Goal: Information Seeking & Learning: Learn about a topic

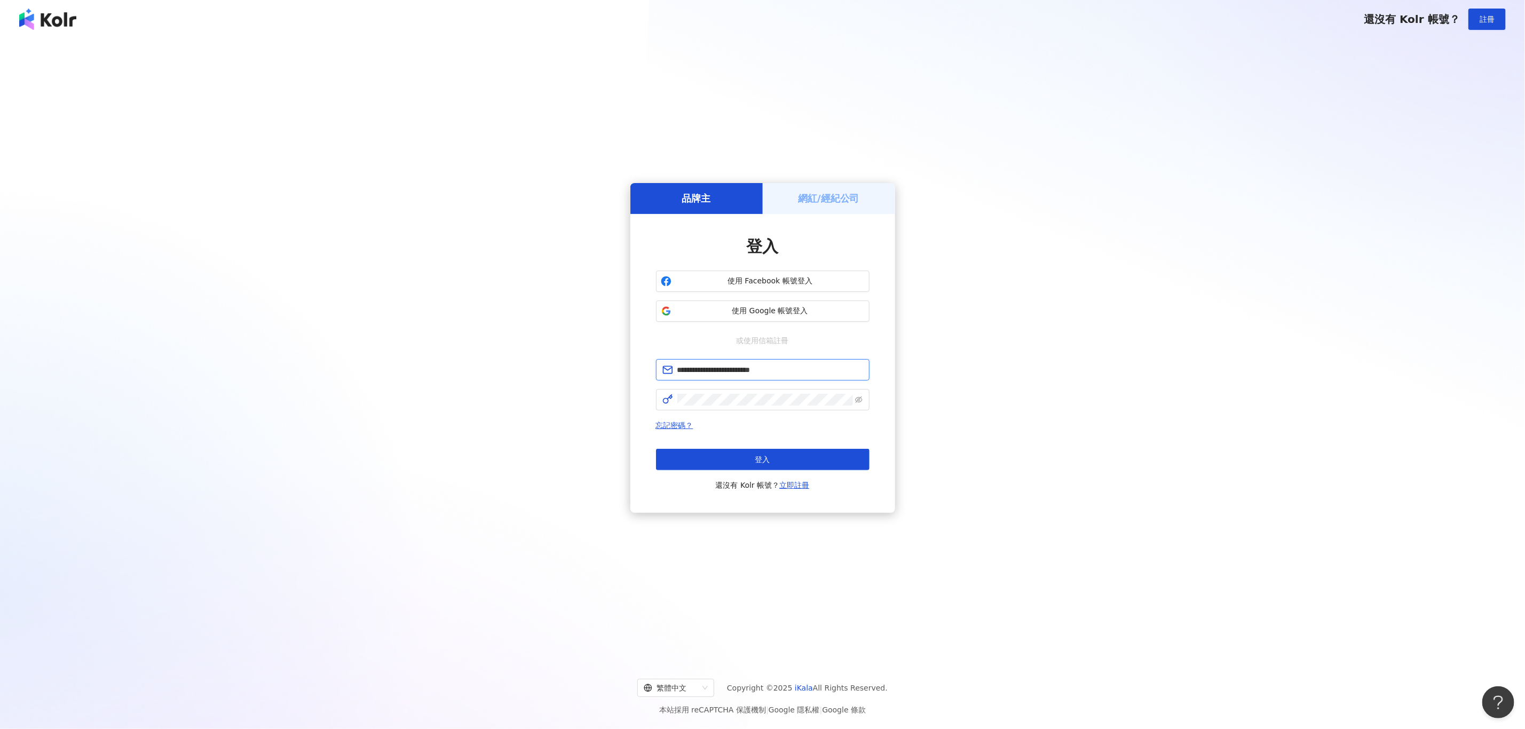
click at [761, 372] on input "**********" at bounding box center [770, 370] width 186 height 12
drag, startPoint x: 780, startPoint y: 370, endPoint x: 581, endPoint y: 396, distance: 200.8
click at [581, 396] on div "**********" at bounding box center [762, 348] width 1499 height 602
paste input "text"
type input "**********"
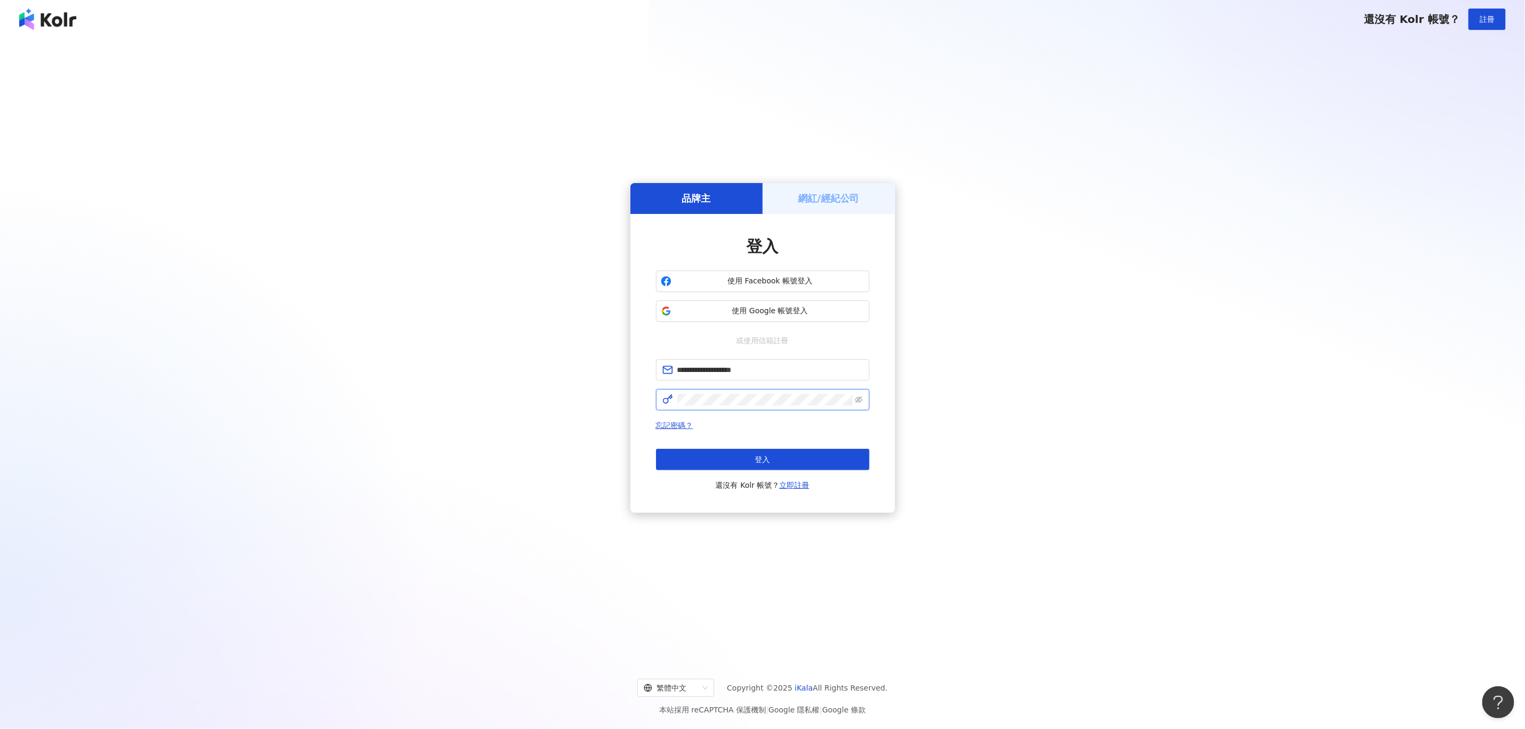
click at [631, 406] on div "**********" at bounding box center [762, 363] width 265 height 299
click at [729, 460] on button "登入" at bounding box center [763, 459] width 214 height 21
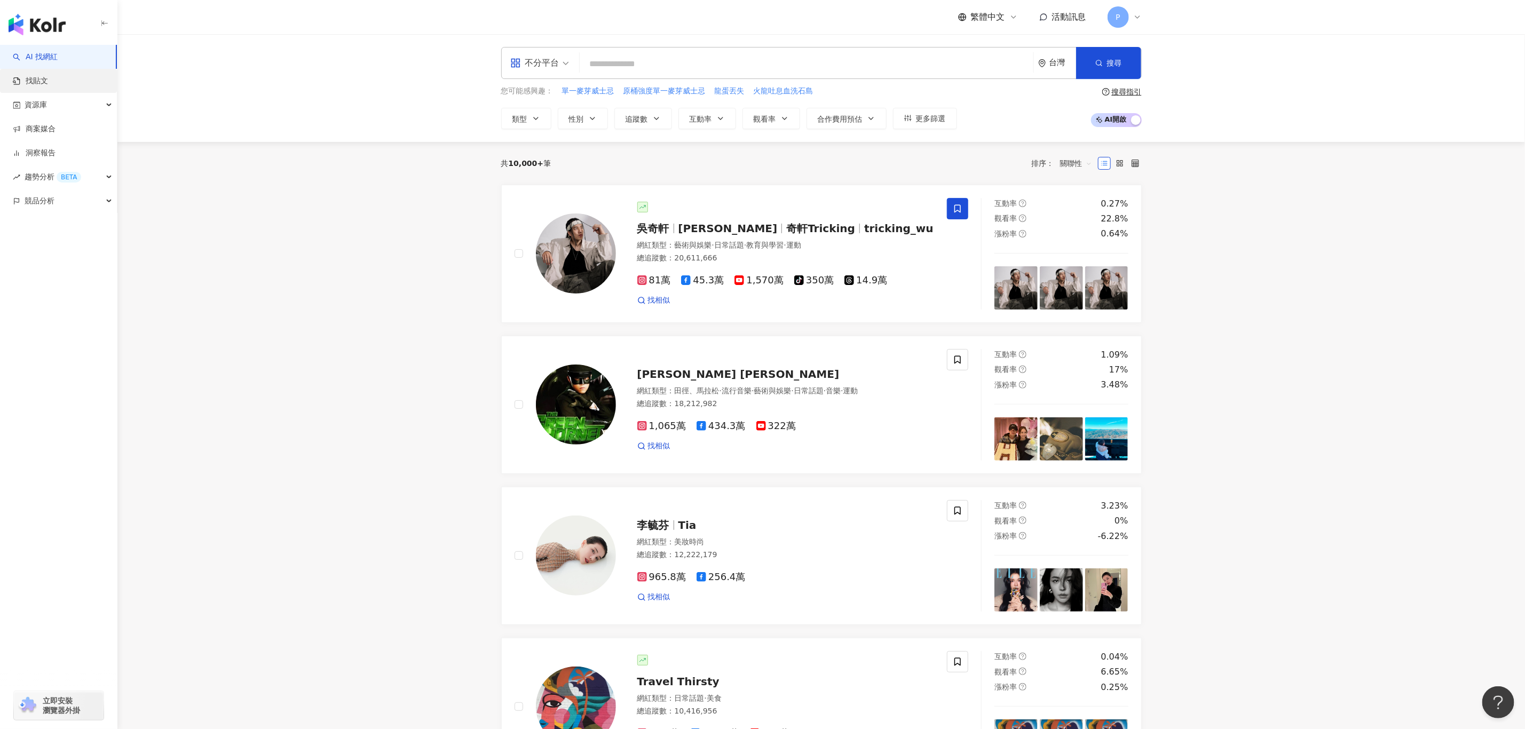
click at [48, 83] on link "找貼文" at bounding box center [30, 81] width 35 height 11
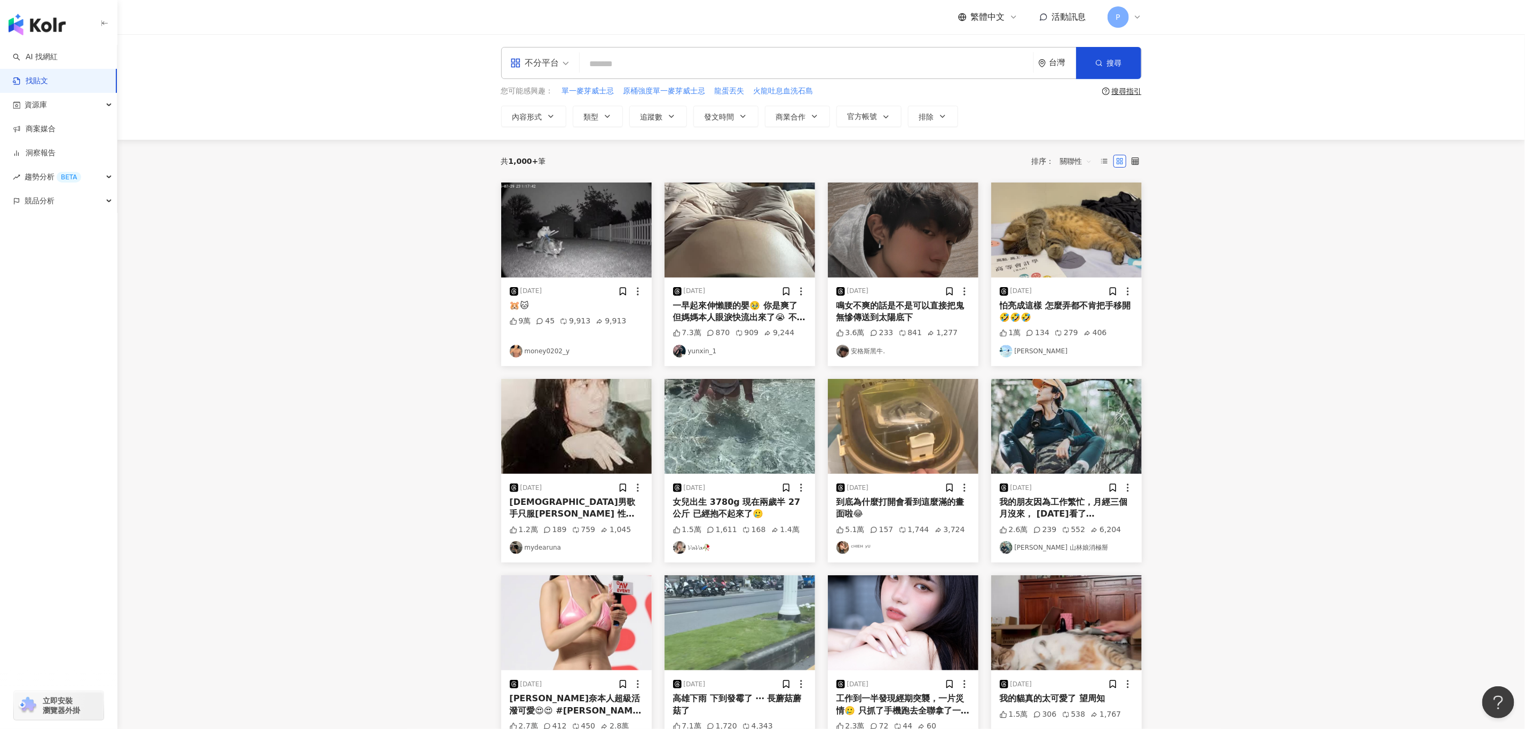
click at [650, 63] on input "search" at bounding box center [806, 63] width 445 height 23
type input "*"
type input "**"
click at [723, 121] on span "發文時間" at bounding box center [720, 117] width 30 height 9
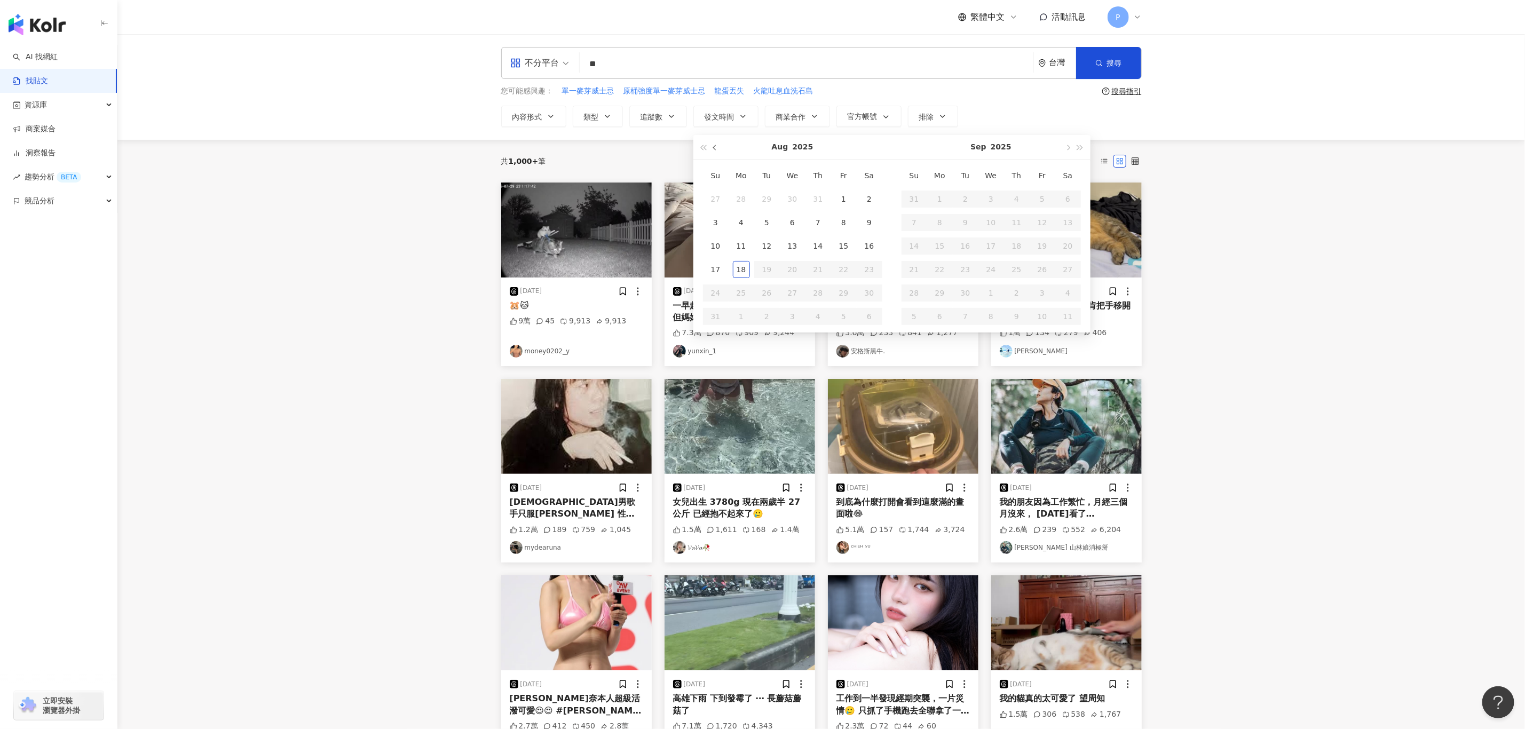
click at [717, 147] on span "button" at bounding box center [715, 147] width 5 height 5
click at [706, 147] on span "button" at bounding box center [703, 147] width 5 height 5
type input "**********"
click at [946, 272] on div "19" at bounding box center [939, 269] width 17 height 17
type input "**********"
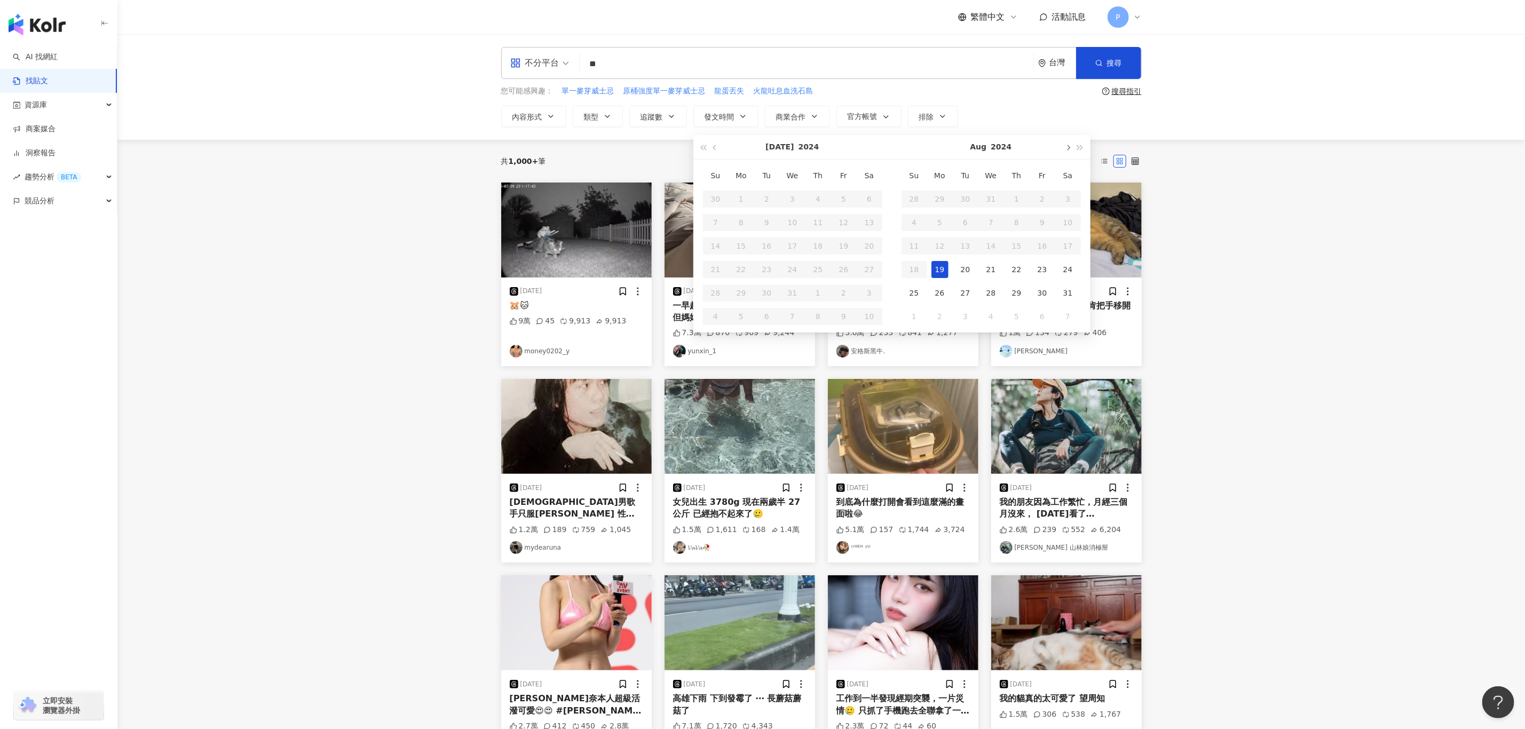
click at [1070, 153] on button "button" at bounding box center [1068, 147] width 12 height 24
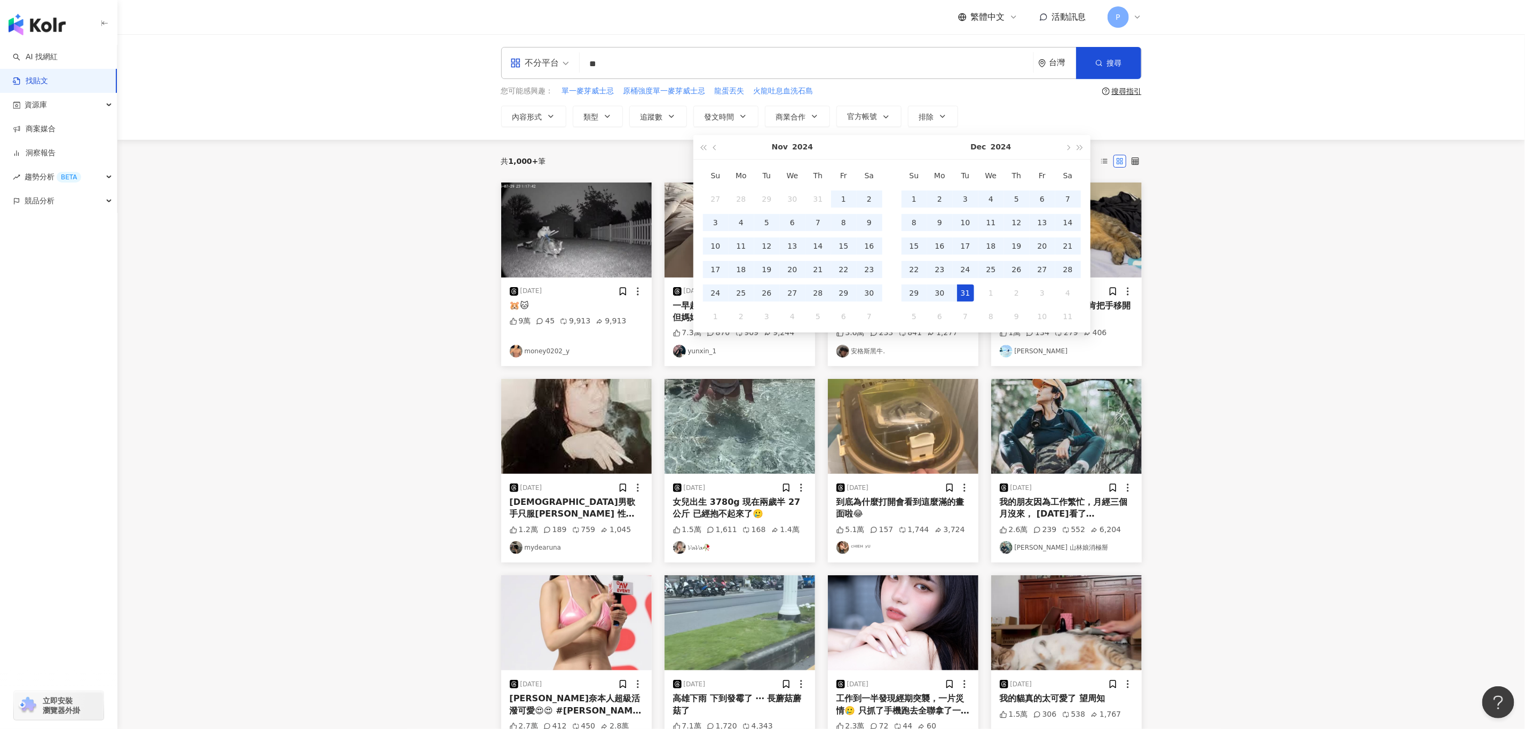
click at [968, 288] on div "31" at bounding box center [965, 293] width 17 height 17
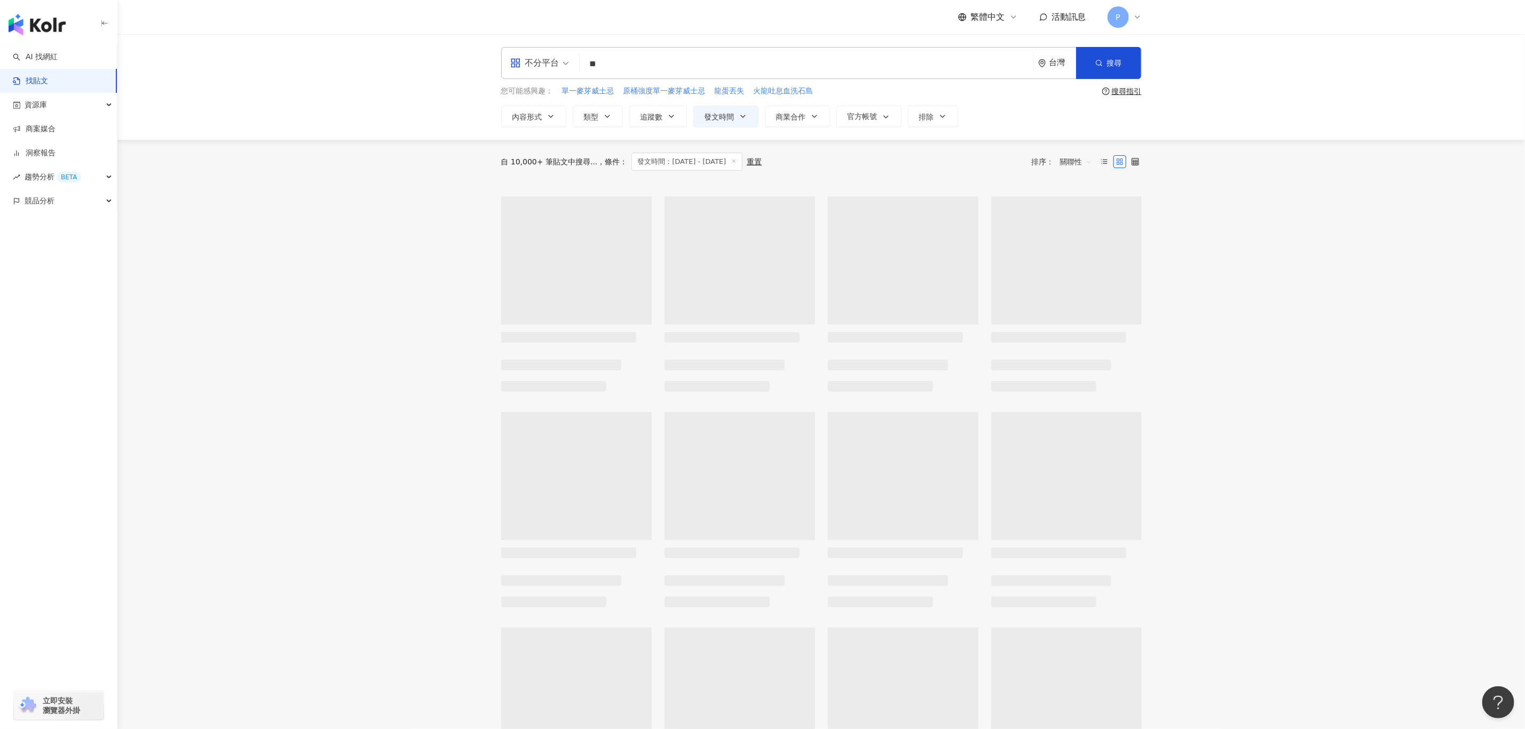
type input "**********"
click at [799, 120] on span "商業合作" at bounding box center [791, 117] width 30 height 9
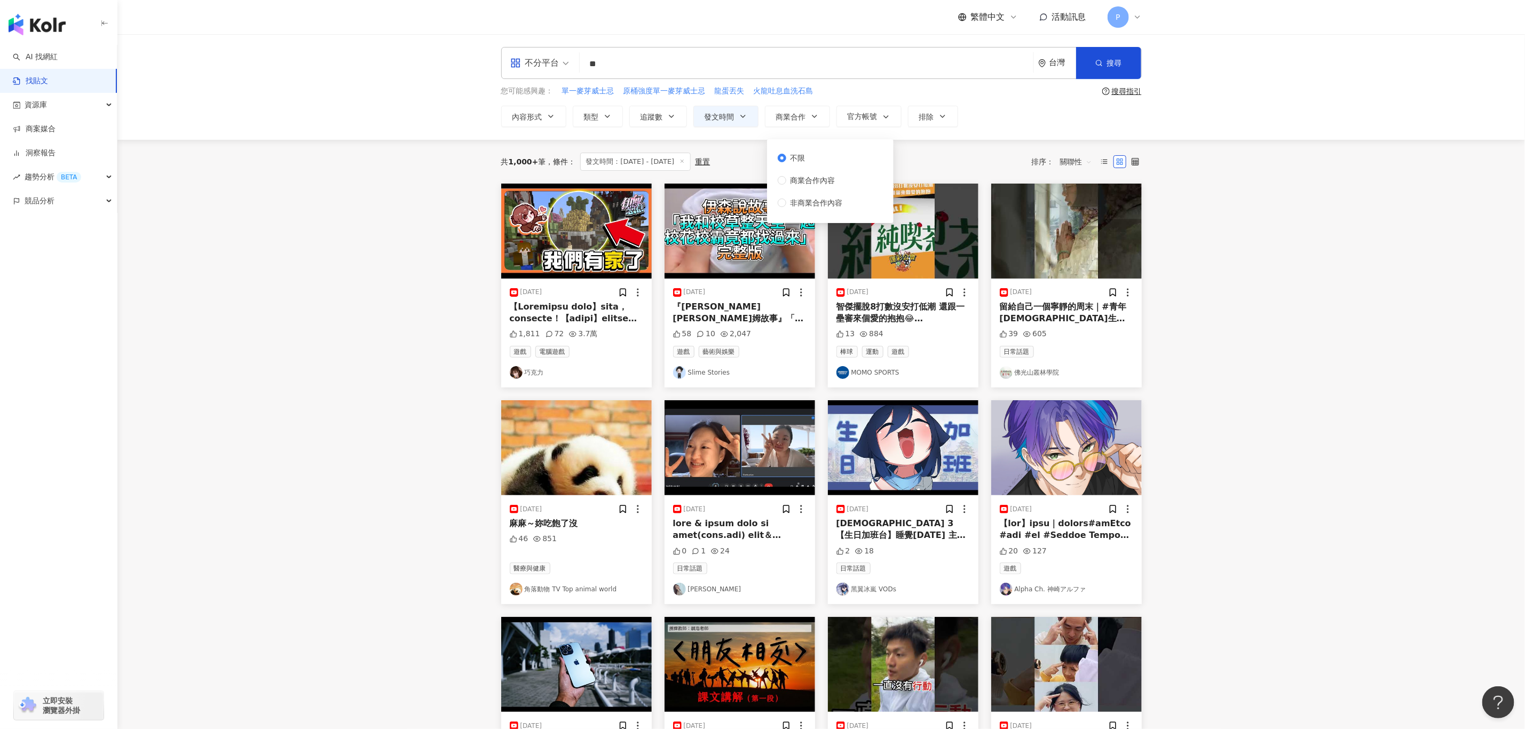
click at [804, 186] on div "不限 商業合作內容 非商業合作內容" at bounding box center [815, 180] width 74 height 57
click at [830, 183] on span "商業合作內容" at bounding box center [812, 181] width 53 height 12
click at [954, 159] on div "共 1,000+ 筆 條件 ： 發文時間：[DATE] - [DATE] 重置 排序： 關聯性" at bounding box center [821, 162] width 641 height 18
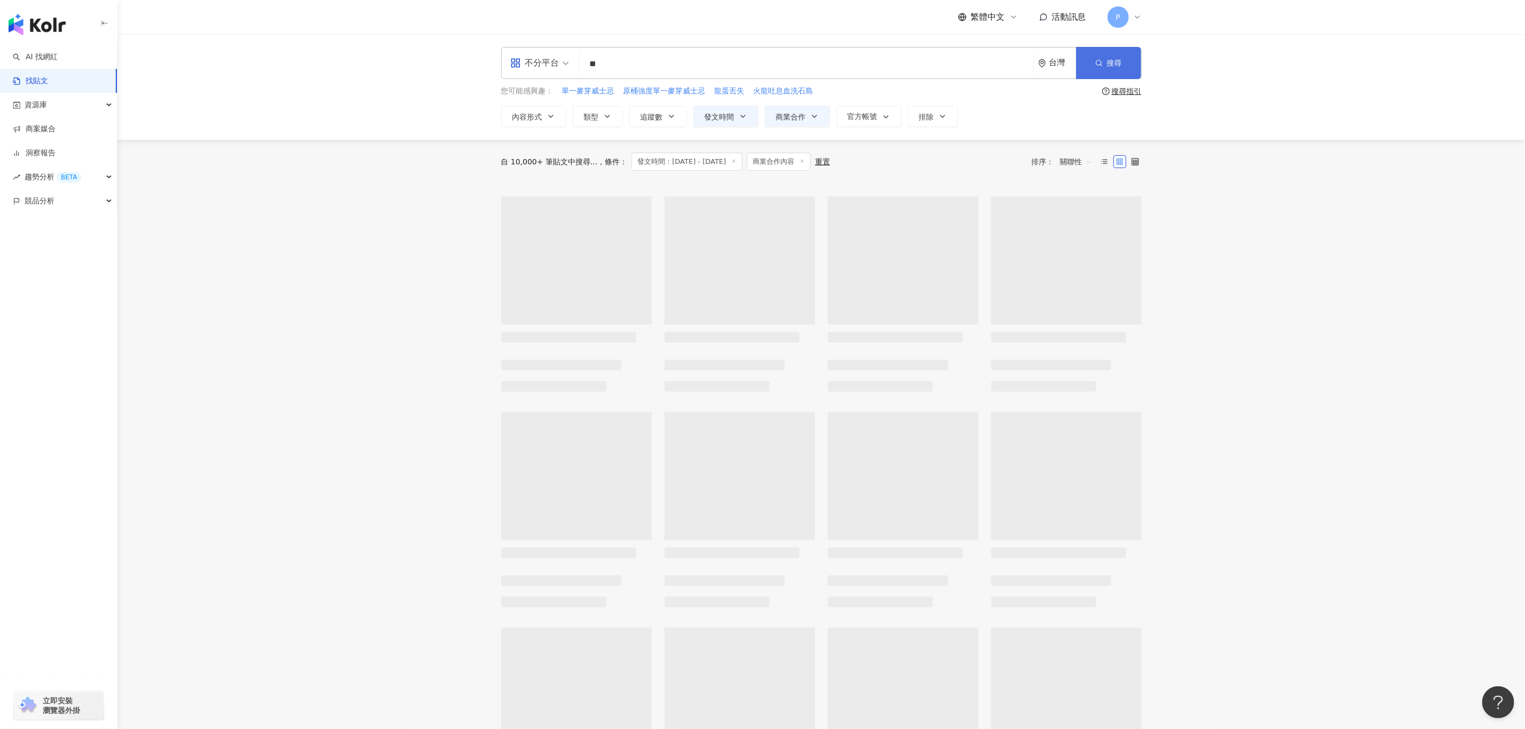
click at [1098, 65] on icon "button" at bounding box center [1098, 62] width 7 height 7
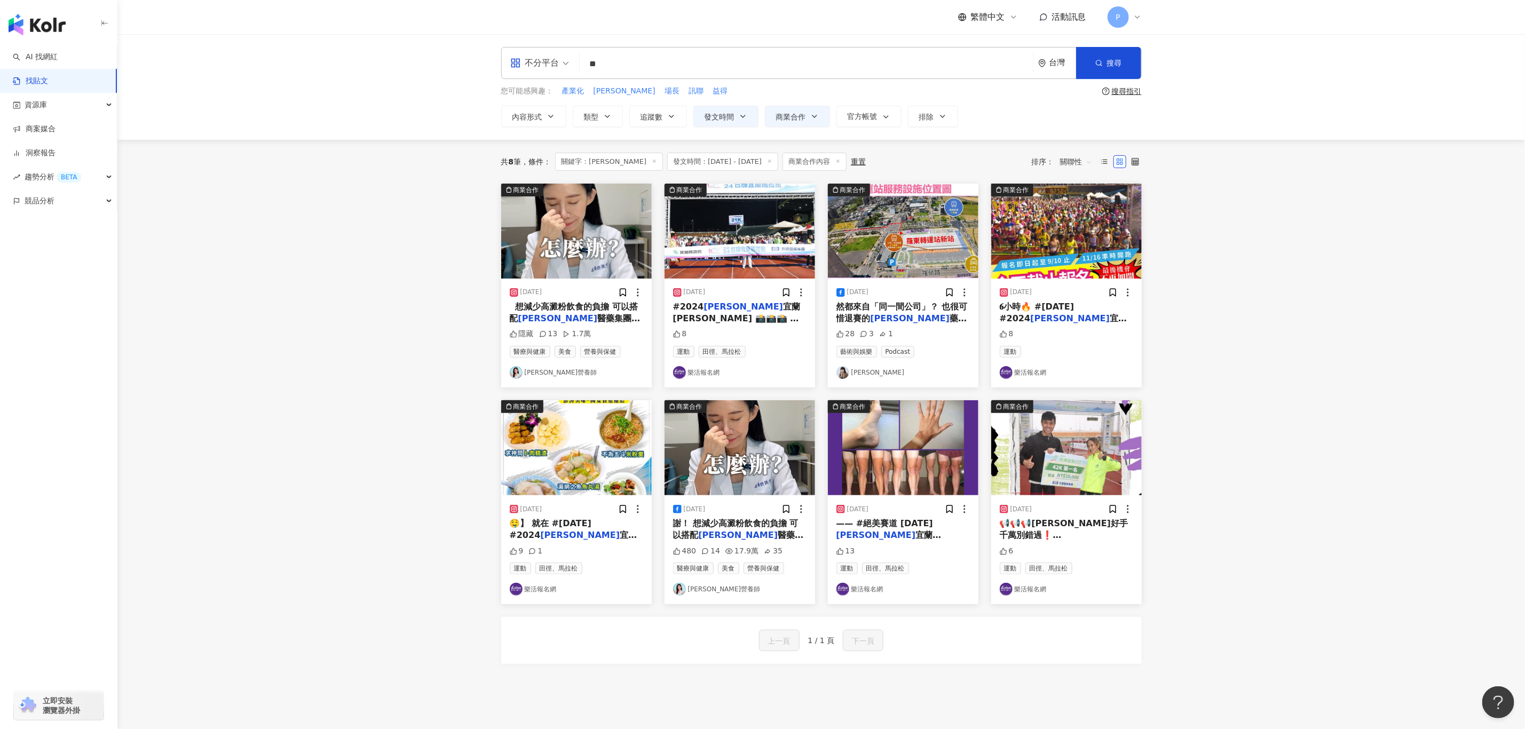
click at [578, 307] on span "⁡ ⁡ 想減少高澱粉飲食的負擔 可以搭配" at bounding box center [574, 313] width 129 height 22
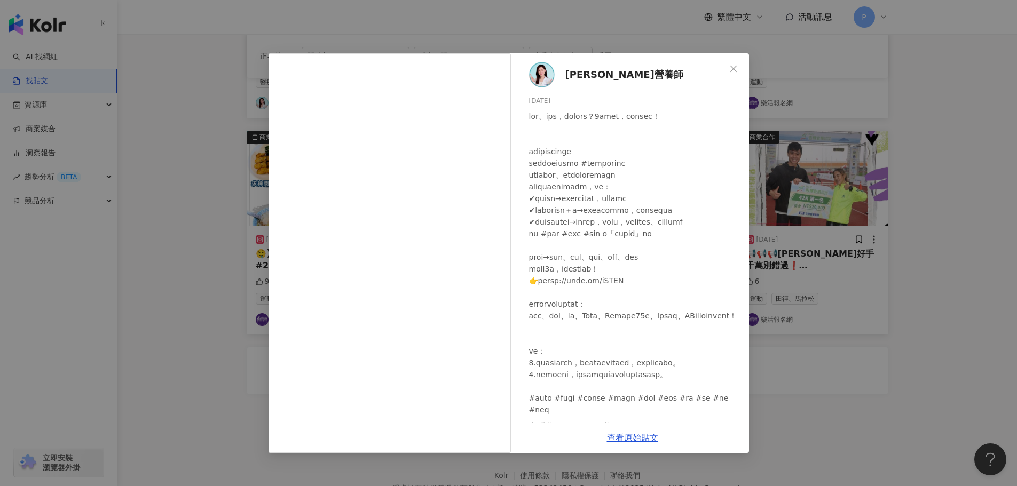
click at [840, 288] on div "[PERSON_NAME]營養師 [DATE] 隱藏 13 1.7萬 查看原始貼文" at bounding box center [508, 243] width 1017 height 486
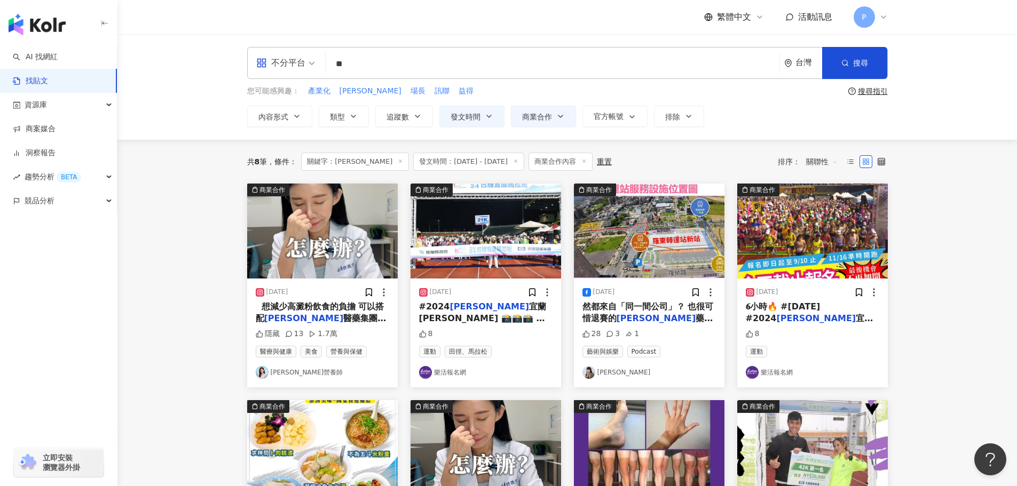
click at [383, 63] on input "**" at bounding box center [552, 63] width 445 height 23
type input "*"
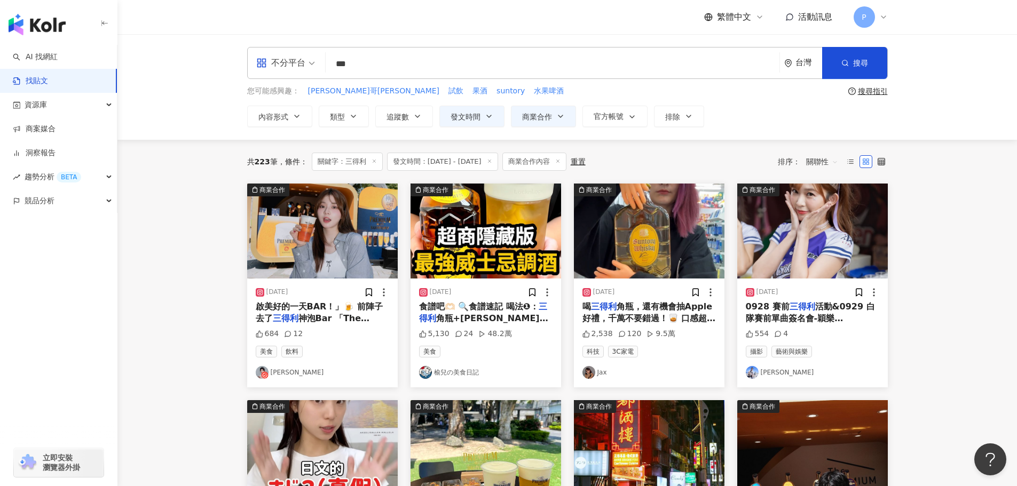
drag, startPoint x: 412, startPoint y: 72, endPoint x: 321, endPoint y: 73, distance: 90.2
click at [321, 73] on div "不分平台 三得利 *** 台灣 搜尋" at bounding box center [567, 63] width 641 height 32
paste input "**********"
click at [854, 59] on span "搜尋" at bounding box center [860, 63] width 15 height 9
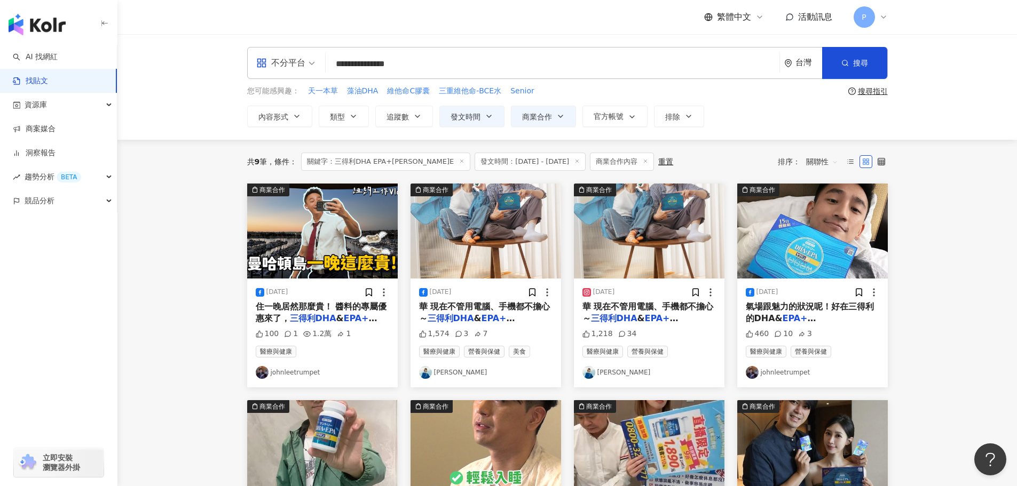
click at [311, 298] on div "[DATE] 住一晚居然那麼貴！ 醬料的專屬優惠來了， 三得利DHA & EPA+芝麻明E 15天體 100 1 1.2萬 1 醫療與健康 johnleetr…" at bounding box center [322, 333] width 151 height 109
click at [343, 309] on span "住一晚居然那麼貴！ 醬料的專屬優惠來了，" at bounding box center [321, 313] width 131 height 22
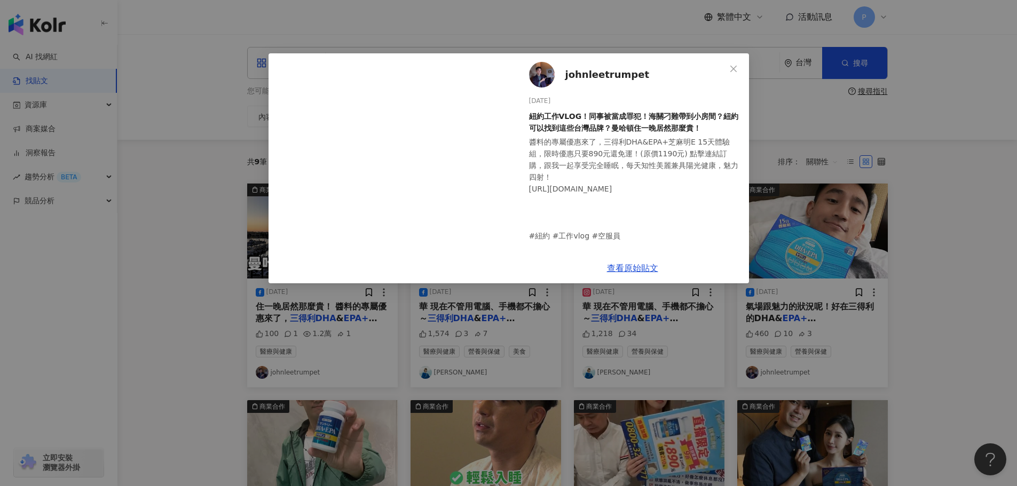
click at [242, 207] on div "johnleetrumpet [DATE] 紐約工作VLOG！同事被當成罪犯！海關刁難帶到小房間？紐約可以找到這些台灣品牌？曼哈頓住一晚居然那麼貴！ 醬料的專…" at bounding box center [508, 243] width 1017 height 486
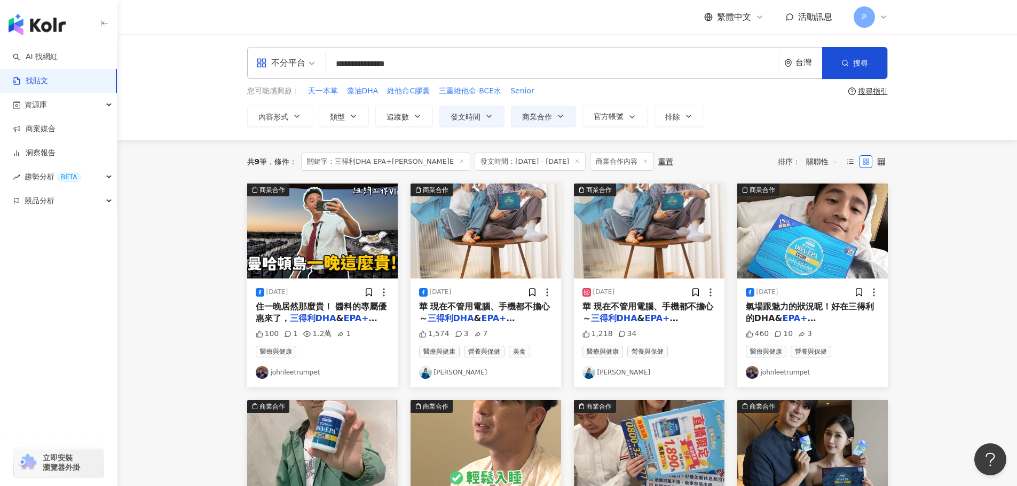
click at [517, 226] on img at bounding box center [485, 231] width 151 height 95
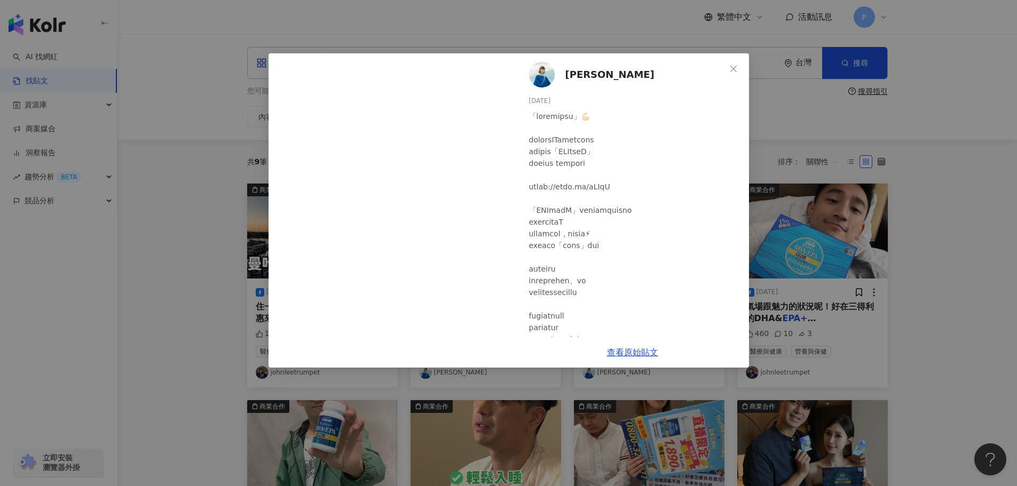
click at [830, 150] on div "[PERSON_NAME] [DATE] 1,574 3 7 查看原始貼文" at bounding box center [508, 243] width 1017 height 486
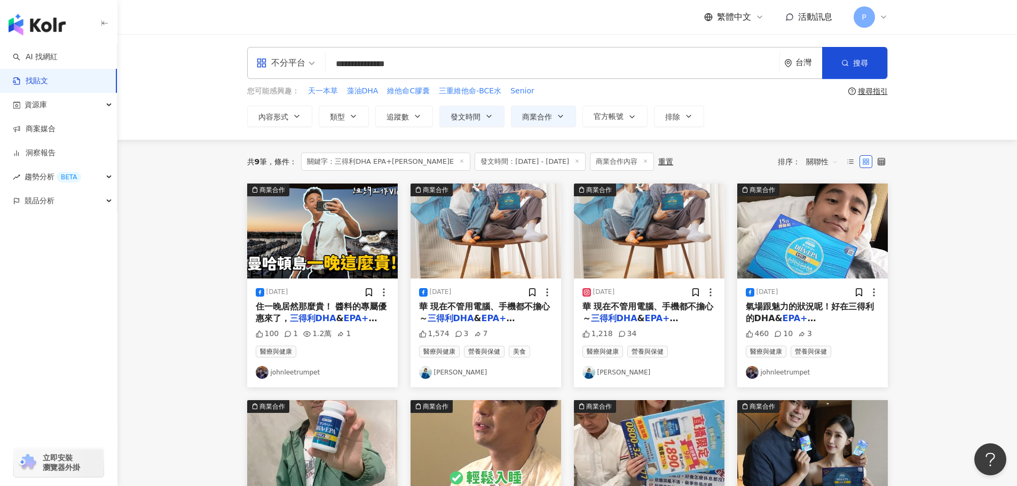
click at [818, 309] on span "氣場跟魅力的狀況呢！好在三得利的DHA&" at bounding box center [810, 313] width 128 height 22
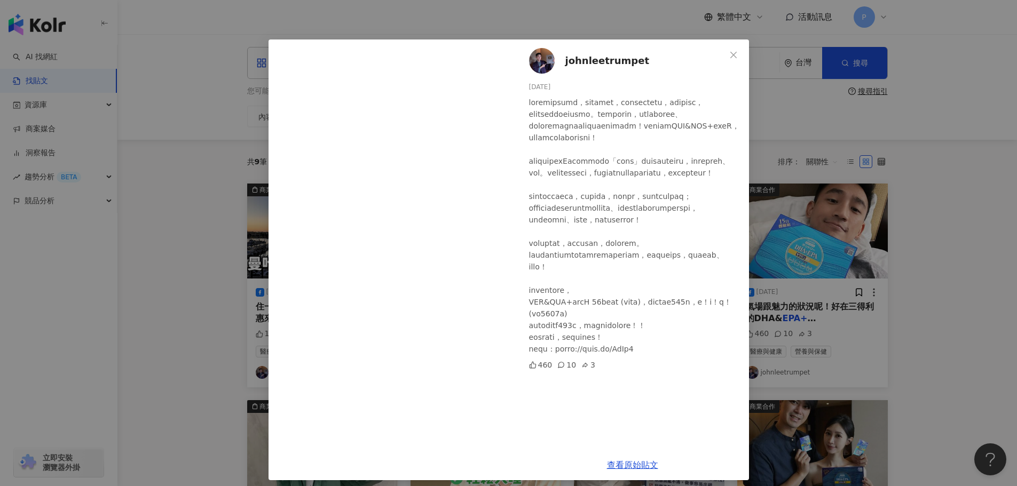
scroll to position [21, 0]
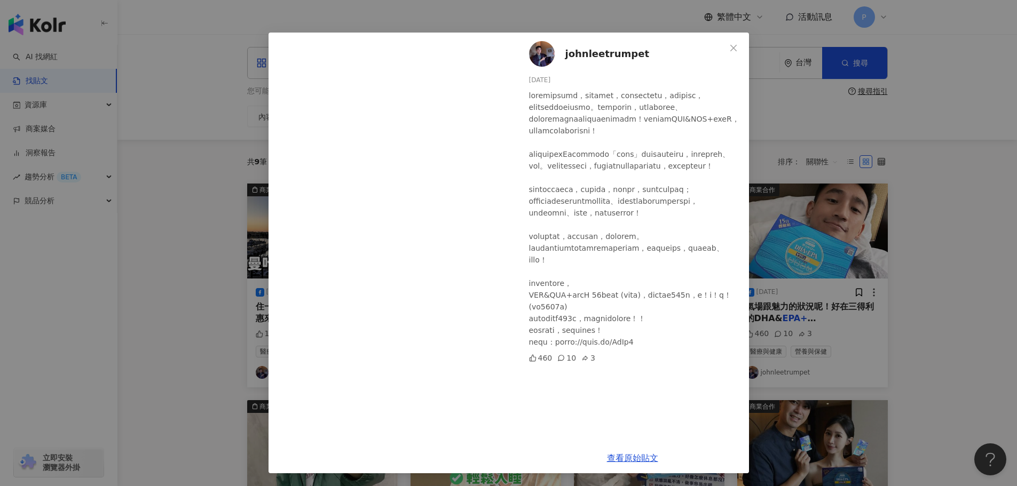
click at [828, 155] on div "johnleetrumpet [DATE] 460 10 3 查看原始貼文" at bounding box center [508, 243] width 1017 height 486
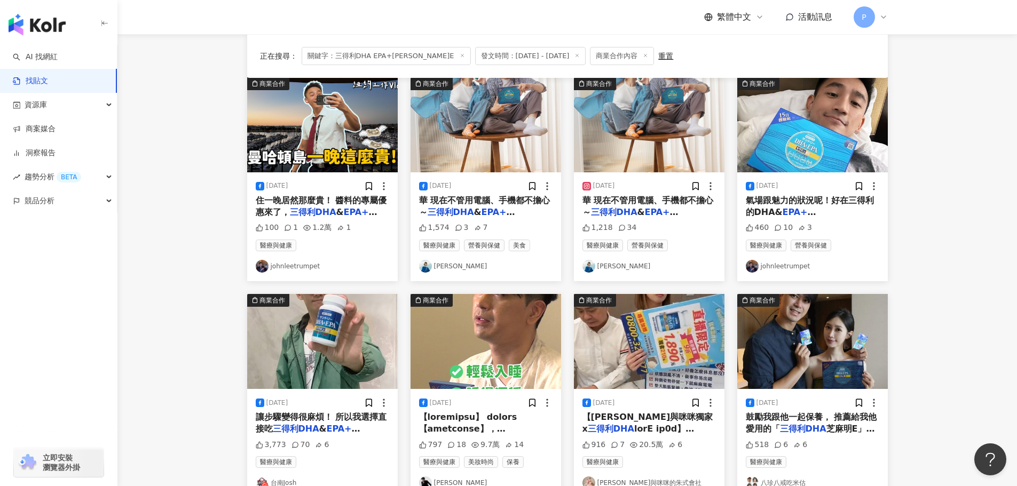
scroll to position [107, 0]
click at [304, 385] on img at bounding box center [322, 341] width 151 height 95
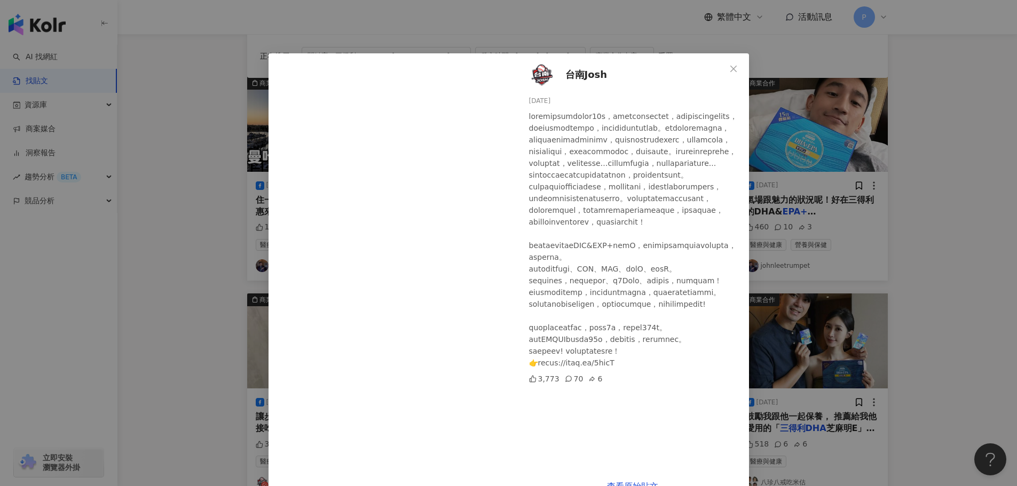
scroll to position [28, 0]
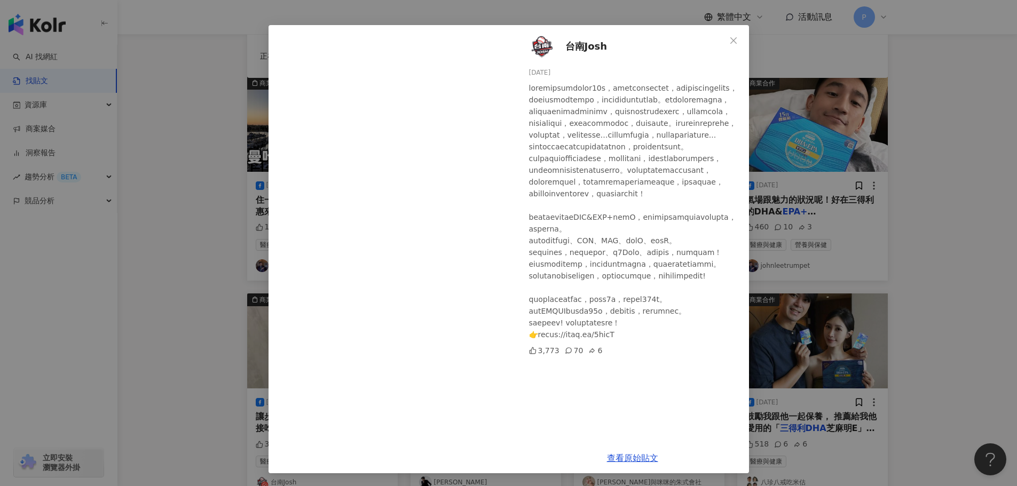
click at [857, 219] on div "台南[PERSON_NAME] [DATE] 3,773 70 6 查看原始貼文" at bounding box center [508, 243] width 1017 height 486
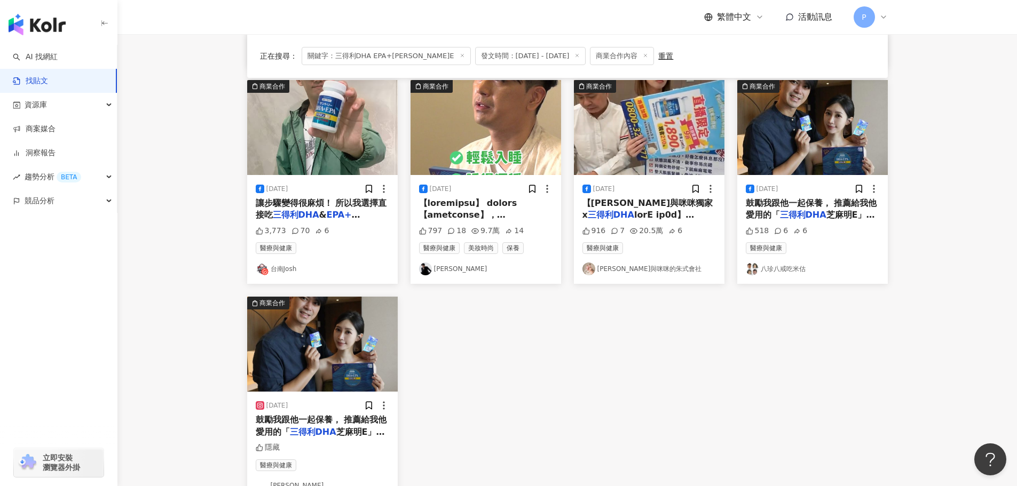
scroll to position [267, 0]
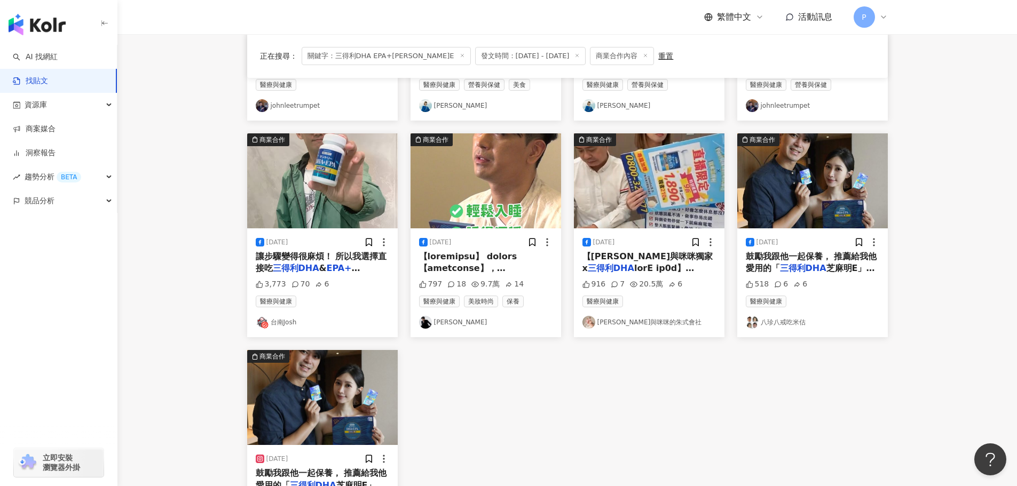
click at [535, 266] on span at bounding box center [499, 453] width 160 height 405
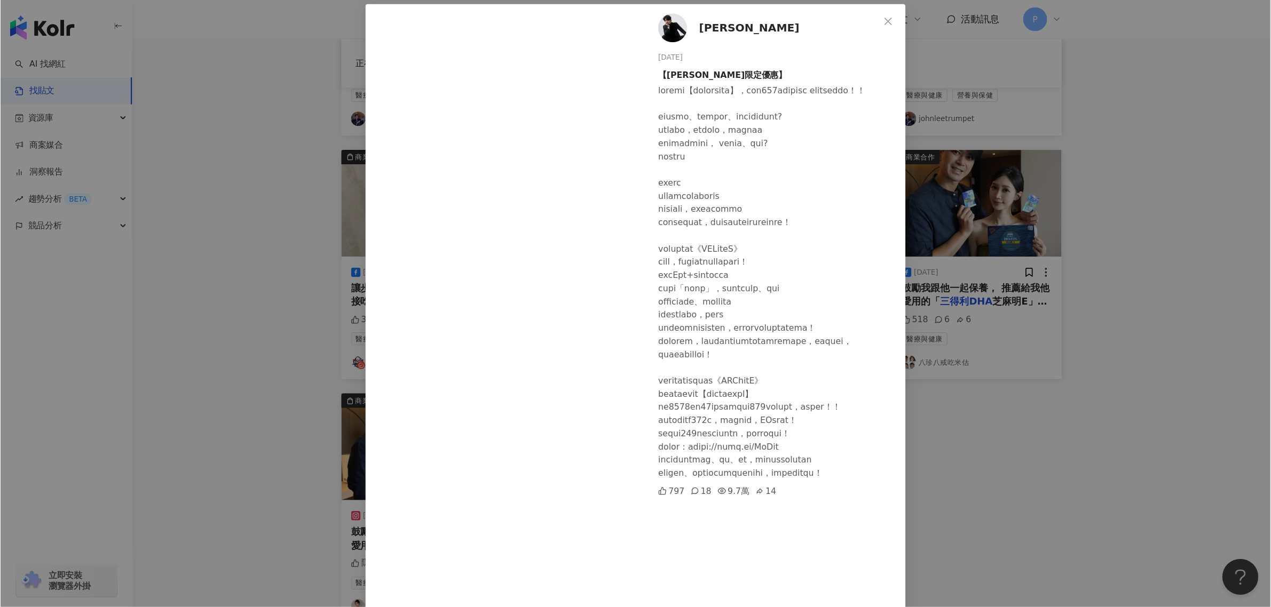
scroll to position [0, 0]
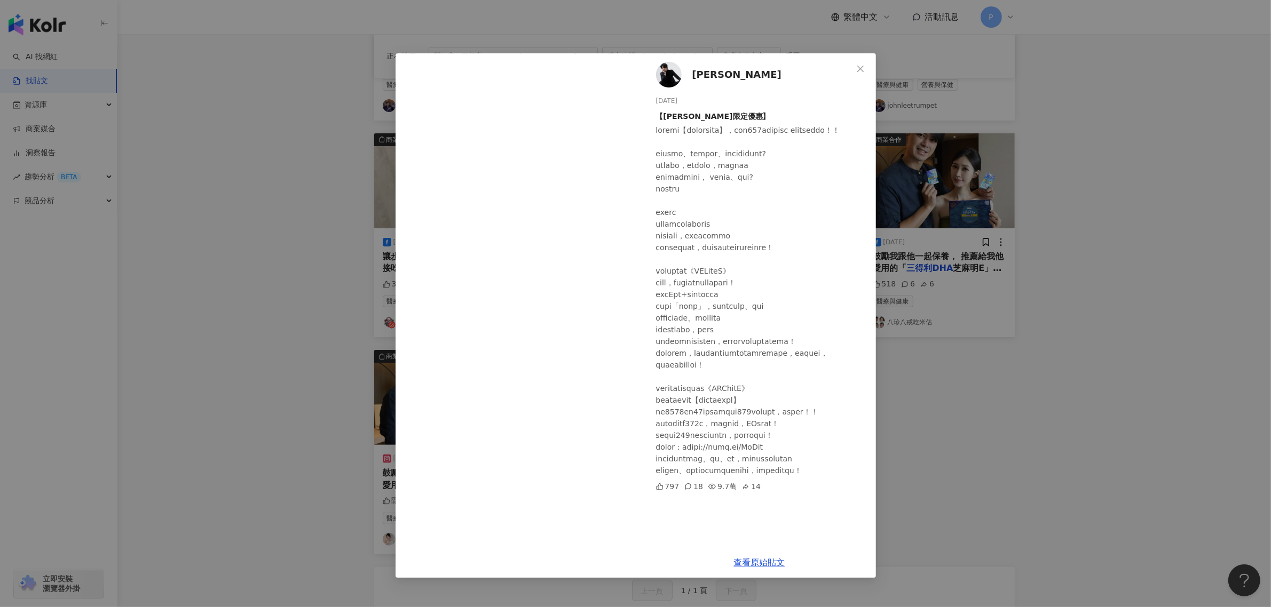
click at [967, 316] on div "[PERSON_NAME] [DATE] 【[PERSON_NAME]限定優惠】 797 18 9.7萬 14 查看原始貼文" at bounding box center [635, 303] width 1271 height 607
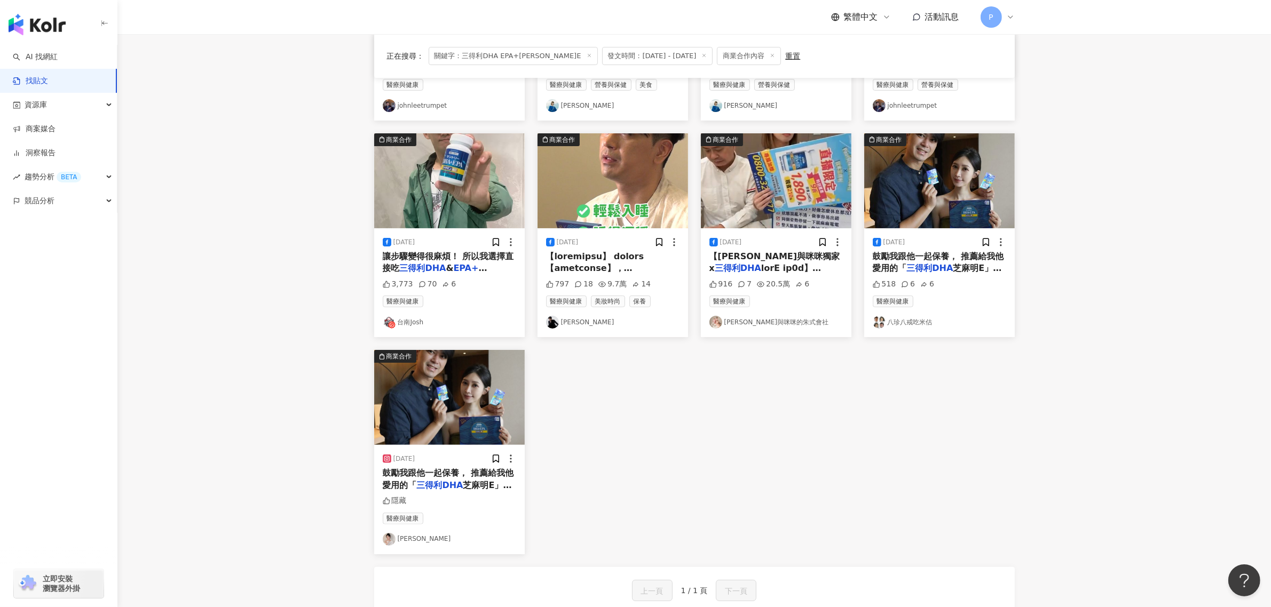
click at [820, 263] on span at bounding box center [790, 453] width 163 height 381
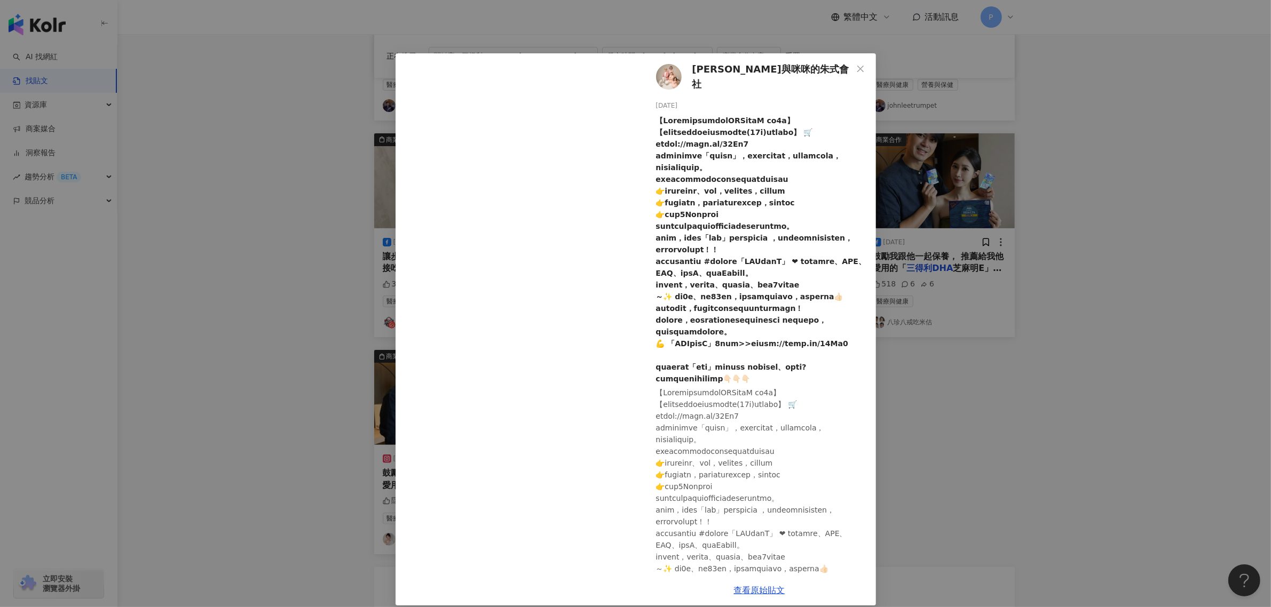
click at [1106, 445] on div "[PERSON_NAME]與咪咪的朱式會社 [DATE] 916 7 20.5萬 6 查看原始貼文" at bounding box center [635, 303] width 1271 height 607
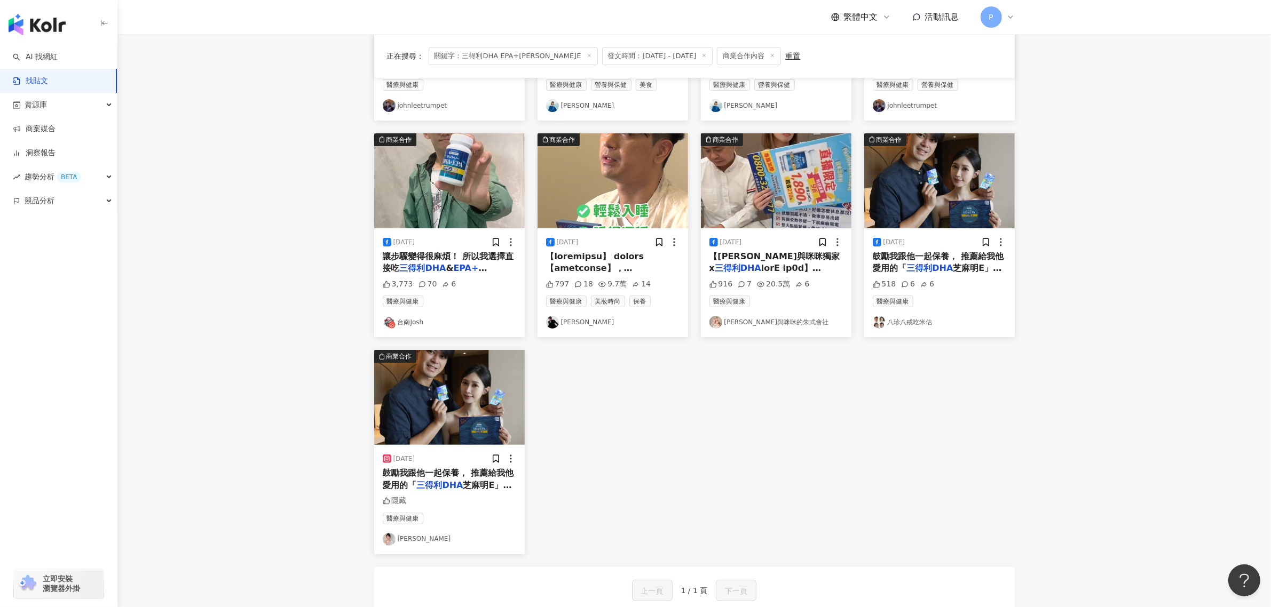
click at [965, 263] on span "芝麻明E」 「DHA芝麻" at bounding box center [937, 274] width 129 height 22
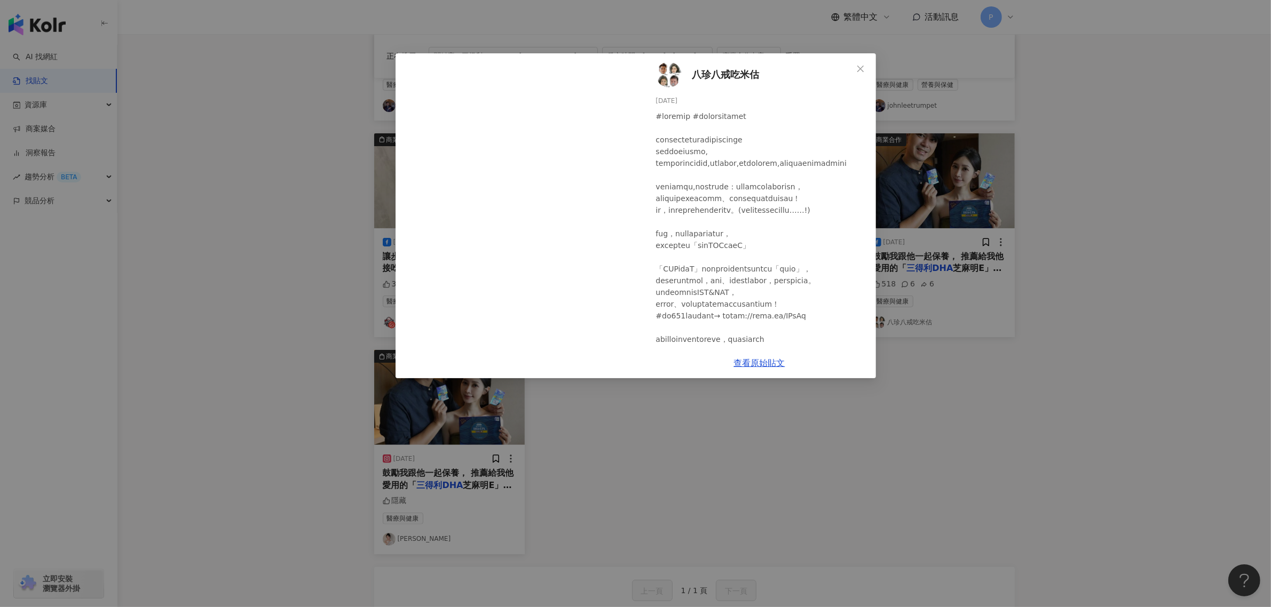
click at [738, 483] on div "八珍八戒吃米估 [DATE] 518 6 6 查看原始貼文" at bounding box center [635, 303] width 1271 height 607
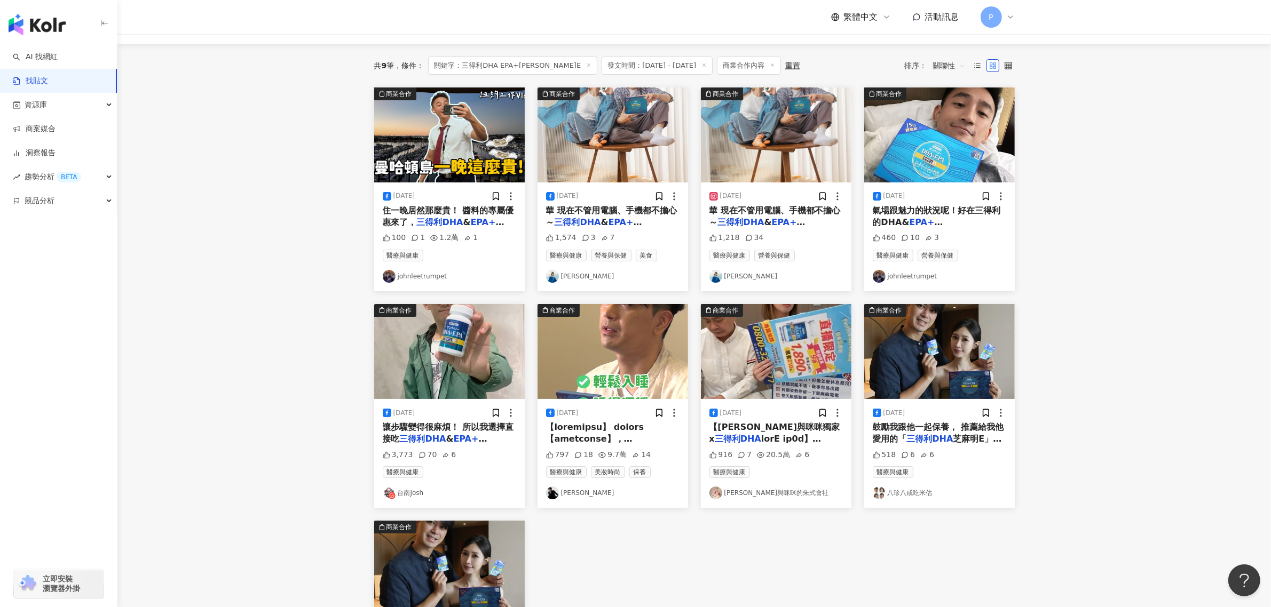
scroll to position [19, 0]
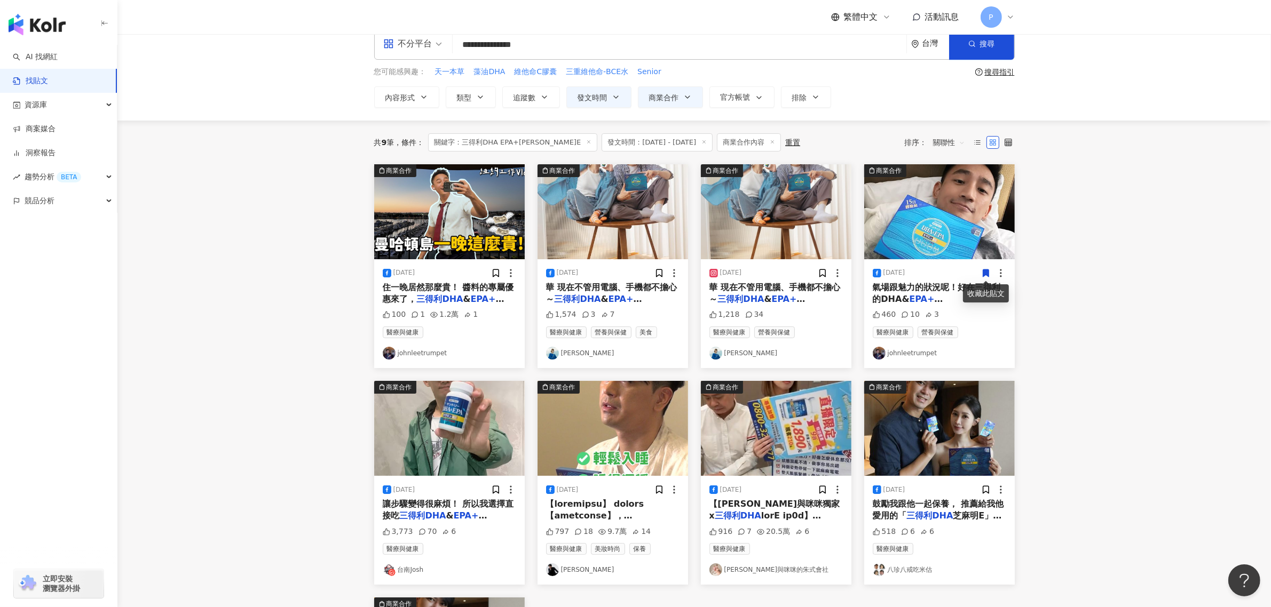
drag, startPoint x: 554, startPoint y: 48, endPoint x: 570, endPoint y: 44, distance: 15.9
click at [554, 48] on input "**********" at bounding box center [679, 44] width 445 height 23
drag, startPoint x: 573, startPoint y: 44, endPoint x: 396, endPoint y: 59, distance: 177.9
click at [396, 59] on div "**********" at bounding box center [694, 44] width 641 height 32
paste input "search"
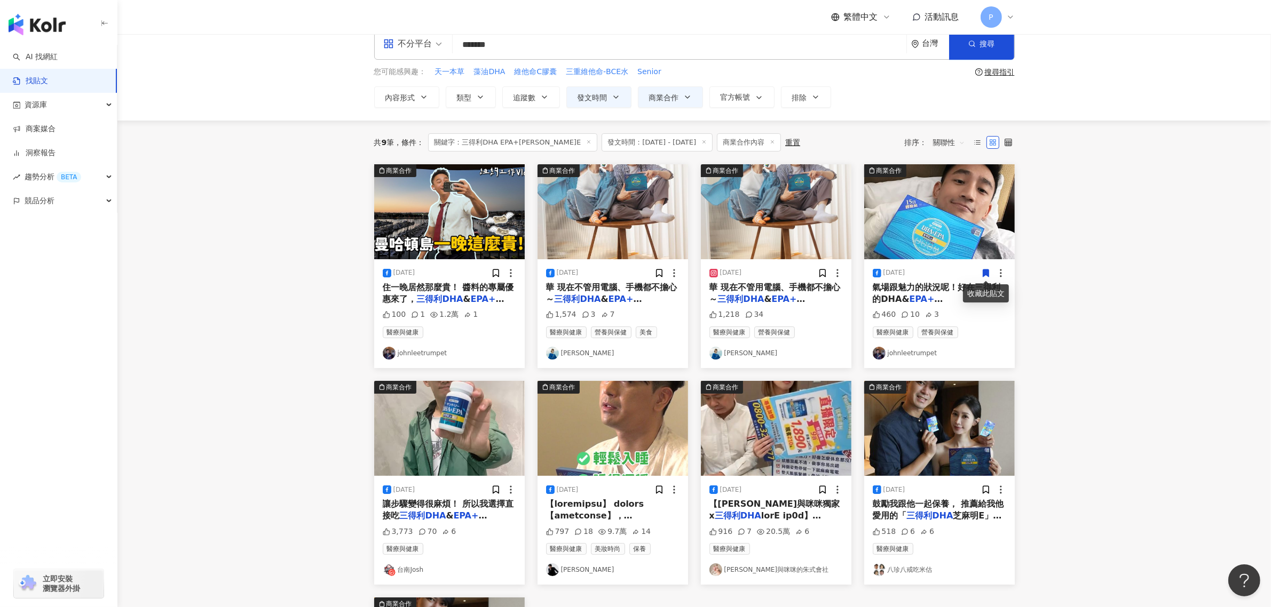
type input "*******"
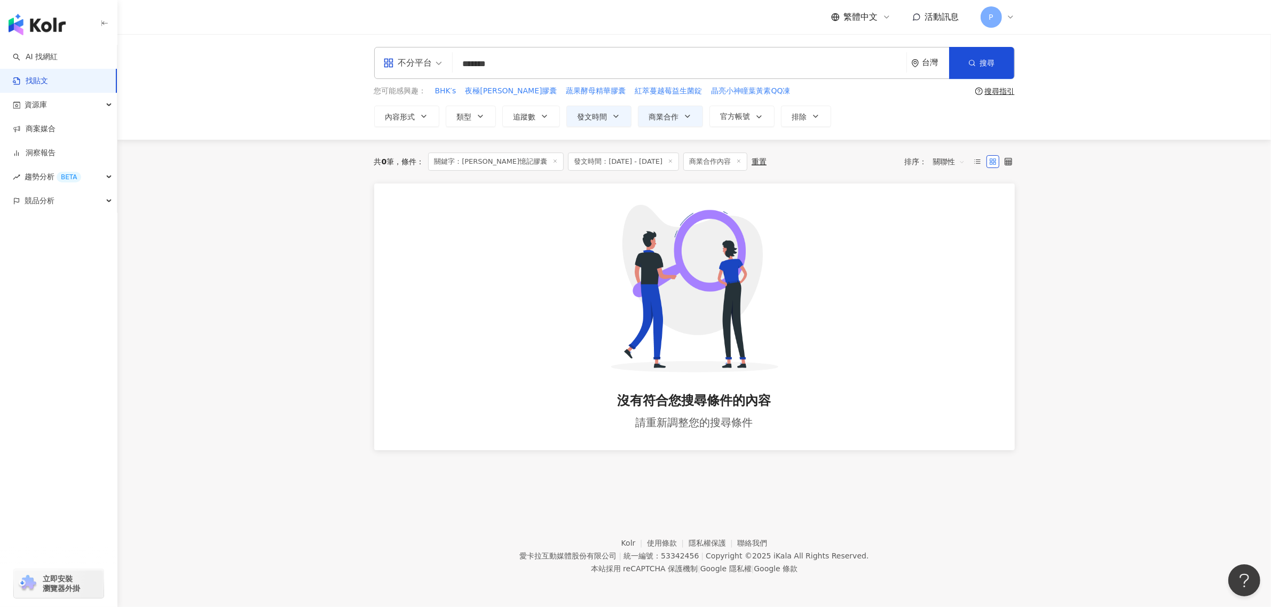
click at [627, 171] on span "發文時間：[DATE] - [DATE]" at bounding box center [623, 162] width 111 height 18
click at [638, 164] on span "發文時間：[DATE] - [DATE]" at bounding box center [623, 162] width 111 height 18
click at [668, 159] on icon at bounding box center [670, 161] width 5 height 5
click at [586, 116] on span "發文時間" at bounding box center [593, 117] width 30 height 9
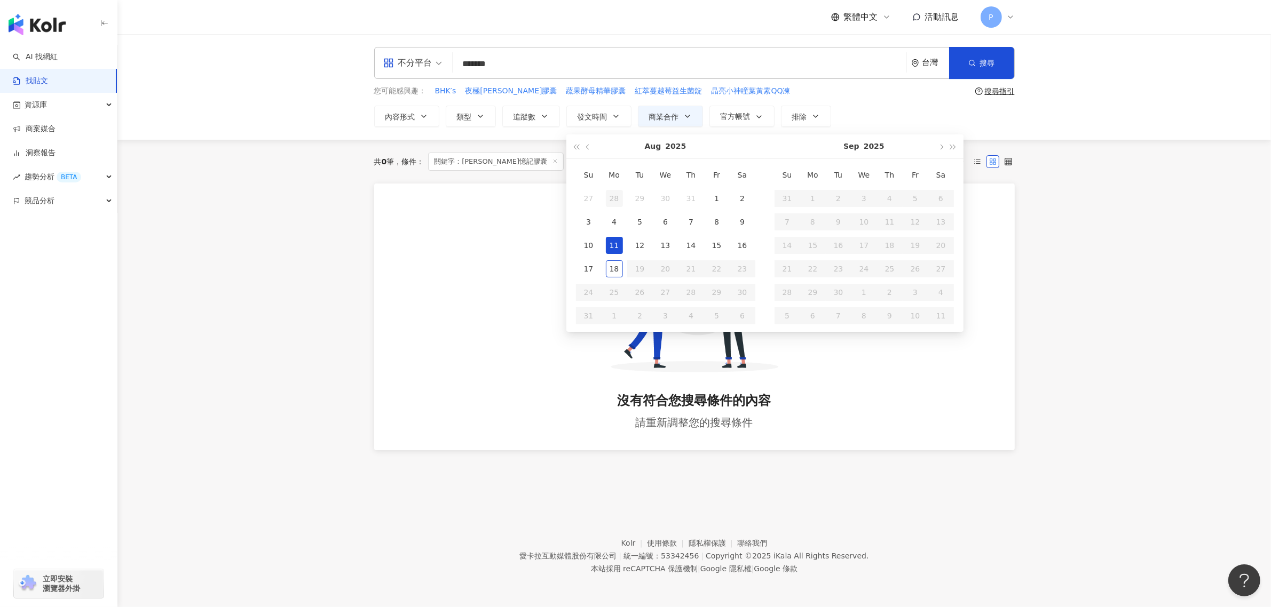
type input "**********"
click at [589, 150] on span "button" at bounding box center [588, 147] width 5 height 5
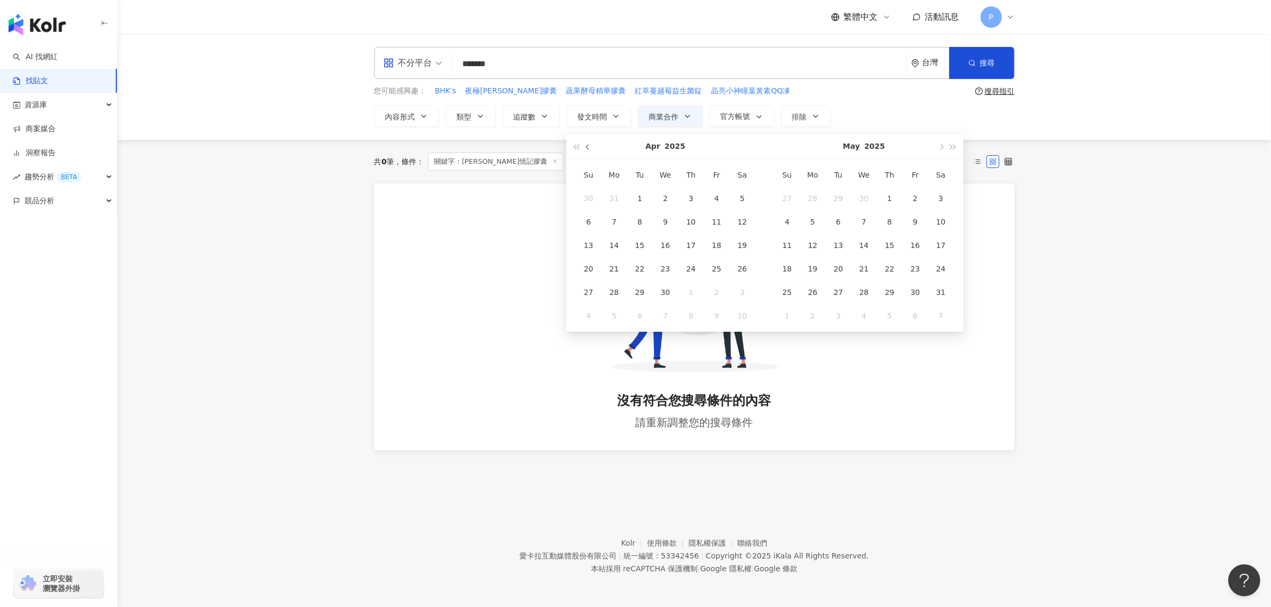
click at [588, 151] on button "button" at bounding box center [588, 147] width 12 height 24
type input "**********"
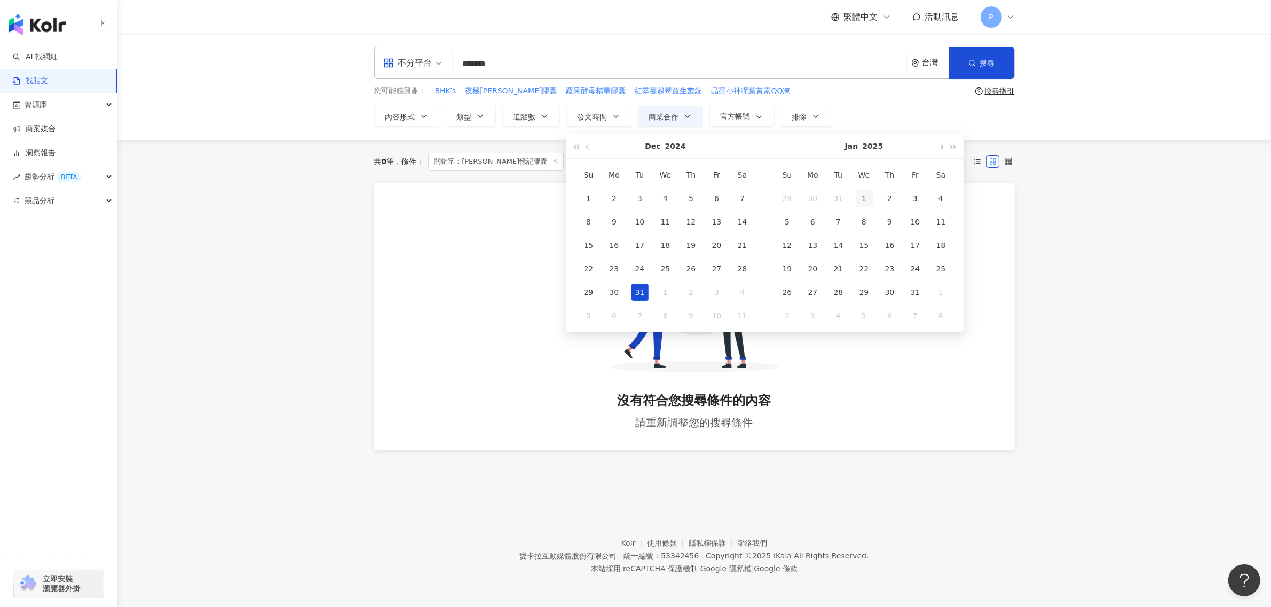
type input "**********"
click at [872, 195] on div "1" at bounding box center [864, 198] width 17 height 17
type input "**********"
click at [951, 150] on span "button" at bounding box center [952, 147] width 5 height 5
click at [578, 149] on span "button" at bounding box center [576, 147] width 5 height 5
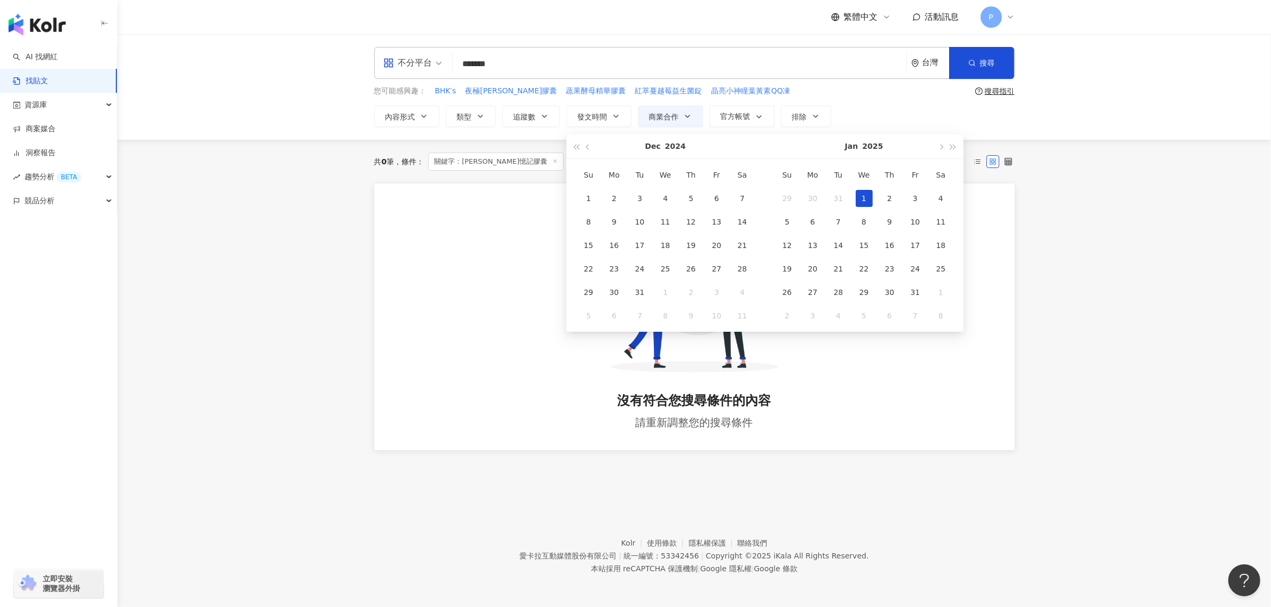
click at [595, 150] on div "[DATE]" at bounding box center [665, 147] width 142 height 24
click at [941, 148] on span "button" at bounding box center [940, 147] width 5 height 5
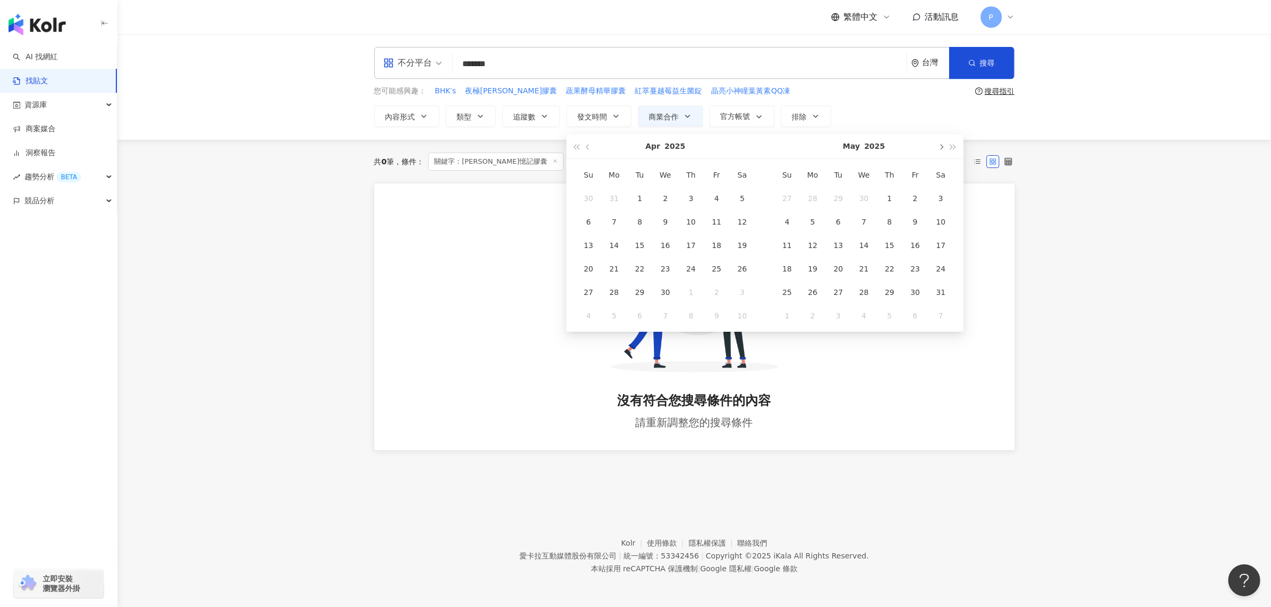
click at [941, 148] on span "button" at bounding box center [940, 147] width 5 height 5
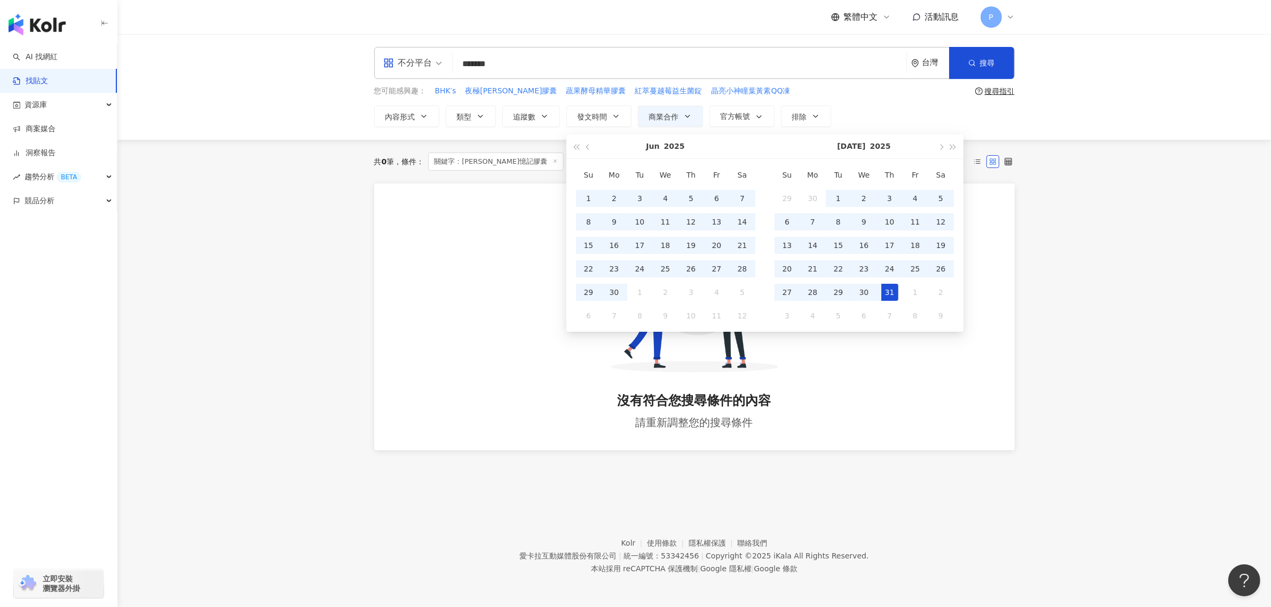
click at [886, 292] on div "31" at bounding box center [889, 292] width 17 height 17
type input "**********"
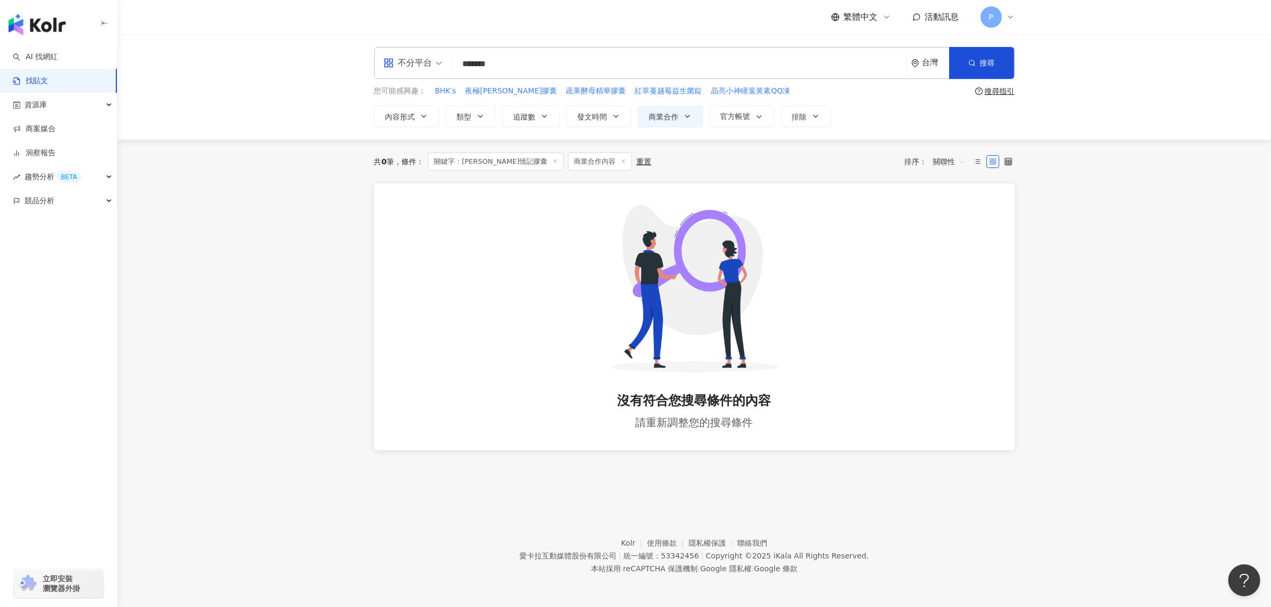
type input "**********"
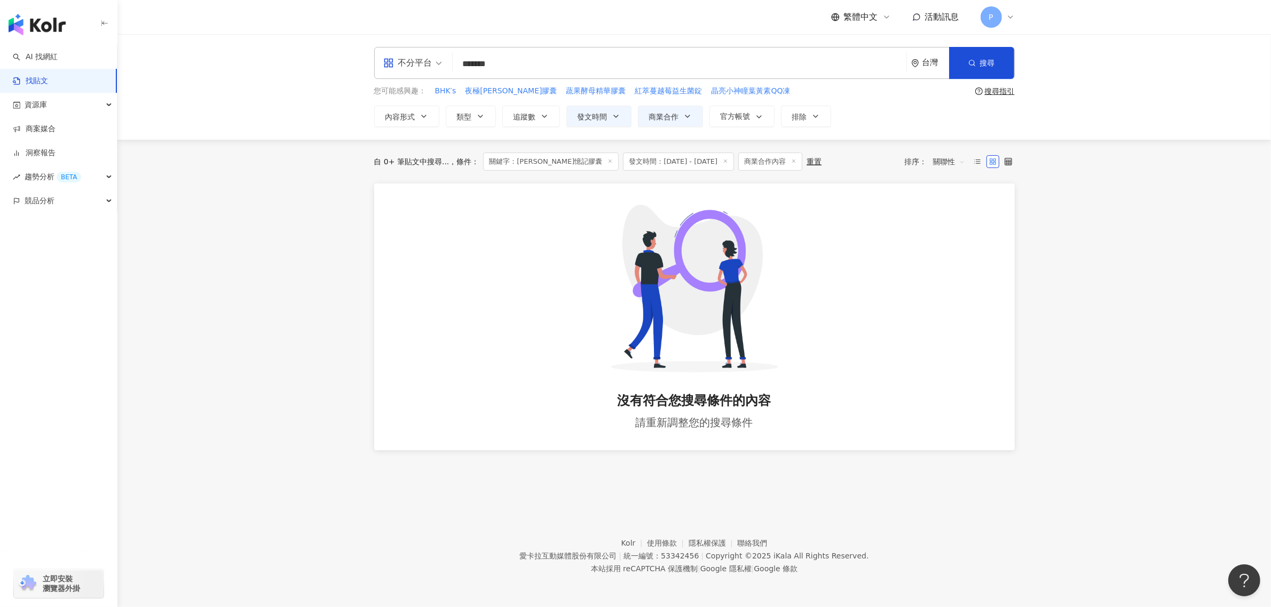
type input "**********"
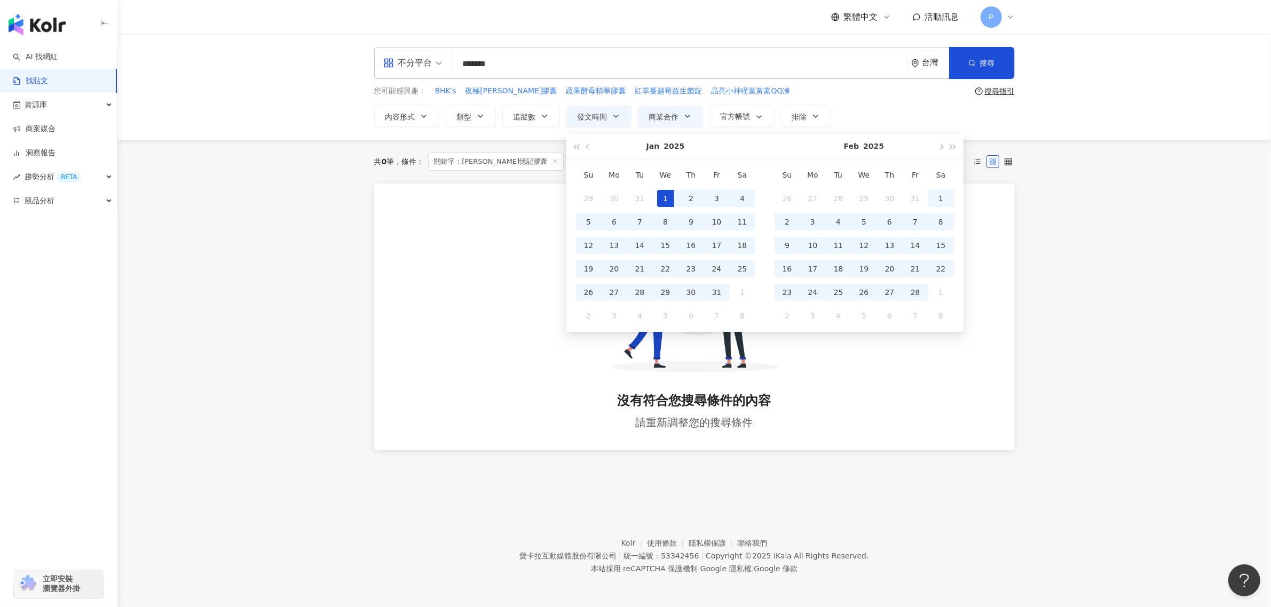
type input "**********"
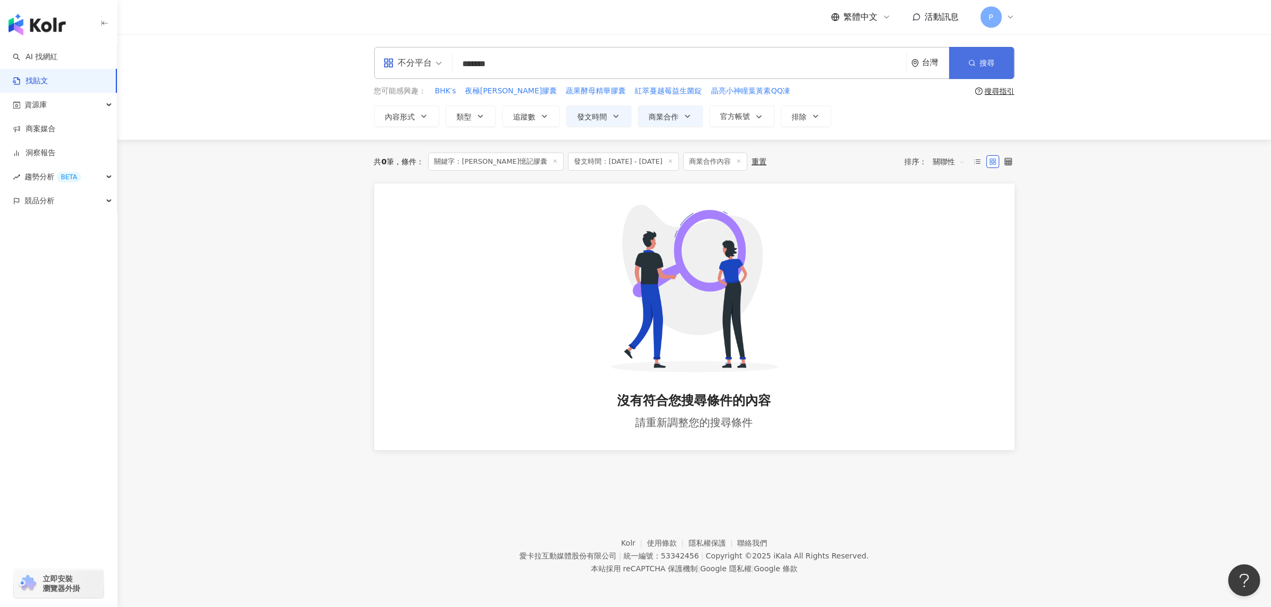
click at [986, 64] on span "搜尋" at bounding box center [987, 63] width 15 height 9
click at [626, 163] on span "發文時間：[DATE] - [DATE]" at bounding box center [623, 162] width 111 height 18
click at [970, 57] on button "搜尋" at bounding box center [981, 63] width 65 height 32
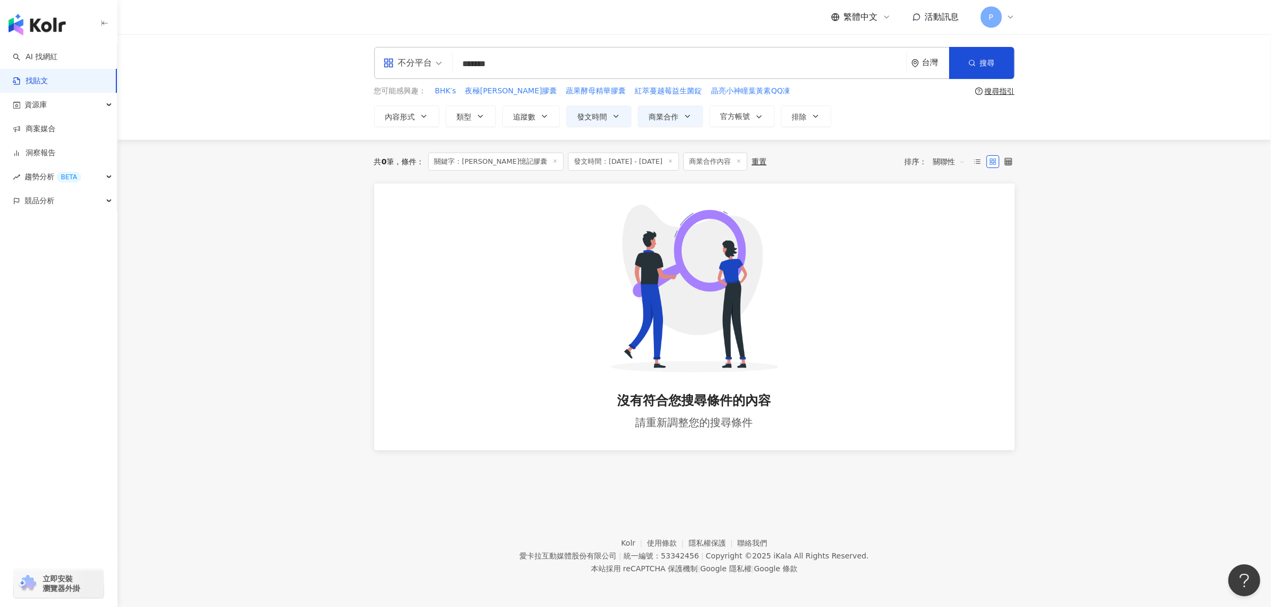
click at [837, 362] on div "沒有符合您搜尋條件的內容 請重新調整您的搜尋條件" at bounding box center [694, 317] width 641 height 267
click at [785, 305] on div "沒有符合您搜尋條件的內容 請重新調整您的搜尋條件" at bounding box center [694, 317] width 641 height 267
click at [981, 54] on button "搜尋" at bounding box center [981, 63] width 65 height 32
click at [558, 67] on input "*******" at bounding box center [679, 63] width 445 height 23
drag, startPoint x: 558, startPoint y: 67, endPoint x: 479, endPoint y: 78, distance: 79.8
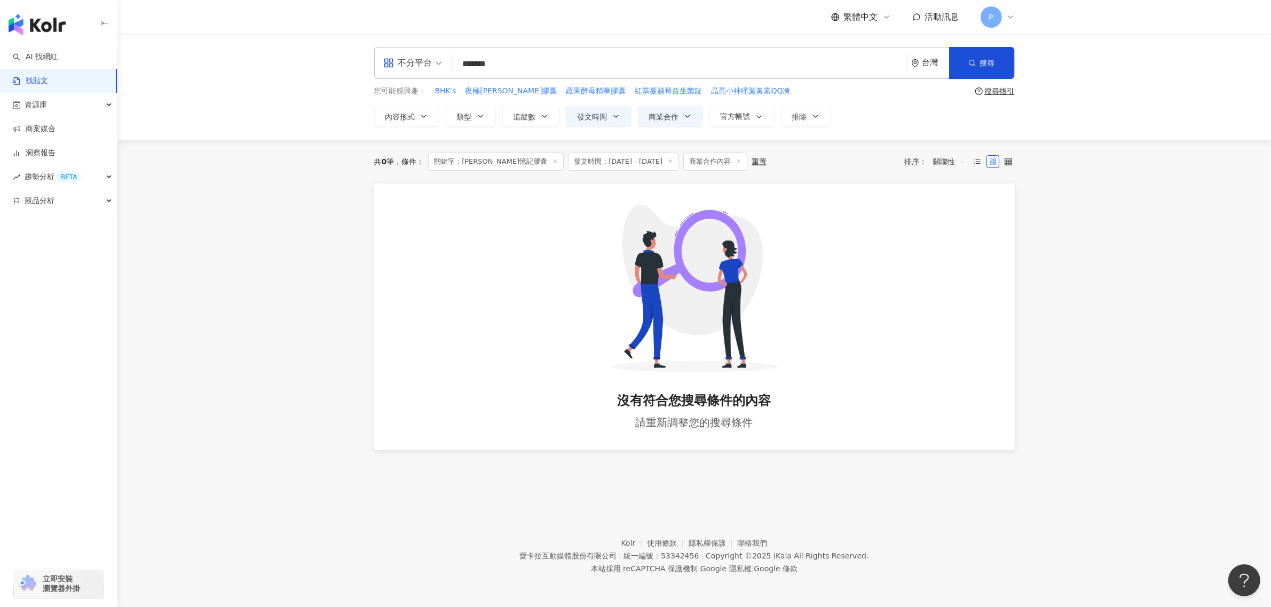
click at [479, 78] on div "不分平台 [PERSON_NAME]憶記膠囊 ******* 台灣 搜尋" at bounding box center [694, 63] width 641 height 32
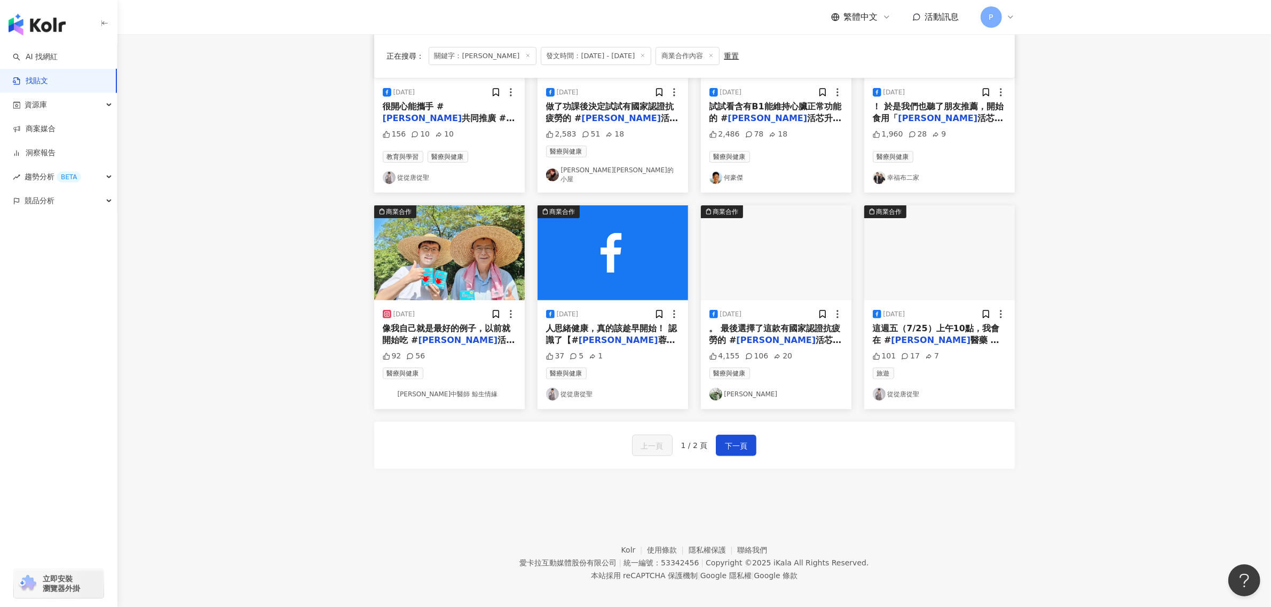
scroll to position [420, 0]
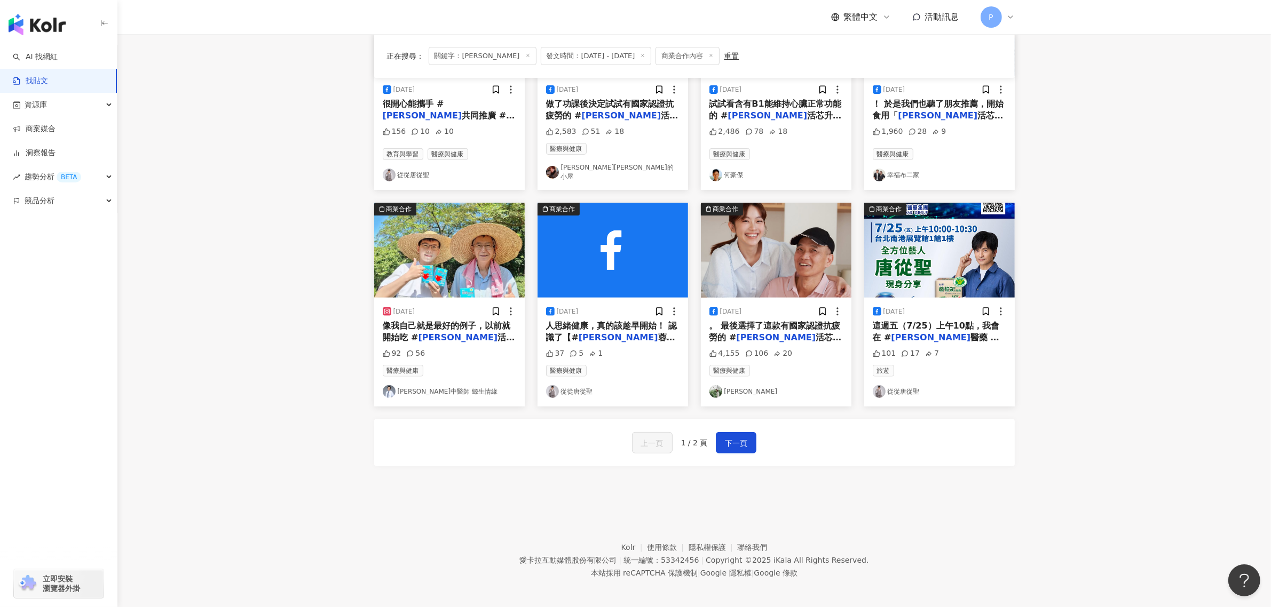
drag, startPoint x: 747, startPoint y: 439, endPoint x: 855, endPoint y: 348, distance: 140.9
click at [855, 348] on div "商業合作 [DATE] 保持原有的運動習慣外，推薦我可以試試 # 杏輝 活芯升級版 這保健品。開始吃之後，體 2,568 62 25 運動 瑜珈 醫療與健康 …" at bounding box center [694, 115] width 641 height 703
click at [824, 356] on div "[DATE] 。 最後選擇了這款有國家認證抗疲勞的 # 杏輝 活芯升級版。 選擇原因是看到外盒 4,155 106 20 醫療與健康 [PERSON_NAME]" at bounding box center [776, 352] width 151 height 109
click at [759, 321] on span "。 最後選擇了這款有國家認證抗疲勞的 #" at bounding box center [774, 332] width 131 height 22
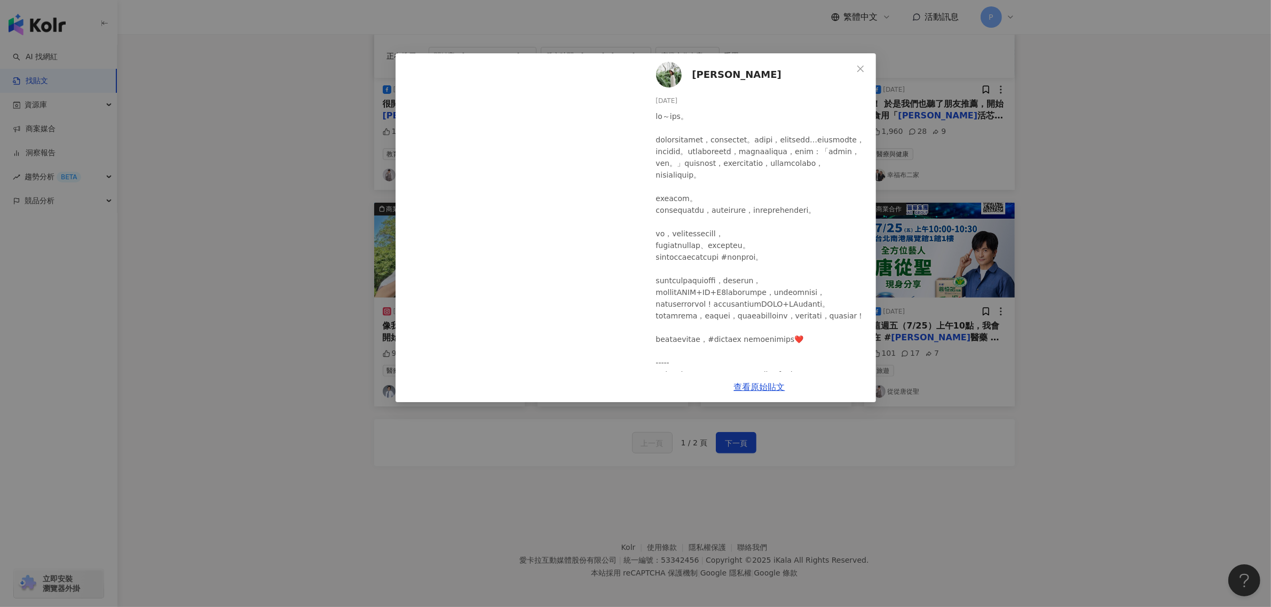
click at [466, 448] on div "[PERSON_NAME][DATE] 4,155 106 20 查看原始貼文" at bounding box center [635, 303] width 1271 height 607
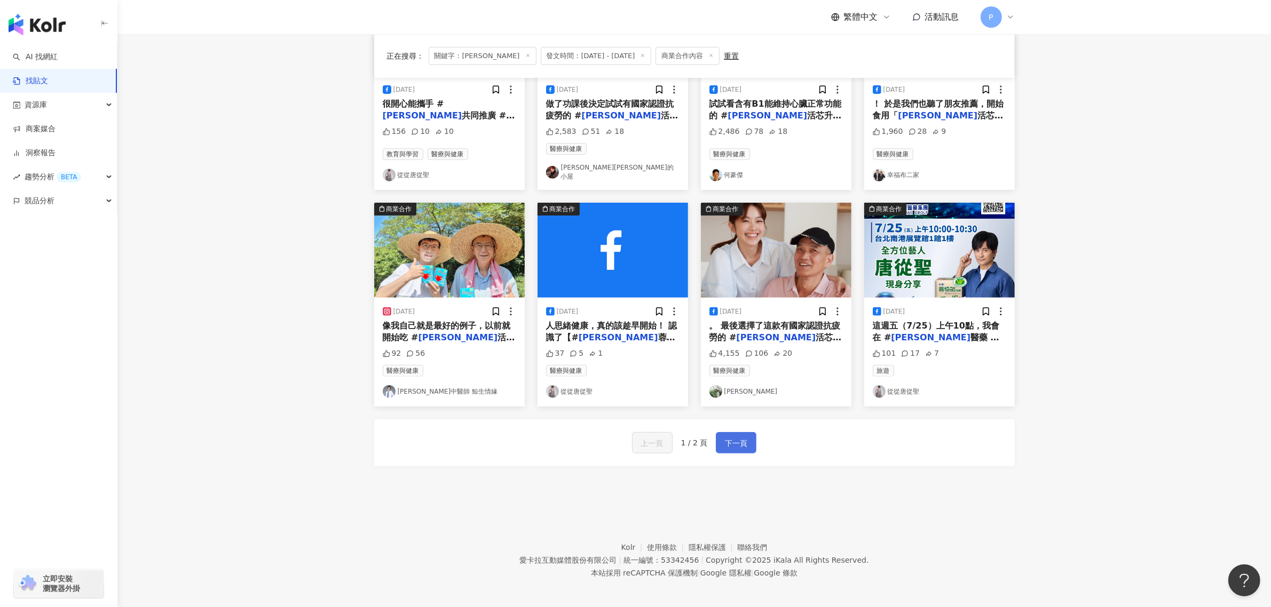
click at [737, 439] on span "下一頁" at bounding box center [736, 443] width 22 height 13
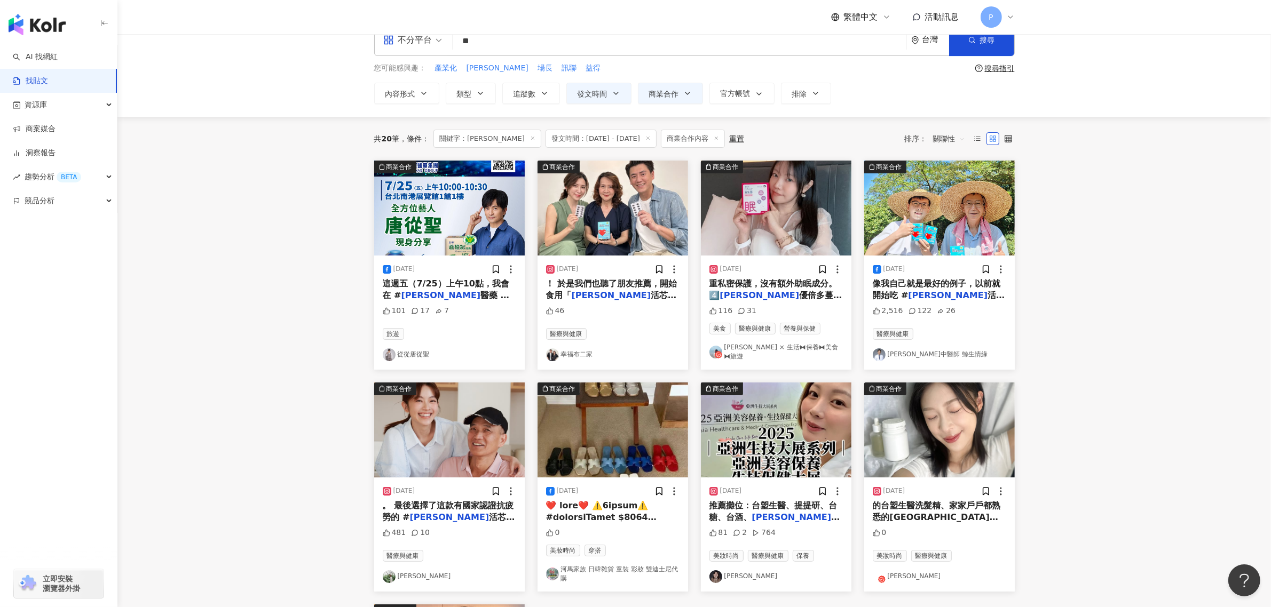
scroll to position [0, 0]
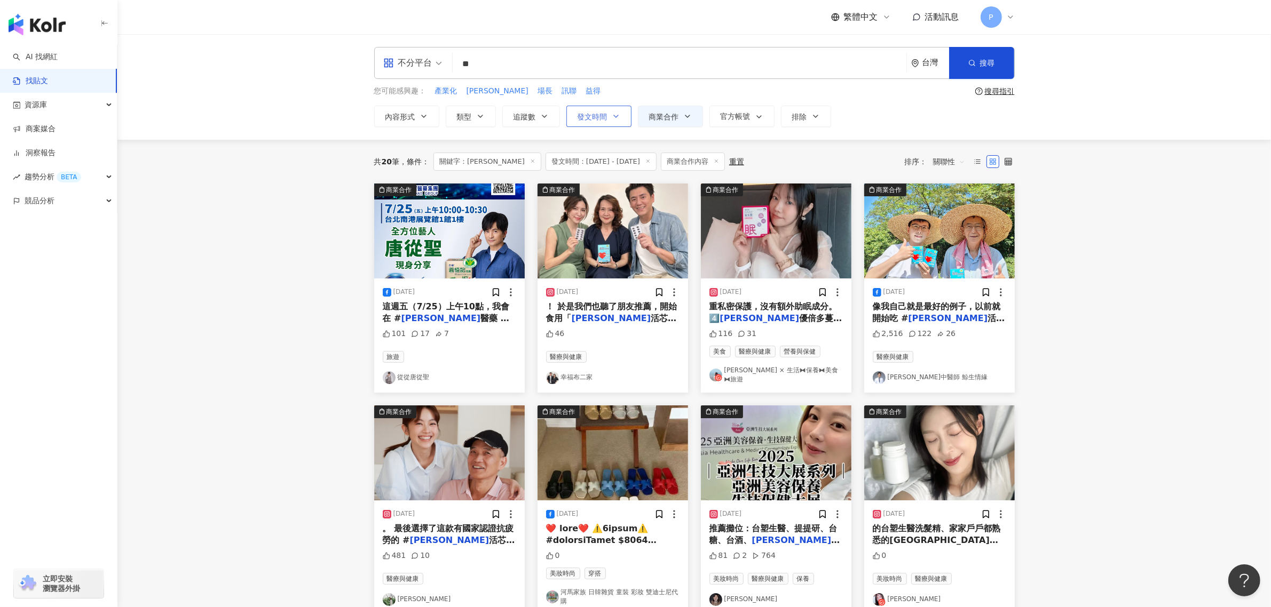
click at [613, 113] on icon "button" at bounding box center [616, 116] width 9 height 9
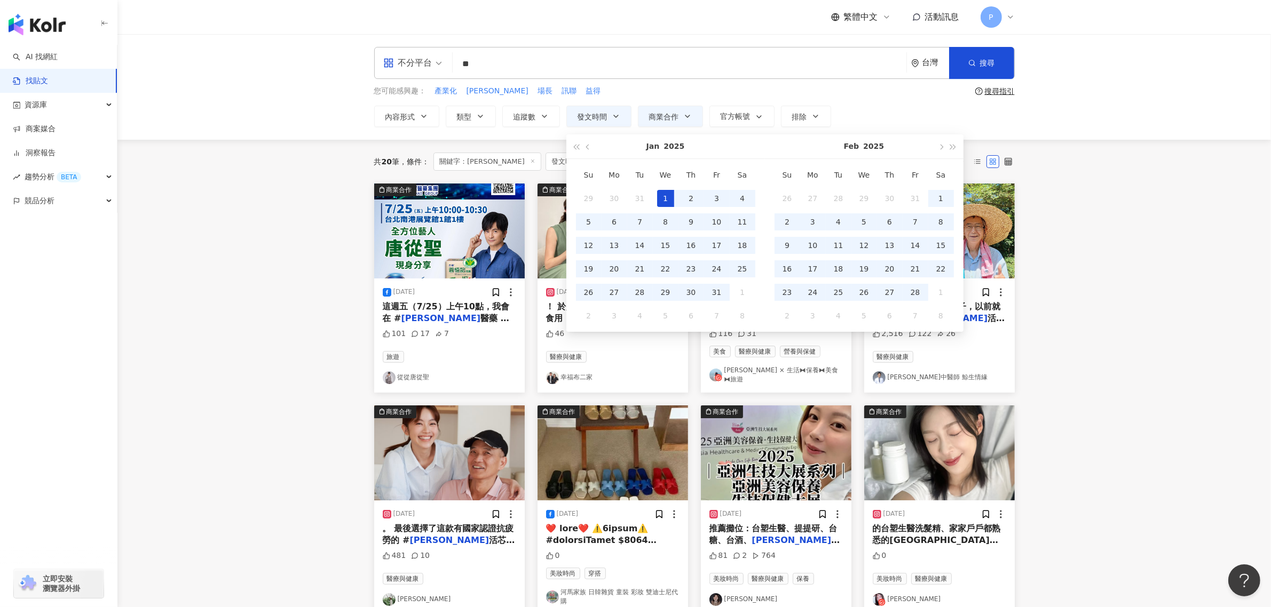
click at [299, 241] on main "**********" at bounding box center [694, 478] width 1154 height 889
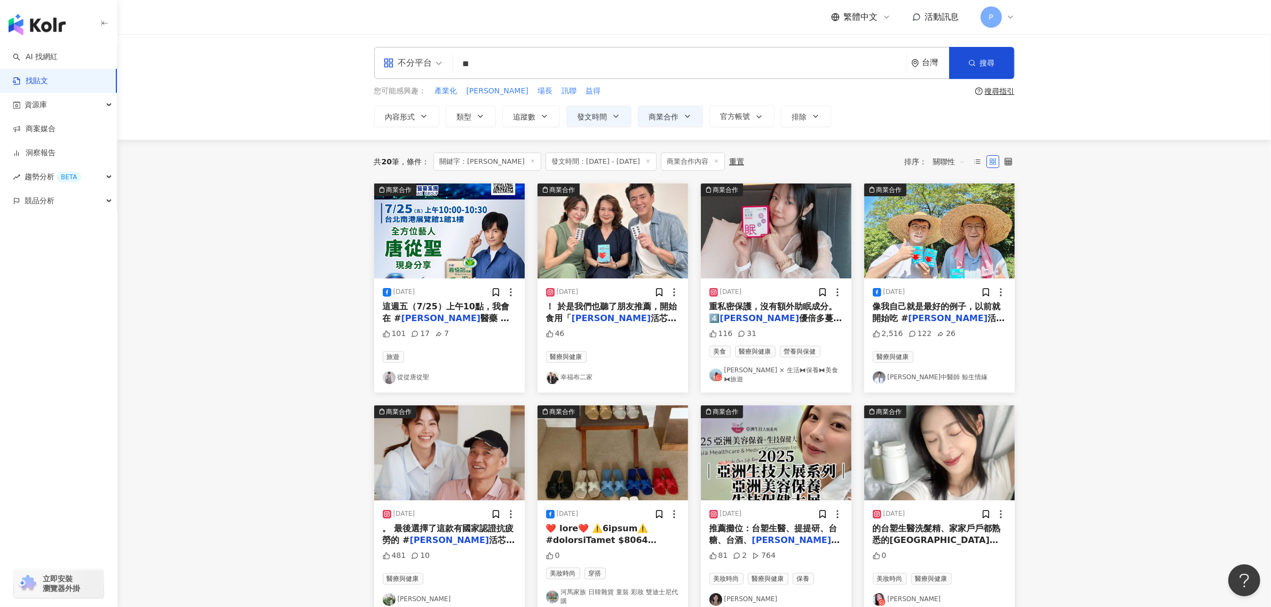
drag, startPoint x: 524, startPoint y: 62, endPoint x: 415, endPoint y: 75, distance: 109.1
click at [415, 75] on div "不分平台 [PERSON_NAME] ** 台灣 搜尋" at bounding box center [694, 63] width 641 height 32
paste input "*****"
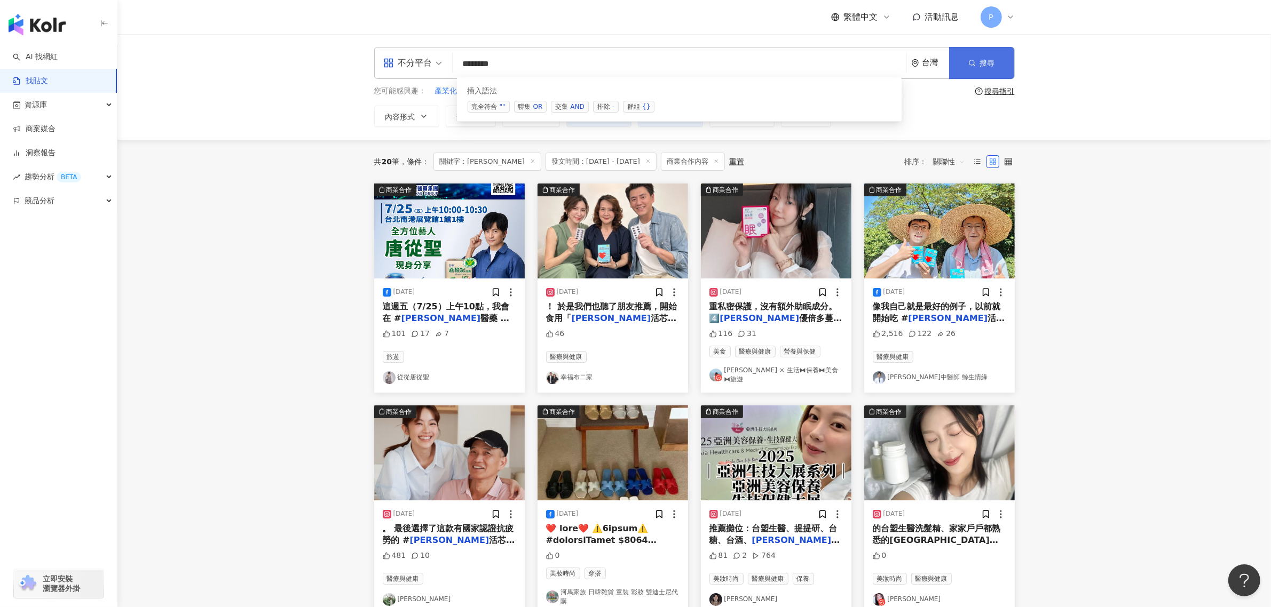
type input "*******"
click at [975, 52] on button "搜尋" at bounding box center [981, 63] width 65 height 32
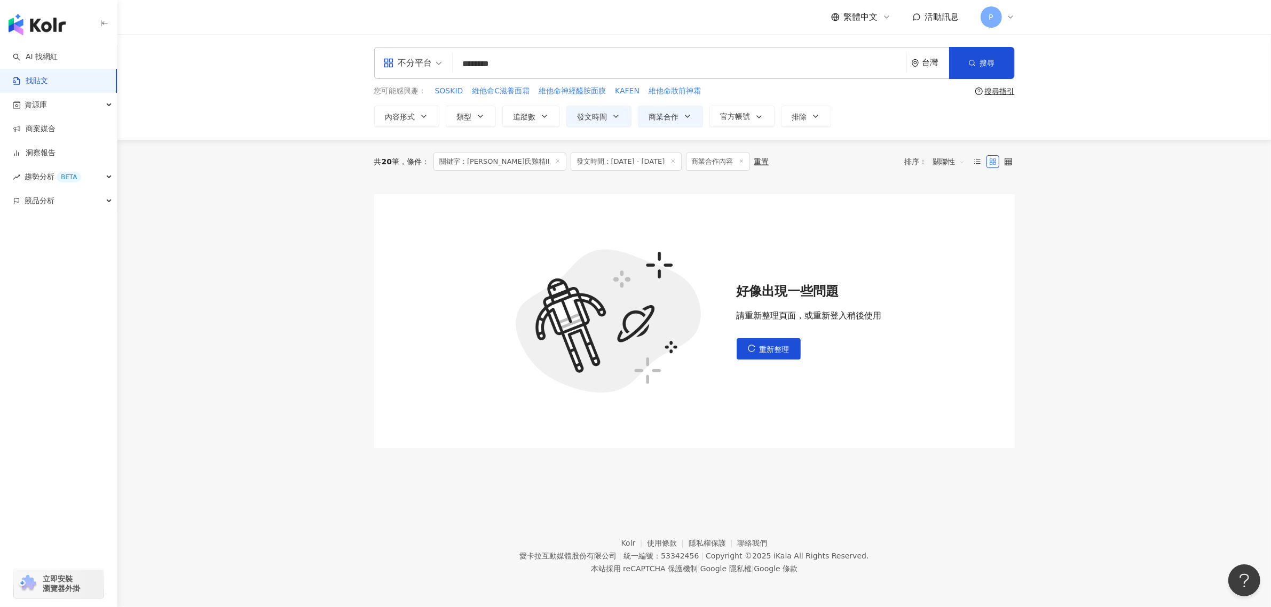
click at [603, 165] on span "發文時間：[DATE] - [DATE]" at bounding box center [626, 162] width 111 height 18
click at [604, 117] on span "發文時間" at bounding box center [593, 117] width 30 height 9
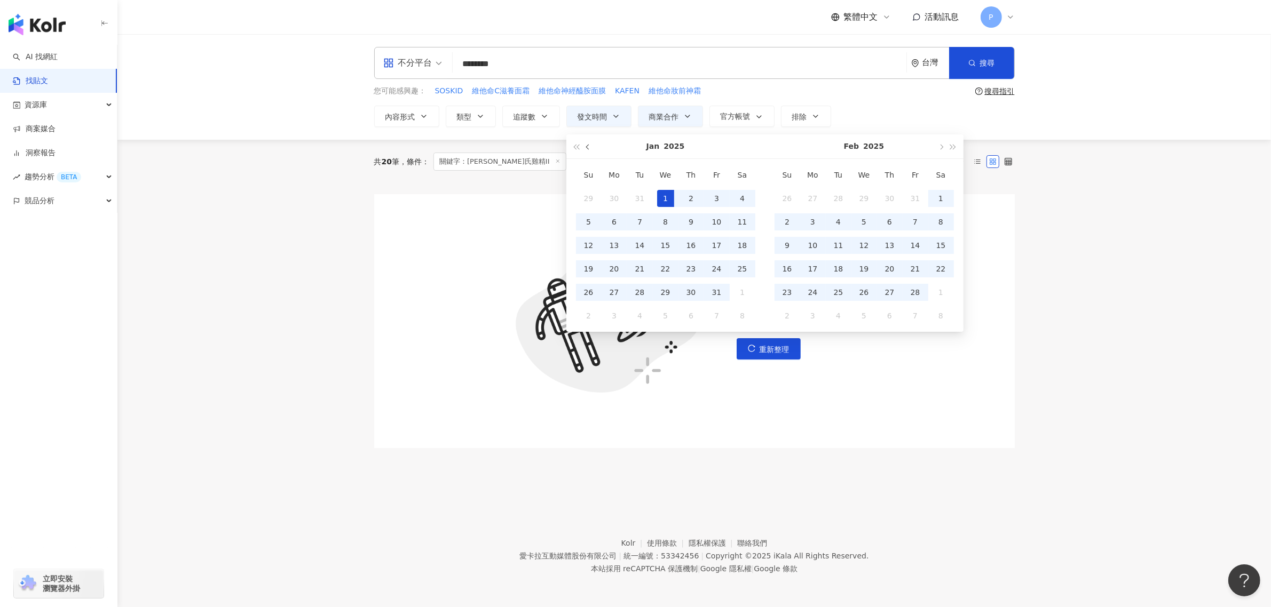
click at [586, 147] on button "button" at bounding box center [588, 147] width 12 height 24
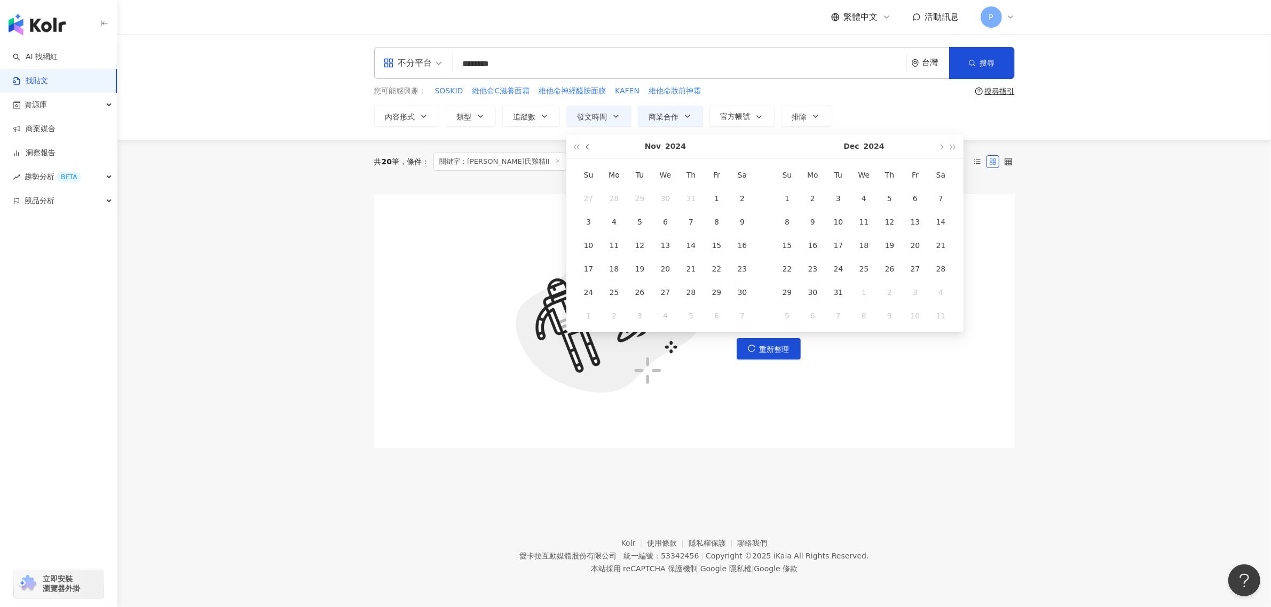
click at [586, 147] on button "button" at bounding box center [588, 147] width 12 height 24
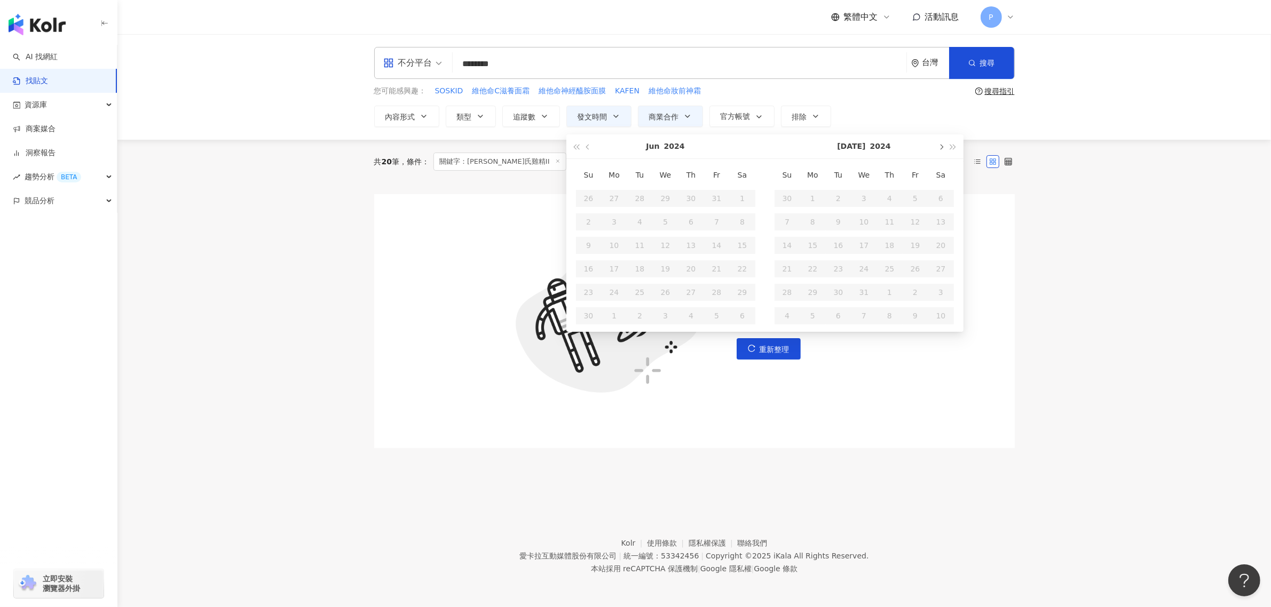
click at [941, 144] on button "button" at bounding box center [941, 147] width 12 height 24
type input "**********"
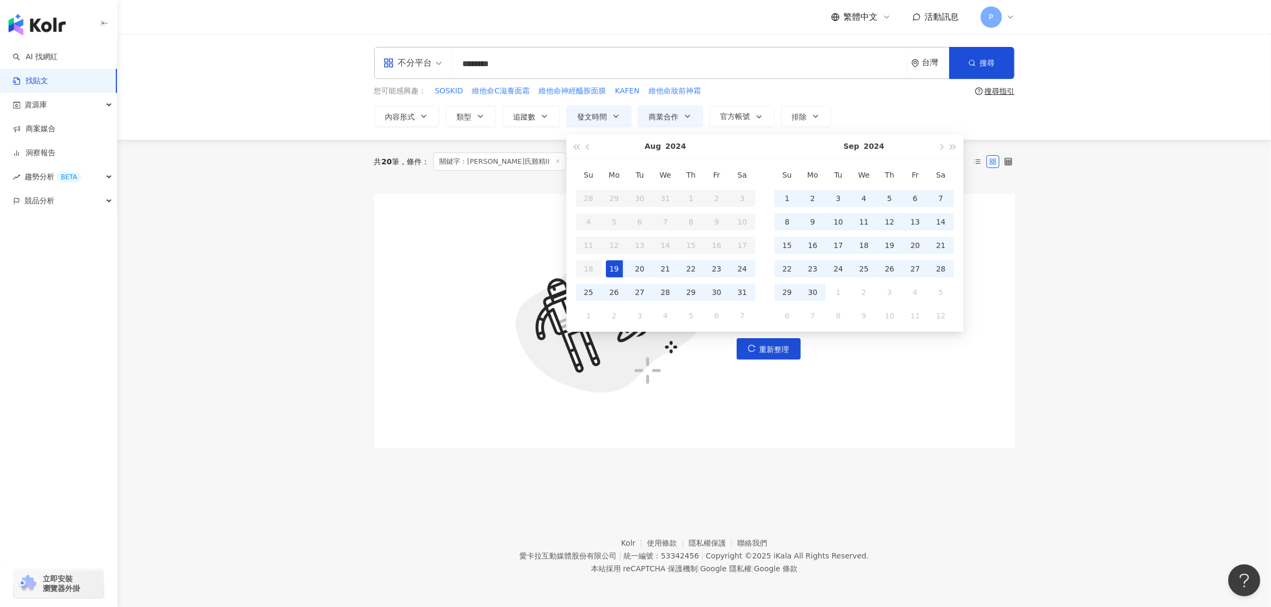
click at [606, 271] on div "19" at bounding box center [614, 268] width 17 height 17
click at [941, 145] on button "button" at bounding box center [941, 147] width 12 height 24
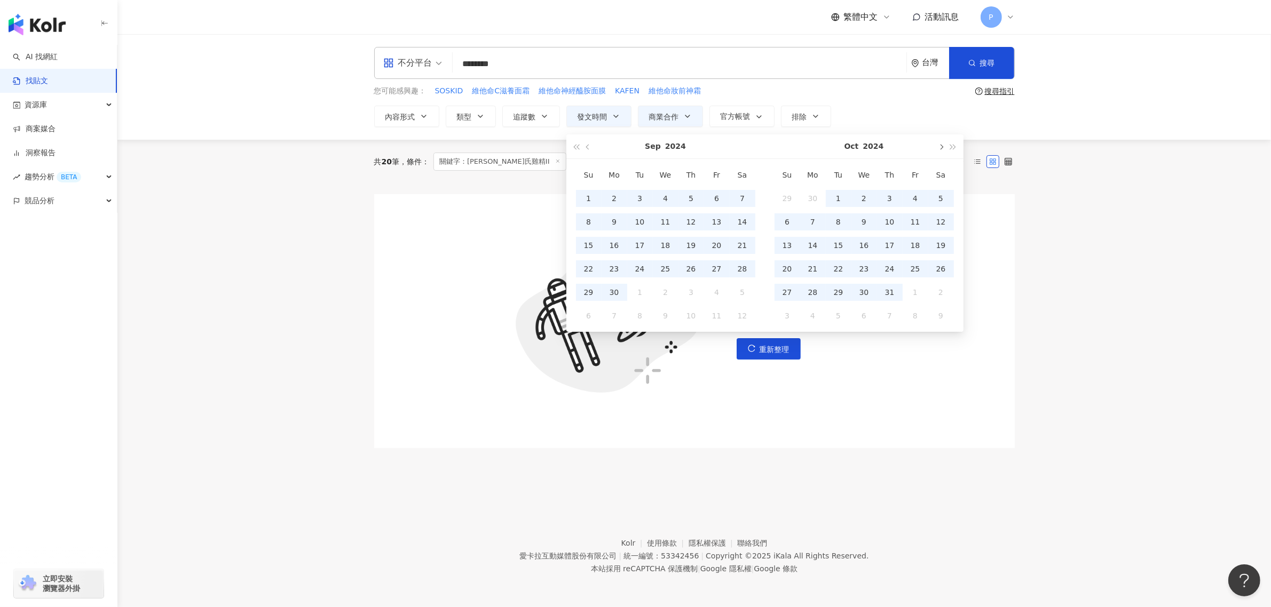
click at [941, 145] on button "button" at bounding box center [941, 147] width 12 height 24
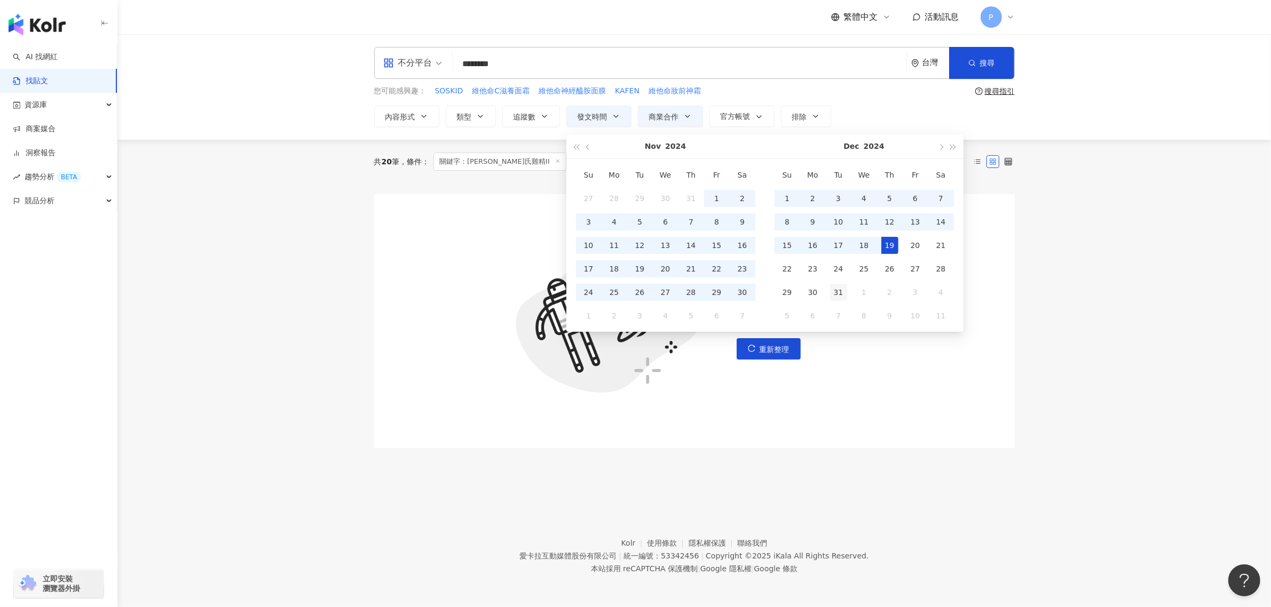
type input "**********"
click at [832, 293] on div "31" at bounding box center [838, 292] width 17 height 17
type input "**********"
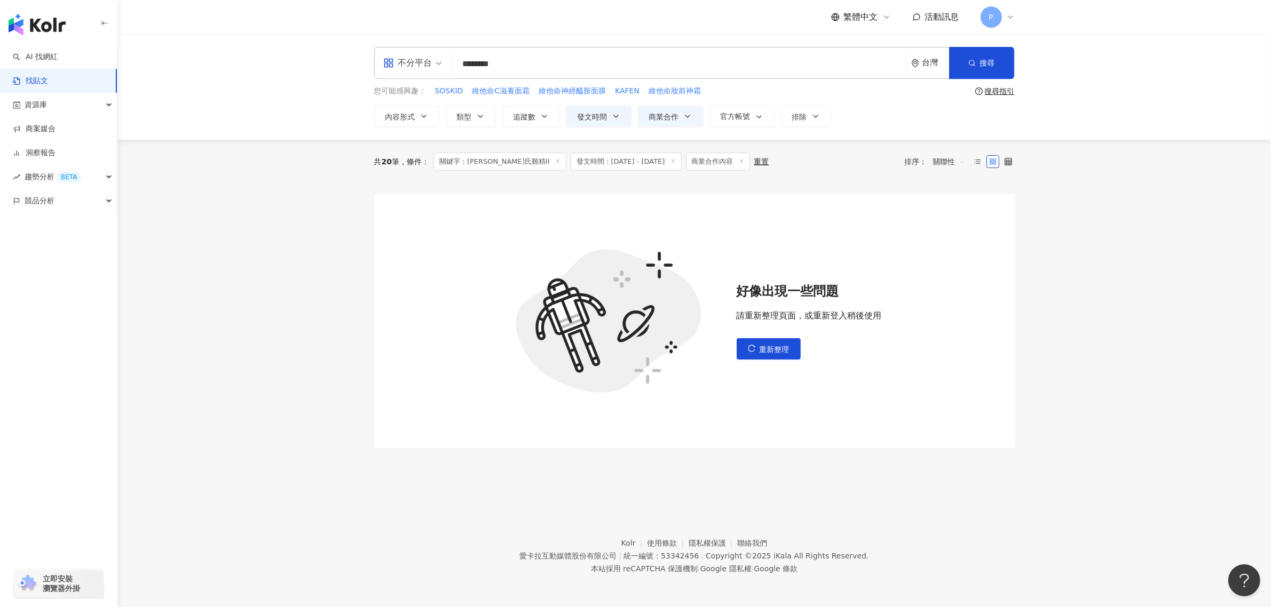
type input "**********"
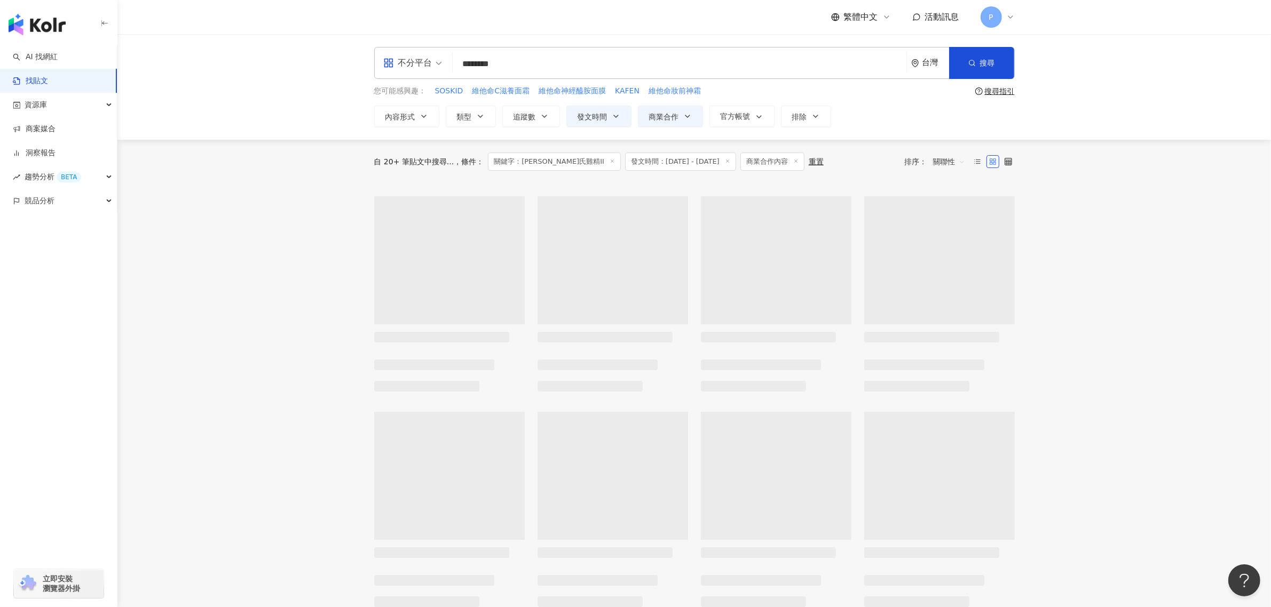
click at [521, 60] on input "*******" at bounding box center [679, 63] width 445 height 23
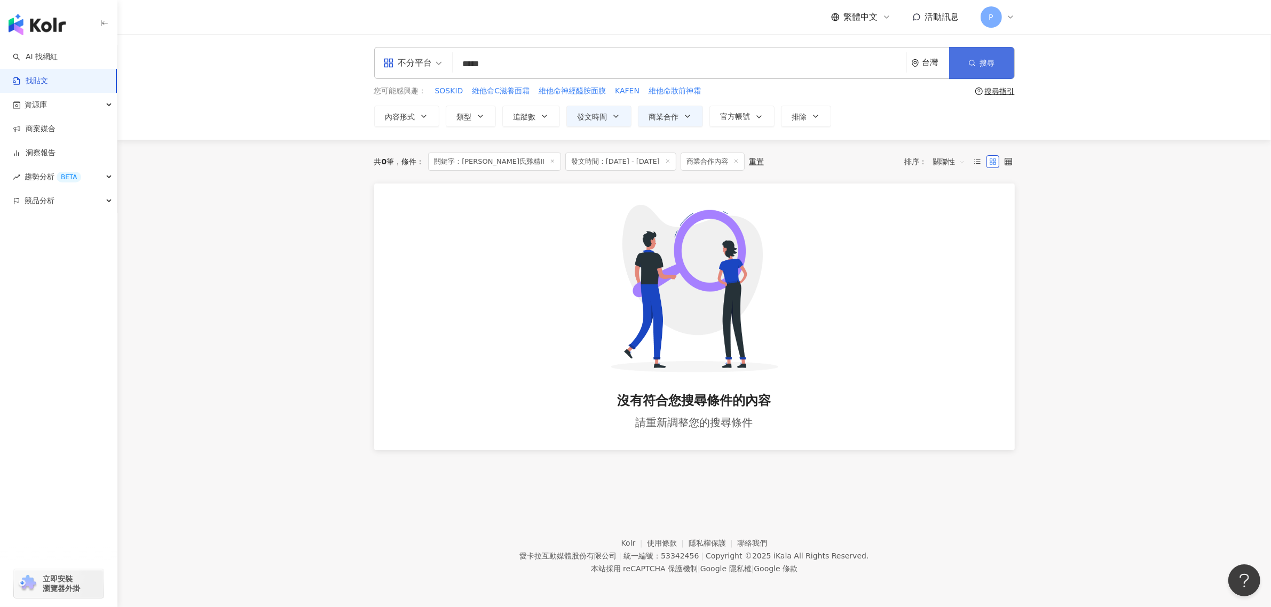
click at [978, 67] on button "搜尋" at bounding box center [981, 63] width 65 height 32
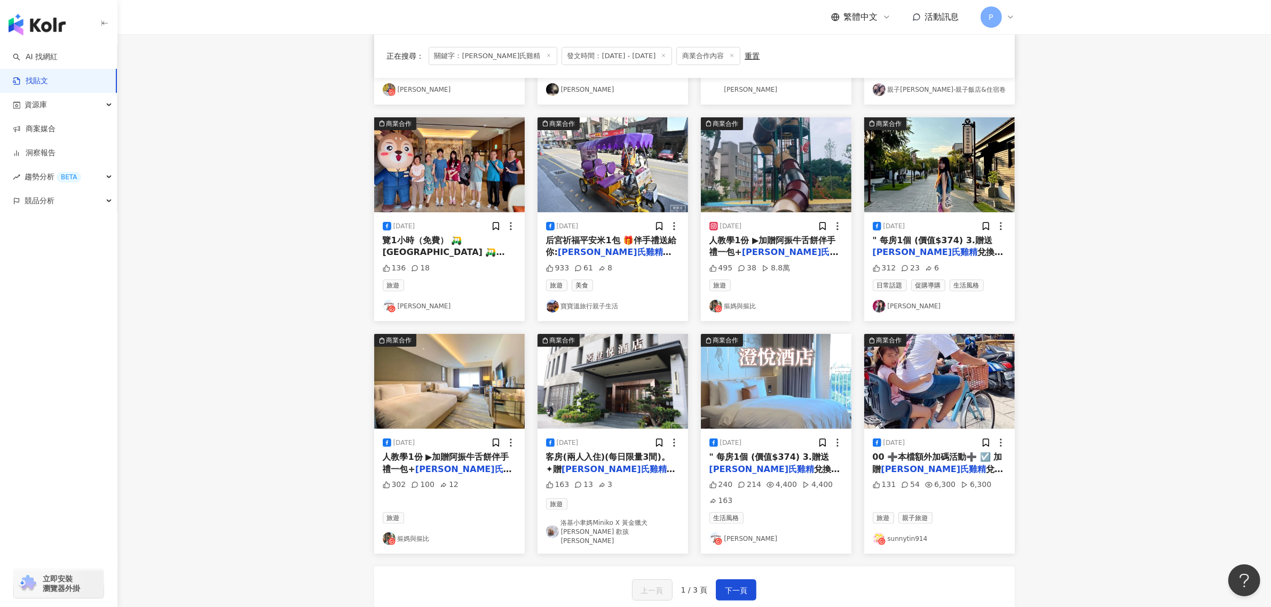
scroll to position [334, 0]
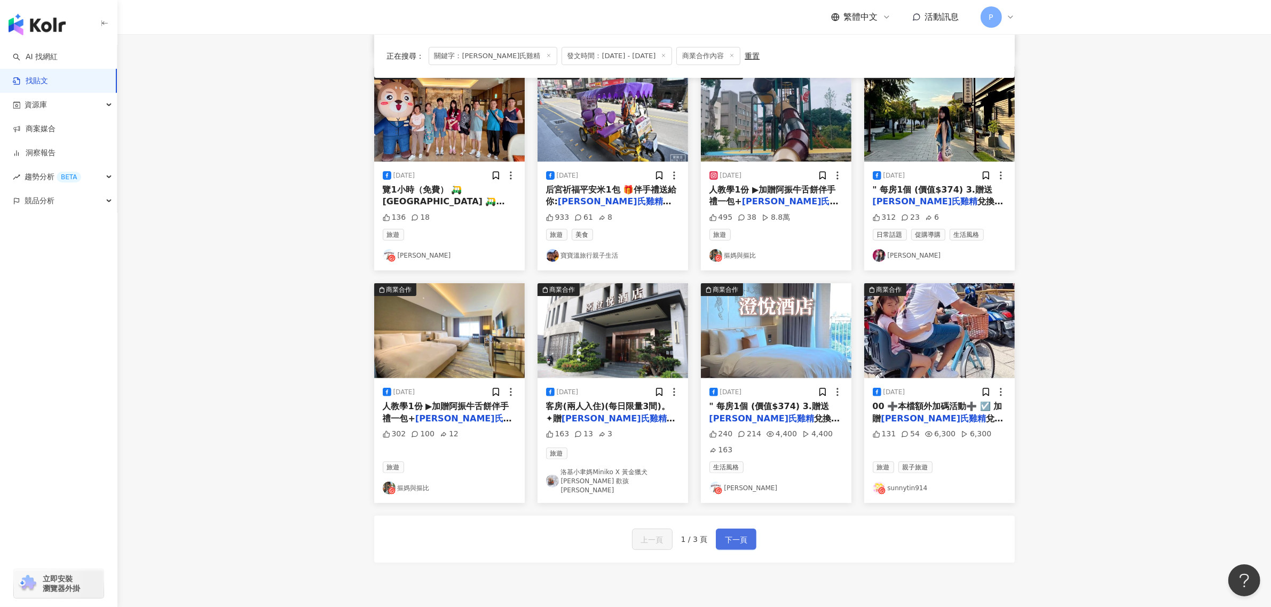
click at [748, 542] on button "下一頁" at bounding box center [736, 539] width 41 height 21
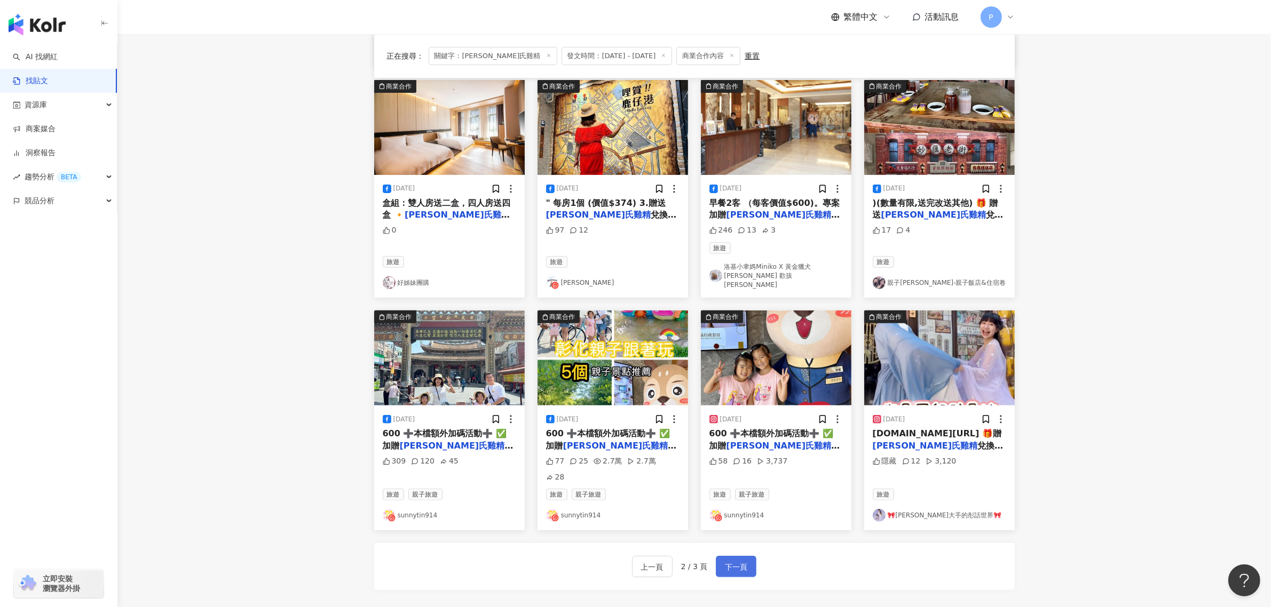
scroll to position [327, 0]
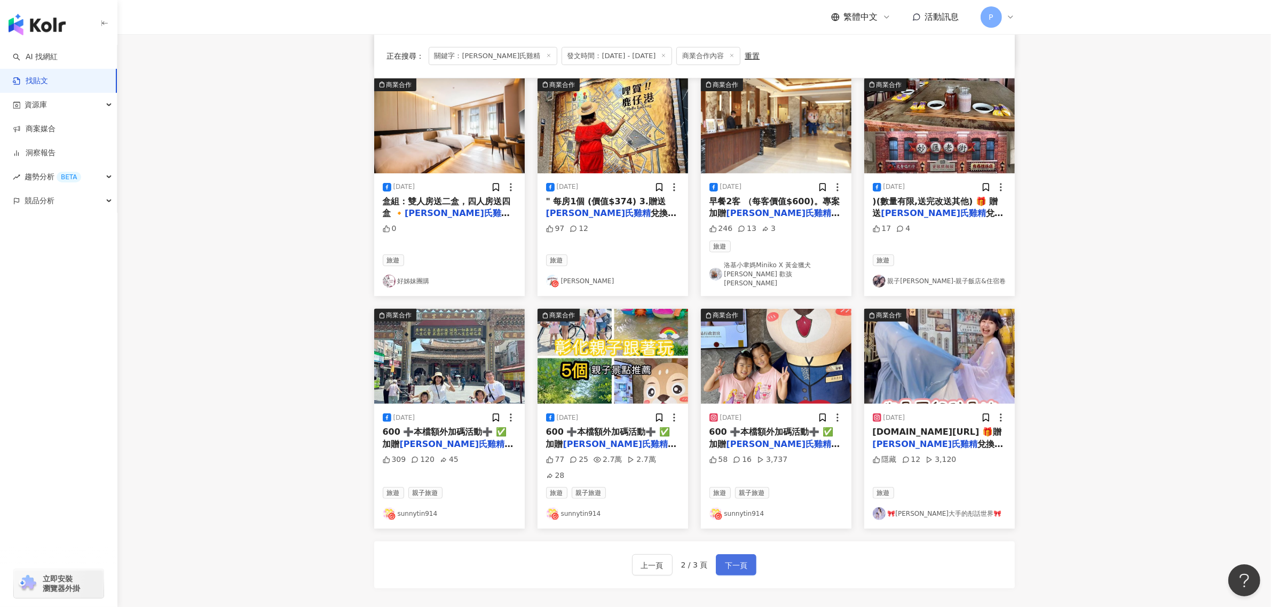
click at [748, 555] on button "下一頁" at bounding box center [736, 565] width 41 height 21
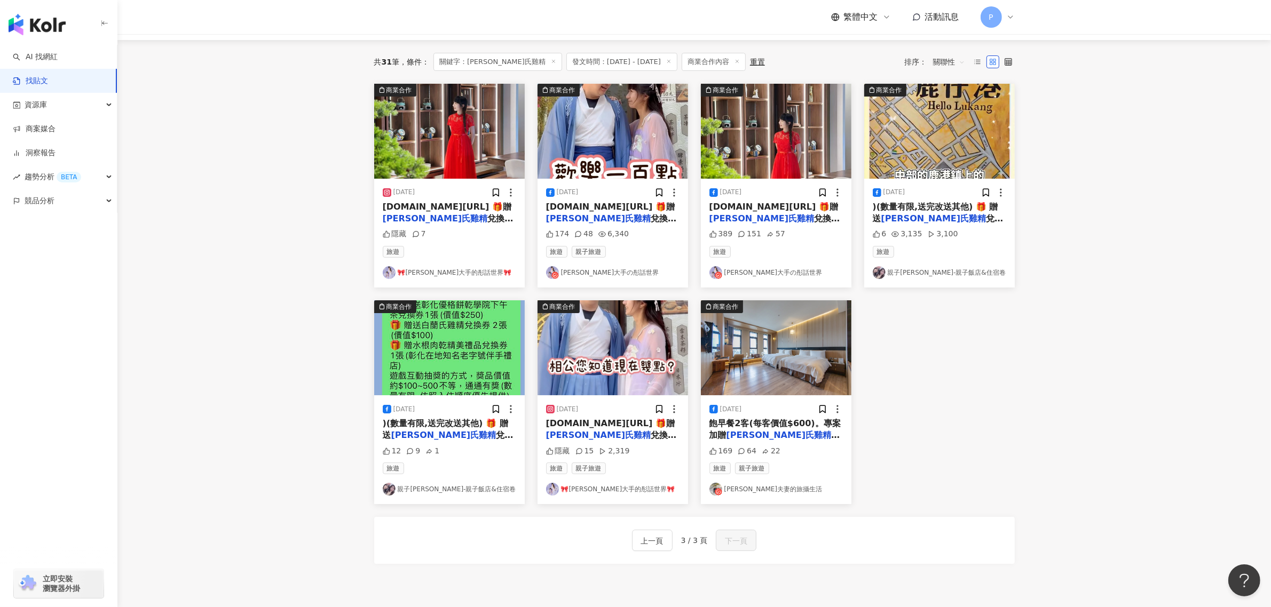
scroll to position [0, 0]
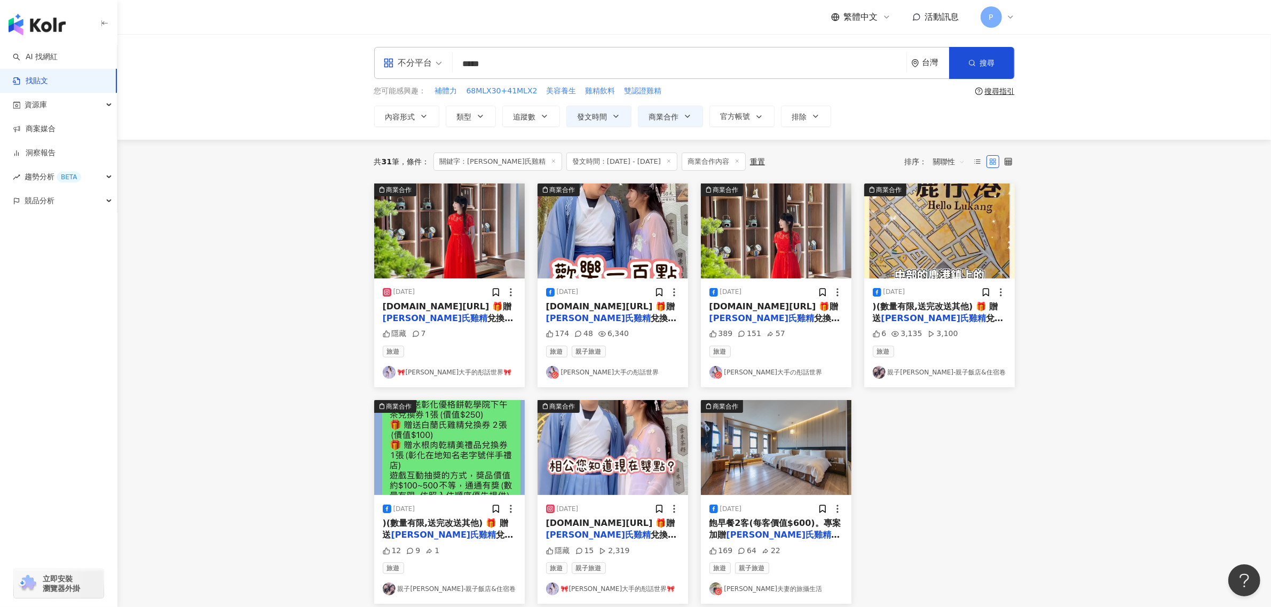
drag, startPoint x: 535, startPoint y: 62, endPoint x: 428, endPoint y: 61, distance: 107.3
click at [428, 61] on div "不分平台 [PERSON_NAME]氏雞精 ***** 台灣 搜尋 searchOperator 插入語法 完全符合 "" 聯集 OR 交集 AND 排除 -…" at bounding box center [694, 63] width 641 height 32
paste input "*"
click at [1001, 66] on button "搜尋" at bounding box center [981, 63] width 65 height 32
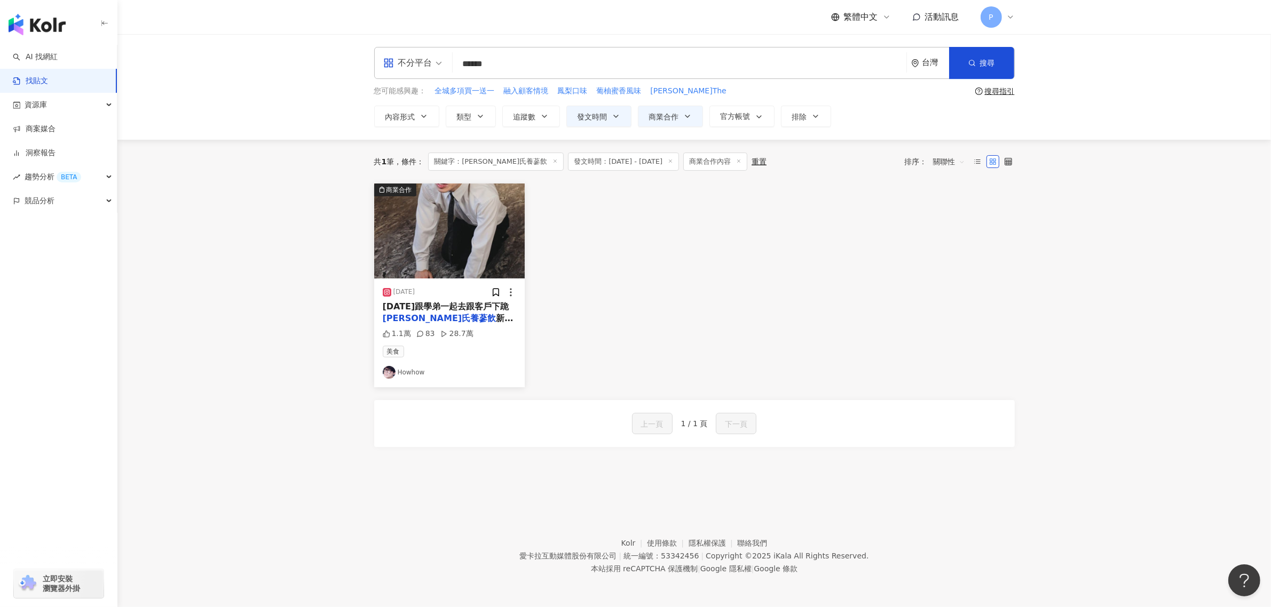
click at [465, 281] on div "[DATE] [DATE]跟學弟一起去跟客戶下跪 [PERSON_NAME]氏養蔘飲 新口味，順口回甘！ 1瓶3效獨特複方，是你忙碌生活中提神補氣的最佳選擇～…" at bounding box center [449, 333] width 151 height 109
click at [447, 313] on span "新口味，順口回甘！ 1瓶3效獨特複方，是你忙碌生活中提神補氣的最佳選擇～ @brands_tw #" at bounding box center [448, 336] width 131 height 46
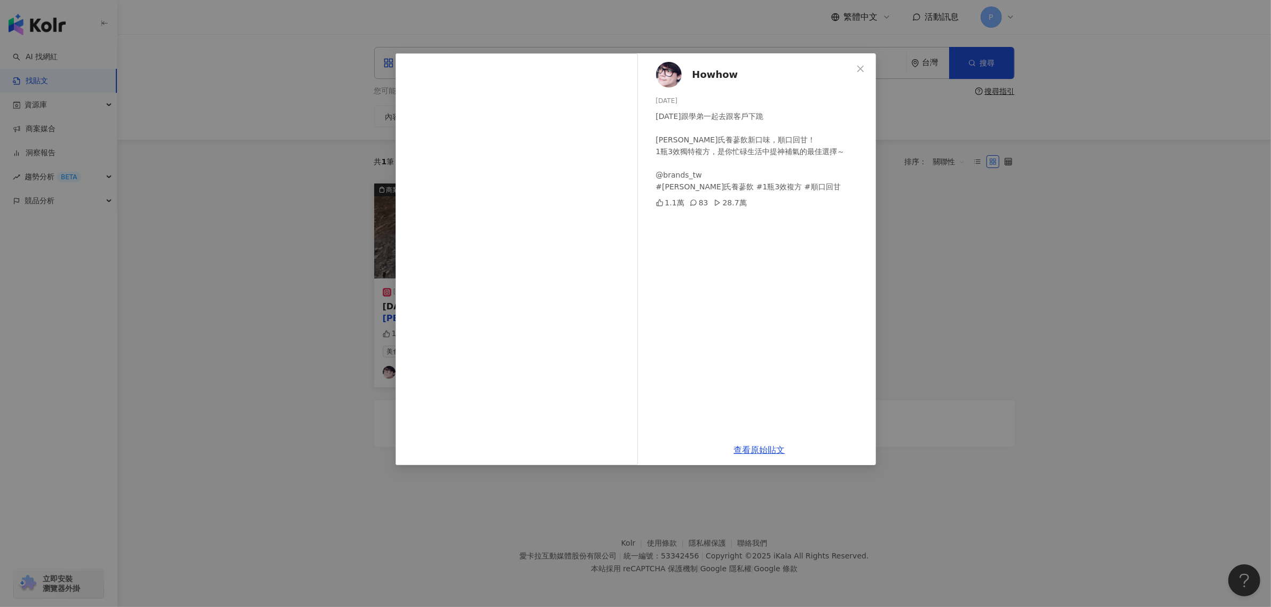
click at [1106, 199] on div "Howhow [DATE] [DATE]跟學弟一起去跟客戶下跪 [PERSON_NAME]氏養蔘飲新口味，順口回甘！ 1瓶3效獨特複方，是你忙碌生活中提神補氣…" at bounding box center [635, 303] width 1271 height 607
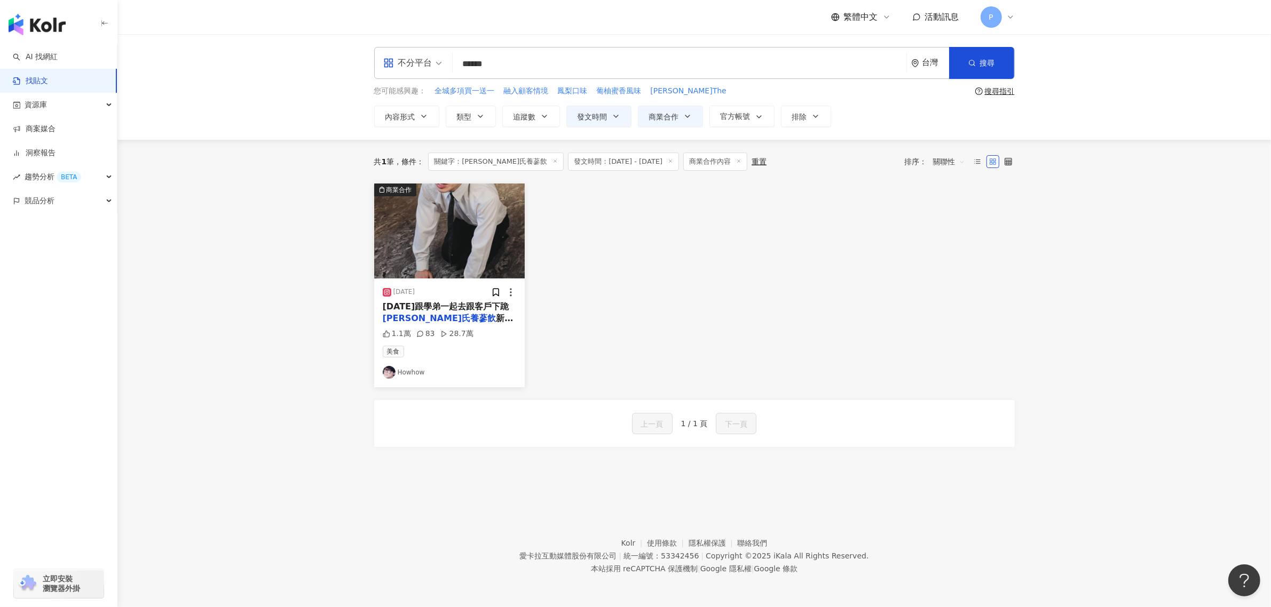
drag, startPoint x: 534, startPoint y: 55, endPoint x: 444, endPoint y: 67, distance: 91.5
click at [444, 67] on div "不分平台 [PERSON_NAME]氏養蔘飲 ****** 台灣 搜尋 searchOperator 插入語法 完全符合 "" 聯集 OR 交集 AND 排除…" at bounding box center [694, 63] width 641 height 32
paste input "***"
click at [989, 67] on span "搜尋" at bounding box center [987, 63] width 15 height 9
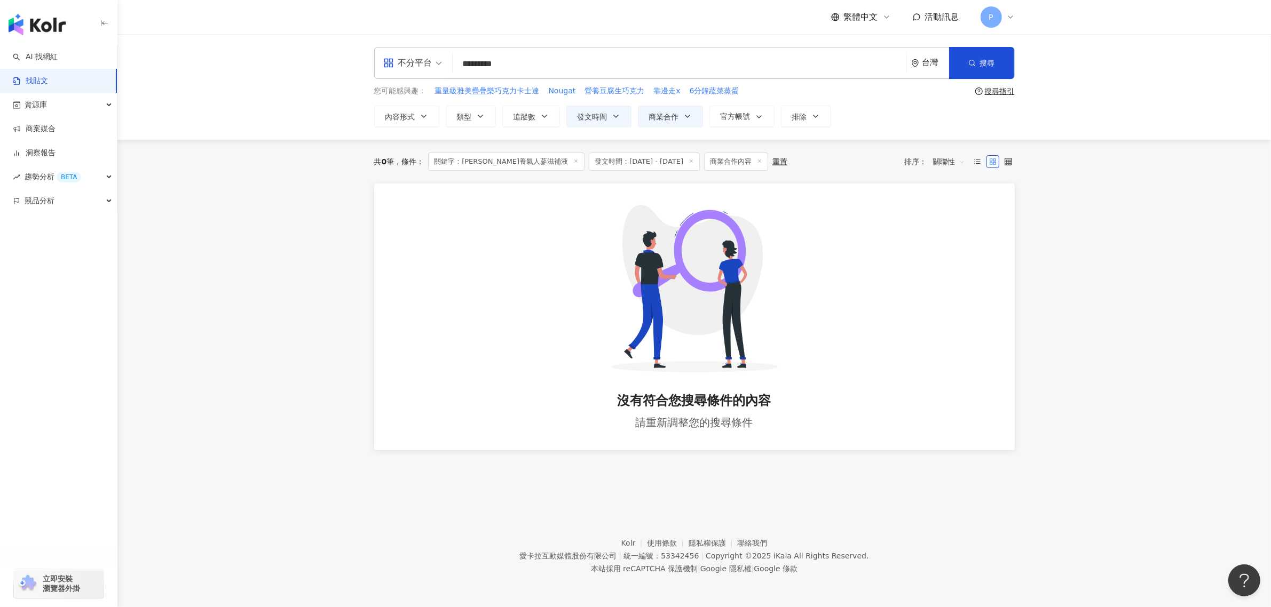
click at [768, 60] on input "*********" at bounding box center [679, 63] width 445 height 23
click at [969, 68] on button "搜尋" at bounding box center [981, 63] width 65 height 32
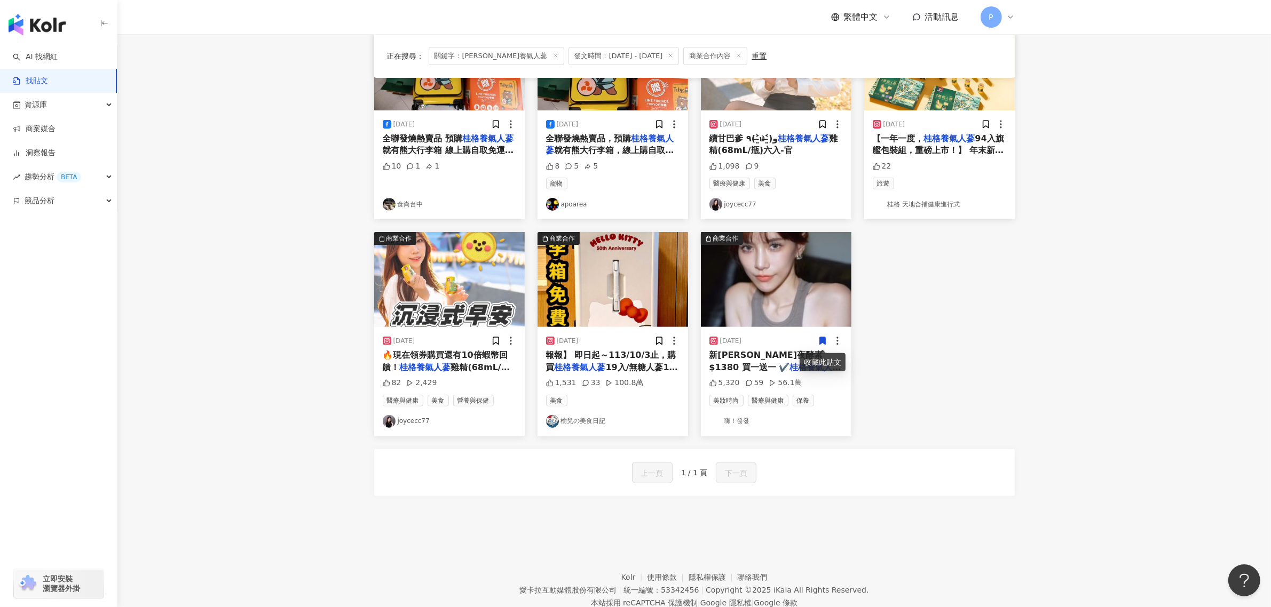
scroll to position [353, 0]
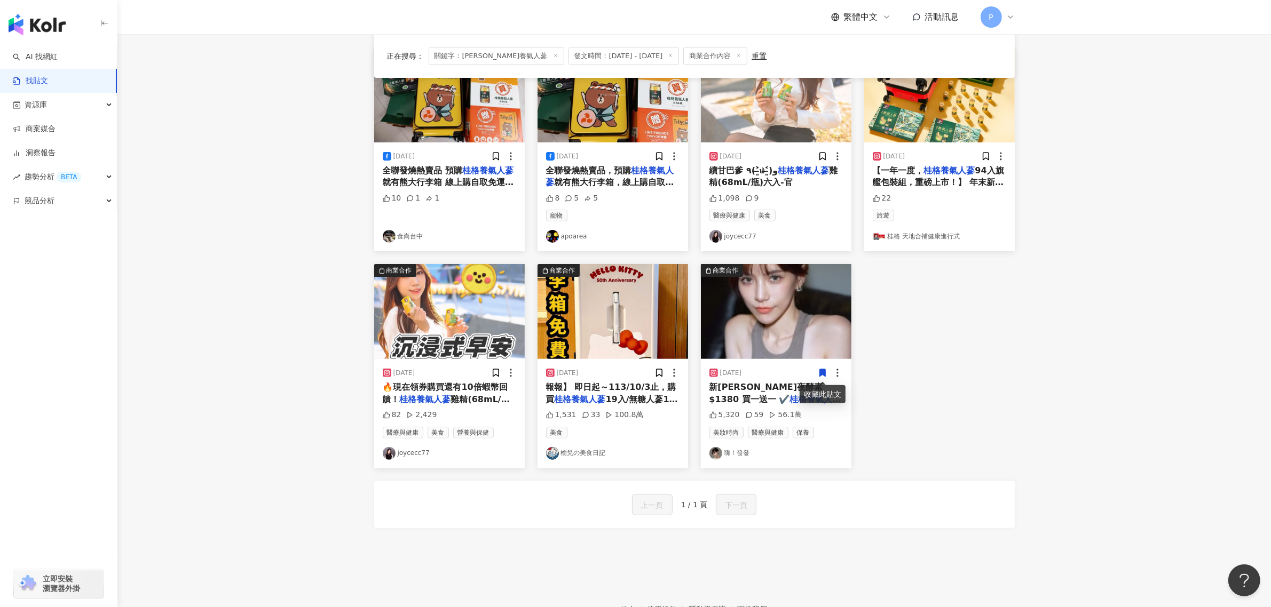
click at [943, 188] on span "94入旗艦包裝組，重磅上市！】 年末新年送禮，想送珍愛的對象體面、質感又對健康有效的禮嗎？" at bounding box center [938, 188] width 131 height 46
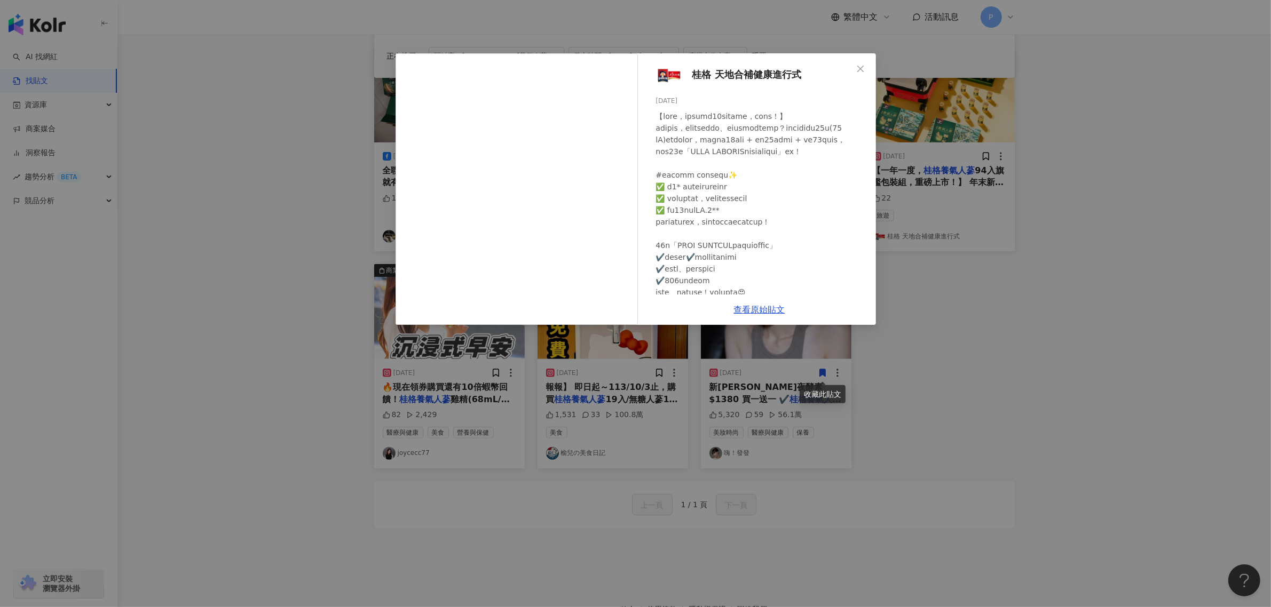
click at [935, 260] on div "桂格 天地合補健康進行式 [DATE] 22 查看原始貼文" at bounding box center [635, 303] width 1271 height 607
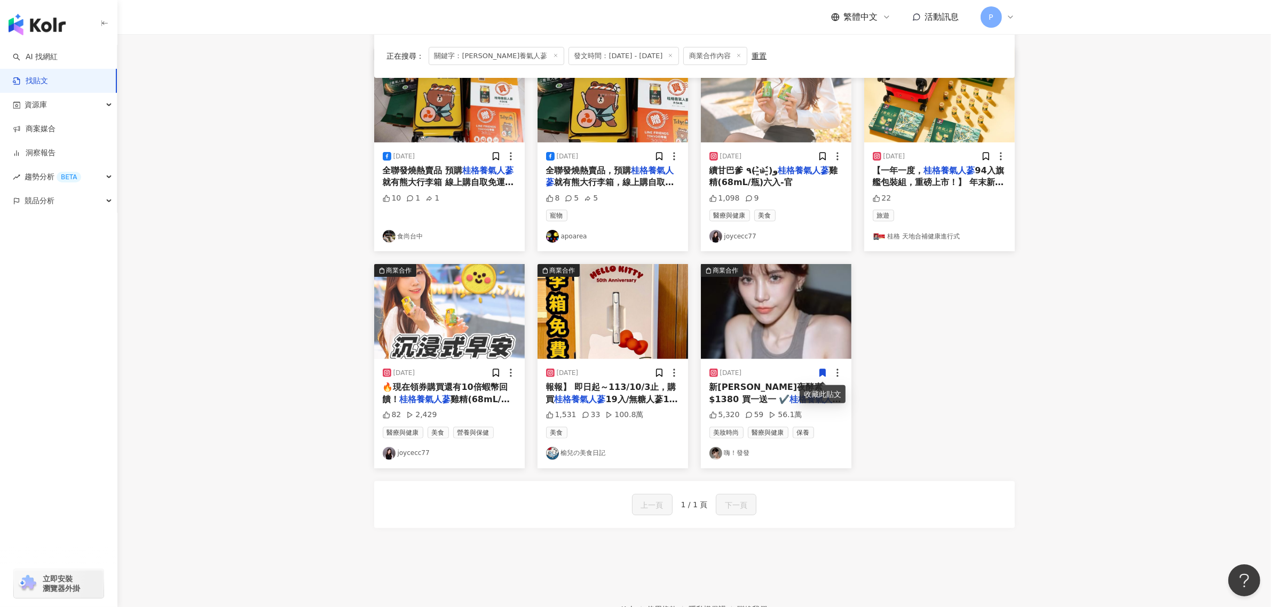
click at [742, 368] on div "[DATE]" at bounding box center [725, 373] width 33 height 11
click at [759, 358] on img at bounding box center [776, 311] width 151 height 95
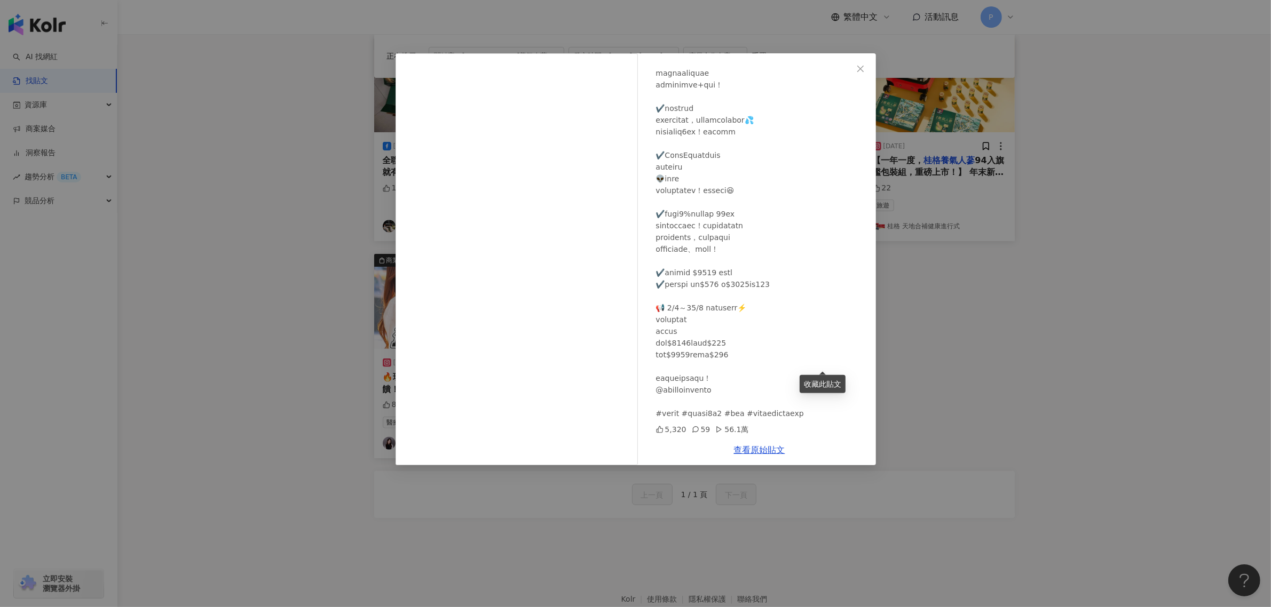
scroll to position [420, 0]
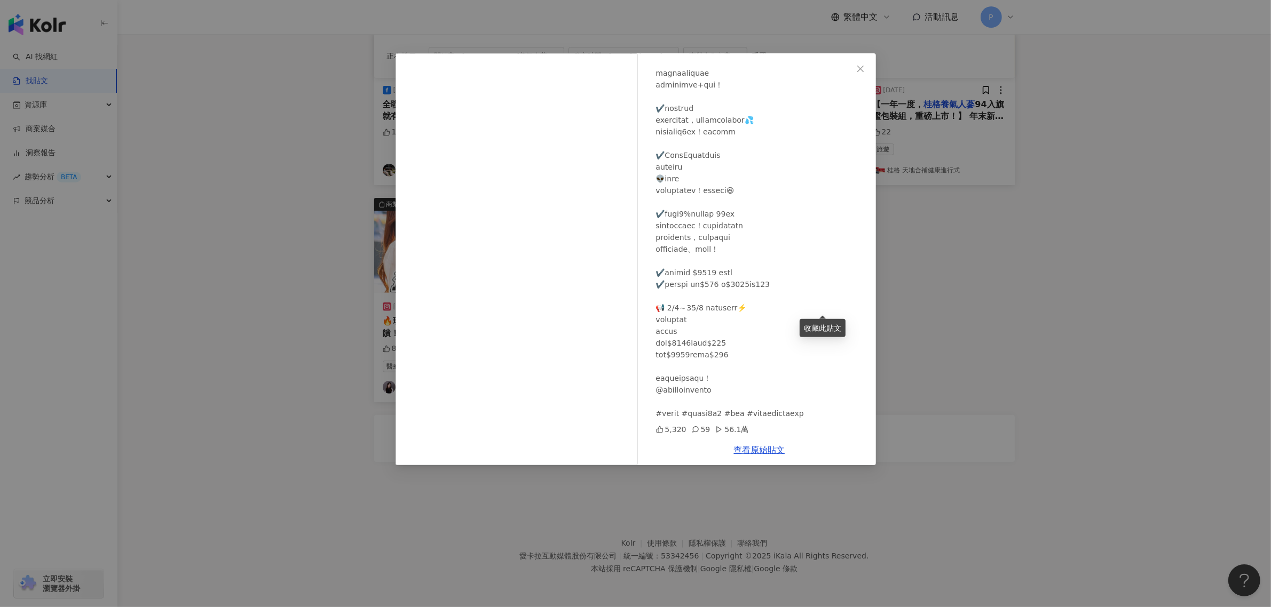
click at [1245, 305] on div "嗨！發發 [DATE] 5,320 59 56.1萬 查看原始貼文" at bounding box center [635, 303] width 1271 height 607
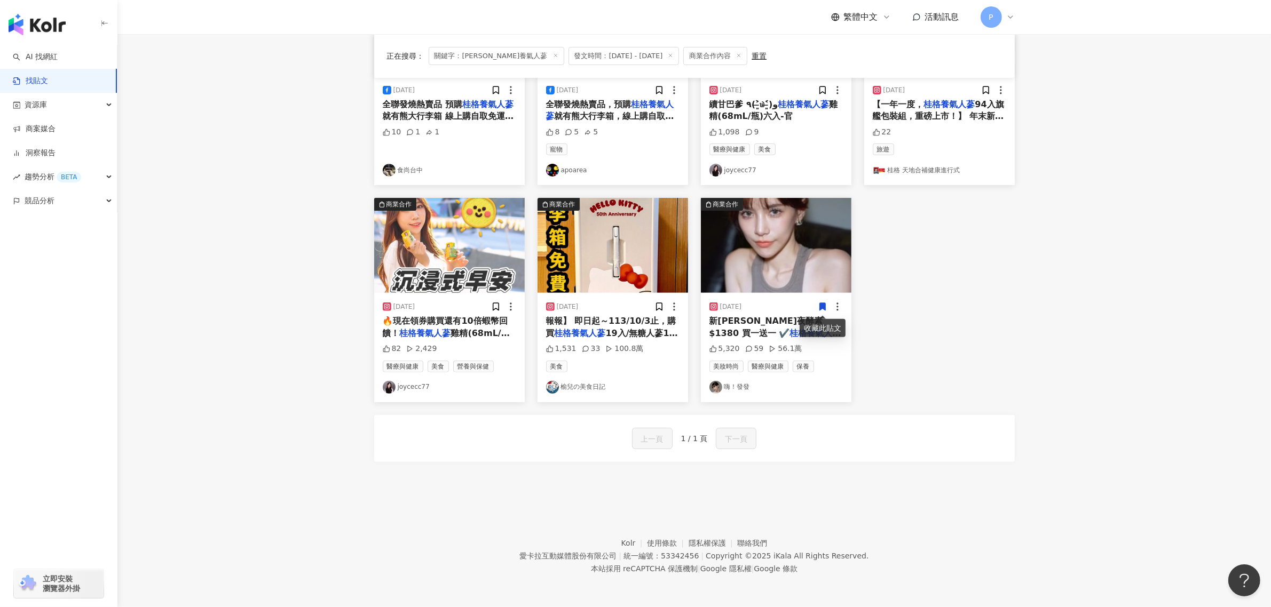
click at [468, 316] on span "🔥現在領券購買還有10倍蝦幣回饋！" at bounding box center [445, 327] width 125 height 22
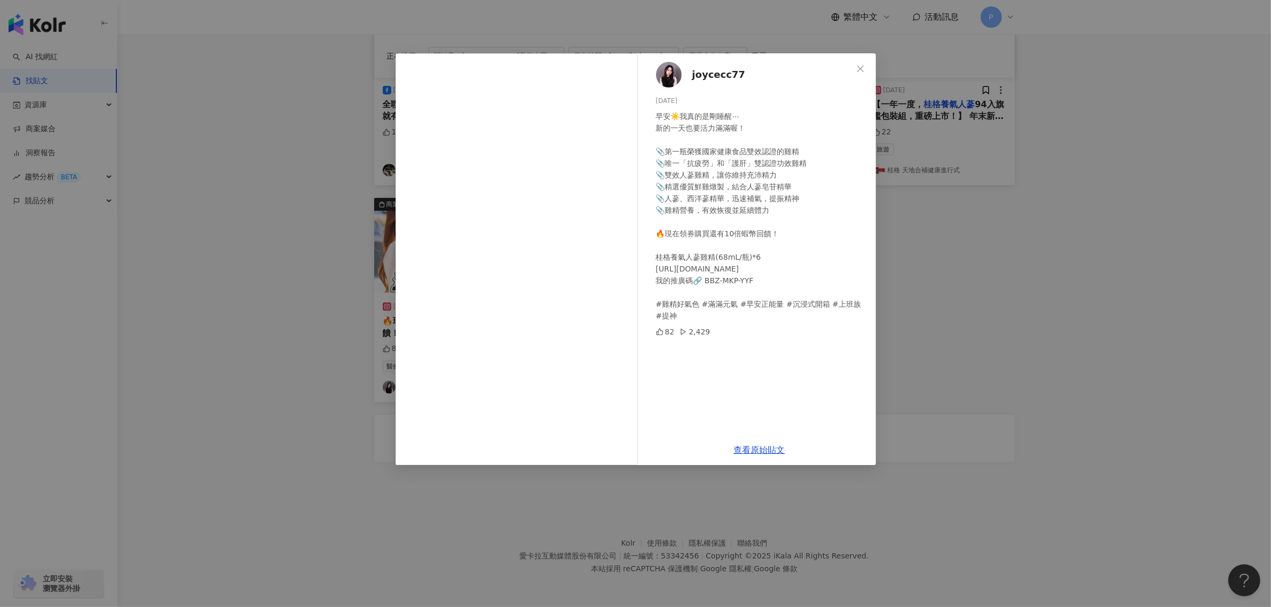
click at [978, 318] on div "joycecc77 [DATE] 早安☀️我真的是剛睡醒⋯ 新的一天也要活力滿滿喔！ 📎第一瓶榮獲國家健康食品雙效認證的雞精 📎唯一「抗疲勞」和「護肝」雙認證…" at bounding box center [635, 303] width 1271 height 607
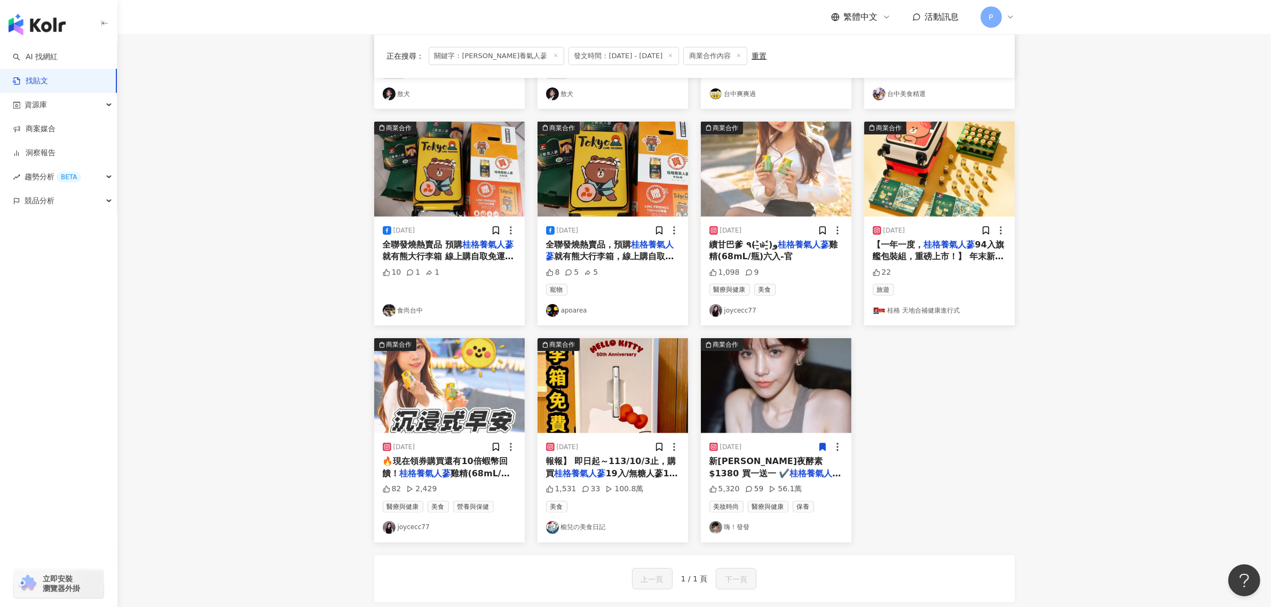
scroll to position [219, 0]
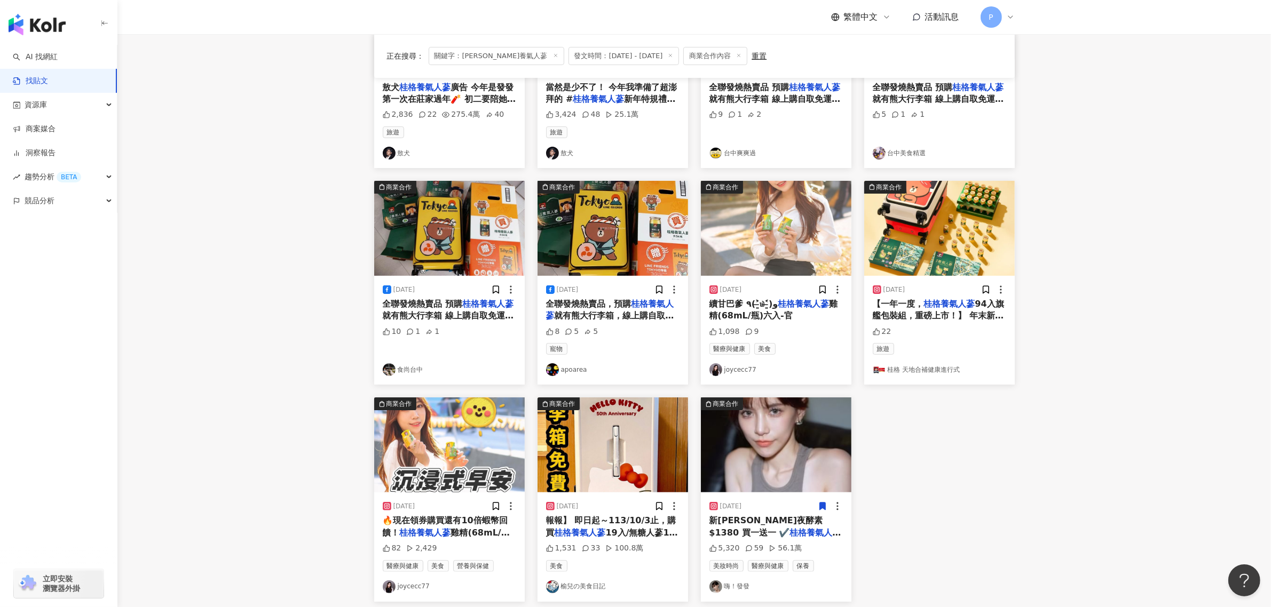
click at [809, 314] on div "續甘巴爹 ٩(˃̶͈̀௰˂̶͈́)و 桂格養氣人蔘 雞精(68mL/瓶)六入-官" at bounding box center [775, 310] width 133 height 24
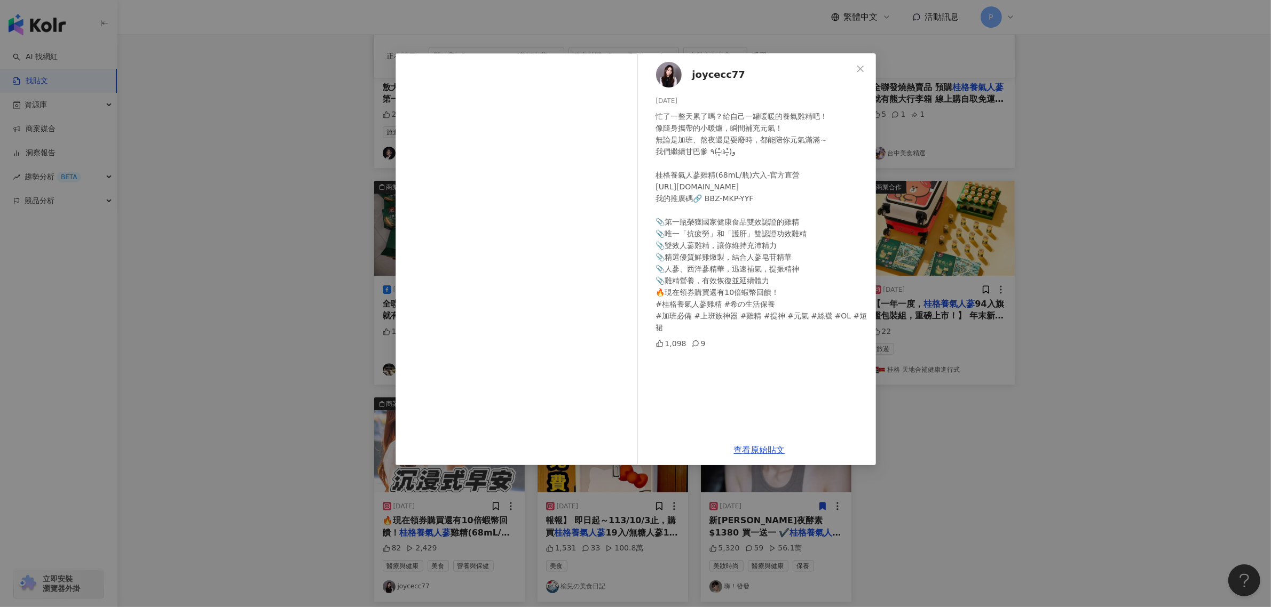
click at [784, 315] on div "忙了一整天累了嗎？給自己一罐暖暖的養氣雞精吧！ 像隨身攜帶的小暖爐，瞬間補充元氣！ 無論是加班、熬夜還是耍廢時，都能陪你元氣滿滿～ 我們繼續甘巴爹 ٩(˃̶͈…" at bounding box center [761, 221] width 211 height 223
click at [241, 294] on div "joycecc77 [DATE] 忙了一整天累了嗎？給自己一罐暖暖的養氣雞精吧！ 像隨身攜帶的小暖爐，瞬間補充元氣！ 無論是加班、熬夜還是耍廢時，都能陪你元氣…" at bounding box center [635, 303] width 1271 height 607
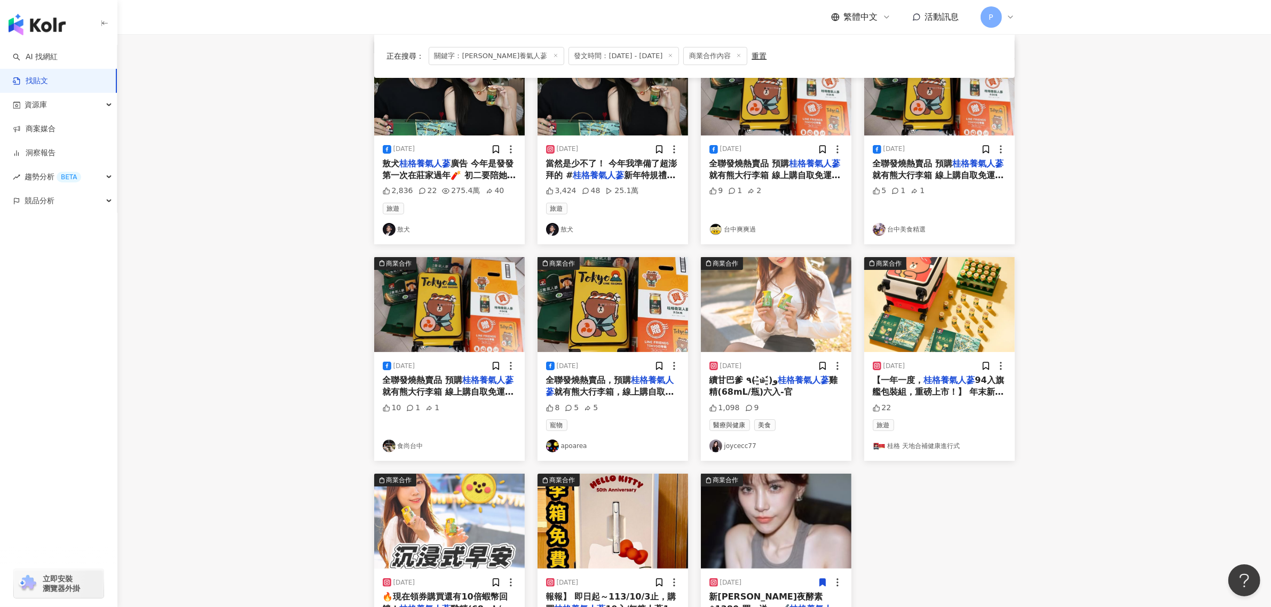
scroll to position [19, 0]
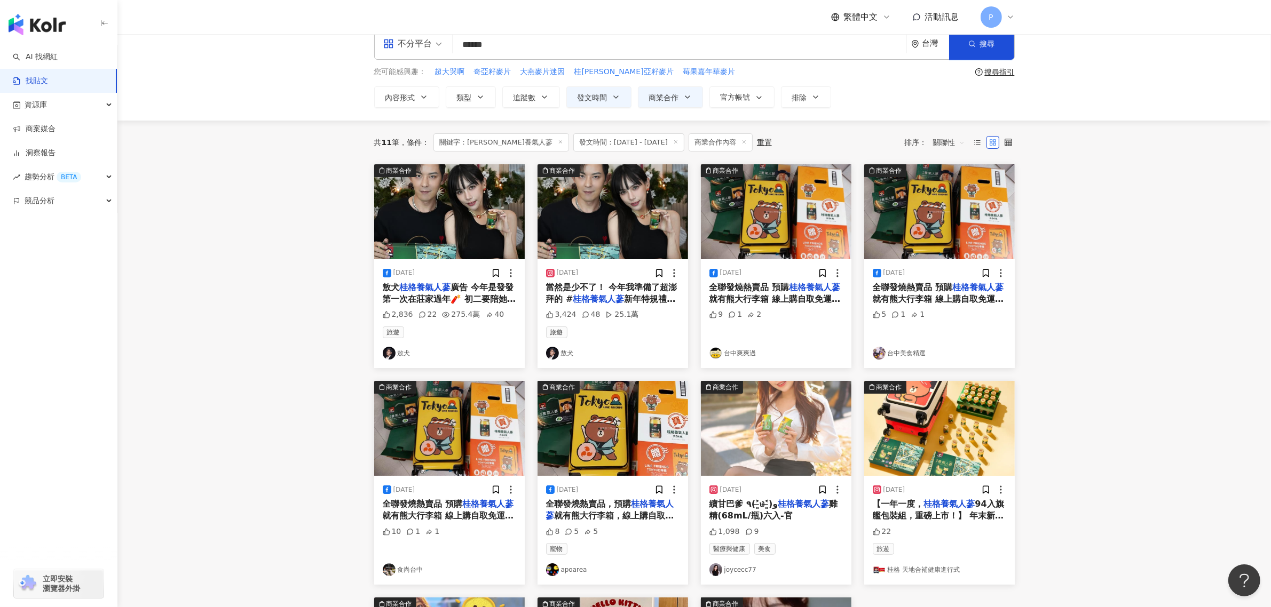
click at [619, 300] on mark "桂格養氣人蔘" at bounding box center [598, 299] width 51 height 10
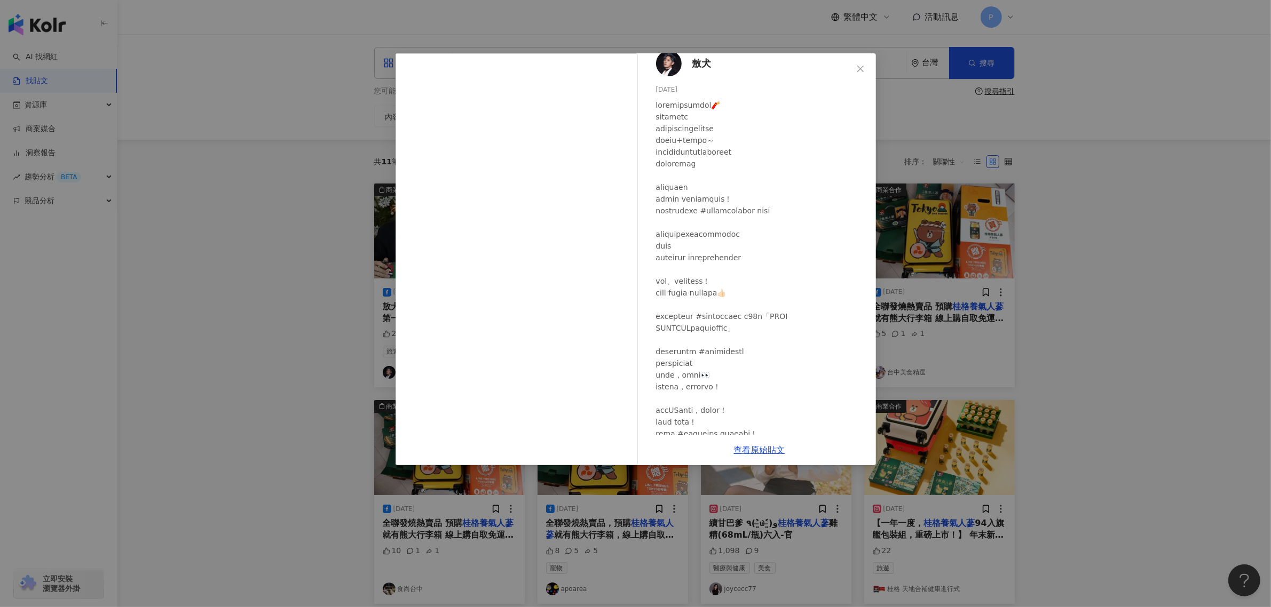
scroll to position [0, 0]
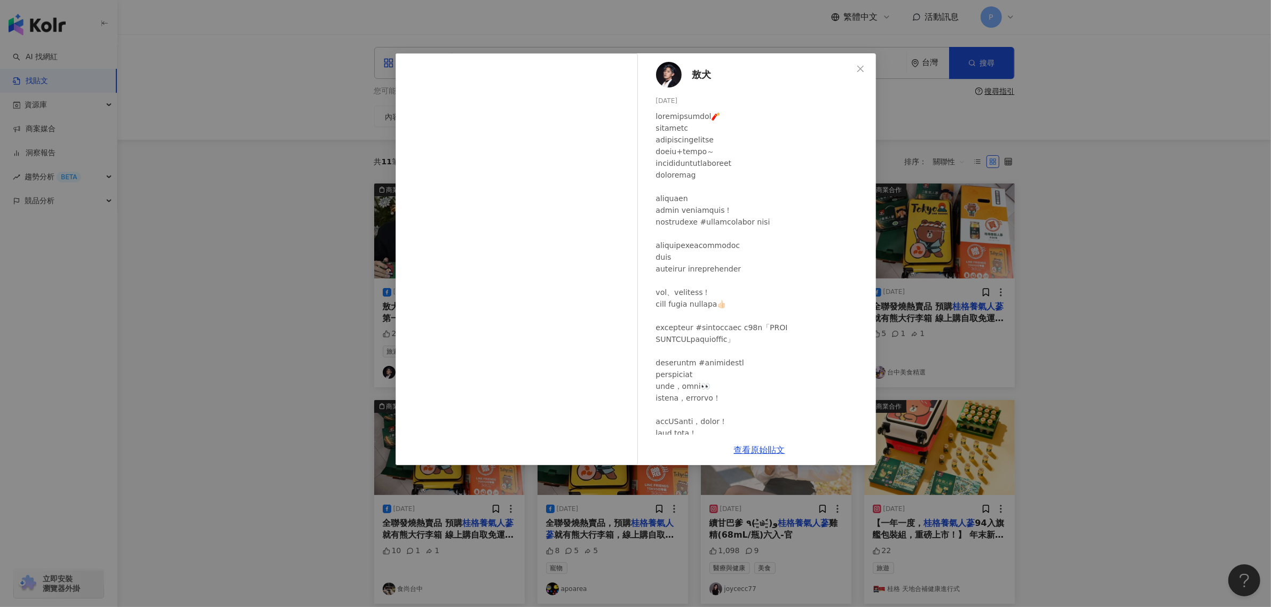
click at [989, 254] on div "敖犬 [DATE] 3,424 48 25.1萬 查看原始貼文" at bounding box center [635, 303] width 1271 height 607
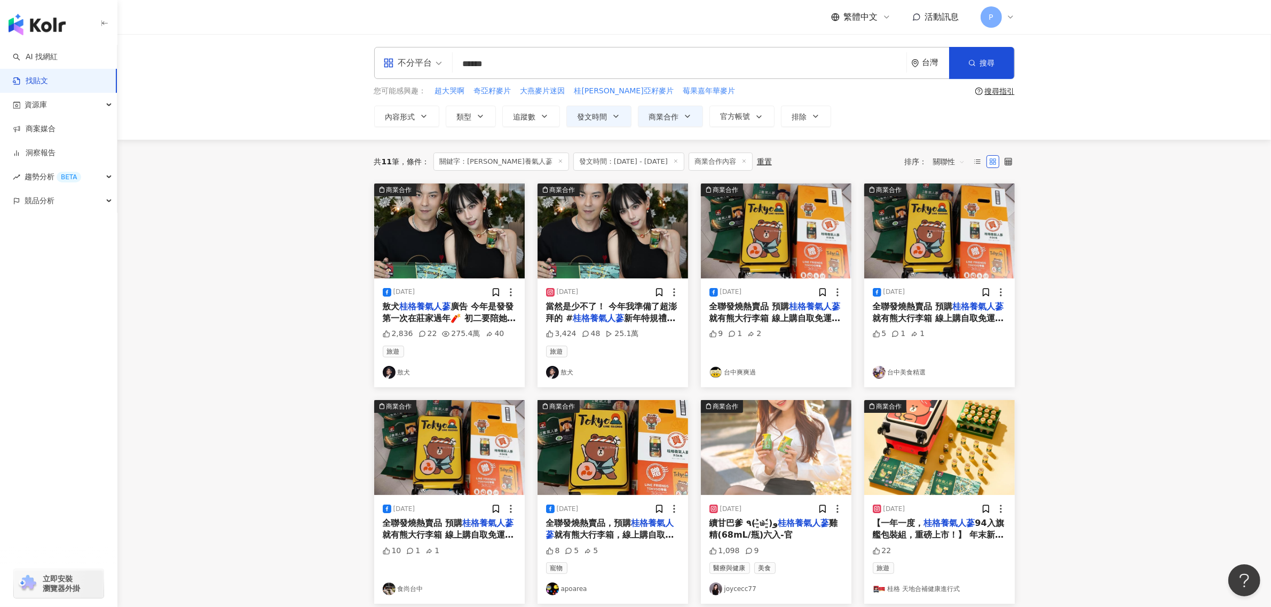
click at [696, 318] on div "商業合作 [DATE] 全聯發燒熱賣品 預購 桂格養氣人蔘 就有熊大行李箱 線上購自取免運折價更優惠 9 1 2 台中爽爽過" at bounding box center [775, 286] width 163 height 204
click at [730, 522] on span "續甘巴爹 ٩(˃̶͈̀௰˂̶͈́)و" at bounding box center [743, 523] width 69 height 10
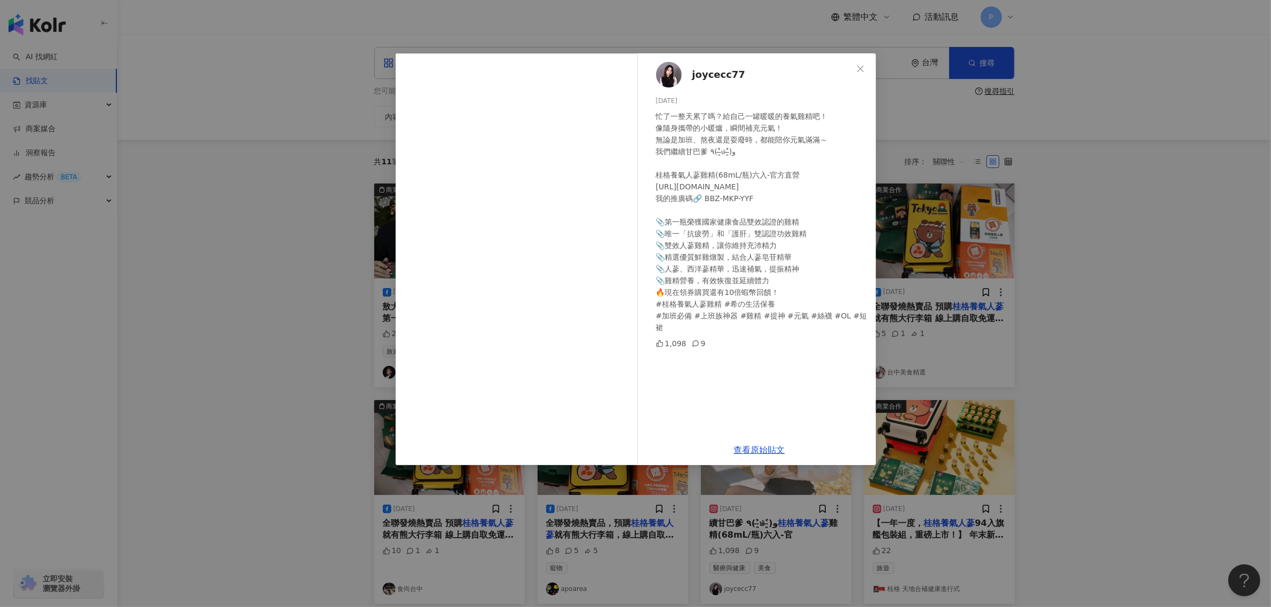
click at [1067, 311] on div "joycecc77 [DATE] 忙了一整天累了嗎？給自己一罐暖暖的養氣雞精吧！ 像隨身攜帶的小暖爐，瞬間補充元氣！ 無論是加班、熬夜還是耍廢時，都能陪你元氣…" at bounding box center [635, 303] width 1271 height 607
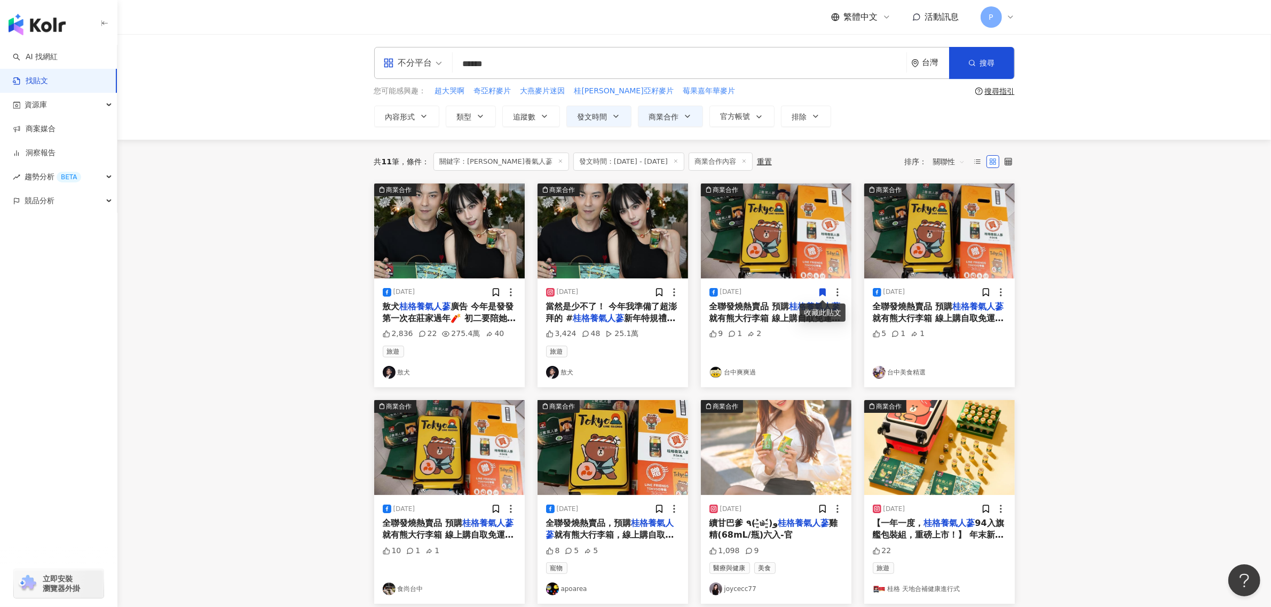
click at [770, 438] on img at bounding box center [776, 447] width 151 height 95
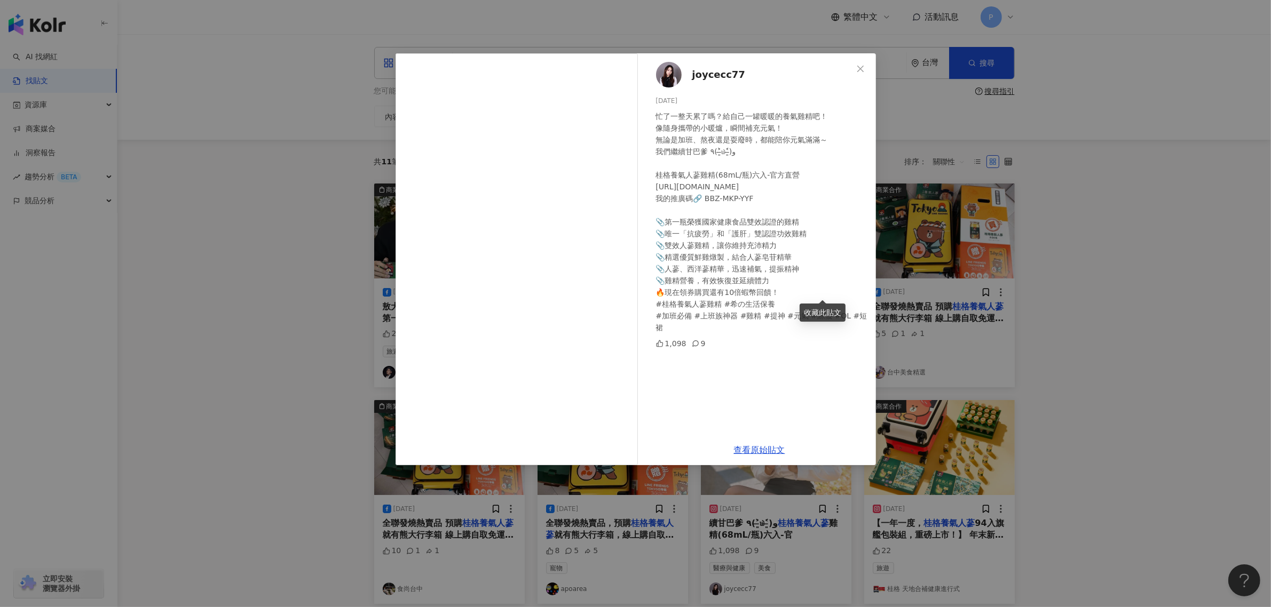
click at [1123, 313] on div "joycecc77 [DATE] 忙了一整天累了嗎？給自己一罐暖暖的養氣雞精吧！ 像隨身攜帶的小暖爐，瞬間補充元氣！ 無論是加班、熬夜還是耍廢時，都能陪你元氣…" at bounding box center [635, 303] width 1271 height 607
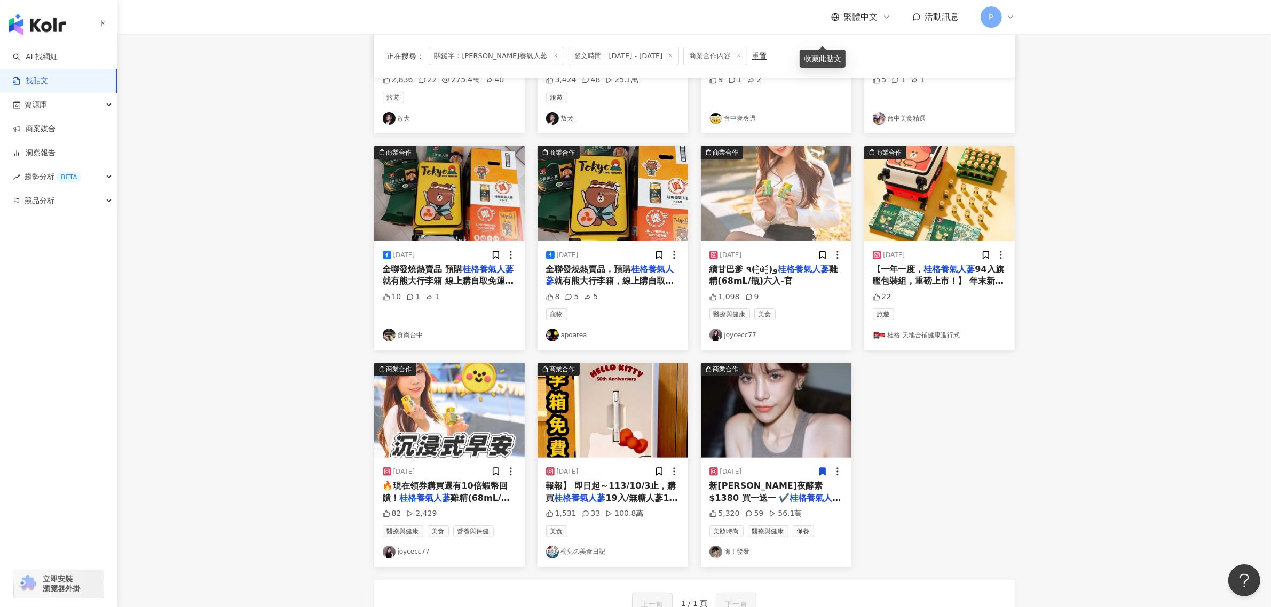
scroll to position [267, 0]
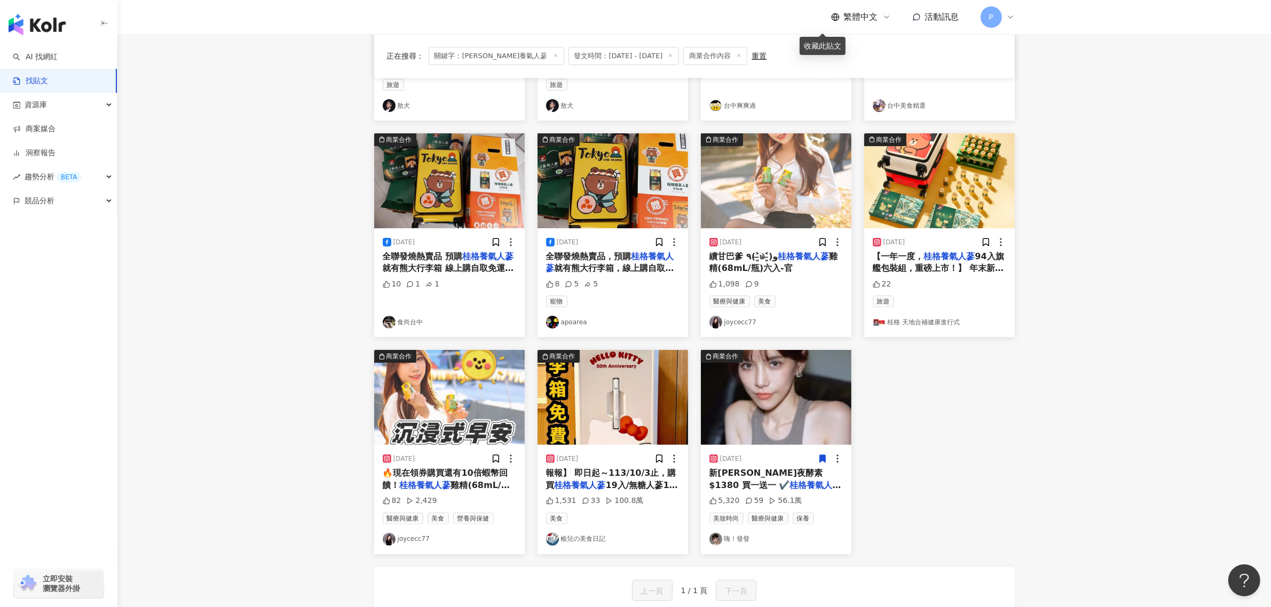
click at [761, 453] on div "[DATE] 新[PERSON_NAME]夜酵素 $1380 買一送一 ✔️ 桂格養氣人蔘 單價$989 滿$159 5,320 59 56.1萬 美妝時尚 …" at bounding box center [776, 499] width 151 height 109
click at [760, 411] on img at bounding box center [776, 397] width 151 height 95
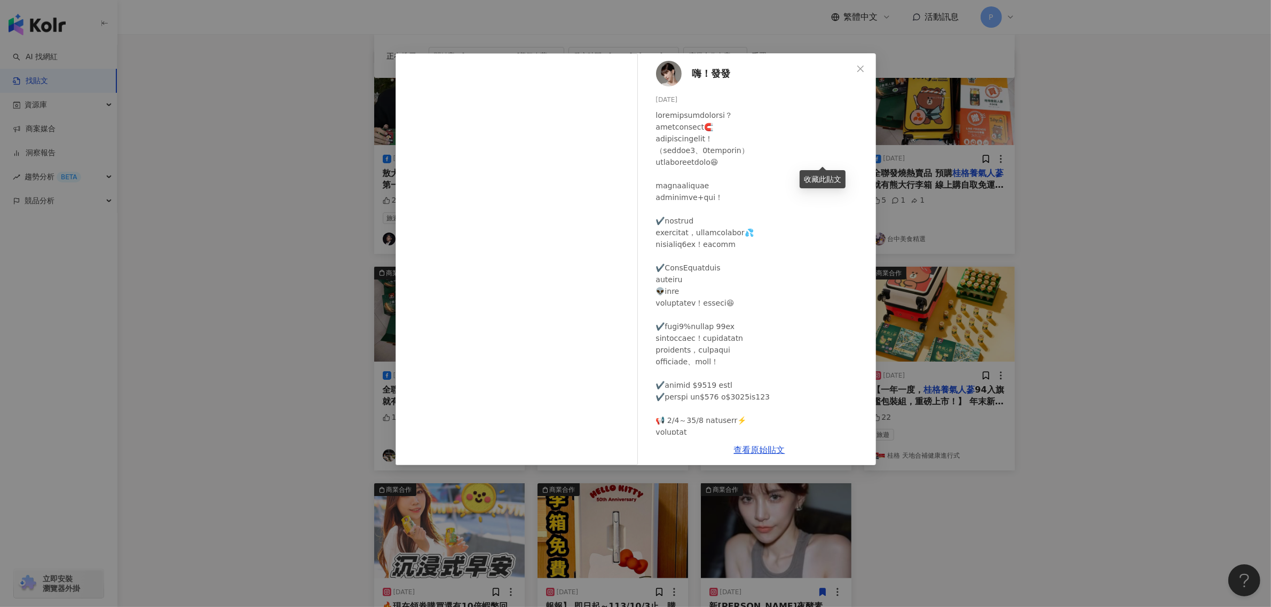
scroll to position [0, 0]
click at [967, 413] on div "嗨！發發 [DATE] 5,320 59 56.1萬 查看原始貼文" at bounding box center [635, 303] width 1271 height 607
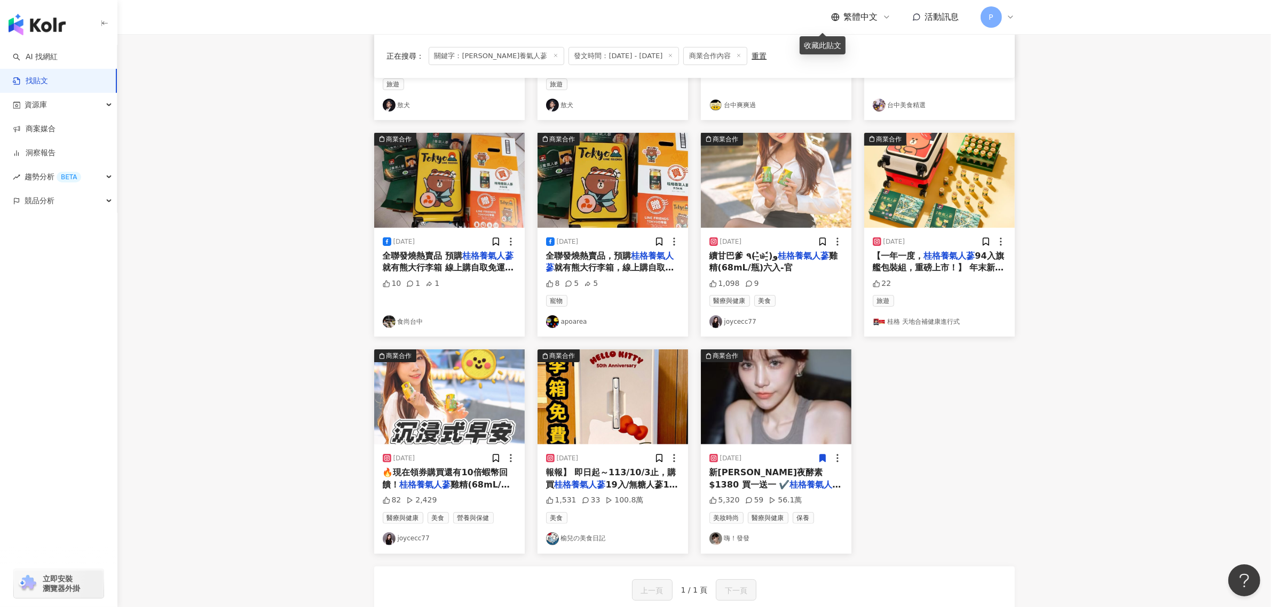
scroll to position [267, 0]
click at [598, 448] on div "[DATE] 報報】 即日起～113/10/3止，購買 桂格養氣人蔘 19入/無糖人蔘19入/5X 1,531 33 100.8萬 美食 榆兒の美食日記" at bounding box center [613, 499] width 151 height 109
click at [604, 471] on span "報報】 即日起～113/10/3止，購買" at bounding box center [611, 479] width 130 height 22
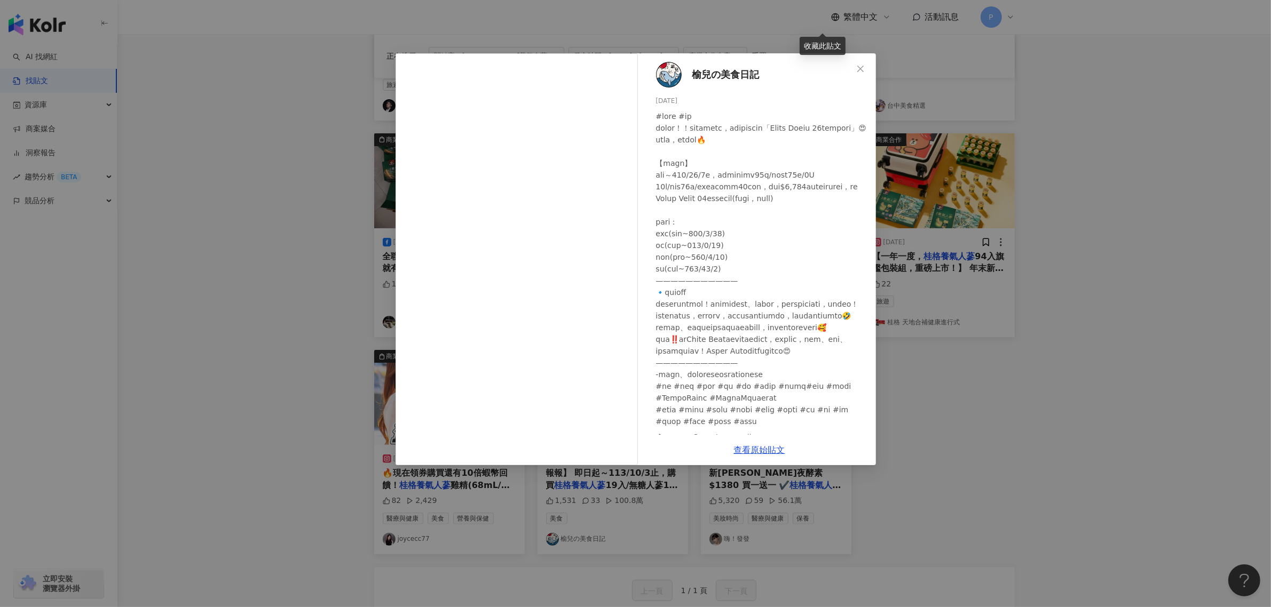
click at [269, 368] on div "榆兒の美食日記 [DATE] 1,531 33 100.8萬 查看原始貼文" at bounding box center [635, 303] width 1271 height 607
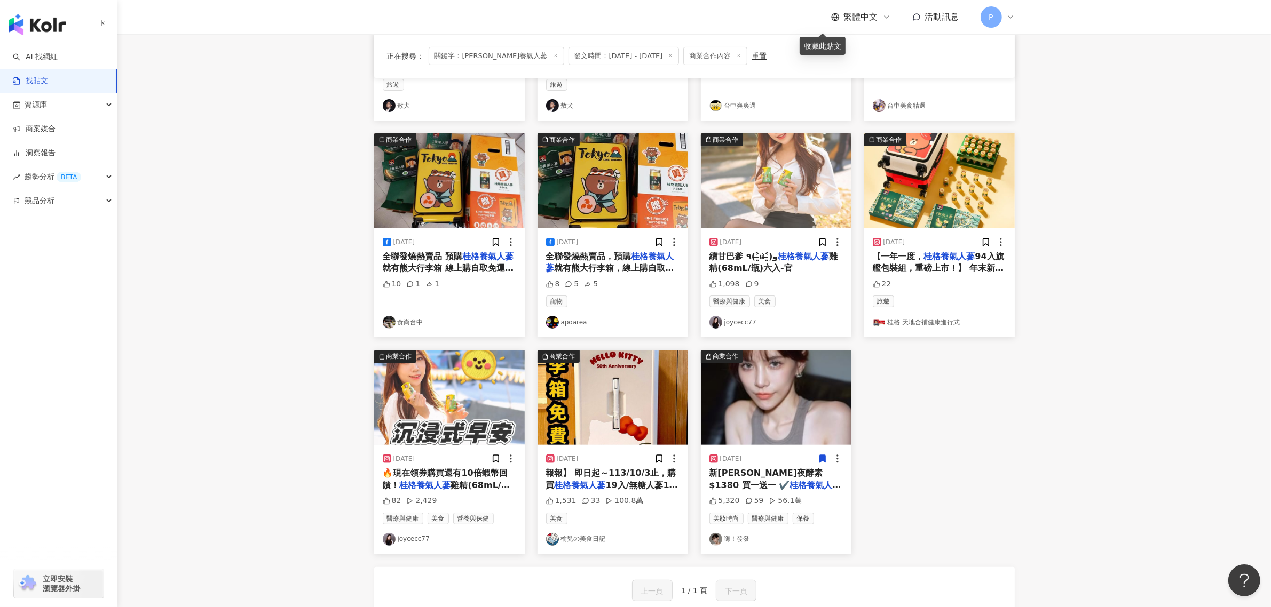
click at [633, 295] on div "[DATE] 全聯發燒熱賣品，預購 桂格養氣人蔘 就有熊大行李箱，線上購自取免運折價更優惠 >> [URL][DOMAIN_NAME] << 8 5 5 寵物…" at bounding box center [613, 282] width 151 height 109
click at [634, 272] on span "就有熊大行李箱，線上購自取免運折價更優惠 >> [URL][DOMAIN_NAME] <<" at bounding box center [610, 280] width 128 height 34
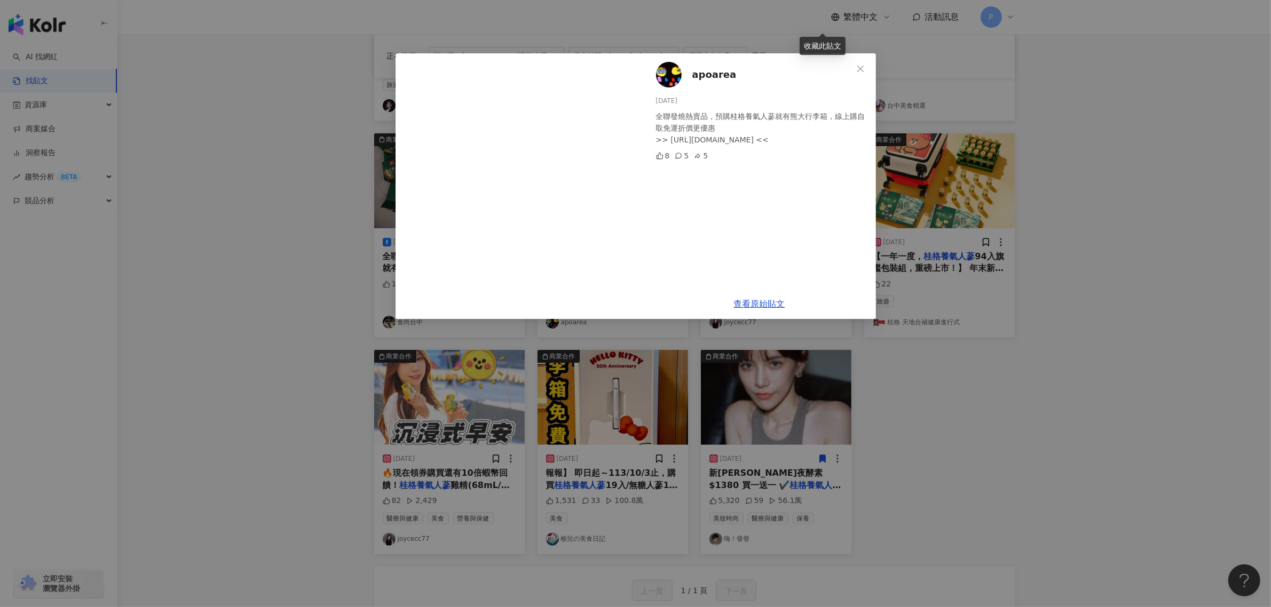
click at [271, 165] on div "apoarea [DATE] 全聯發燒熱賣品，預購桂格養氣人蔘就有熊大行李箱，線上購自取免運折價更優惠 >> [URL][DOMAIN_NAME] << 8 …" at bounding box center [635, 303] width 1271 height 607
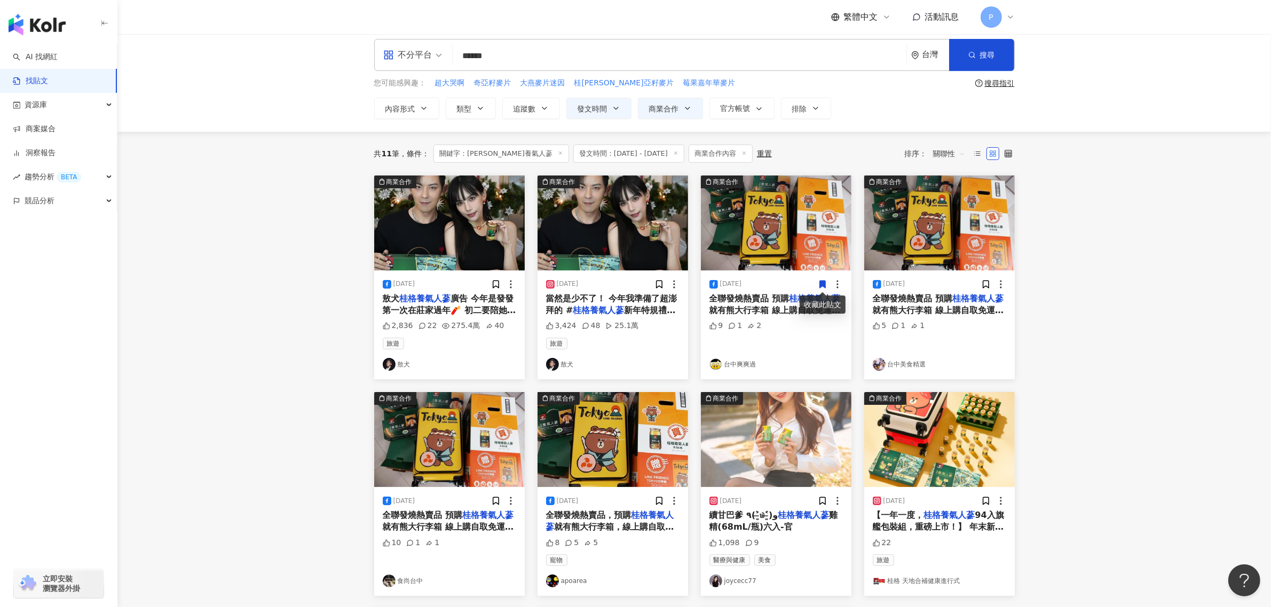
scroll to position [0, 0]
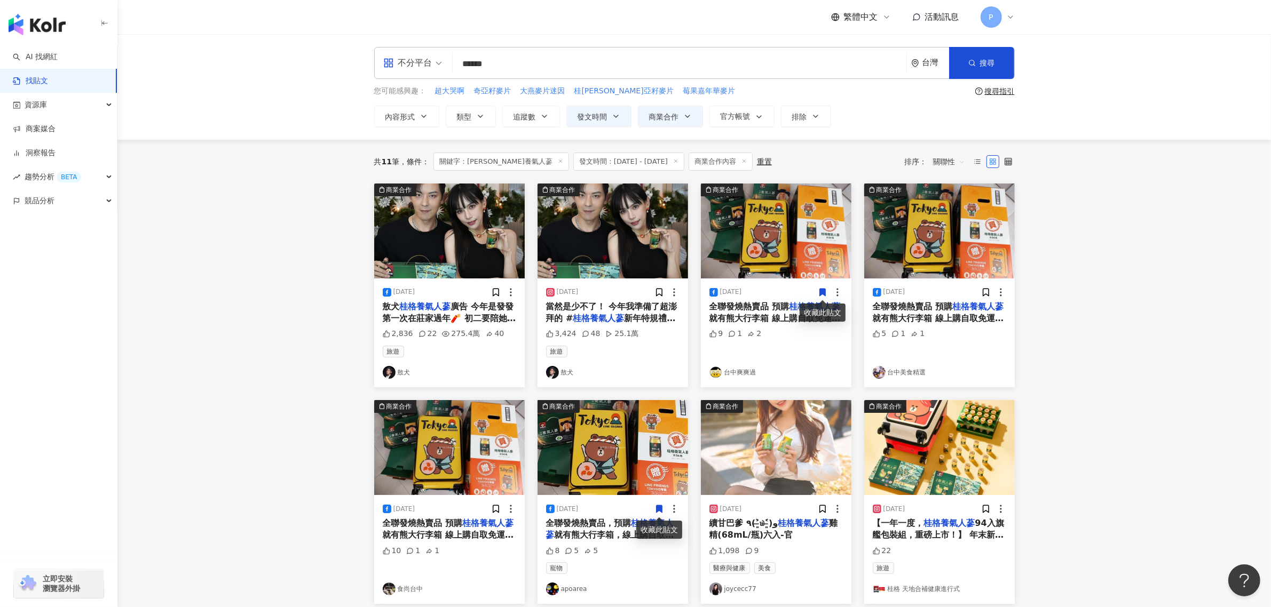
drag, startPoint x: 535, startPoint y: 67, endPoint x: 444, endPoint y: 76, distance: 91.7
click at [444, 76] on div "不分平台 桂格養氣人蔘 ****** 台灣 搜尋 searchOperator 插入語法 完全符合 "" 聯集 OR 交集 AND 排除 - 群組 {}" at bounding box center [694, 63] width 641 height 32
paste input "*"
click at [989, 69] on button "搜尋" at bounding box center [981, 63] width 65 height 32
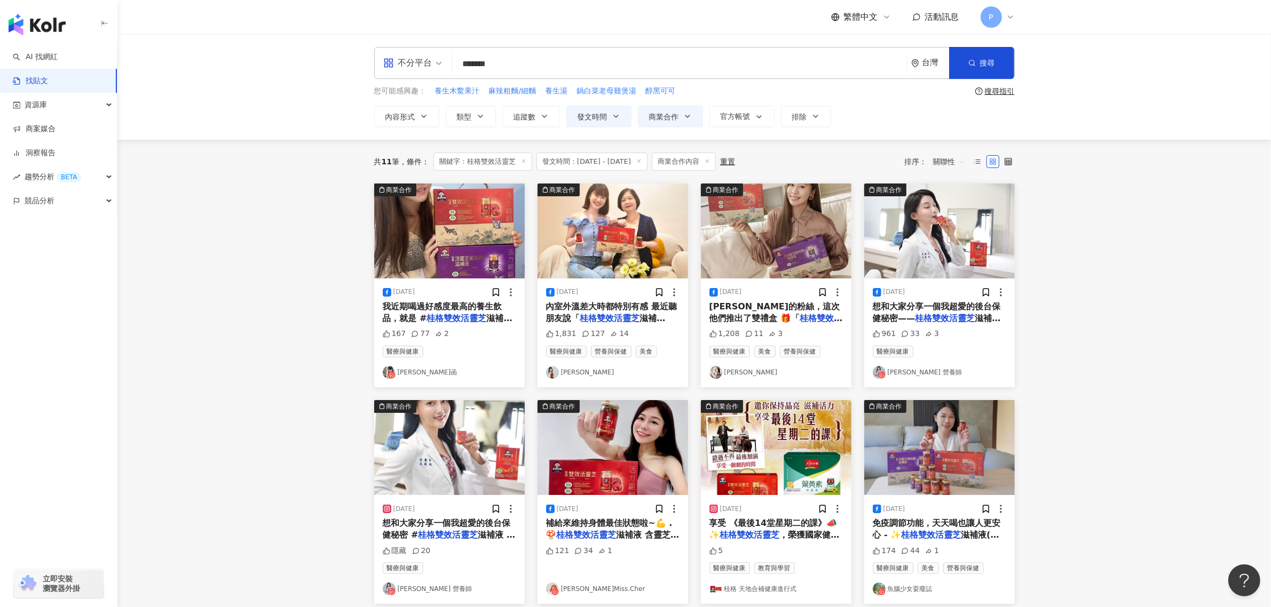
drag, startPoint x: 540, startPoint y: 62, endPoint x: 442, endPoint y: 76, distance: 99.2
click at [442, 76] on div "不分平台 桂格雙效活靈芝 ******* 台灣 搜尋 searchOperator 插入語法 完全符合 "" 聯集 OR 交集 AND 排除 - 群組 {}" at bounding box center [694, 63] width 641 height 32
click at [487, 247] on img at bounding box center [449, 231] width 151 height 95
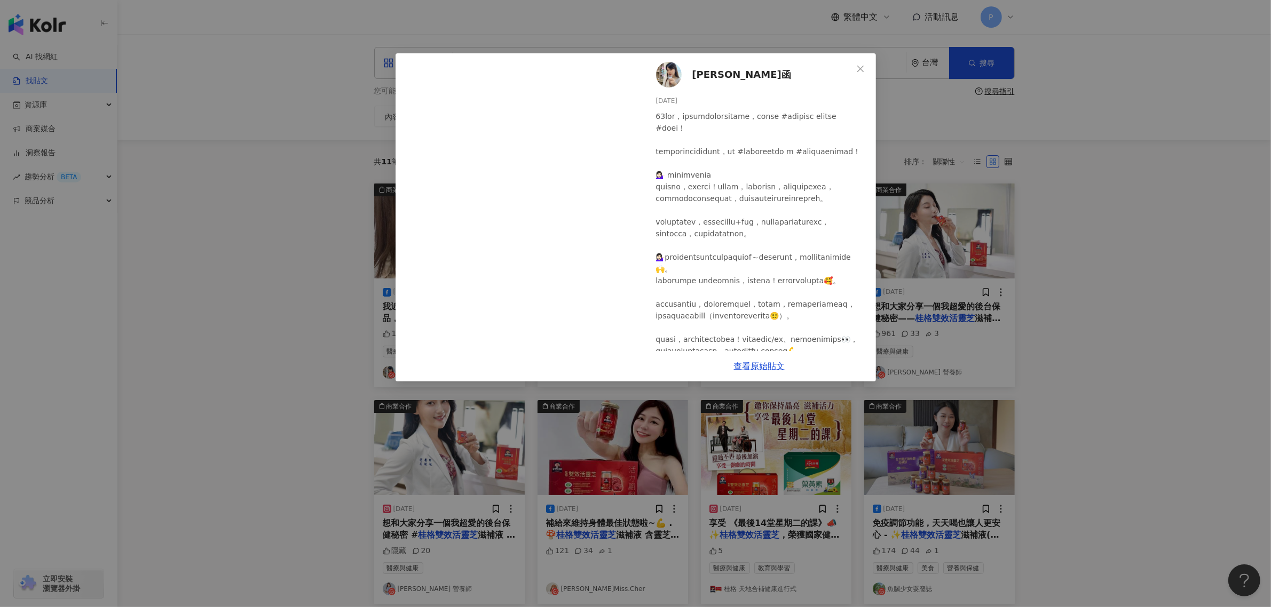
click at [1091, 310] on div "[PERSON_NAME]函 [DATE] 167 77 2 查看原始貼文" at bounding box center [635, 303] width 1271 height 607
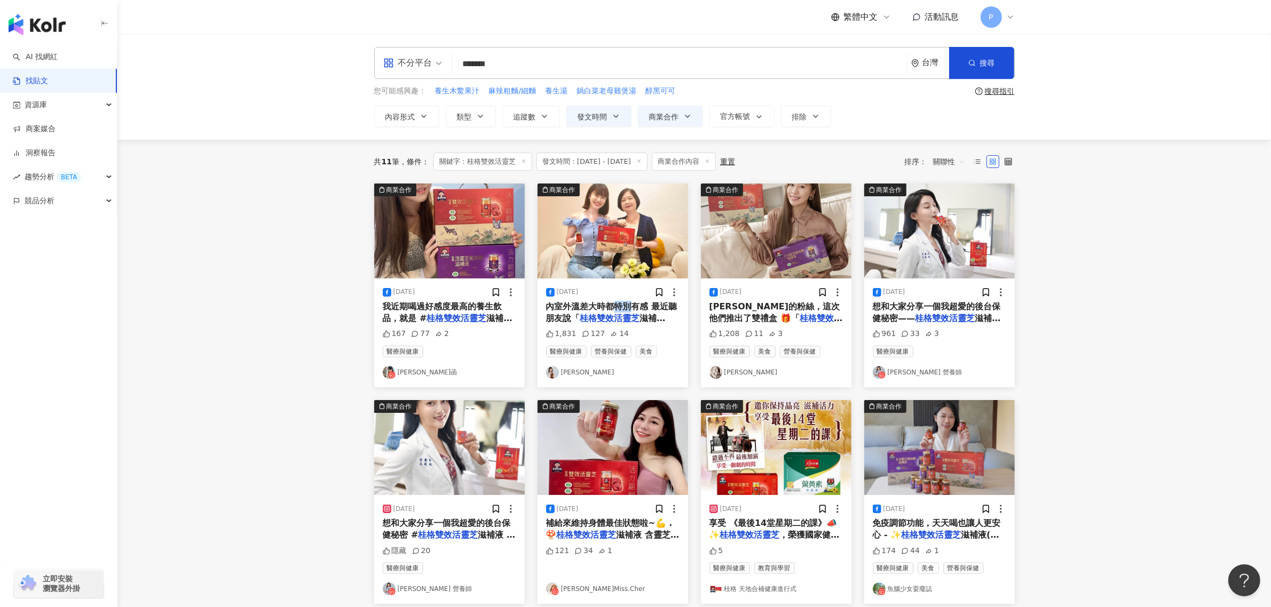
click at [612, 311] on span "內室外溫差大時都特別有感 最近聽朋友說「" at bounding box center [611, 313] width 131 height 22
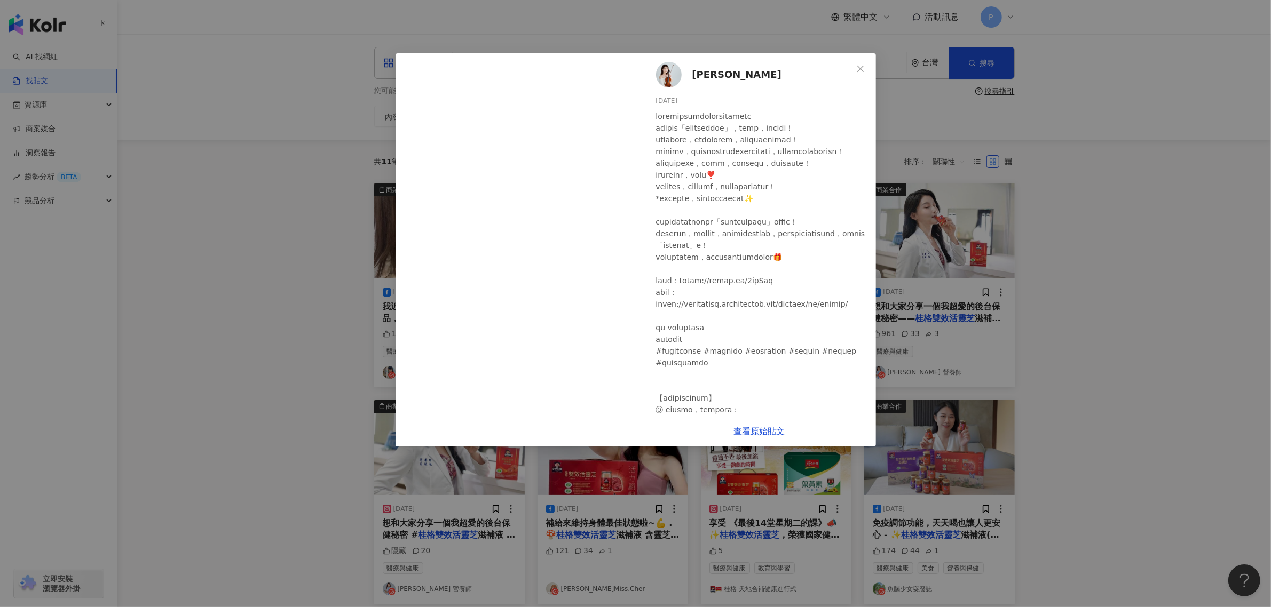
click at [1084, 307] on div "[PERSON_NAME][DATE] 1,831 127 14 查看原始貼文" at bounding box center [635, 303] width 1271 height 607
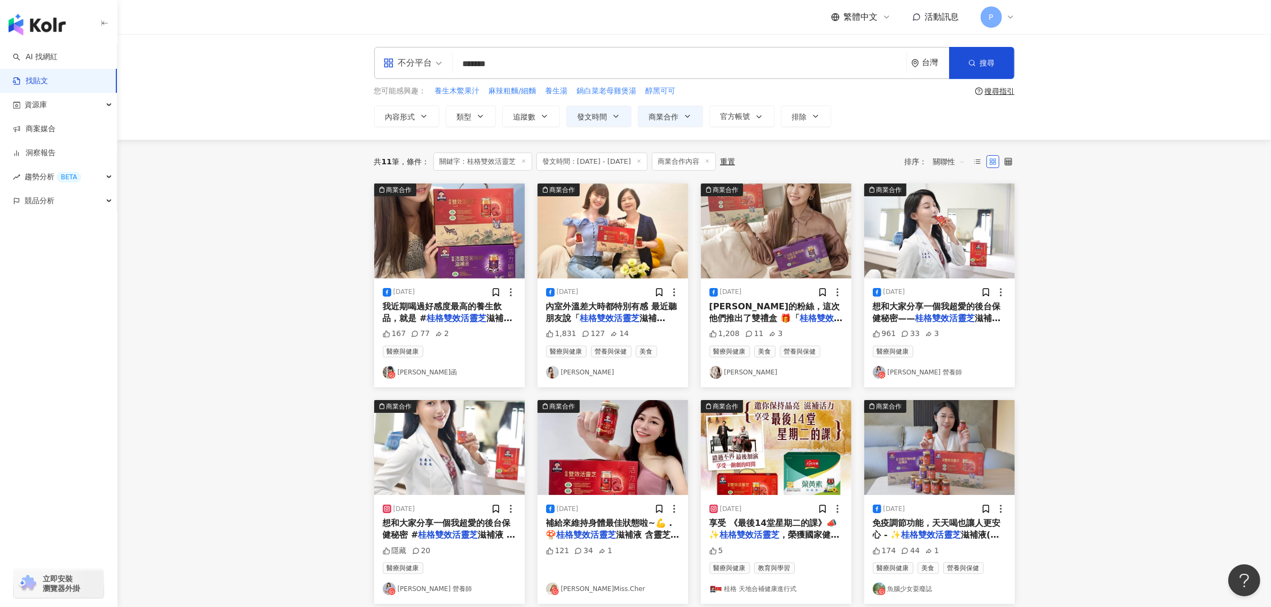
click at [809, 325] on span "滋補液」 1️⃣對於長輩來" at bounding box center [772, 330] width 91 height 10
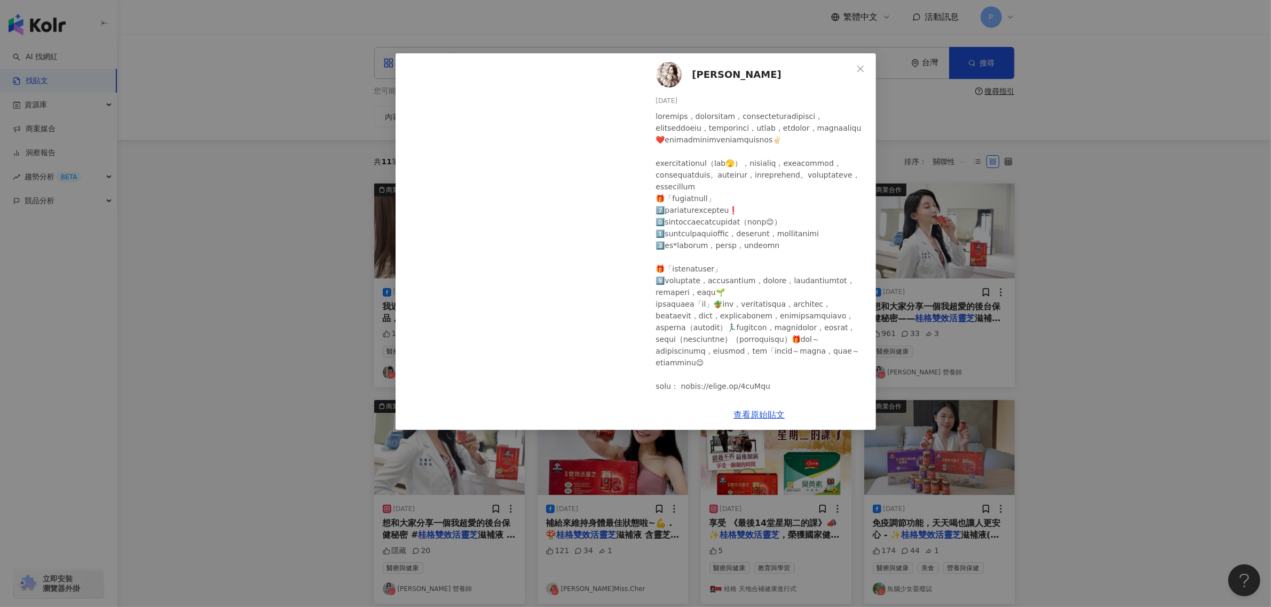
click at [975, 169] on div "[PERSON_NAME][DATE] 1,208 11 3 查看原始貼文" at bounding box center [635, 303] width 1271 height 607
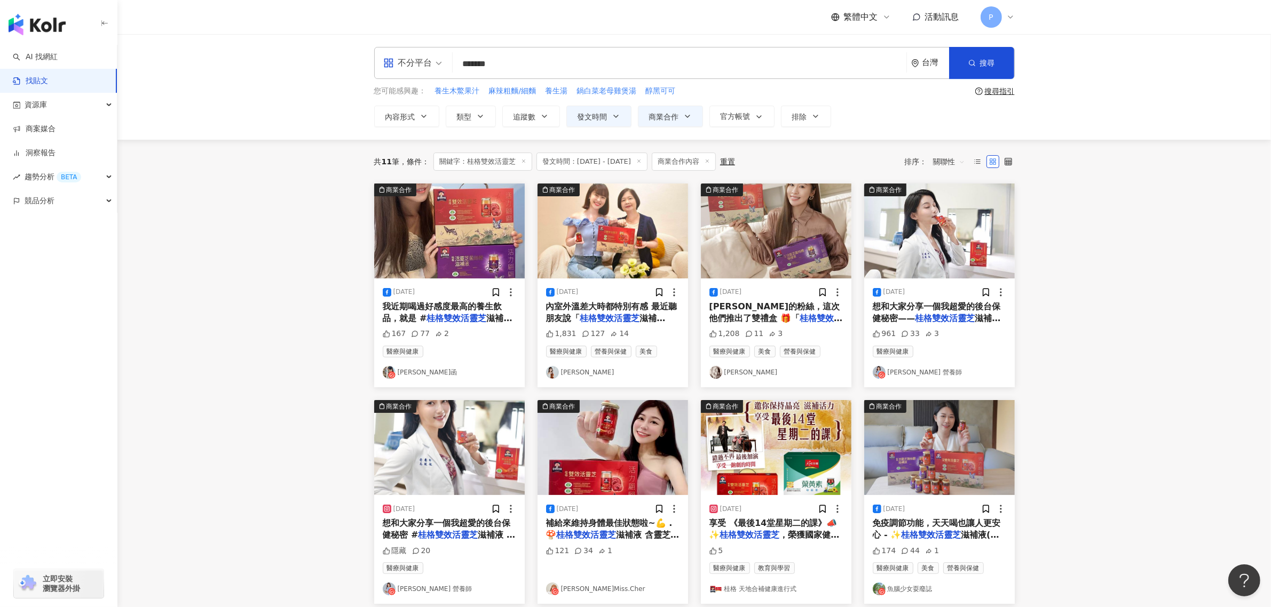
click at [922, 303] on span "想和大家分享一個我超愛的後台保健秘密——" at bounding box center [937, 313] width 128 height 22
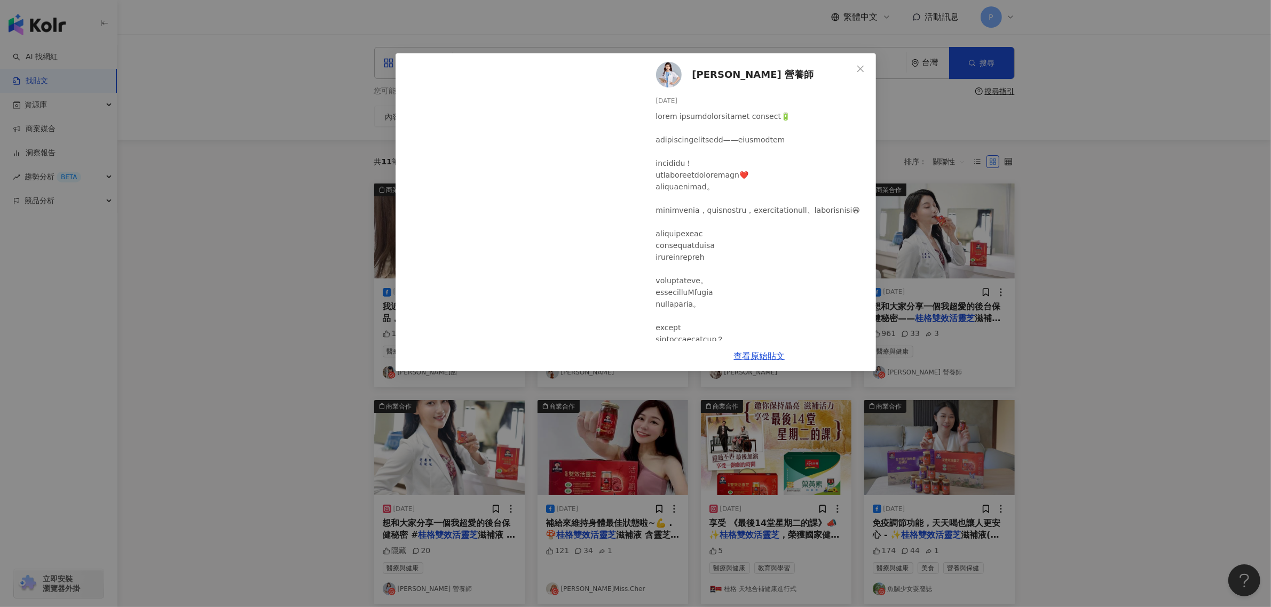
click at [302, 481] on div "[PERSON_NAME] 營養師 [DATE] 961 33 3 查看原始貼文" at bounding box center [635, 303] width 1271 height 607
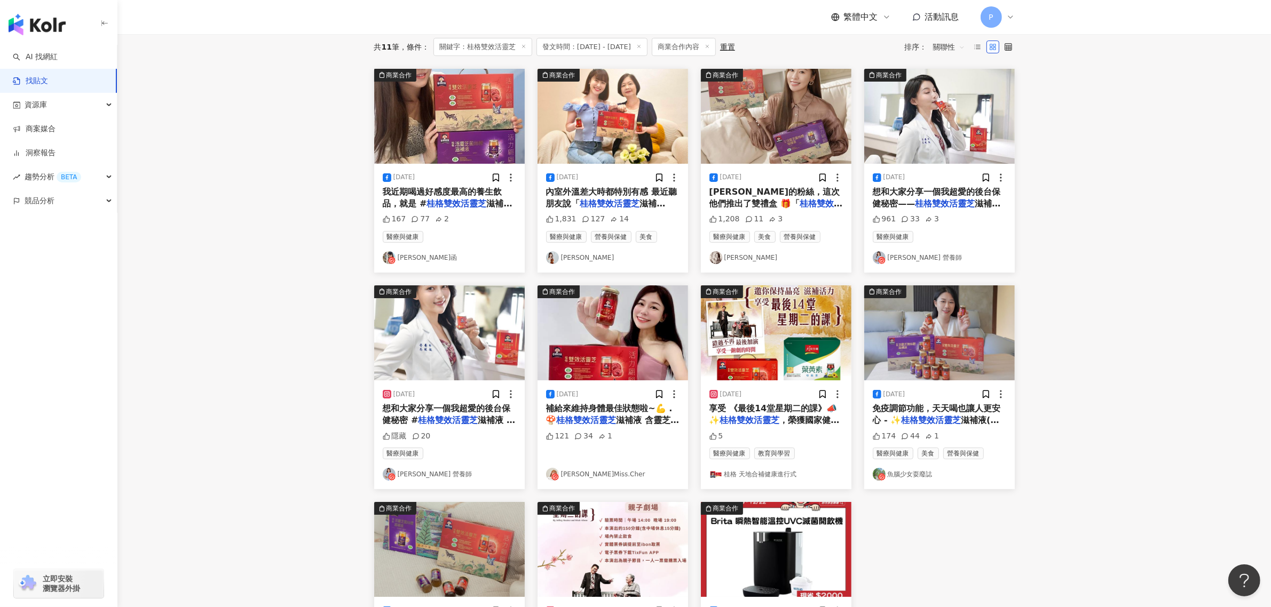
scroll to position [133, 0]
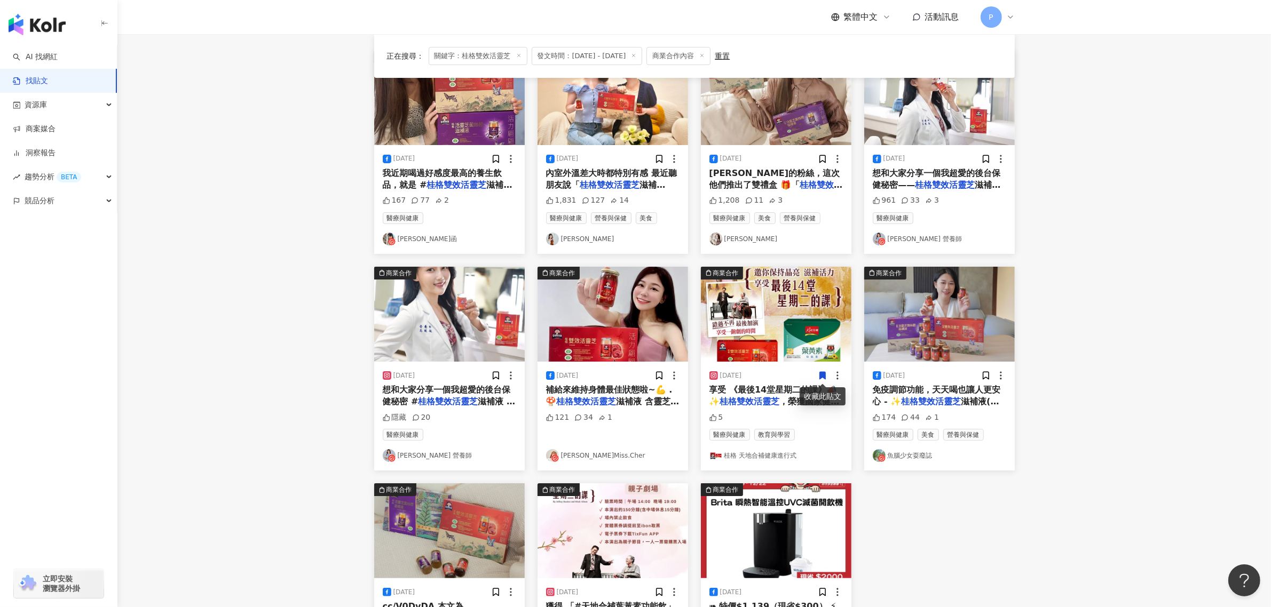
click at [924, 384] on div "[DATE] 免疫調節功能，天天喝也讓人更安心 - ✨ 桂格雙效活靈芝 滋補液(紅瓶) 像這款第 174 44 1 醫療與健康 美食 營養與保健 魚腦少女耍廢誌" at bounding box center [939, 416] width 151 height 109
click at [906, 393] on span "免疫調節功能，天天喝也讓人更安心 - ✨" at bounding box center [937, 396] width 128 height 22
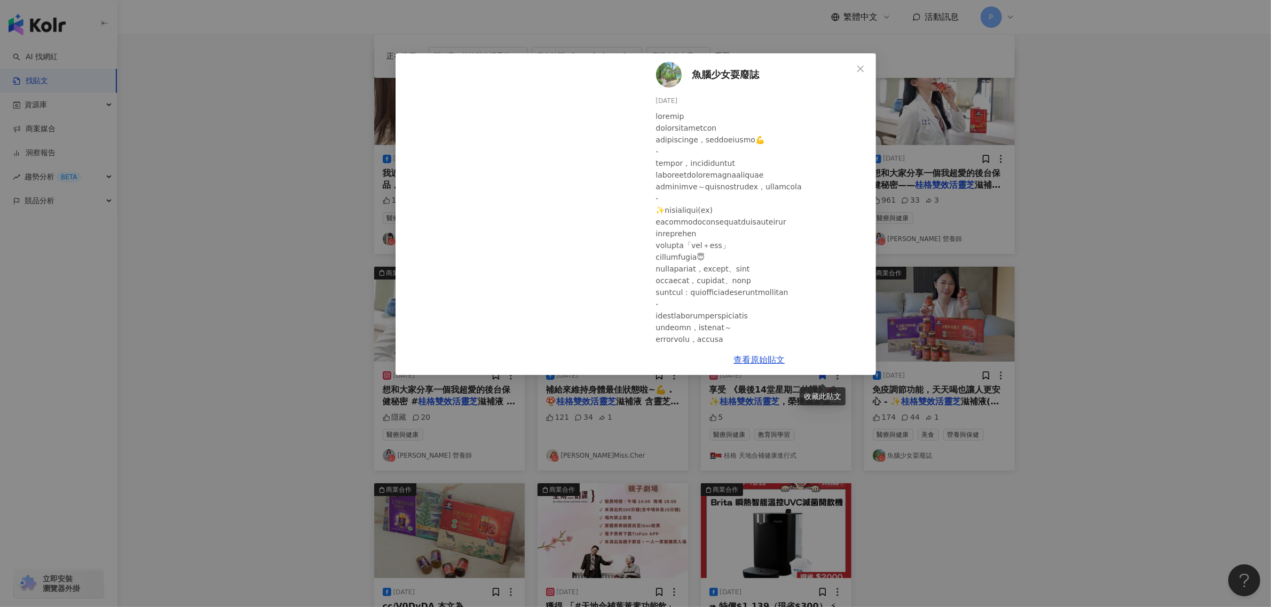
click at [395, 407] on div "魚腦少女耍廢誌 [DATE] 174 44 1 查看原始貼文" at bounding box center [635, 303] width 1271 height 607
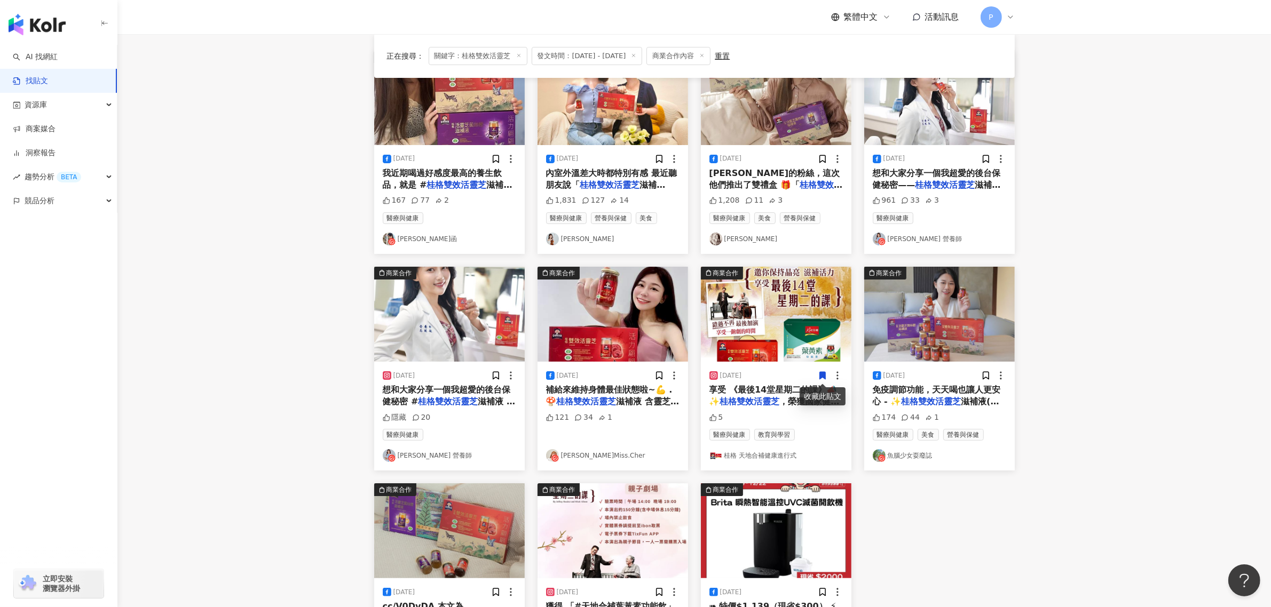
click at [595, 377] on div "[DATE]" at bounding box center [612, 375] width 133 height 11
click at [603, 384] on div "[DATE] 補給來維持身體最佳狀態啦~💪 . 🍄 桂格雙效活靈芝 滋補液 含靈芝「多醣體＋子 121 34 1 雪兒Miss.Cher" at bounding box center [613, 416] width 151 height 109
click at [629, 384] on div "[DATE] 補給來維持身體最佳狀態啦~💪 . 🍄 桂格雙效活靈芝 滋補液 含靈芝「多醣體＋子 121 34 1 雪兒Miss.Cher" at bounding box center [613, 416] width 151 height 109
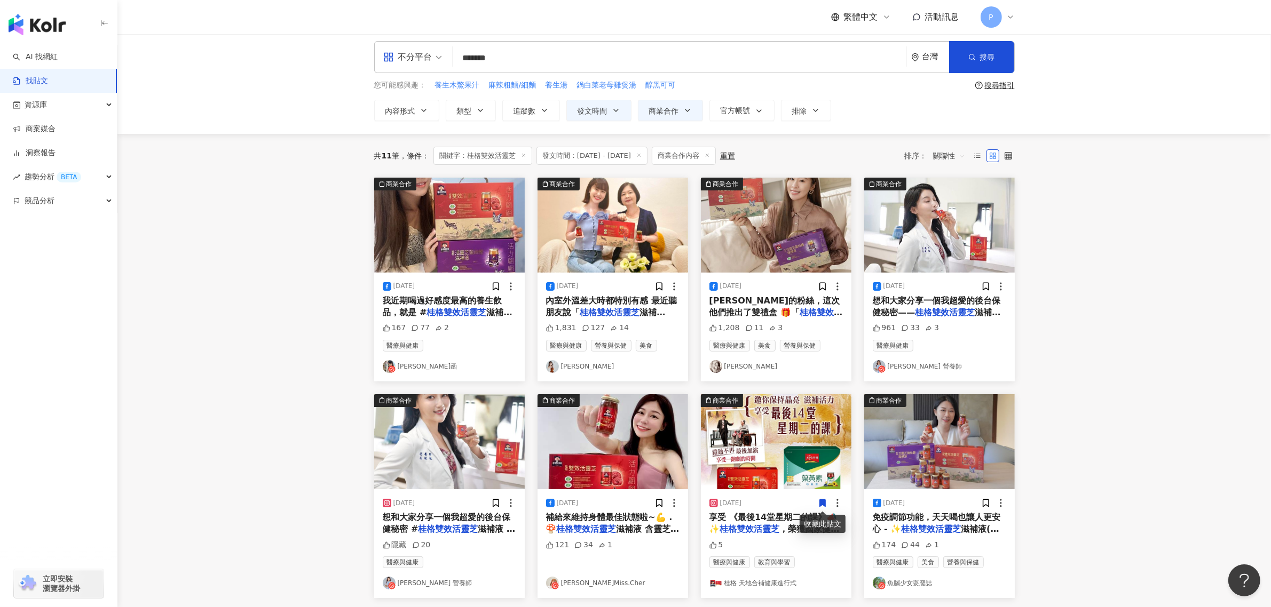
scroll to position [0, 0]
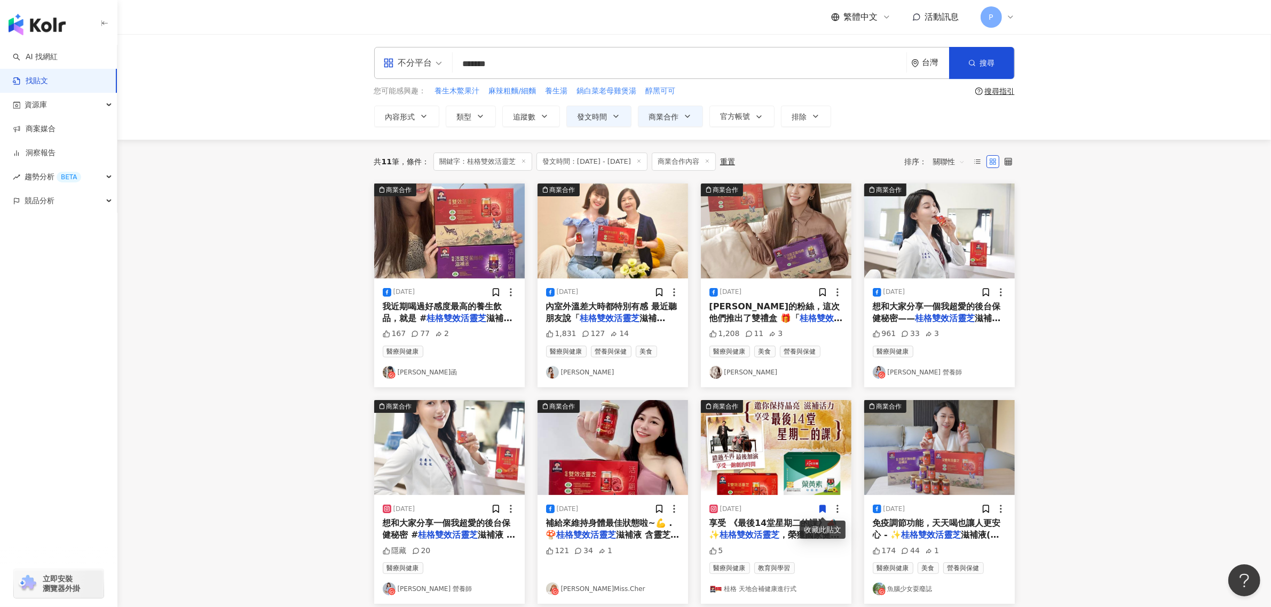
click at [623, 306] on span "內室外溫差大時都特別有感 最近聽朋友說「" at bounding box center [611, 313] width 131 height 22
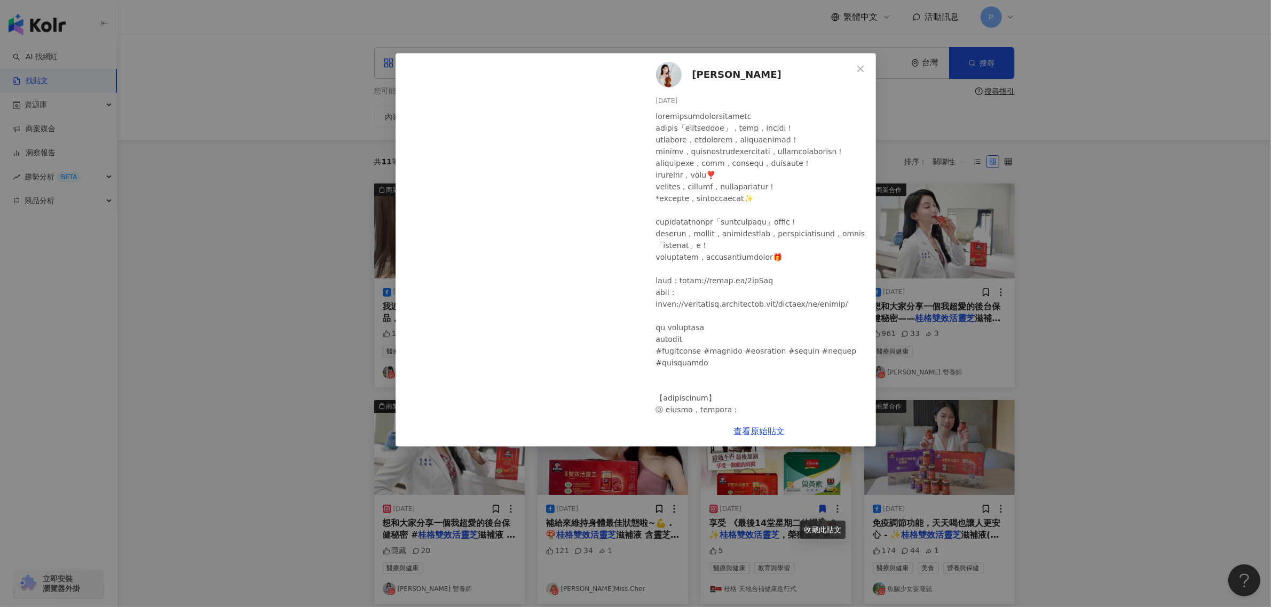
click at [1015, 187] on div "[PERSON_NAME][DATE] 1,831 127 14 查看原始貼文" at bounding box center [635, 303] width 1271 height 607
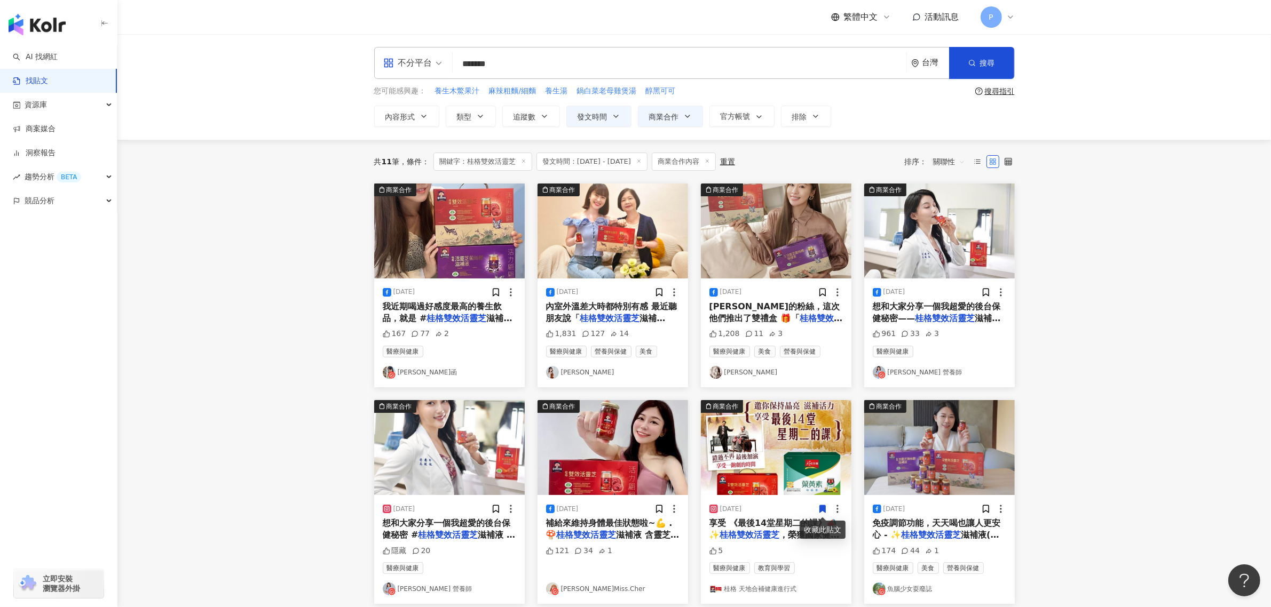
click at [989, 310] on span "想和大家分享一個我超愛的後台保健秘密——" at bounding box center [937, 313] width 128 height 22
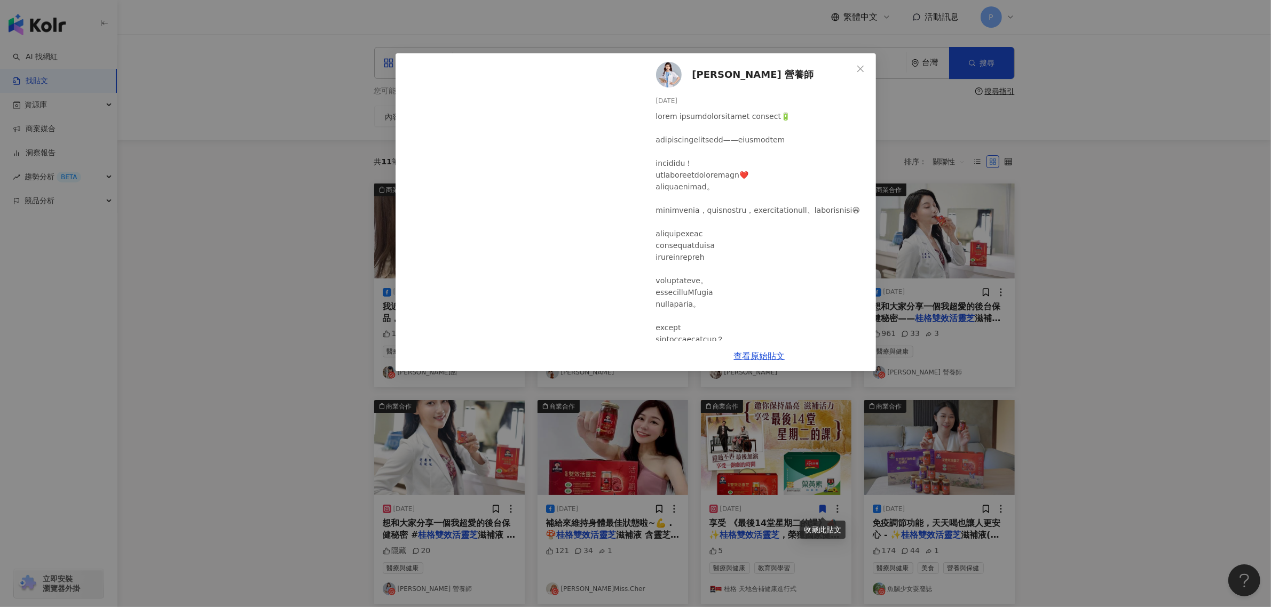
click at [358, 188] on div "[PERSON_NAME] 營養師 [DATE] 961 33 3 查看原始貼文" at bounding box center [635, 303] width 1271 height 607
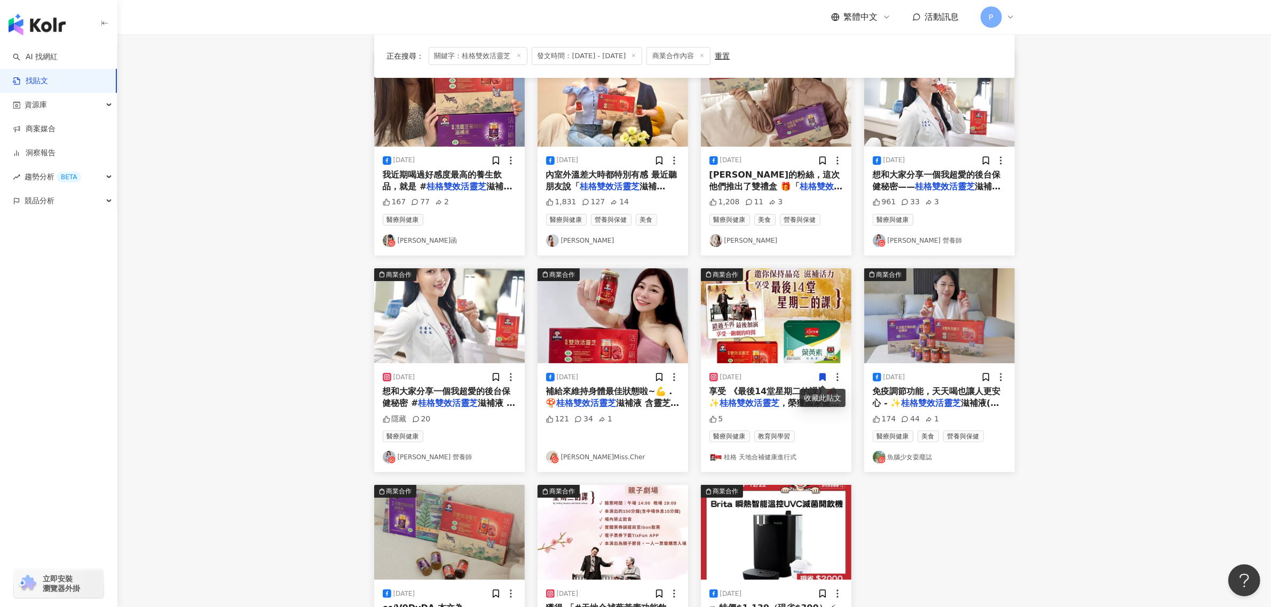
scroll to position [133, 0]
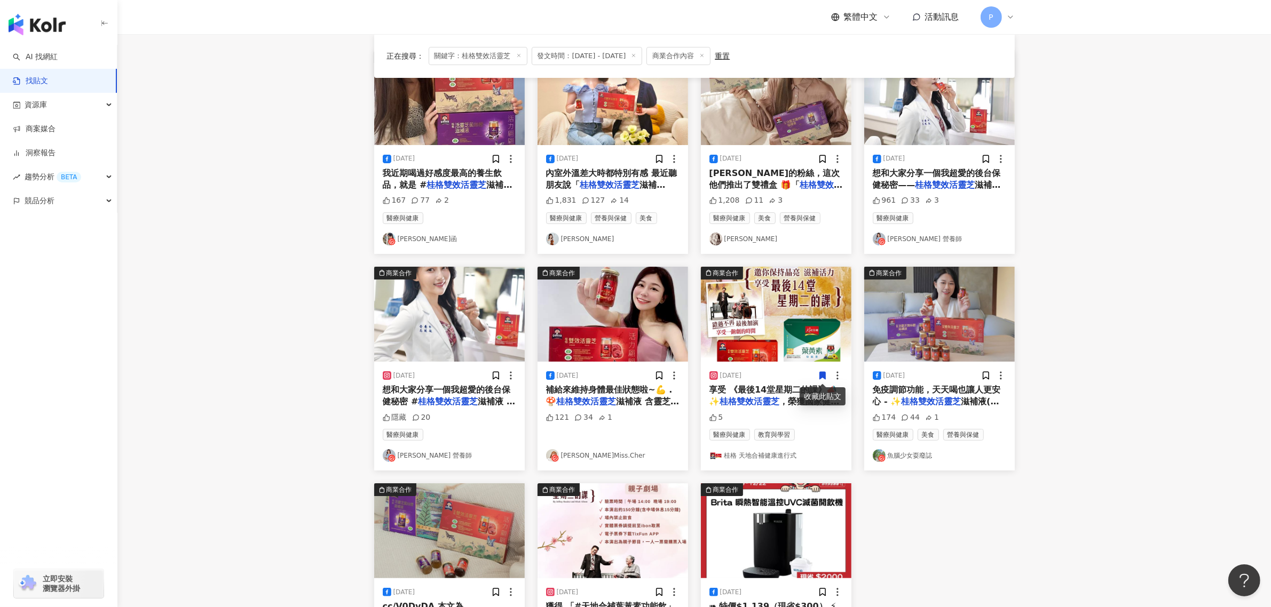
click at [631, 393] on span "補給來維持身體最佳狀態啦~💪 . 🍄" at bounding box center [609, 396] width 127 height 22
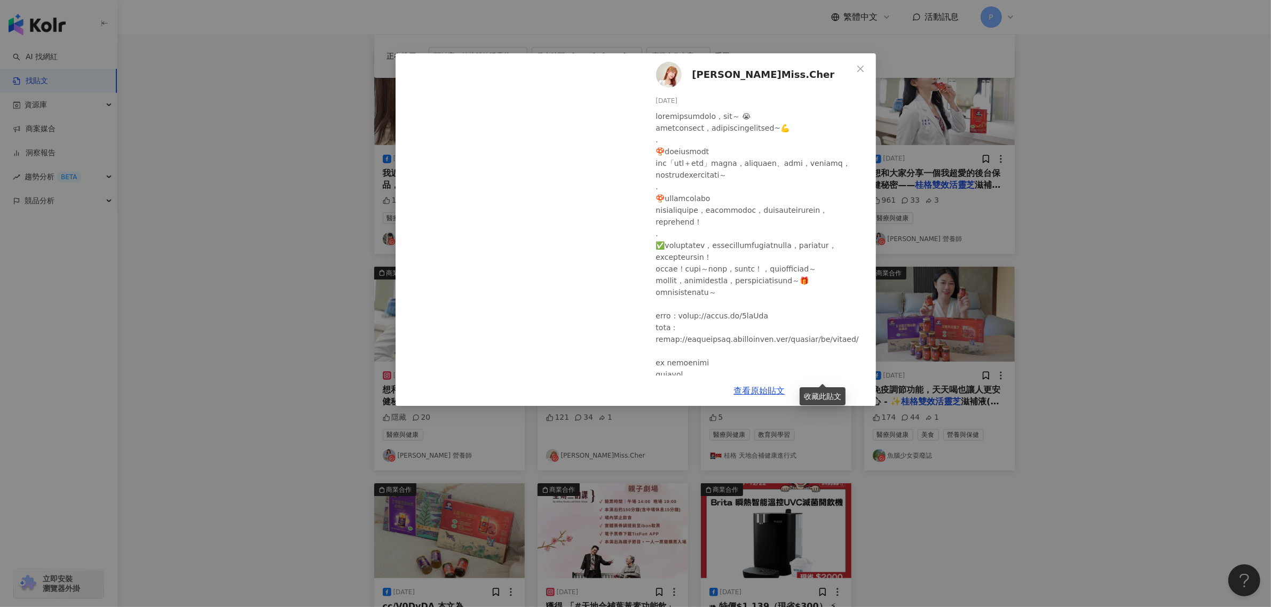
click at [1204, 268] on div "[PERSON_NAME]Miss.Cher [DATE] 121 34 1 查看原始貼文" at bounding box center [635, 303] width 1271 height 607
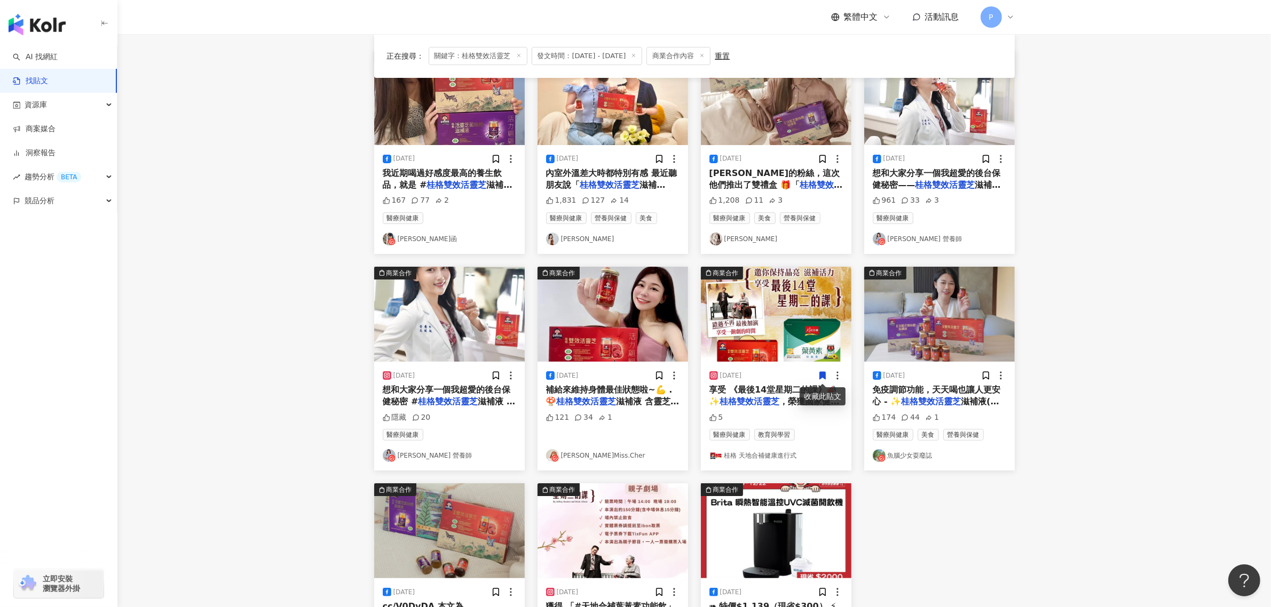
click at [950, 379] on div "[DATE]" at bounding box center [939, 375] width 133 height 11
click at [948, 386] on span "免疫調節功能，天天喝也讓人更安心 - ✨" at bounding box center [937, 396] width 128 height 22
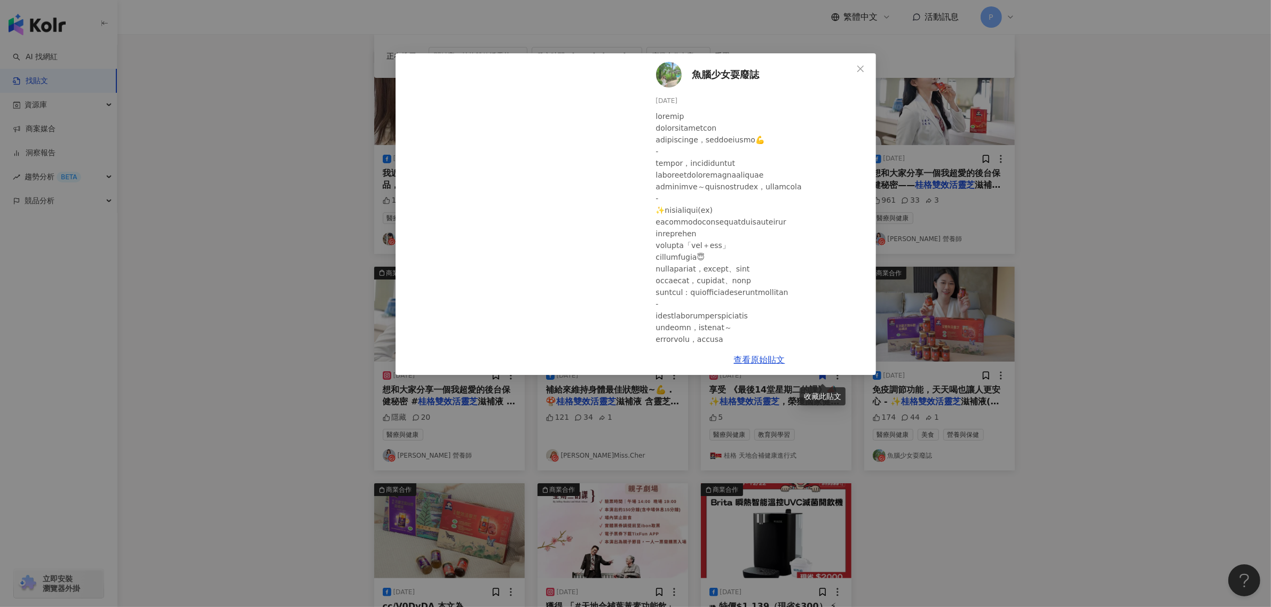
click at [445, 412] on div "魚腦少女耍廢誌 [DATE] 174 44 1 查看原始貼文" at bounding box center [635, 303] width 1271 height 607
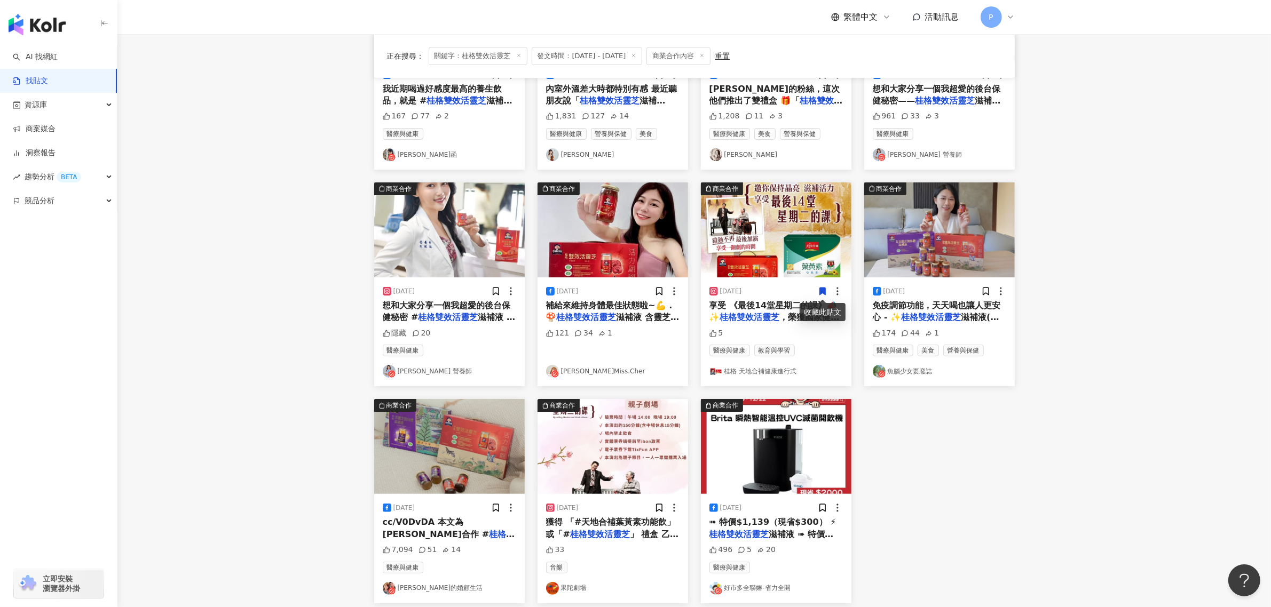
scroll to position [19, 0]
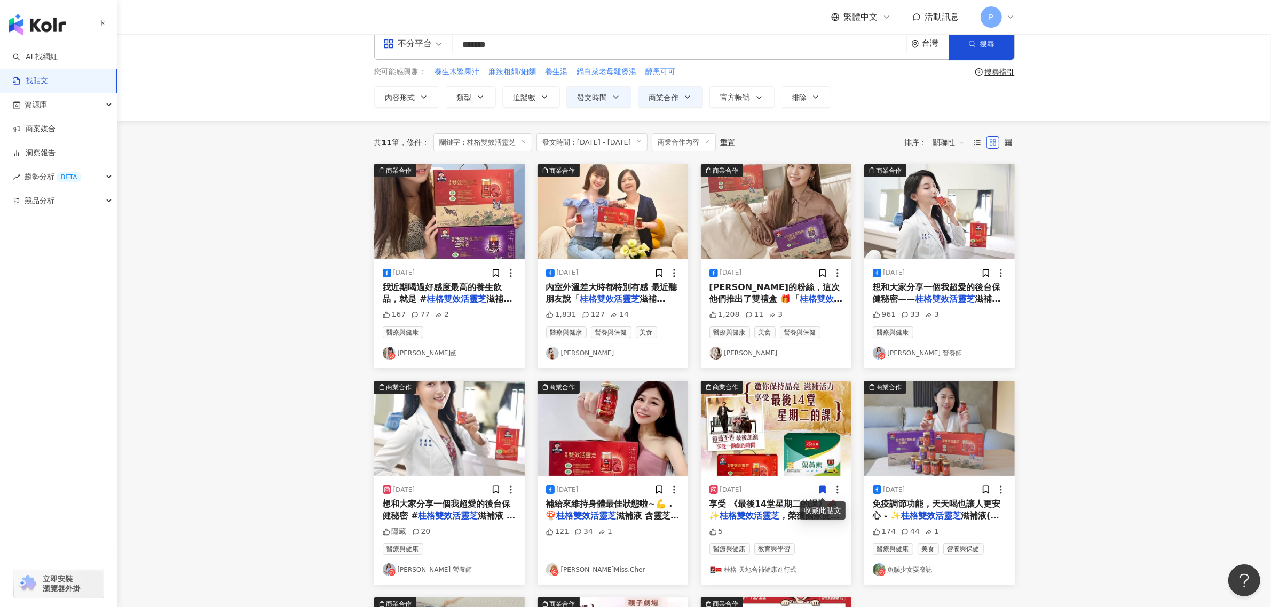
click at [606, 45] on input "*******" at bounding box center [679, 44] width 445 height 23
drag, startPoint x: 580, startPoint y: 45, endPoint x: 447, endPoint y: 46, distance: 132.4
click at [447, 46] on div "不分平台 桂格雙效活靈芝 ******* 台灣 搜尋 searchOperator 插入語法 完全符合 "" 聯集 OR 交集 AND 排除 - 群組 {}" at bounding box center [694, 44] width 641 height 32
paste input "search"
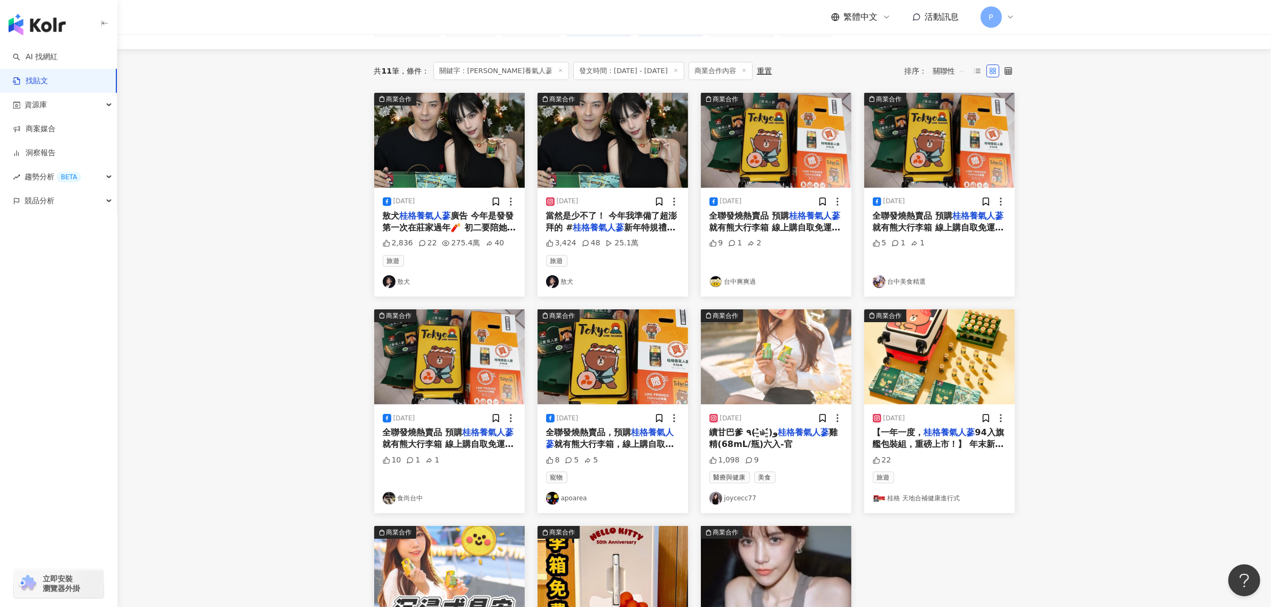
scroll to position [67, 0]
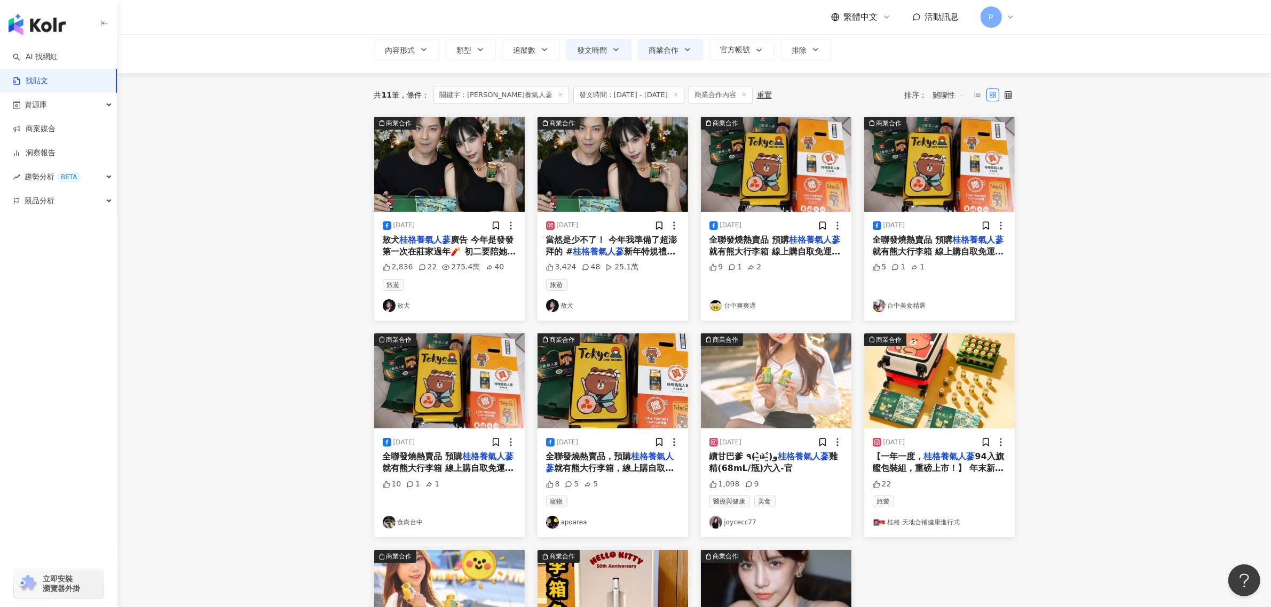
click at [511, 239] on span "廣告 今年是發發第一次在莊家過年🧨 初二要陪她回娘家 想到要改口叫叔叔阿姨變成爸爸媽媽 就有點嘴軟+手心冒汗啊～ 沒想到我活了那麼多年以為什麼世面都見過了 還…" at bounding box center [449, 288] width 133 height 106
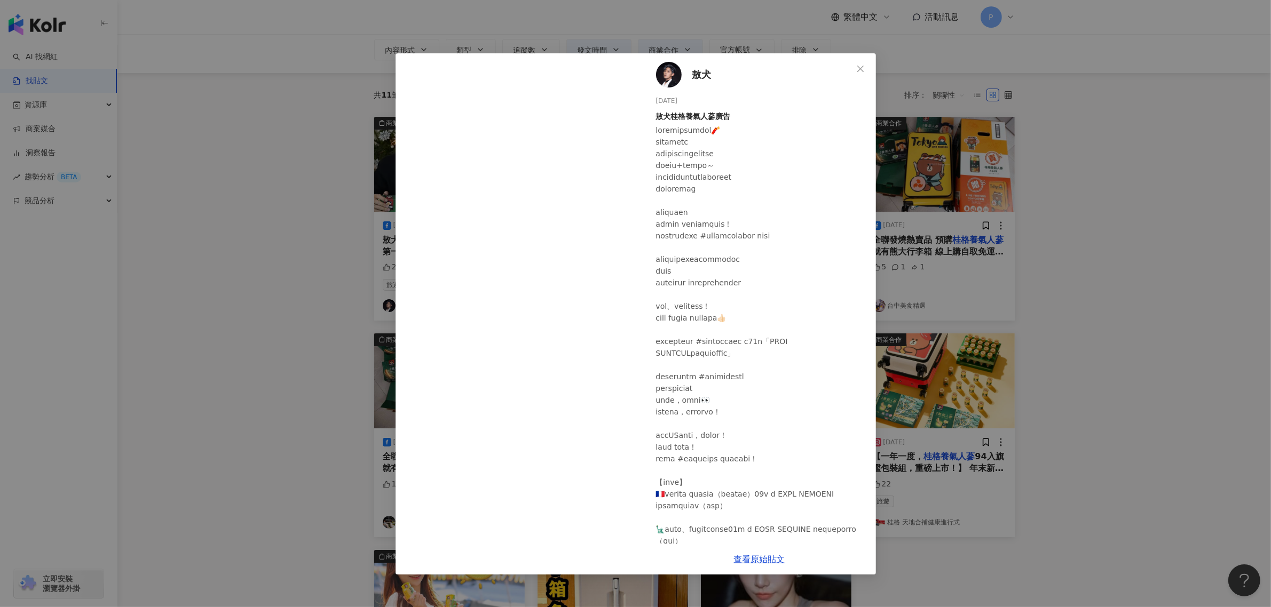
drag, startPoint x: 295, startPoint y: 110, endPoint x: 303, endPoint y: 107, distance: 7.9
click at [295, 110] on div "敖犬 [DATE] 敖犬桂格養氣人蔘廣告 2,836 22 275.4萬 40 查看原始貼文" at bounding box center [635, 303] width 1271 height 607
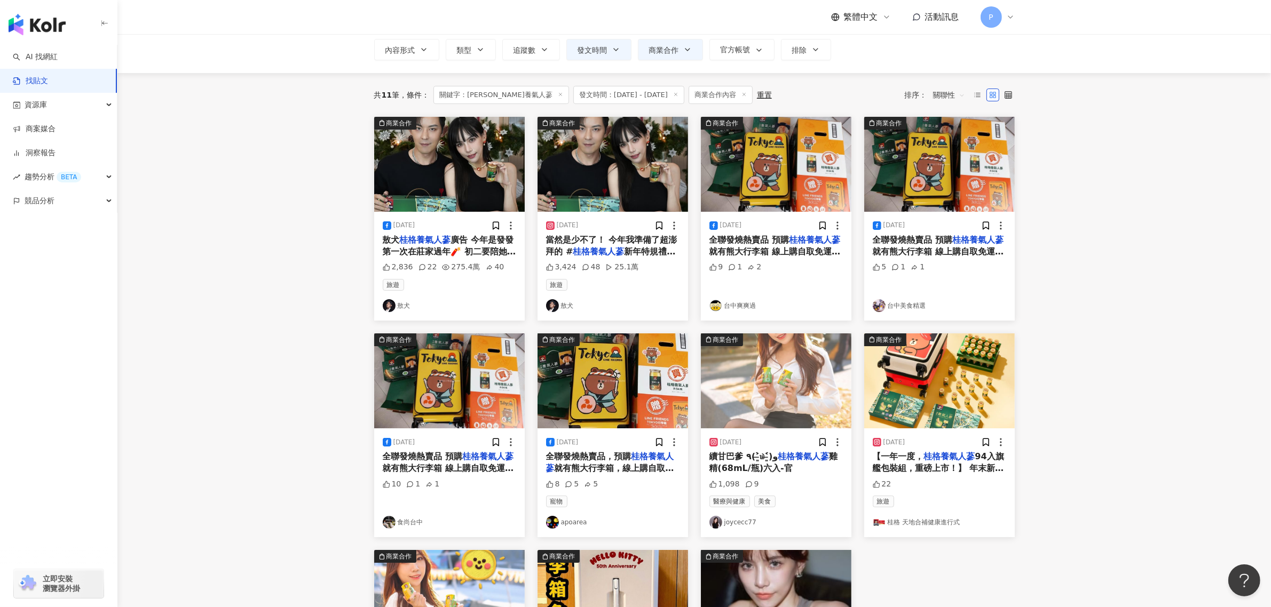
scroll to position [0, 0]
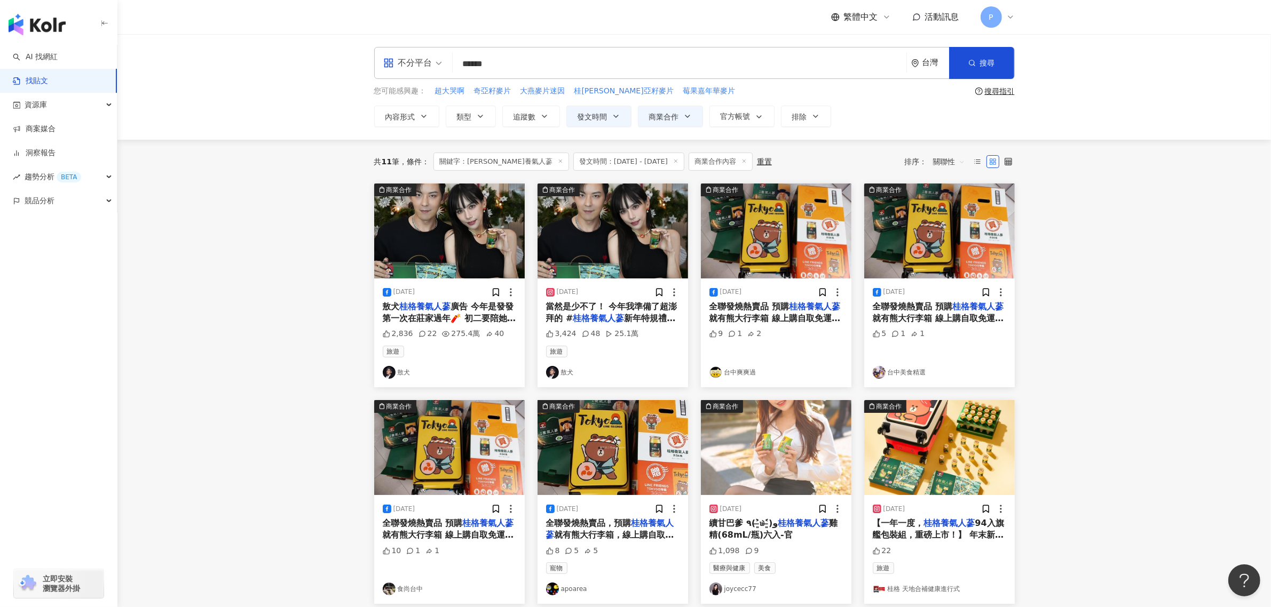
drag, startPoint x: 528, startPoint y: 63, endPoint x: 441, endPoint y: 70, distance: 87.9
click at [441, 70] on div "不分平台 桂格養氣人蔘 ****** 台灣 搜尋 searchOperator 插入語法 完全符合 "" 聯集 OR 交集 AND 排除 - 群組 {}" at bounding box center [694, 63] width 641 height 32
click at [424, 414] on img at bounding box center [449, 447] width 151 height 95
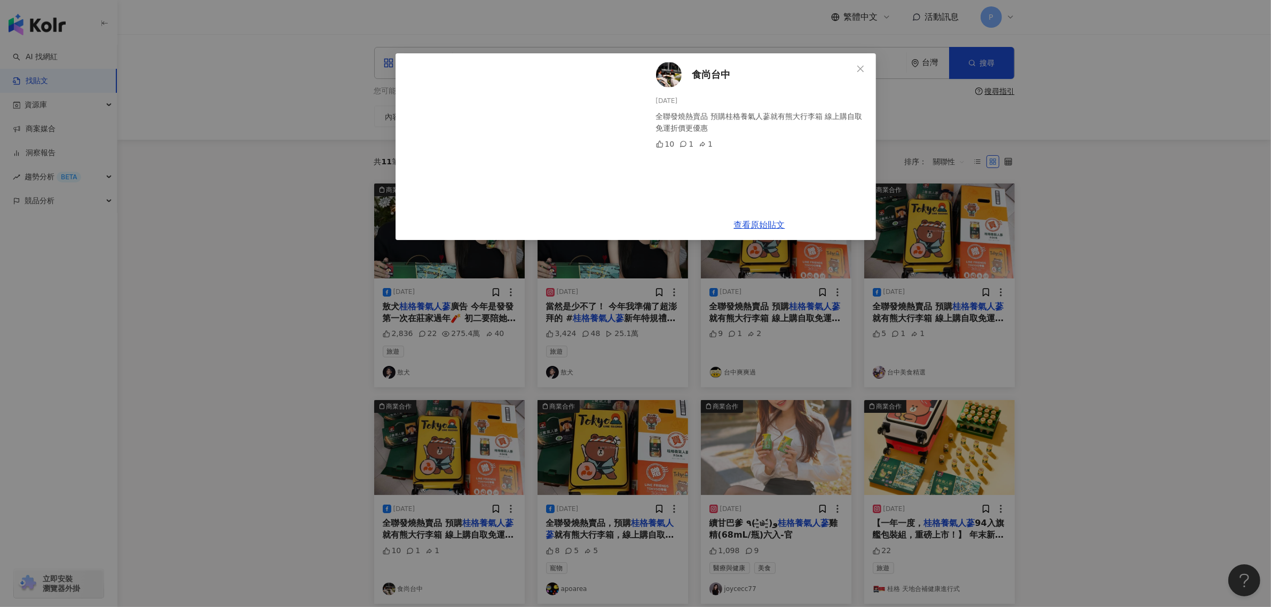
click at [804, 351] on div "食尚台中 [DATE] 全聯發燒熱賣品 預購桂格養氣人蔘就有熊大行李箱 線上購自取免運折價更優惠 10 1 1 查看原始貼文" at bounding box center [635, 303] width 1271 height 607
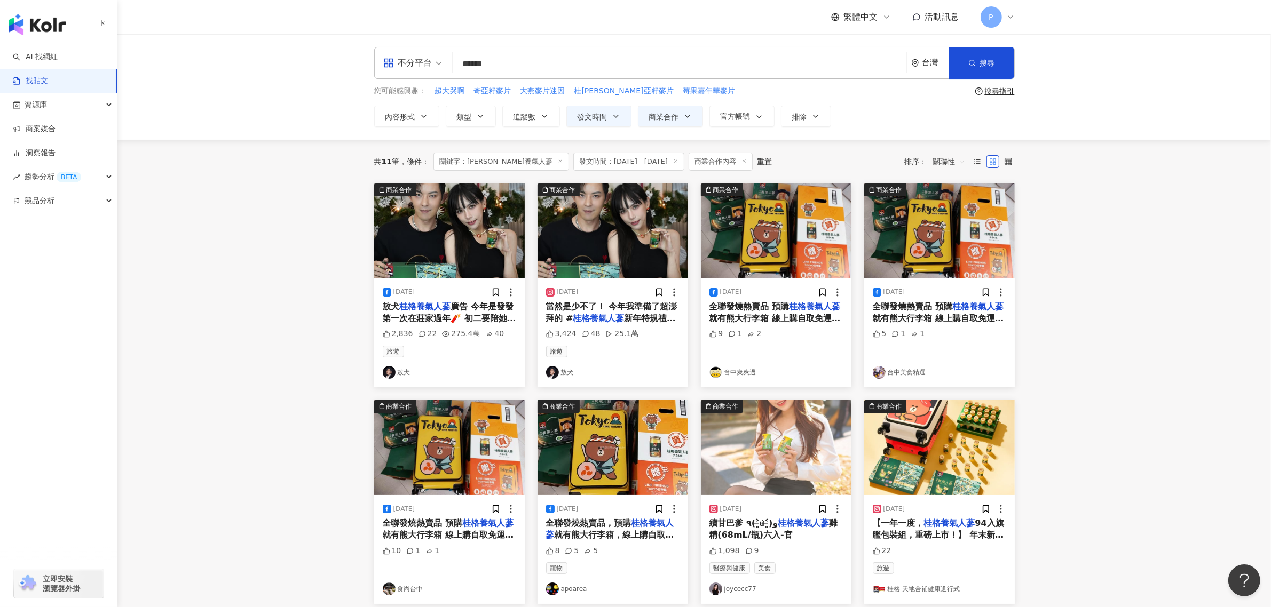
click at [810, 320] on span "就有熊大行李箱 線上購自取免運折價更優惠" at bounding box center [774, 324] width 131 height 22
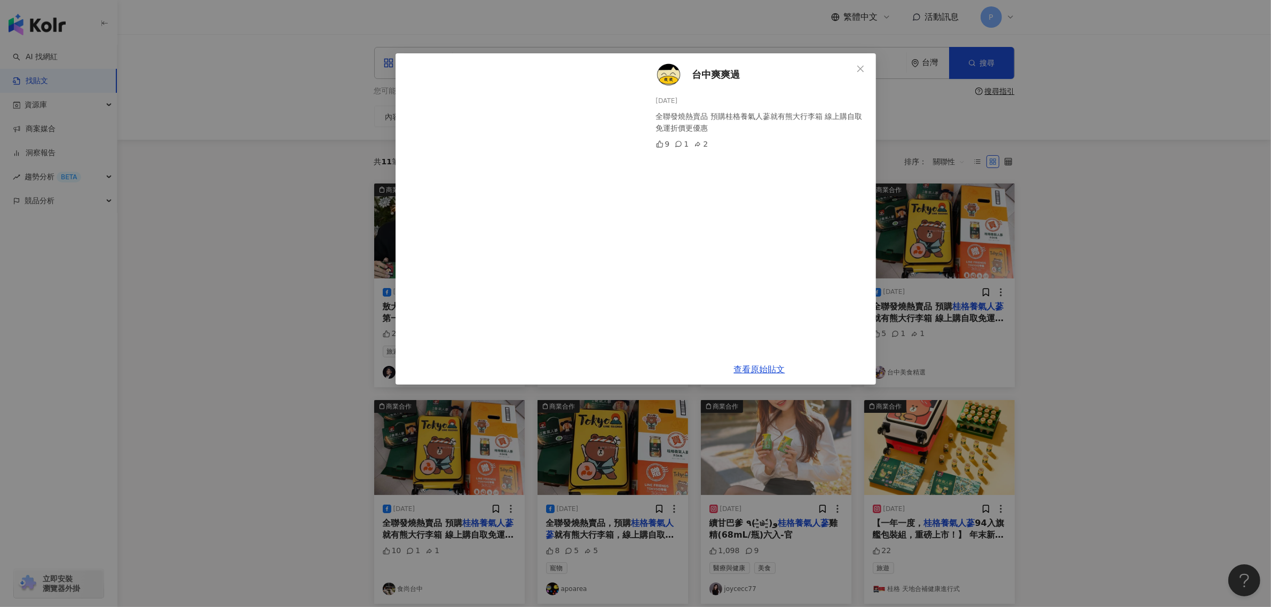
click at [1043, 350] on div "台中爽爽過 [DATE] 全聯發燒熱賣品 預購桂格養氣人蔘就有熊大行李箱 線上購自取免運折價更優惠 9 1 2 查看原始貼文" at bounding box center [635, 303] width 1271 height 607
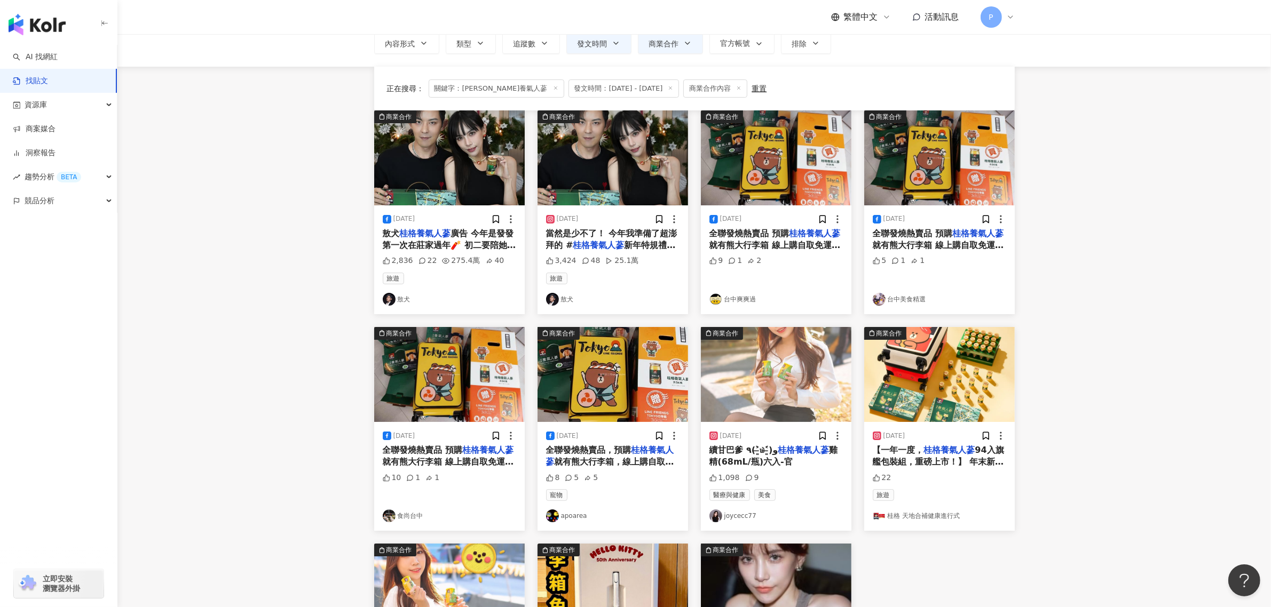
scroll to position [200, 0]
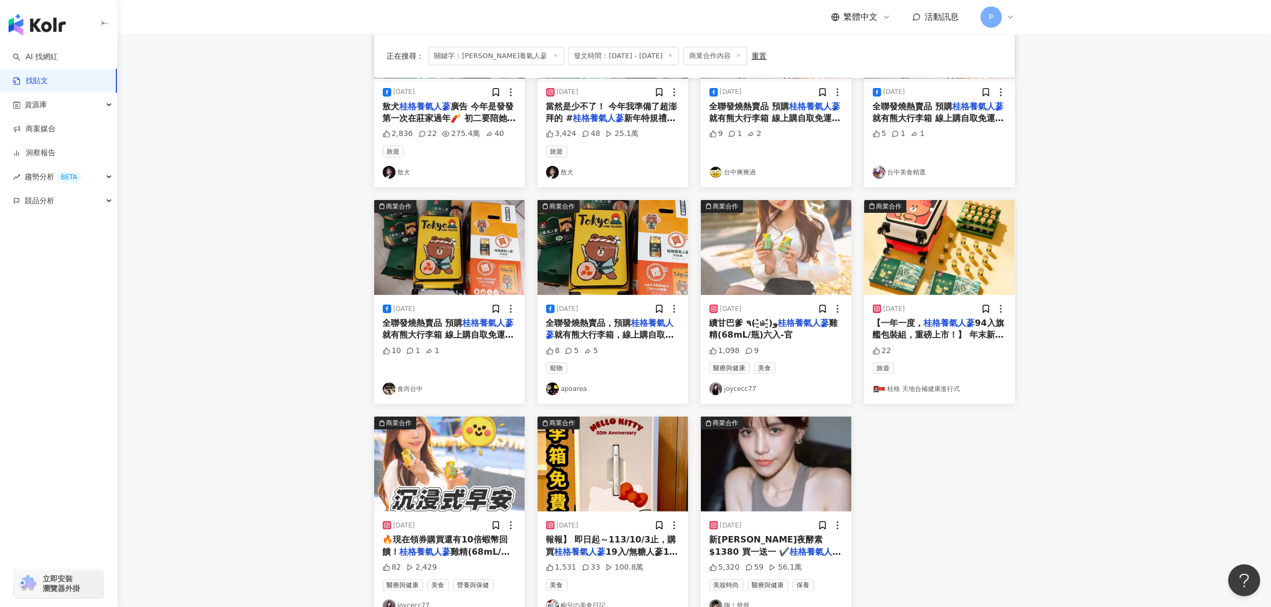
click at [810, 343] on div "[DATE] 續甘巴爹 ٩(˃̶͈̀௰˂̶͈́)و 桂格養氣人蔘 雞精(68mL/瓶)六入-官 1,098 9 醫療與健康 美食 joycecc77" at bounding box center [776, 349] width 151 height 109
click at [775, 334] on span "雞精(68mL/瓶)六入-官" at bounding box center [773, 329] width 129 height 22
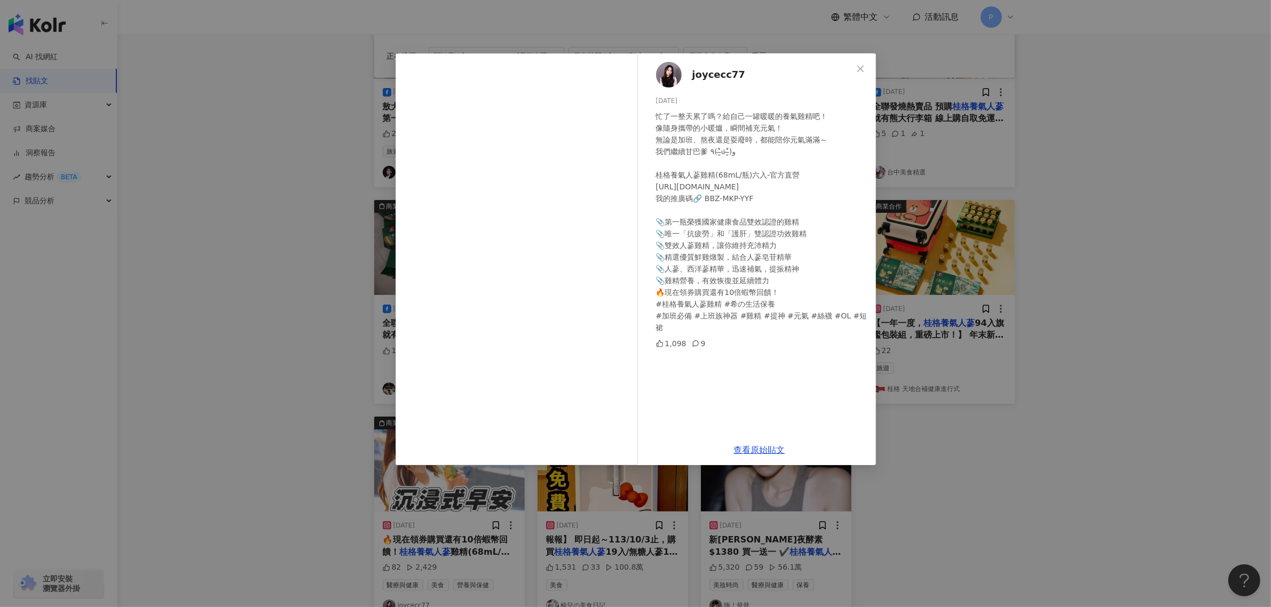
click at [948, 354] on div "joycecc77 [DATE] 忙了一整天累了嗎？給自己一罐暖暖的養氣雞精吧！ 像隨身攜帶的小暖爐，瞬間補充元氣！ 無論是加班、熬夜還是耍廢時，都能陪你元氣…" at bounding box center [635, 303] width 1271 height 607
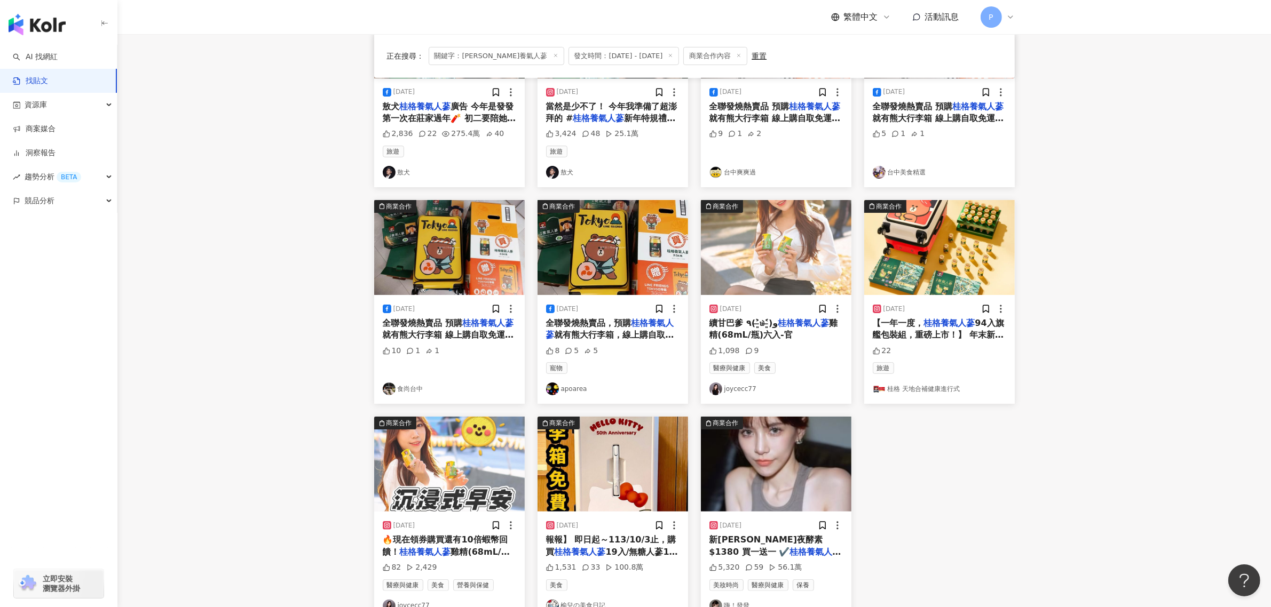
click at [958, 334] on span "94入旗艦包裝組，重磅上市！】 年末新年送禮，想送珍愛的對象體面、質感又對健康有效的禮嗎？" at bounding box center [938, 341] width 131 height 46
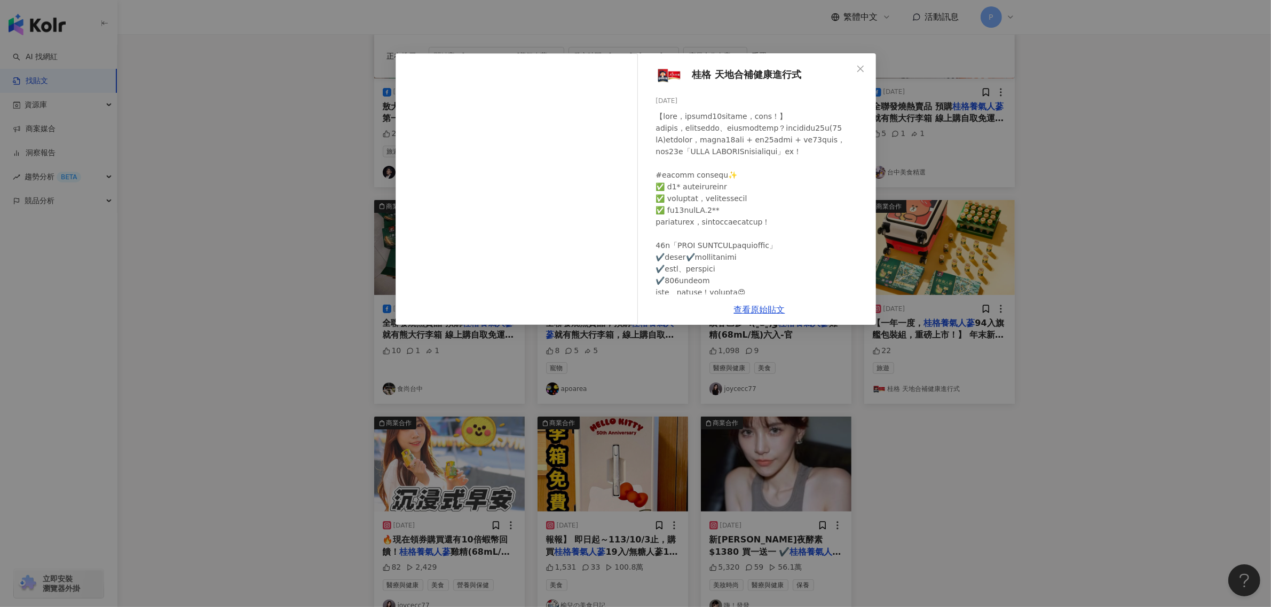
click at [958, 334] on div "桂格 天地合補健康進行式 [DATE] 22 查看原始貼文" at bounding box center [635, 303] width 1271 height 607
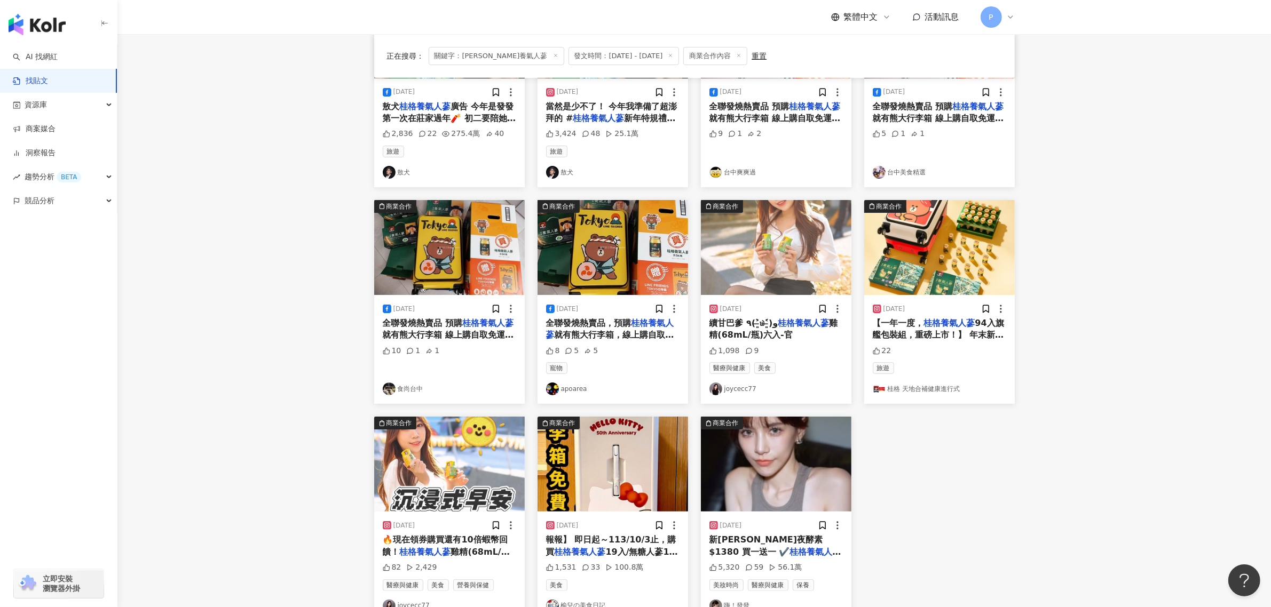
click at [626, 547] on span "19入/無糖人蔘19入/5X" at bounding box center [612, 558] width 132 height 22
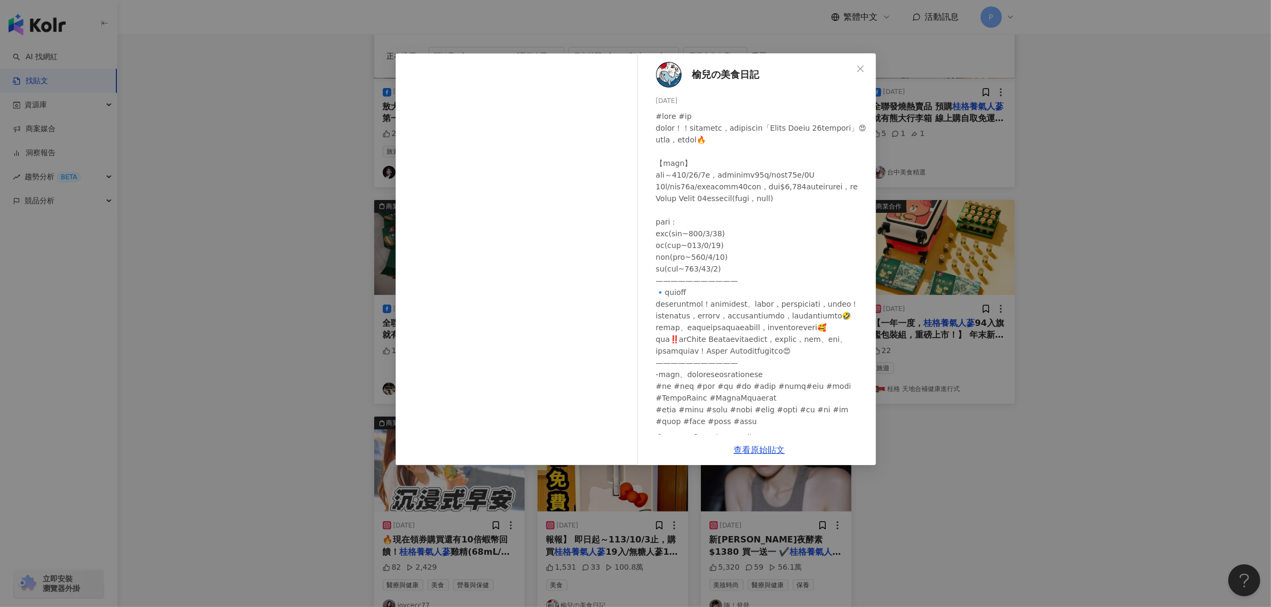
click at [1024, 421] on div "榆兒の美食日記 [DATE] 1,531 33 100.8萬 查看原始貼文" at bounding box center [635, 303] width 1271 height 607
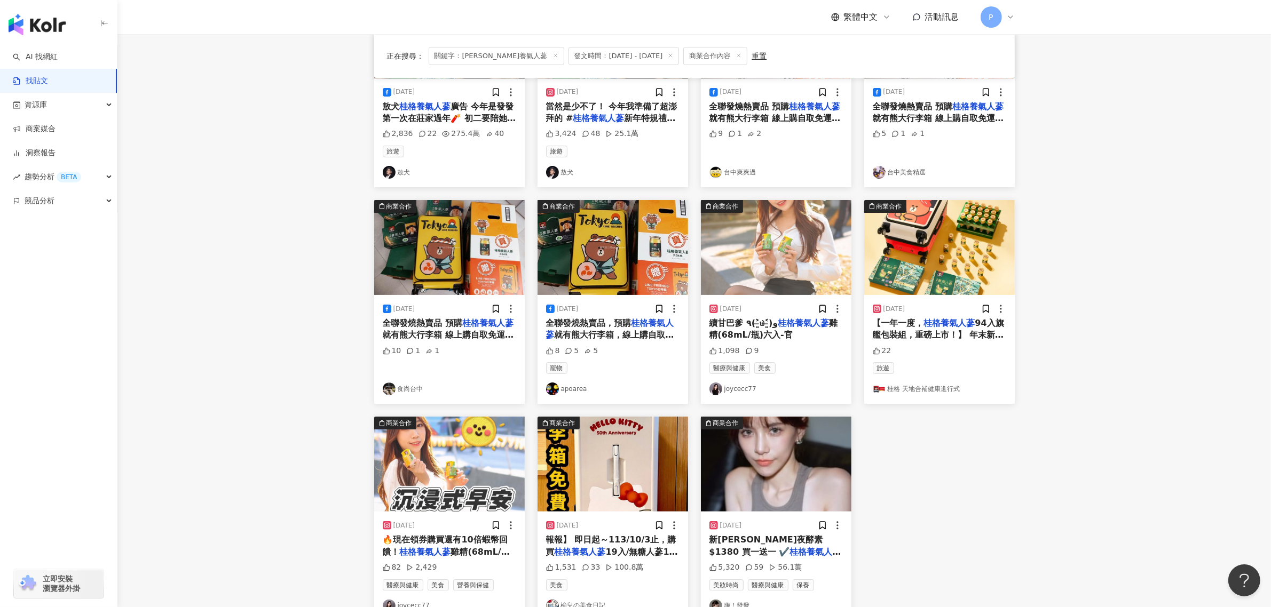
click at [745, 291] on img at bounding box center [776, 247] width 151 height 95
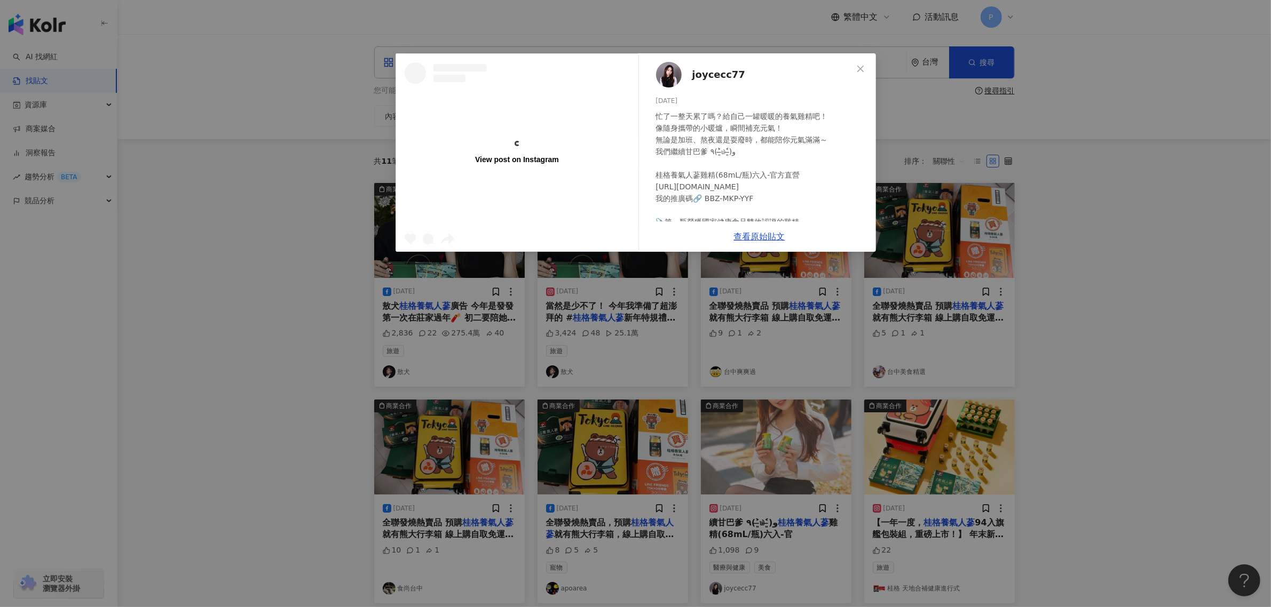
scroll to position [0, 0]
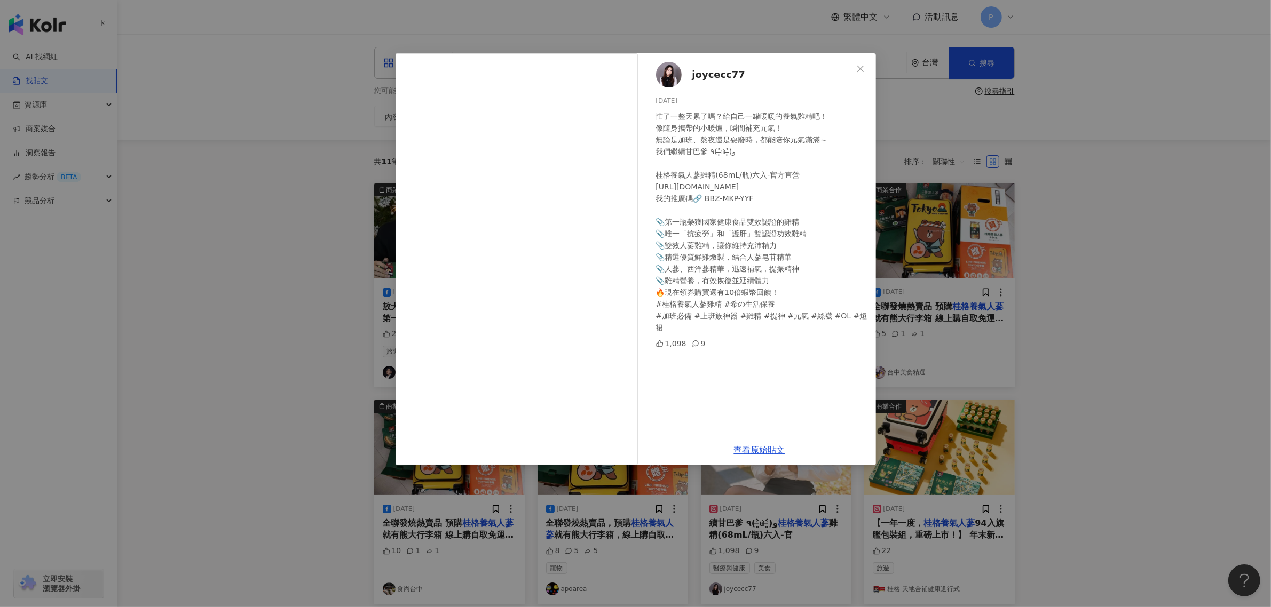
click at [316, 336] on div "joycecc77 [DATE] 忙了一整天累了嗎？給自己一罐暖暖的養氣雞精吧！ 像隨身攜帶的小暖爐，瞬間補充元氣！ 無論是加班、熬夜還是耍廢時，都能陪你元氣…" at bounding box center [635, 303] width 1271 height 607
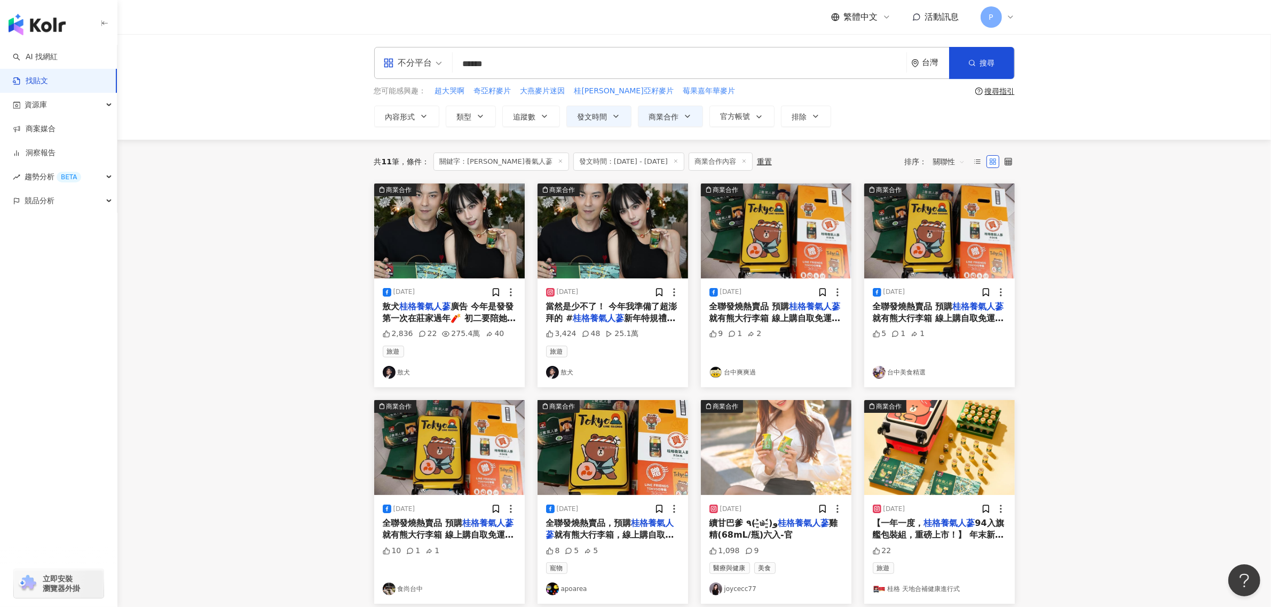
drag, startPoint x: 526, startPoint y: 59, endPoint x: 447, endPoint y: 61, distance: 78.5
click at [447, 61] on div "不分平台 ****** 台灣 搜尋 searchOperator 插入語法 完全符合 "" 聯集 OR 交集 AND 排除 - 群組 {}" at bounding box center [694, 63] width 641 height 32
paste input "search"
click at [980, 52] on button "搜尋" at bounding box center [981, 63] width 65 height 32
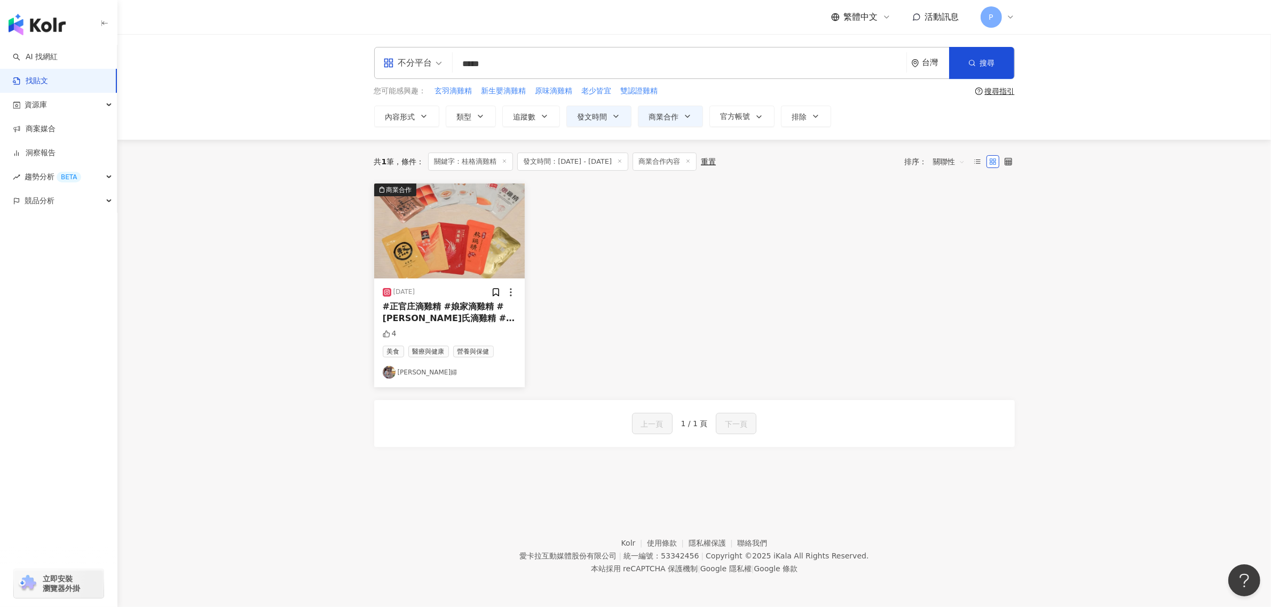
click at [446, 295] on div "[DATE]" at bounding box center [449, 292] width 133 height 11
click at [468, 315] on div "#正官庄滴雞精 #娘家滴雞精 #[PERSON_NAME]氏滴雞精 # 桂格滴雞精" at bounding box center [449, 313] width 133 height 24
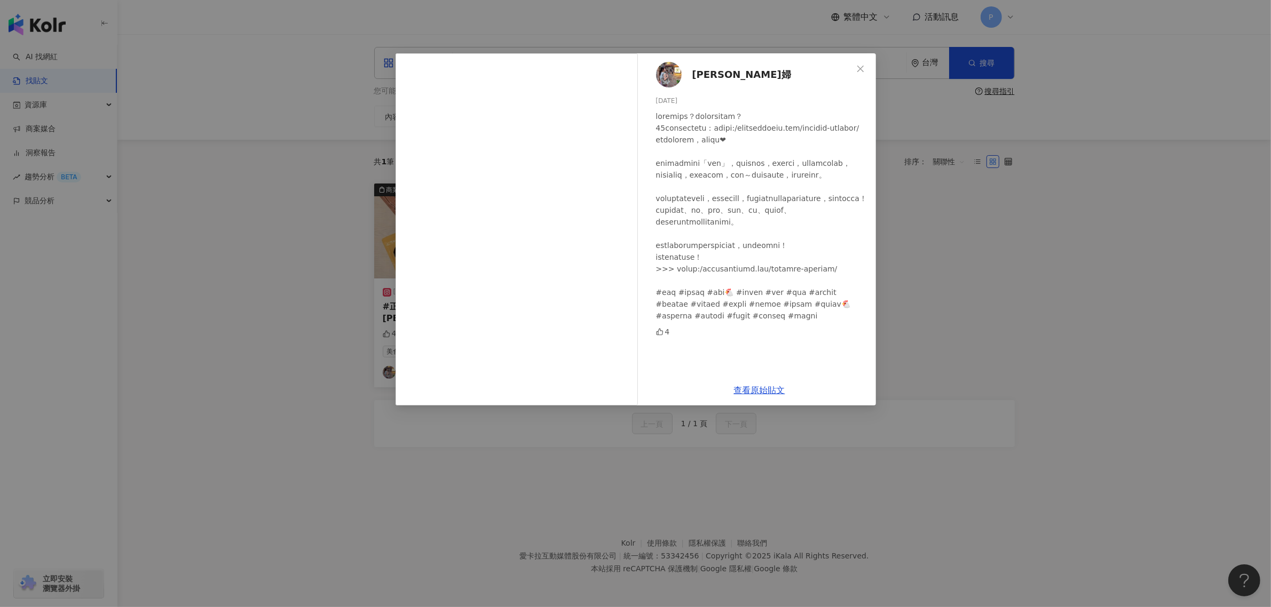
click at [1067, 283] on div "[PERSON_NAME]婦 [DATE] 4 查看原始貼文" at bounding box center [635, 303] width 1271 height 607
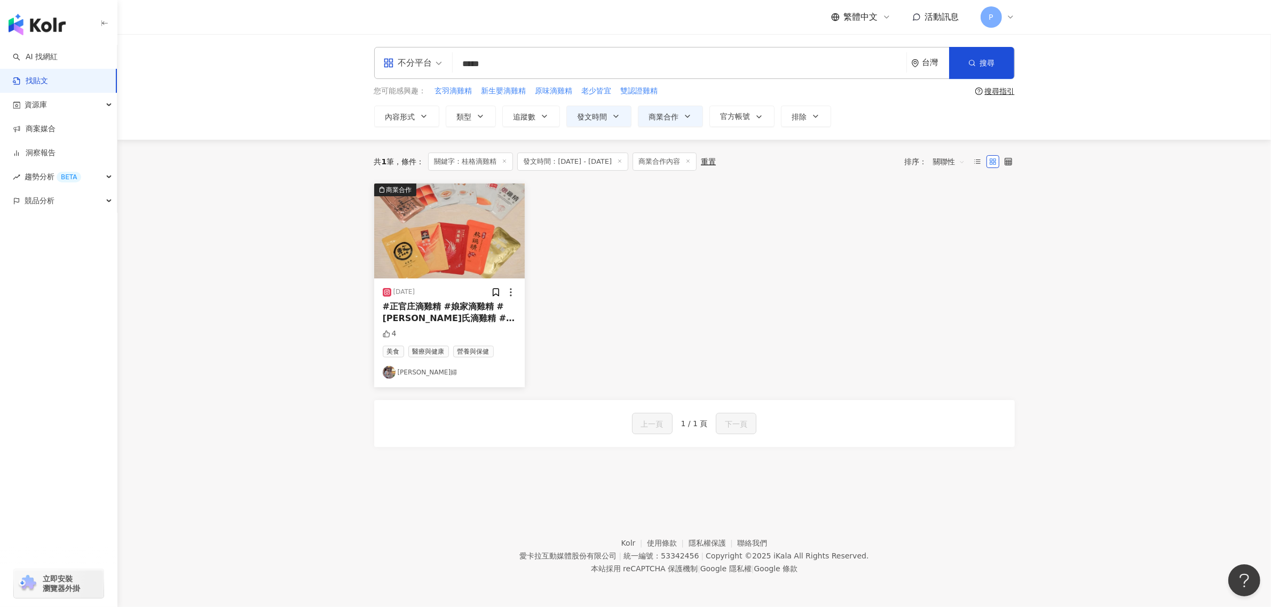
click at [505, 67] on input "*****" at bounding box center [679, 63] width 445 height 23
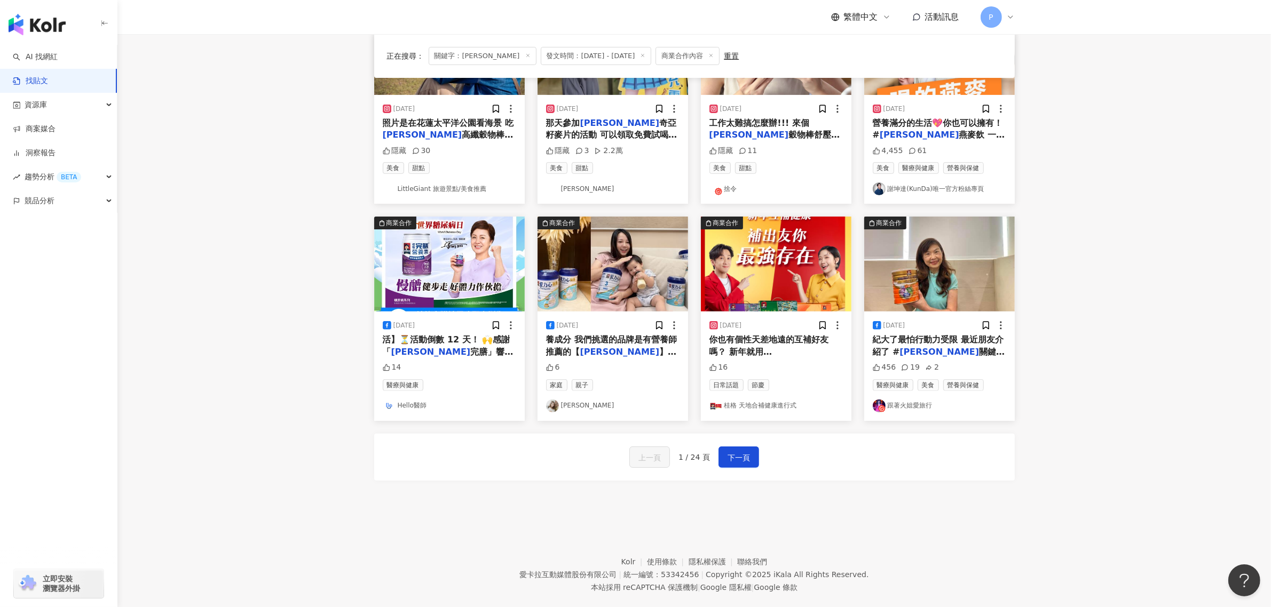
scroll to position [420, 0]
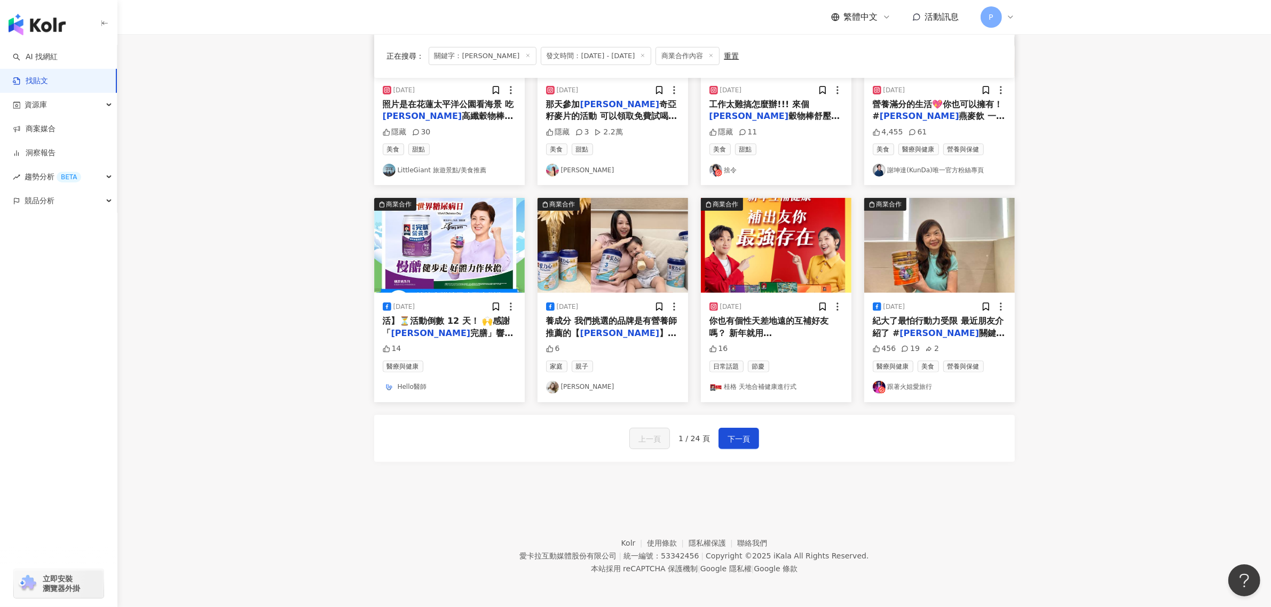
click at [940, 267] on img at bounding box center [939, 245] width 151 height 95
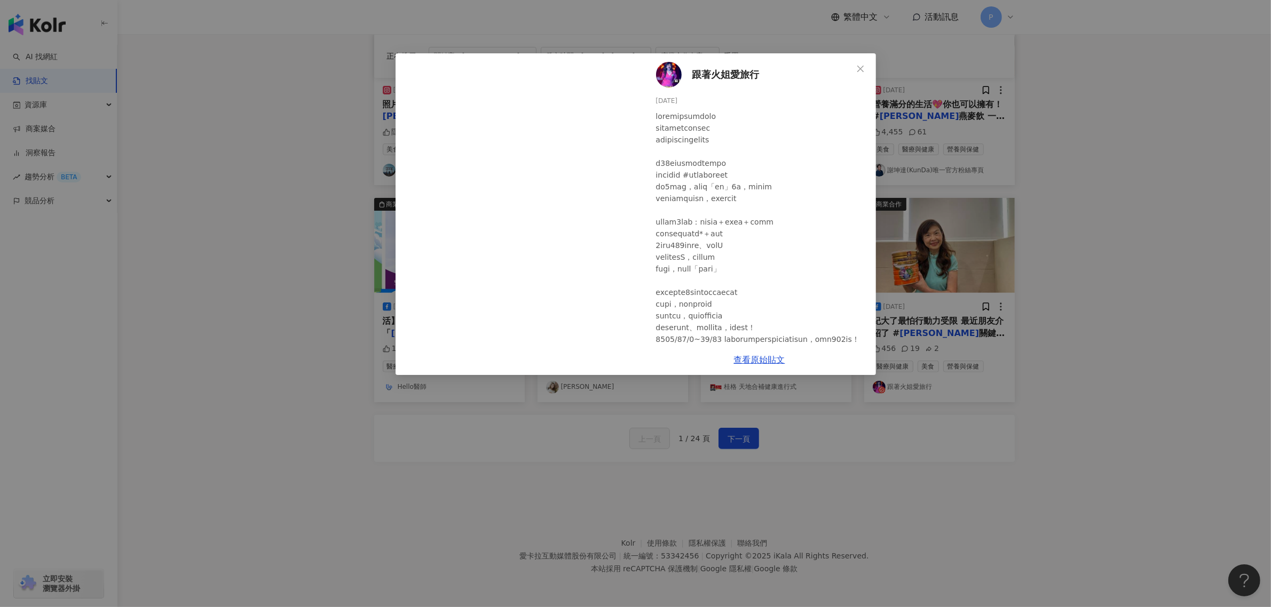
click at [939, 267] on div "跟著火姐愛旅行 [DATE] 456 19 2 查看原始貼文" at bounding box center [635, 303] width 1271 height 607
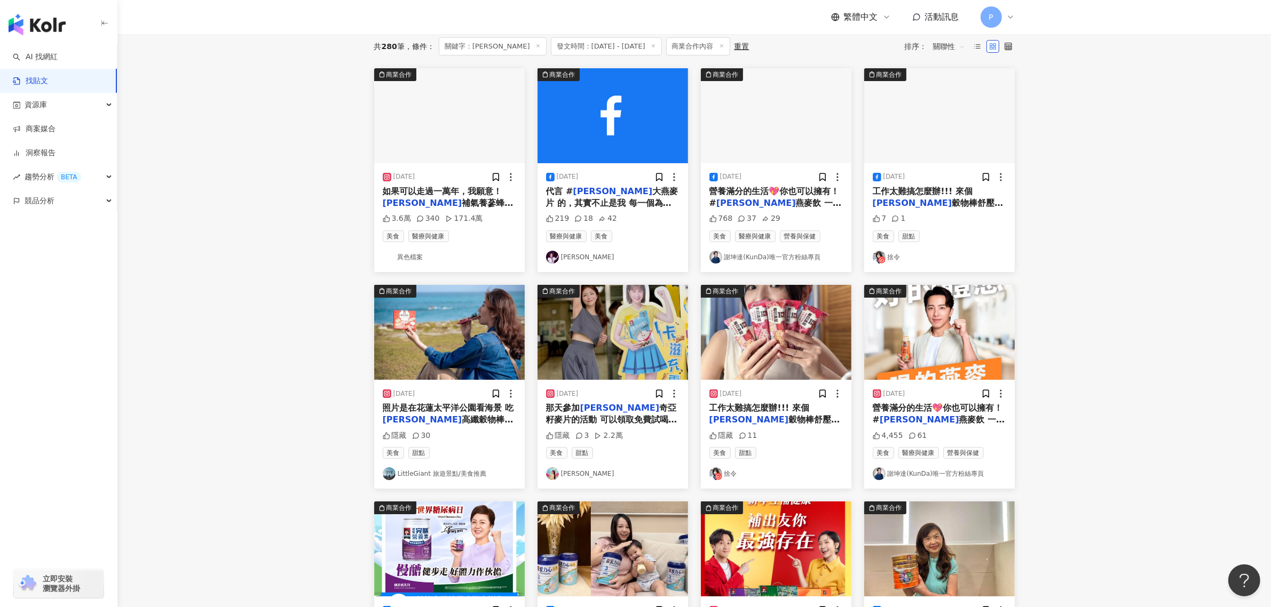
scroll to position [0, 0]
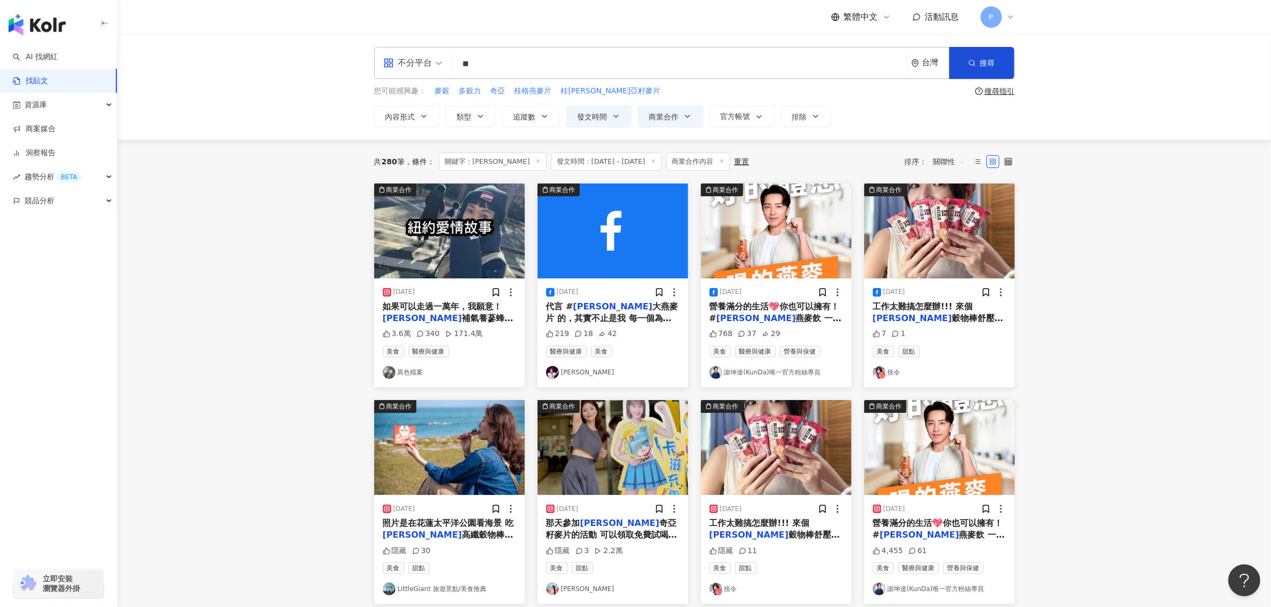
drag, startPoint x: 495, startPoint y: 73, endPoint x: 454, endPoint y: 74, distance: 41.1
click at [454, 74] on div "不分平台 桂格 ** 台灣 搜尋 searchOperator 插入語法 完全符合 "" 聯集 OR 交集 AND 排除 - 群組 {}" at bounding box center [694, 63] width 641 height 32
paste input "****"
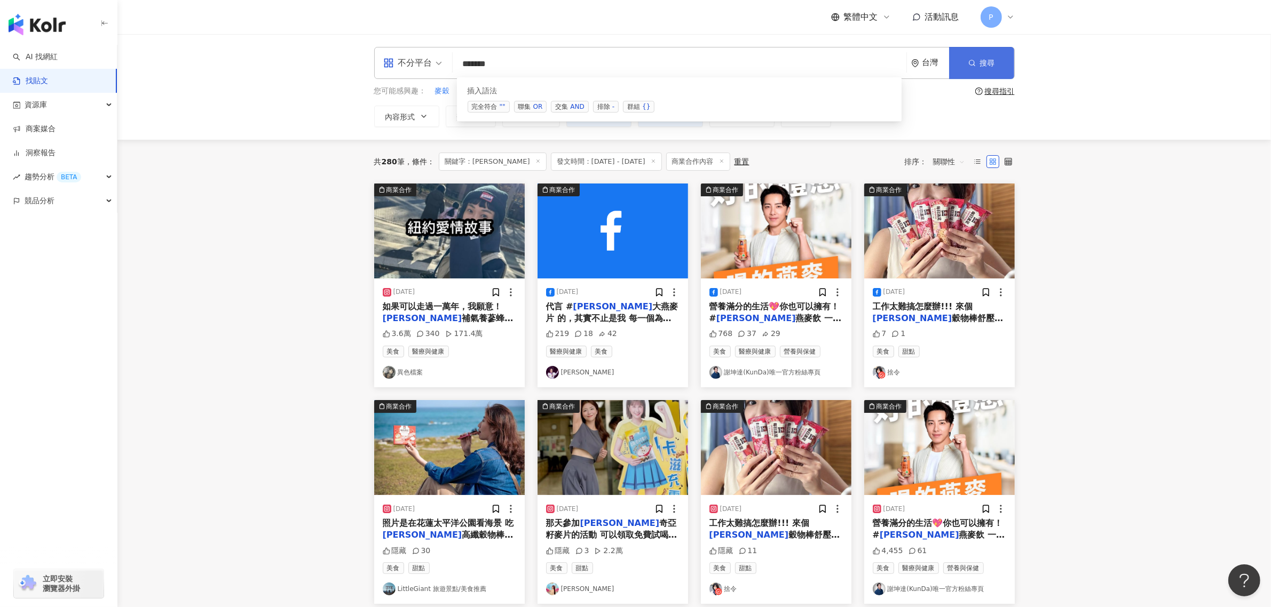
click at [985, 61] on span "搜尋" at bounding box center [987, 63] width 15 height 9
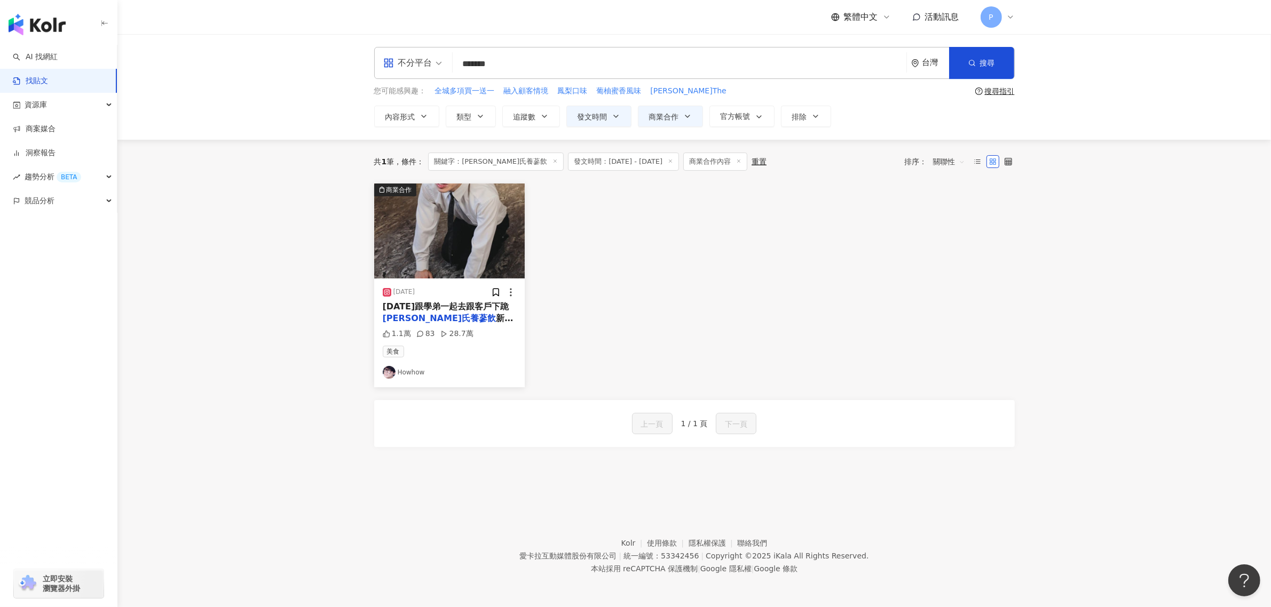
click at [443, 310] on span "[DATE]跟學弟一起去跟客戶下跪" at bounding box center [446, 307] width 127 height 10
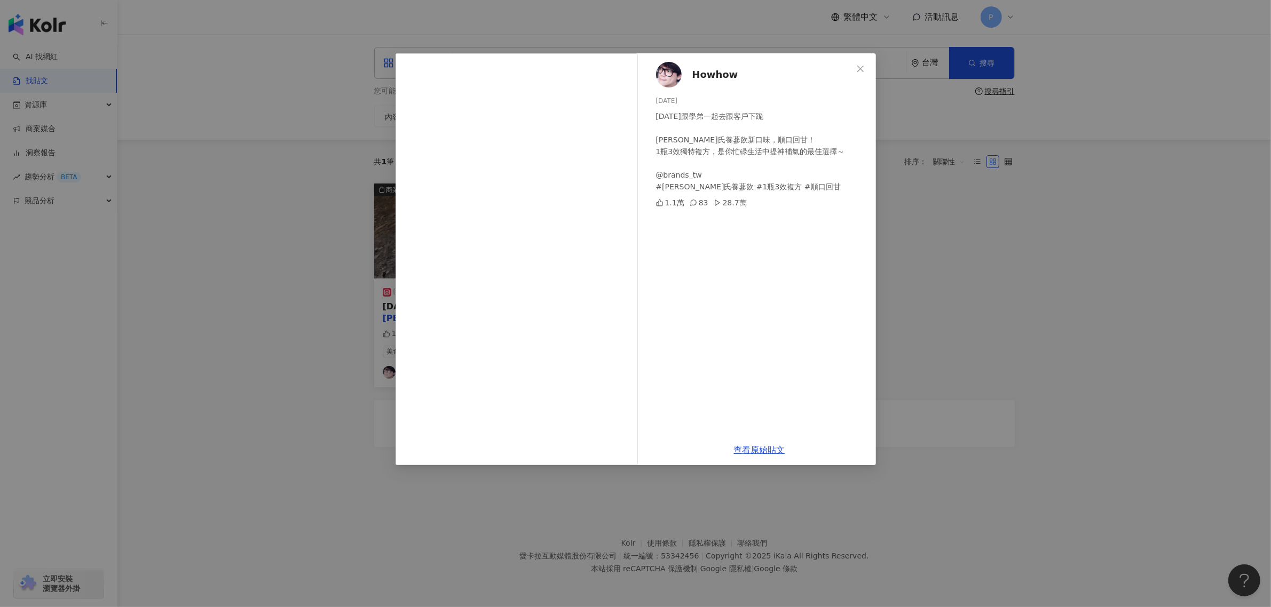
click at [1026, 357] on div "Howhow [DATE] [DATE]跟學弟一起去跟客戶下跪 [PERSON_NAME]氏養蔘飲新口味，順口回甘！ 1瓶3效獨特複方，是你忙碌生活中提神補氣…" at bounding box center [635, 303] width 1271 height 607
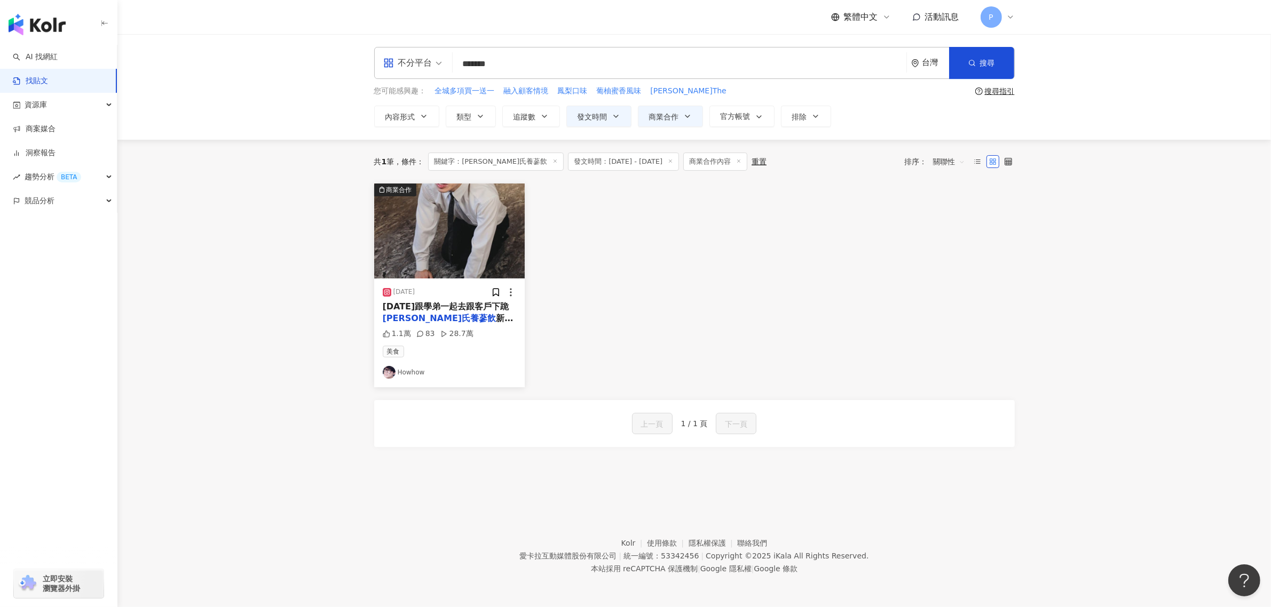
drag, startPoint x: 540, startPoint y: 60, endPoint x: 454, endPoint y: 78, distance: 87.8
click at [454, 78] on div "不分平台 ****** 台灣 搜尋 searchOperator 插入語法 完全符合 "" 聯集 OR 交集 AND 排除 - 群組 {}" at bounding box center [694, 63] width 641 height 32
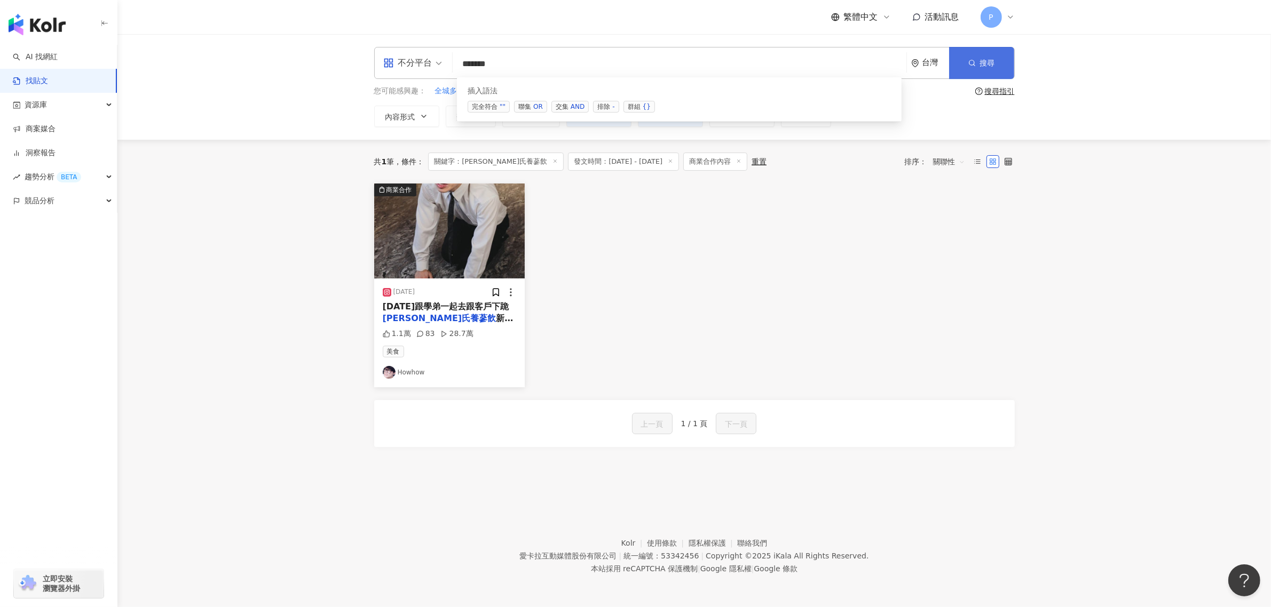
paste input "search"
type input "*****"
click at [975, 69] on button "搜尋" at bounding box center [981, 63] width 65 height 32
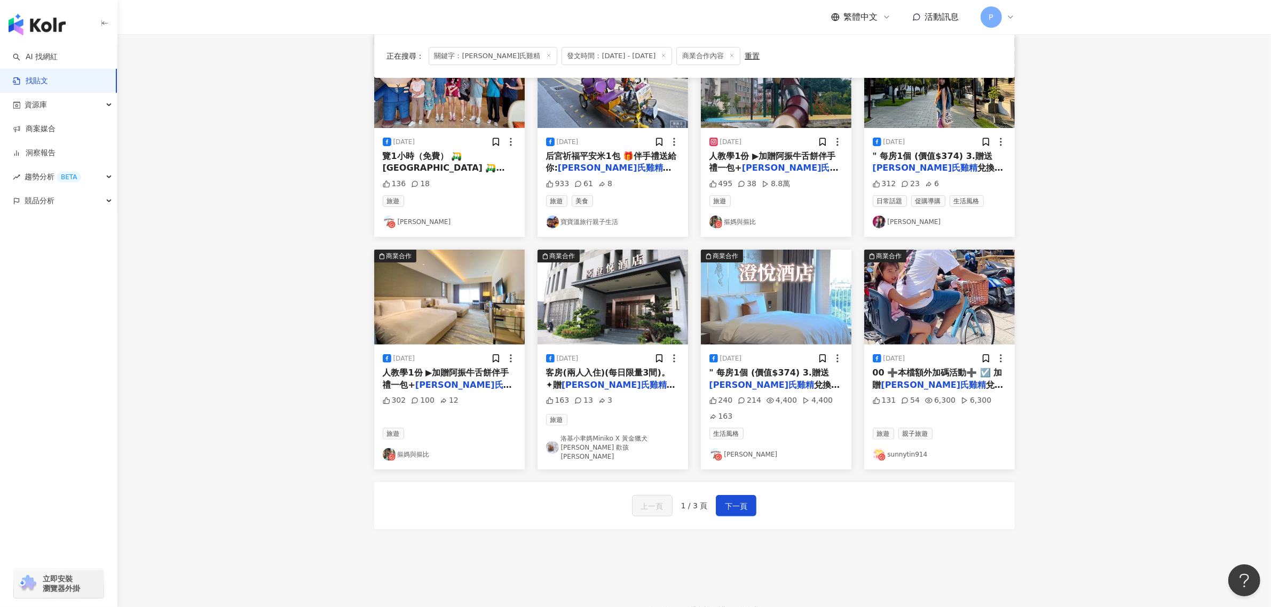
scroll to position [400, 0]
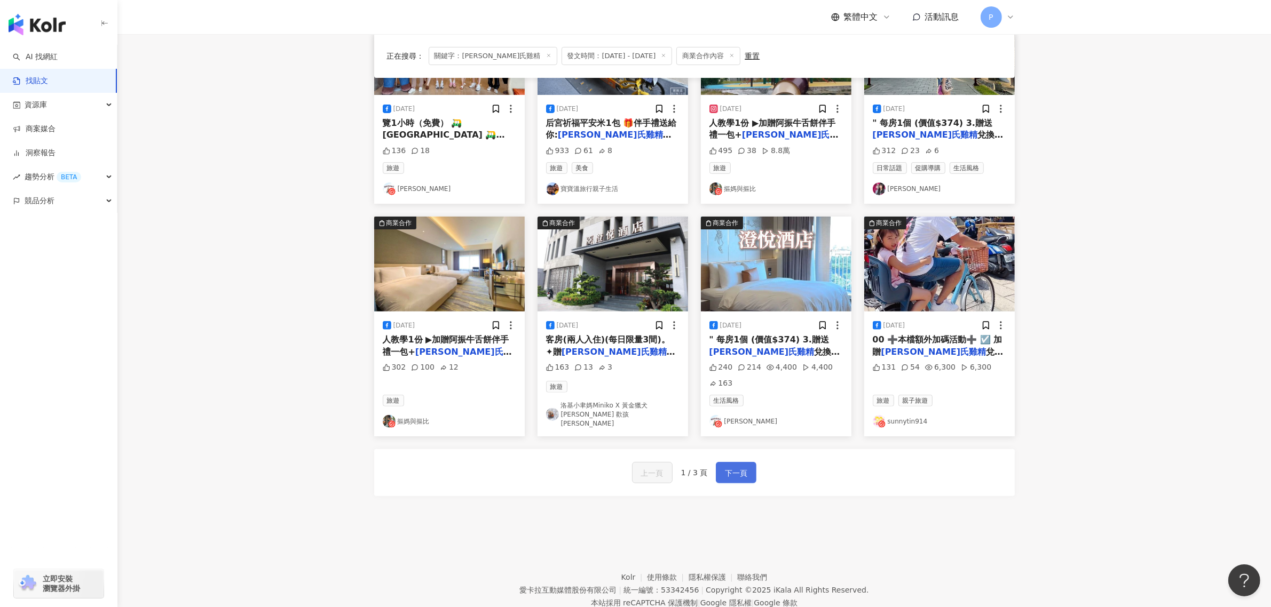
click at [727, 478] on span "下一頁" at bounding box center [736, 473] width 22 height 13
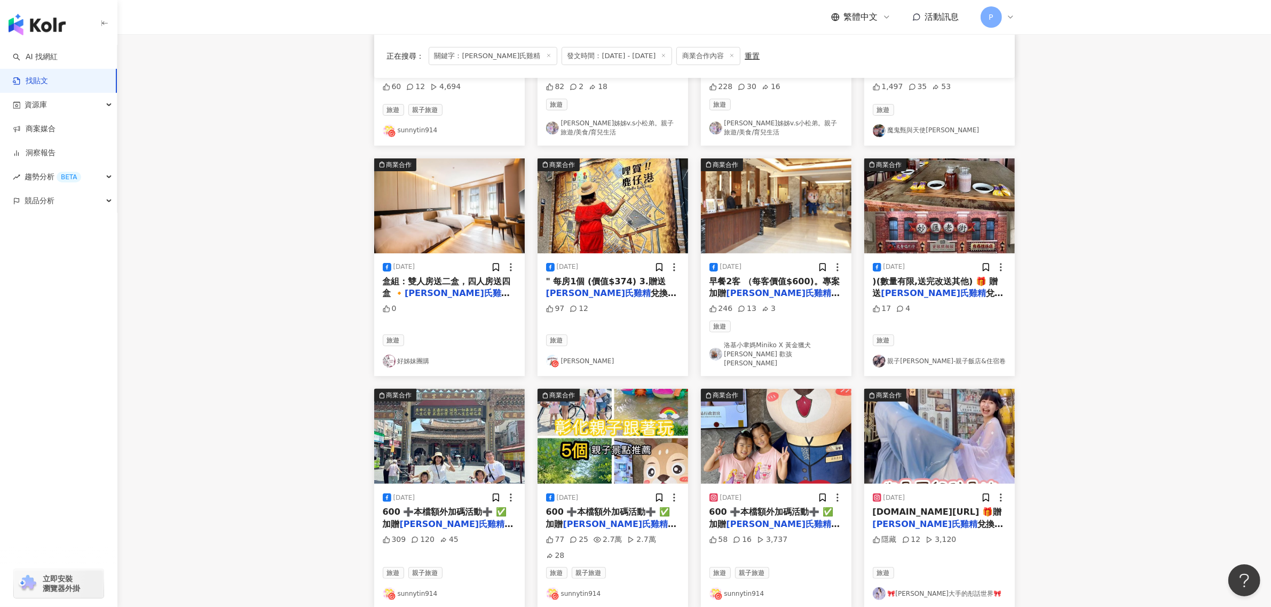
scroll to position [327, 0]
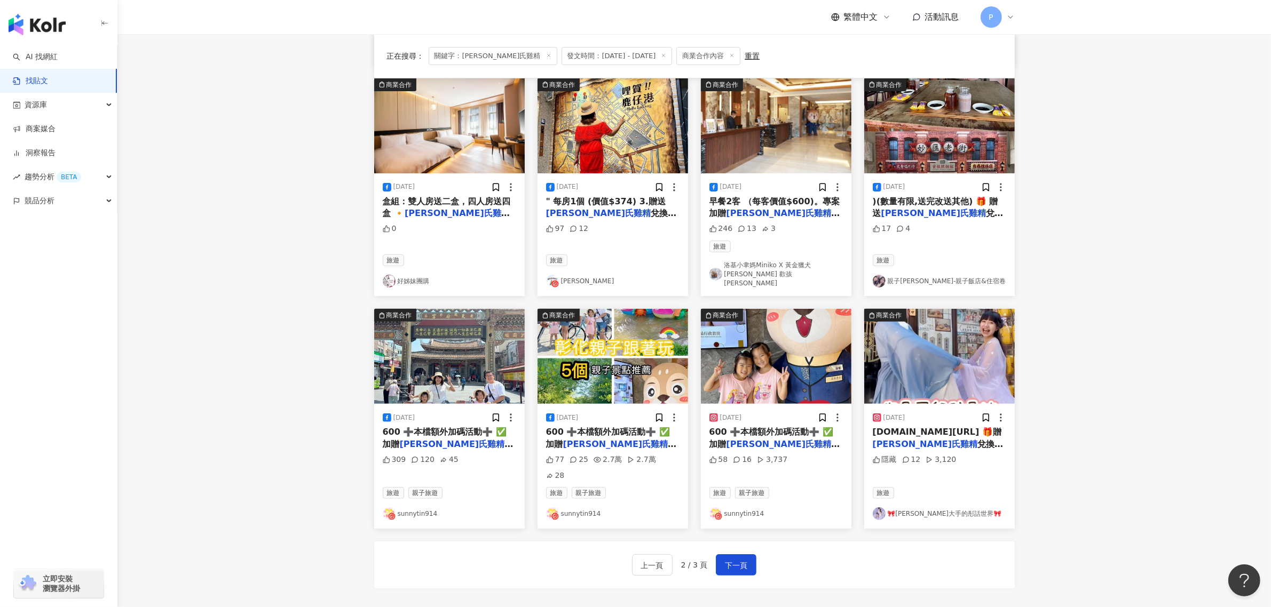
click at [496, 455] on div "309 120 45" at bounding box center [449, 468] width 133 height 26
click at [943, 428] on span "[DOMAIN_NAME][URL] 🎁贈" at bounding box center [937, 432] width 129 height 10
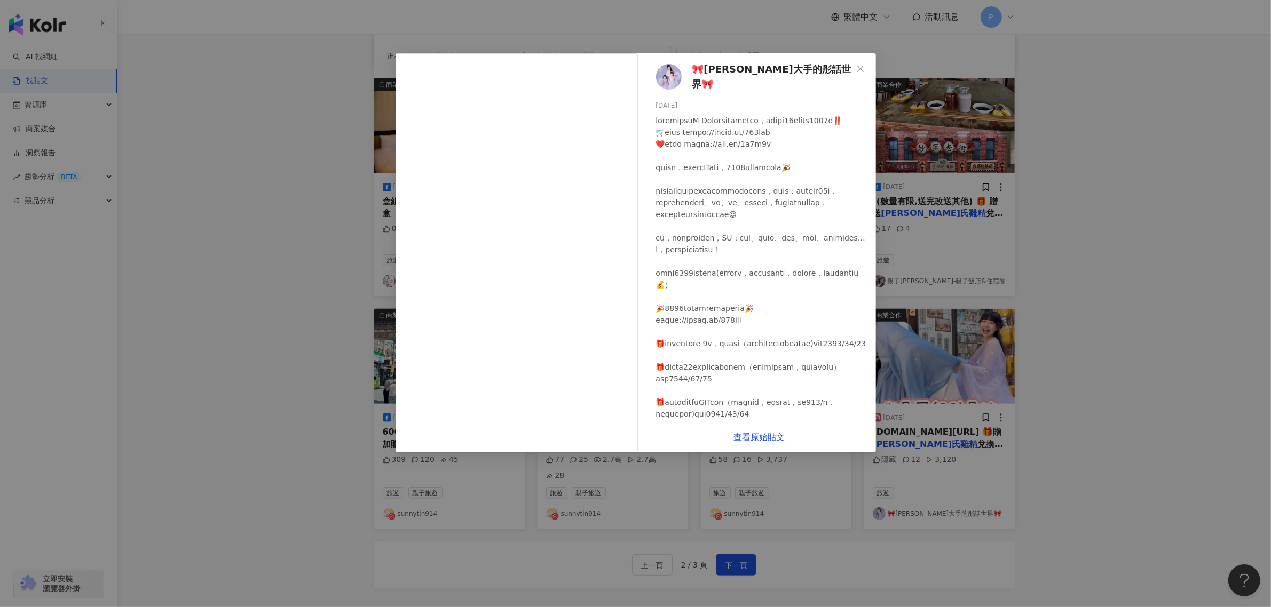
click at [1018, 375] on div "🎀小手[PERSON_NAME]大手的彤話世界🎀 [DATE] 隱藏 12 3,120 查看原始貼文" at bounding box center [635, 303] width 1271 height 607
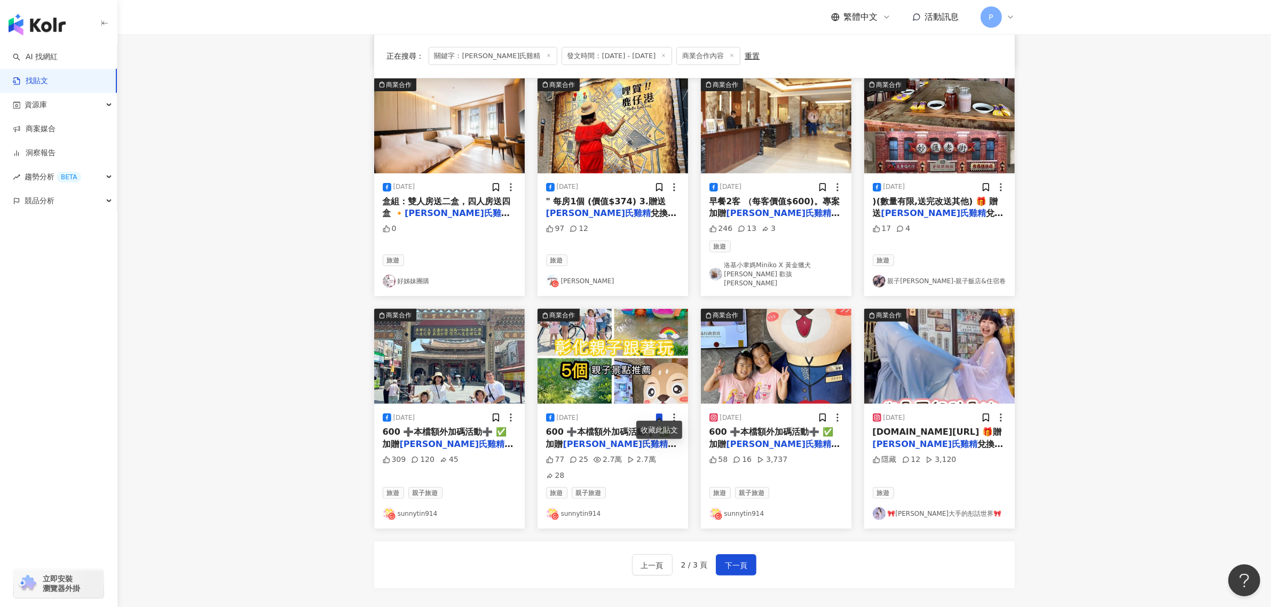
click at [956, 439] on span "兌換券 2張，四人房四張（可至" at bounding box center [938, 450] width 131 height 22
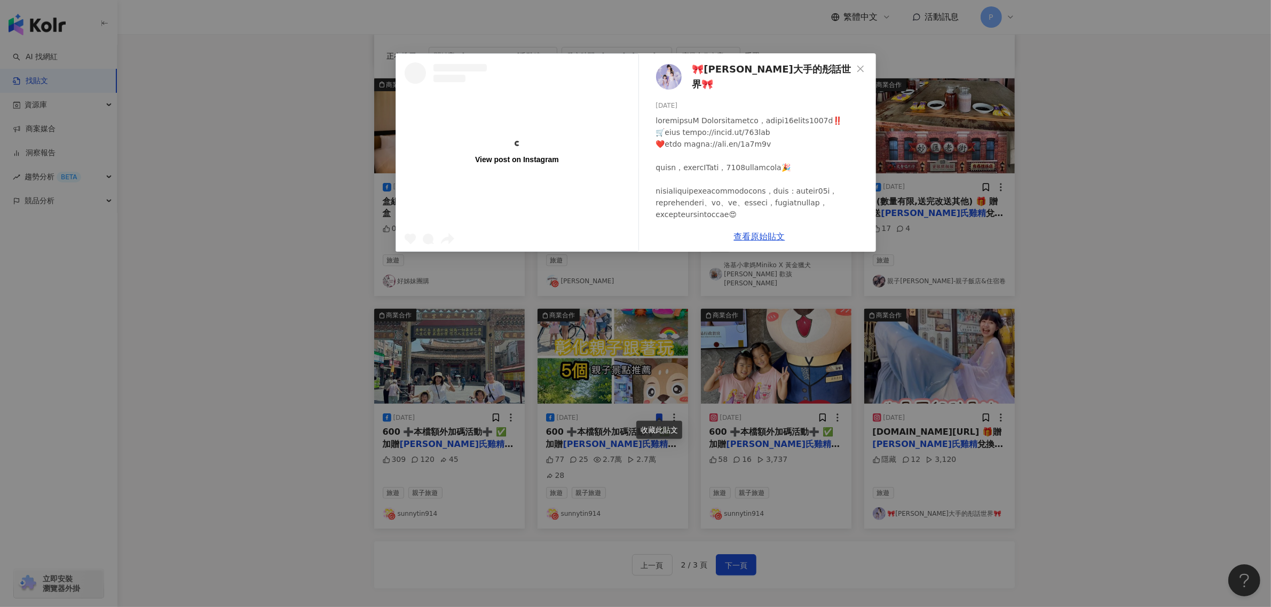
click at [1027, 404] on div "View post on Instagram 🎀[PERSON_NAME]大手的彤話世界🎀 [DATE] 隱藏 12 3,120 查看原始貼文" at bounding box center [635, 303] width 1271 height 607
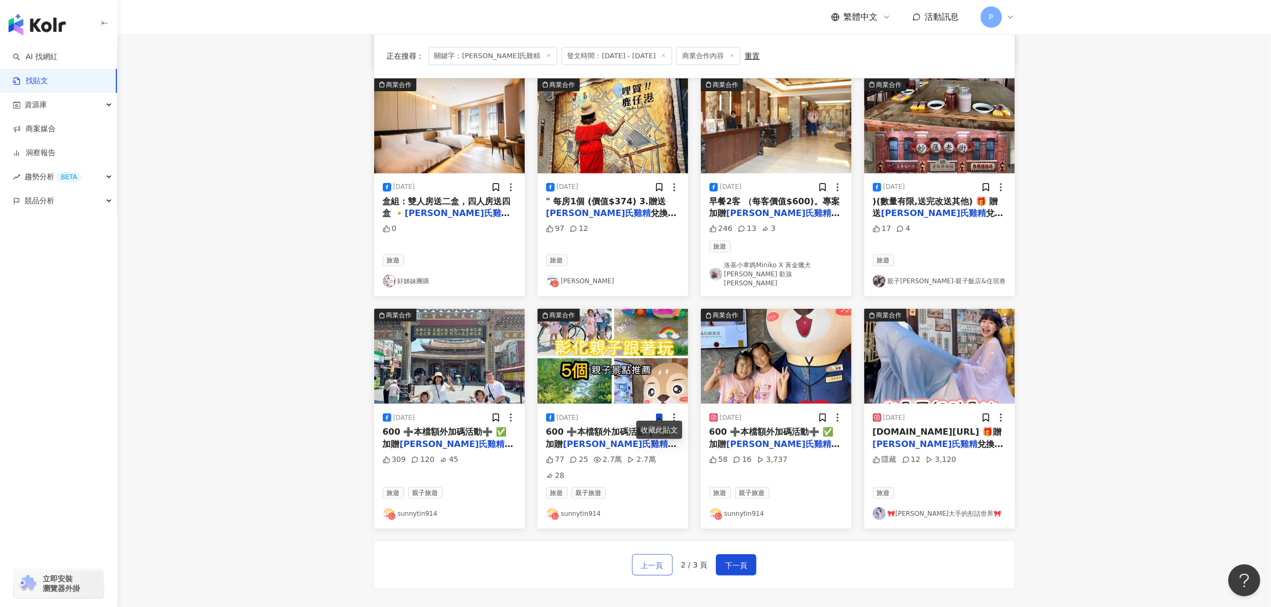
click at [665, 555] on button "上一頁" at bounding box center [652, 565] width 41 height 21
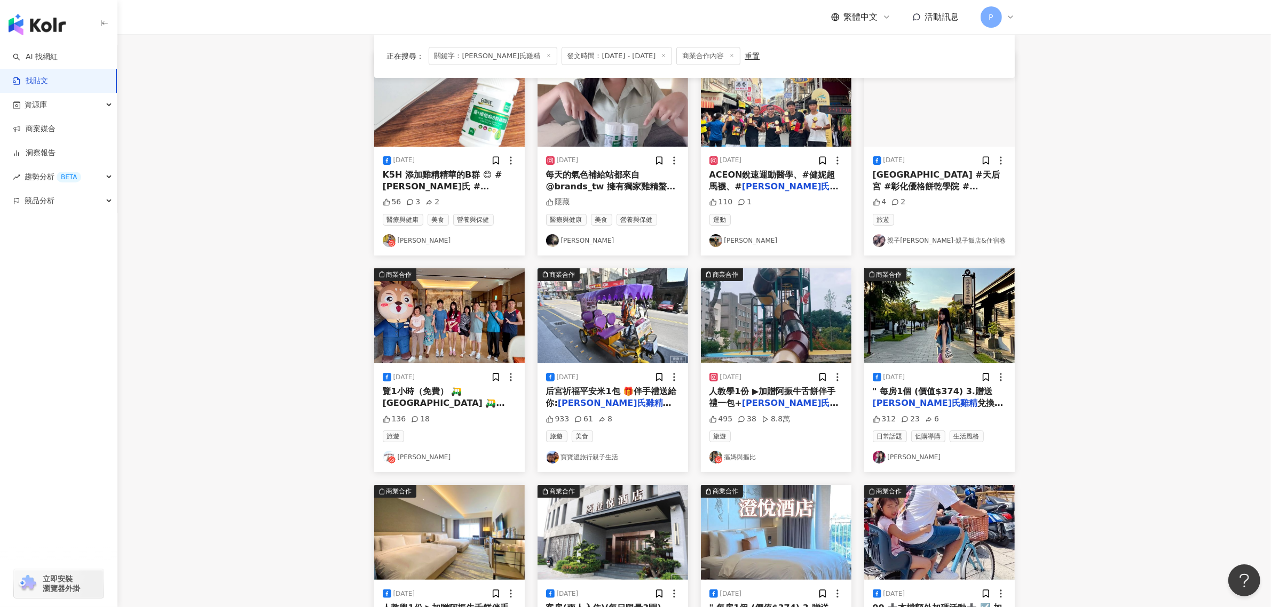
scroll to position [133, 0]
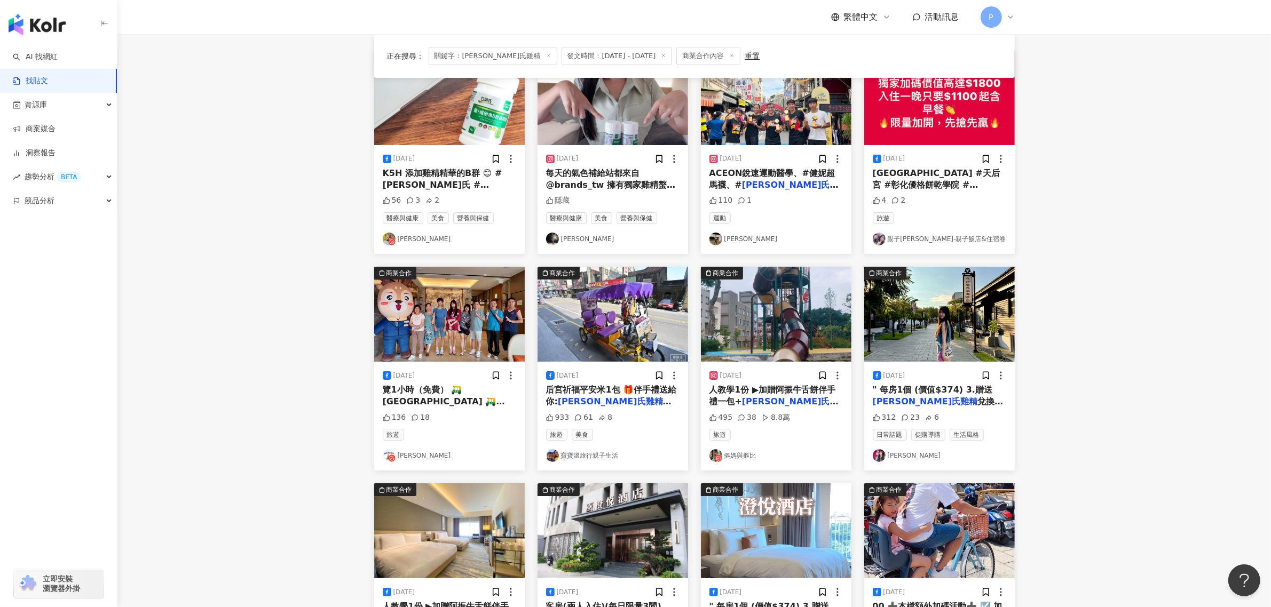
click at [771, 398] on mark "[PERSON_NAME]氏雞精" at bounding box center [773, 408] width 129 height 22
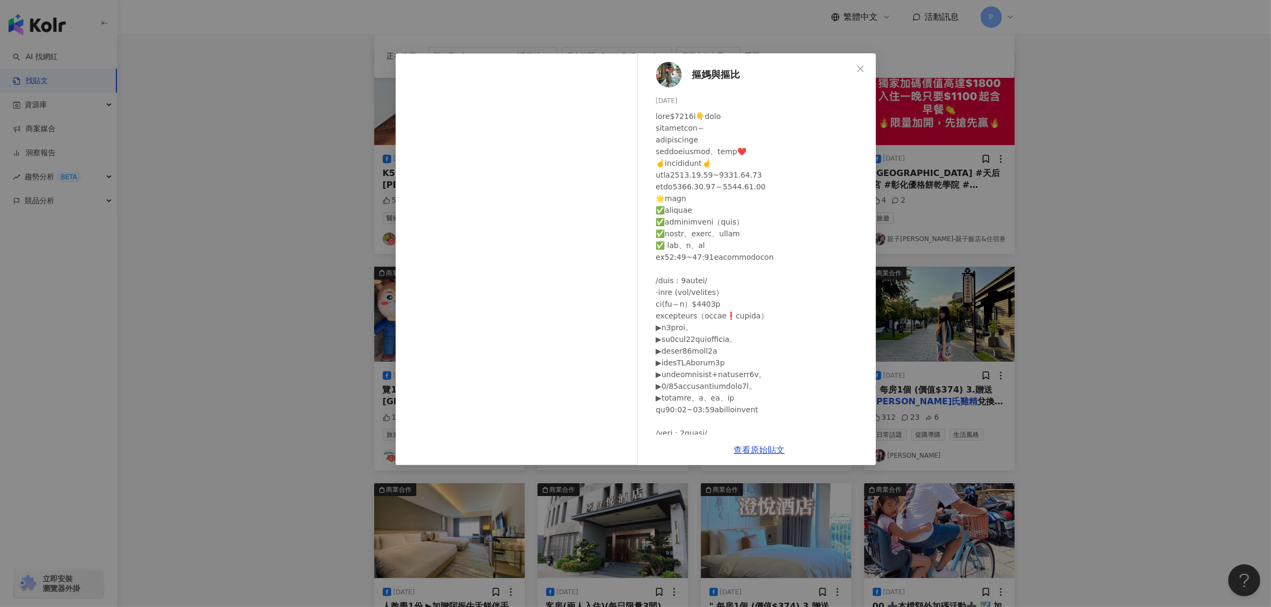
click at [1049, 345] on div "摳媽與摳比 [DATE] 495 38 8.8萬 查看原始貼文" at bounding box center [635, 303] width 1271 height 607
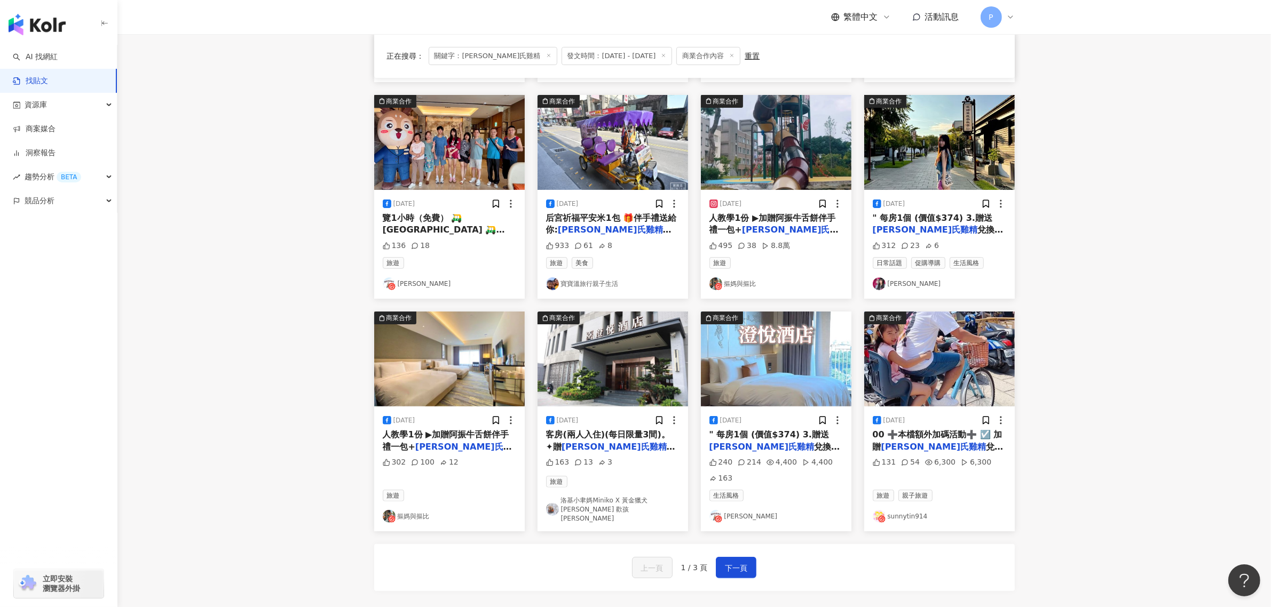
scroll to position [400, 0]
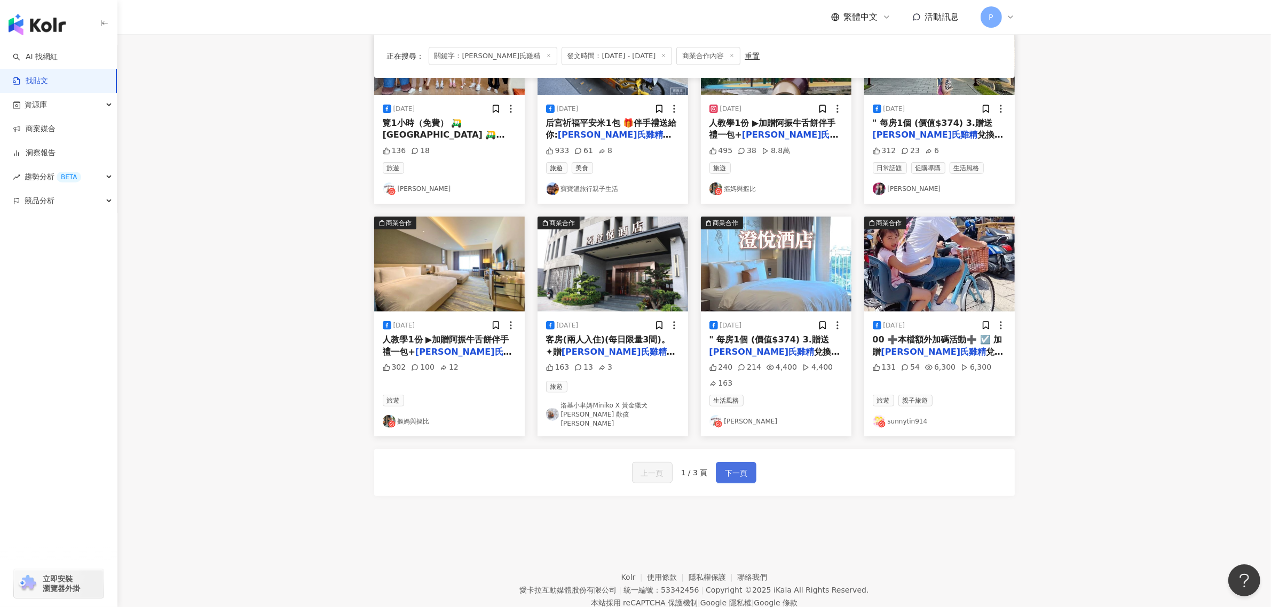
click at [726, 478] on span "下一頁" at bounding box center [736, 473] width 22 height 13
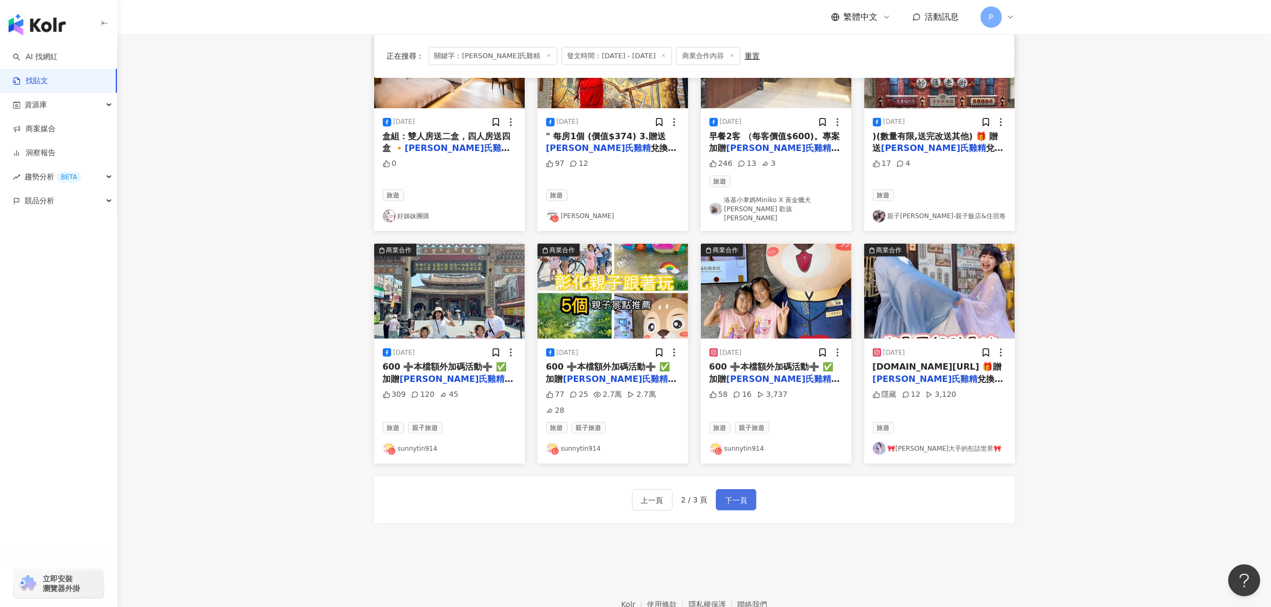
scroll to position [394, 0]
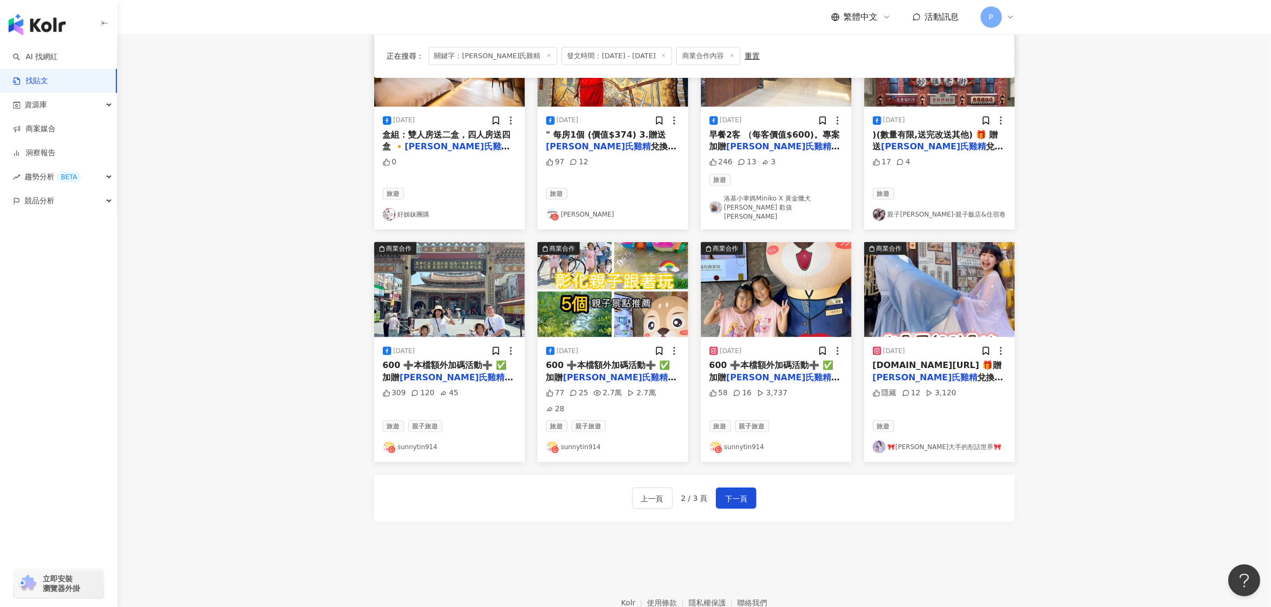
click at [978, 373] on mark "[PERSON_NAME]氏雞精" at bounding box center [925, 378] width 105 height 10
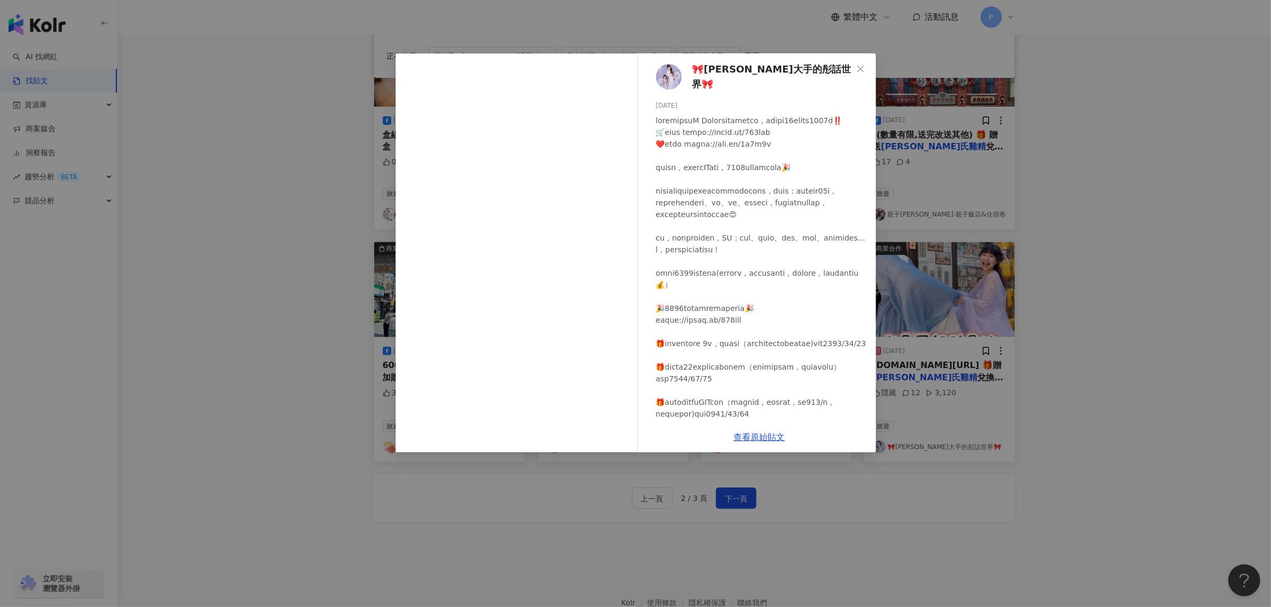
click at [1081, 335] on div "🎀小手[PERSON_NAME]大手的彤話世界🎀 [DATE] 隱藏 12 3,120 查看原始貼文" at bounding box center [635, 303] width 1271 height 607
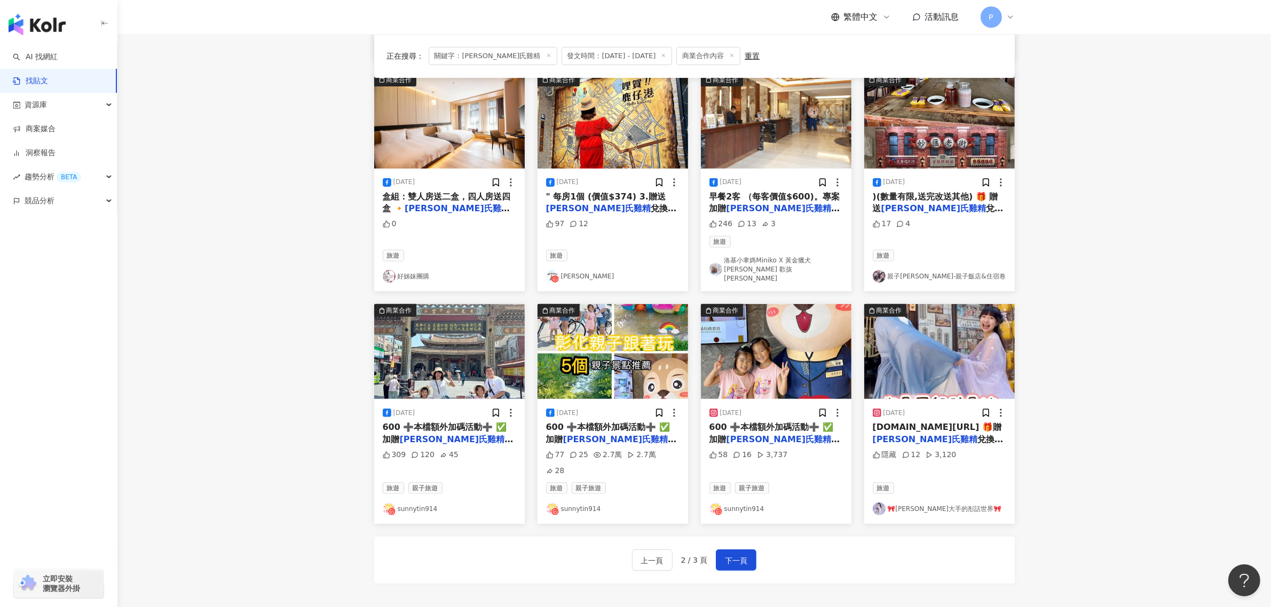
scroll to position [430, 0]
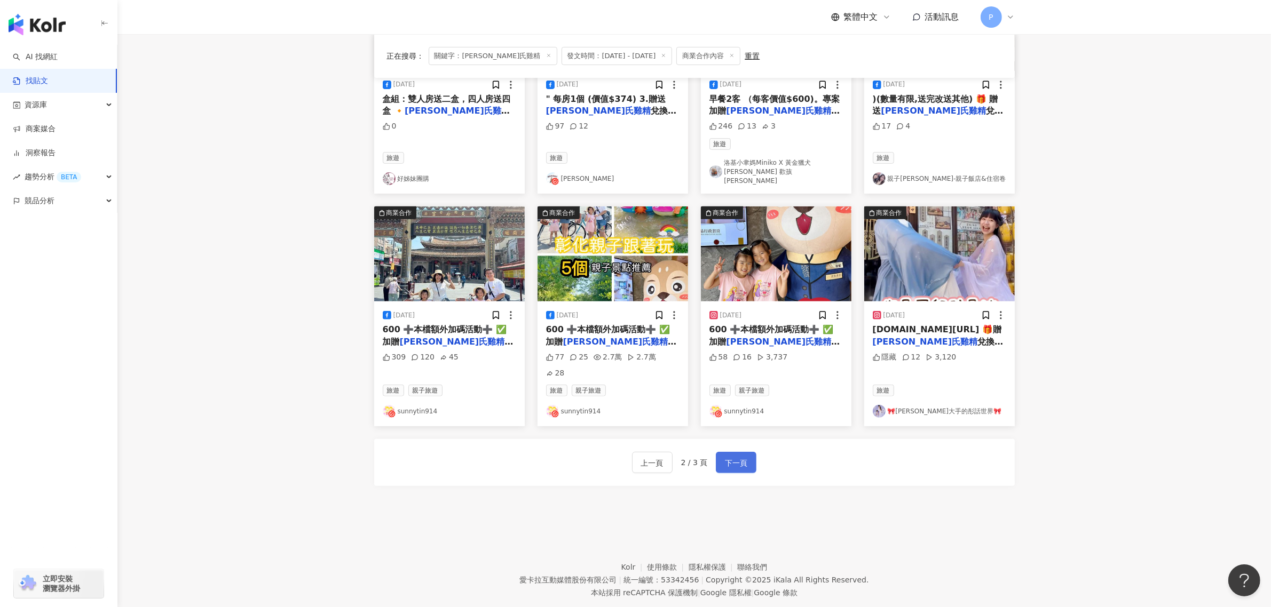
click at [735, 452] on button "下一頁" at bounding box center [736, 462] width 41 height 21
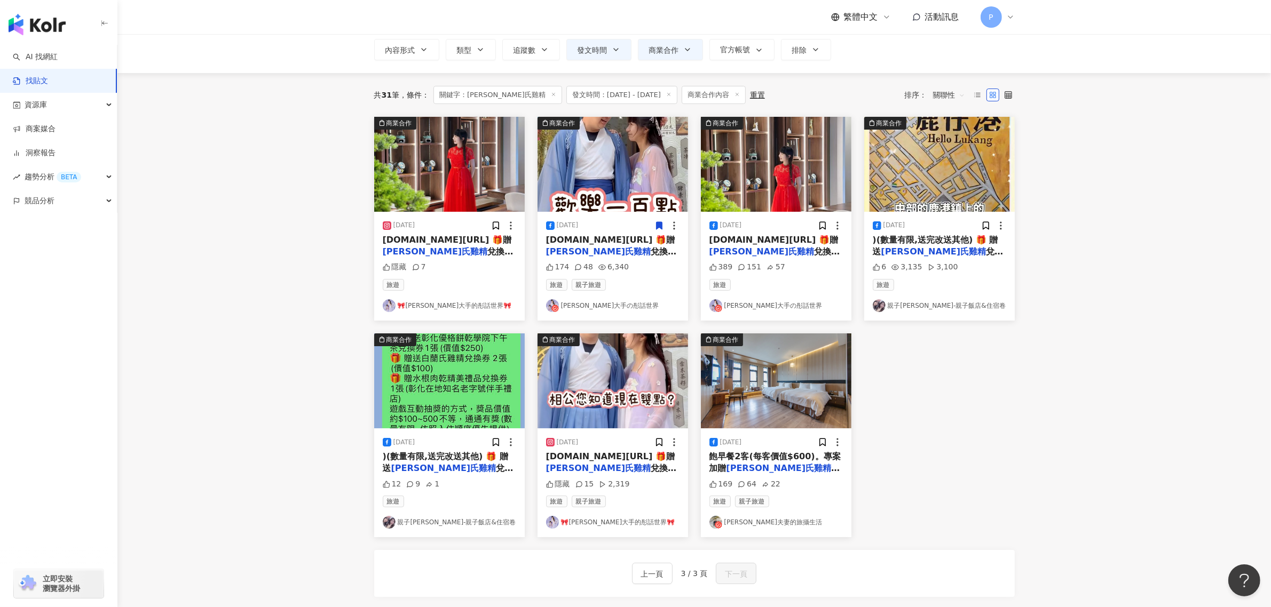
scroll to position [0, 0]
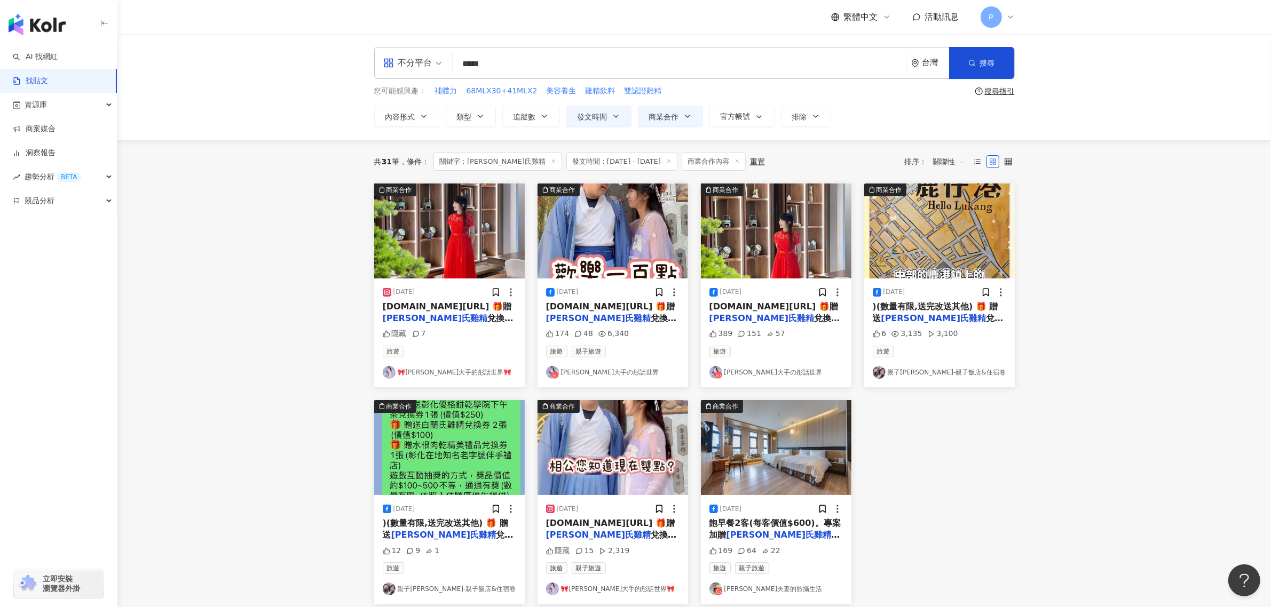
click at [602, 165] on span "發文時間：[DATE] - [DATE]" at bounding box center [621, 162] width 111 height 18
click at [622, 159] on span "發文時間：[DATE] - [DATE]" at bounding box center [621, 162] width 111 height 18
click at [643, 159] on span "發文時間：[DATE] - [DATE]" at bounding box center [621, 162] width 111 height 18
click at [602, 118] on span "發文時間" at bounding box center [593, 117] width 30 height 9
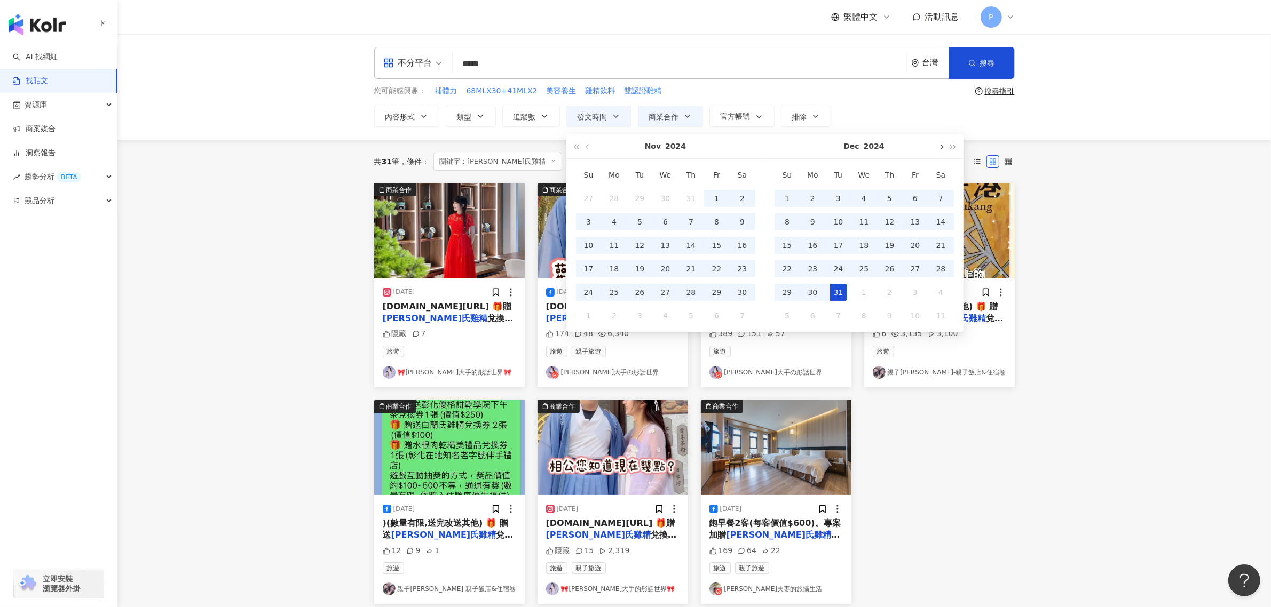
click at [938, 147] on button "button" at bounding box center [941, 147] width 12 height 24
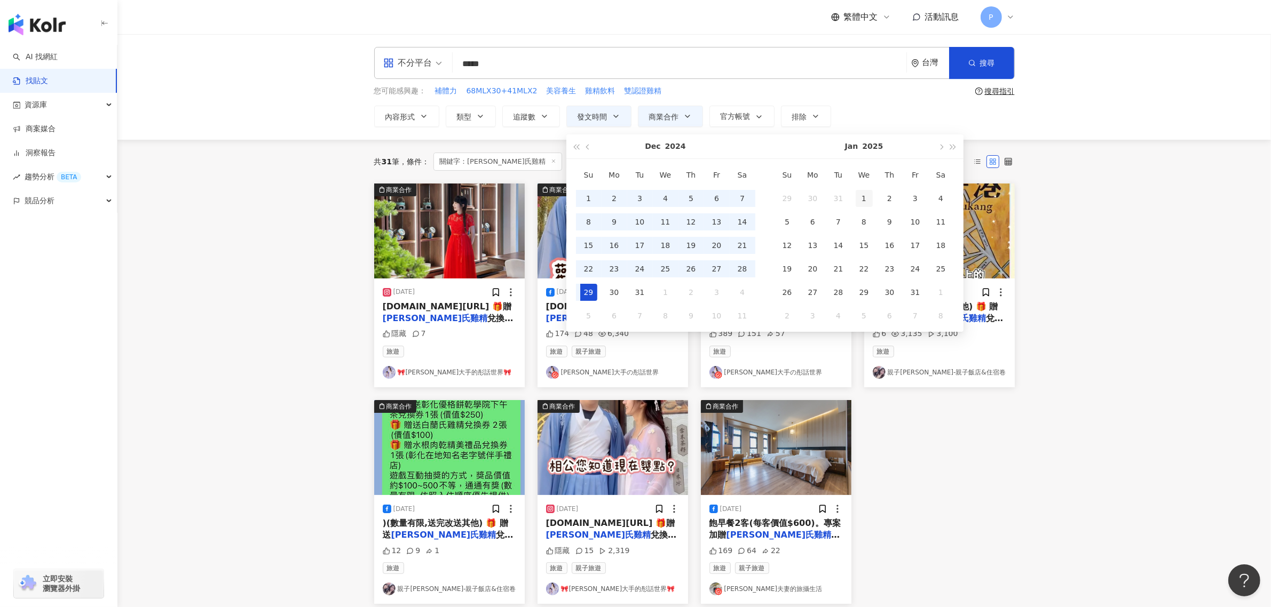
type input "**********"
click at [869, 198] on div "1" at bounding box center [864, 198] width 17 height 17
click at [939, 145] on button "button" at bounding box center [941, 147] width 12 height 24
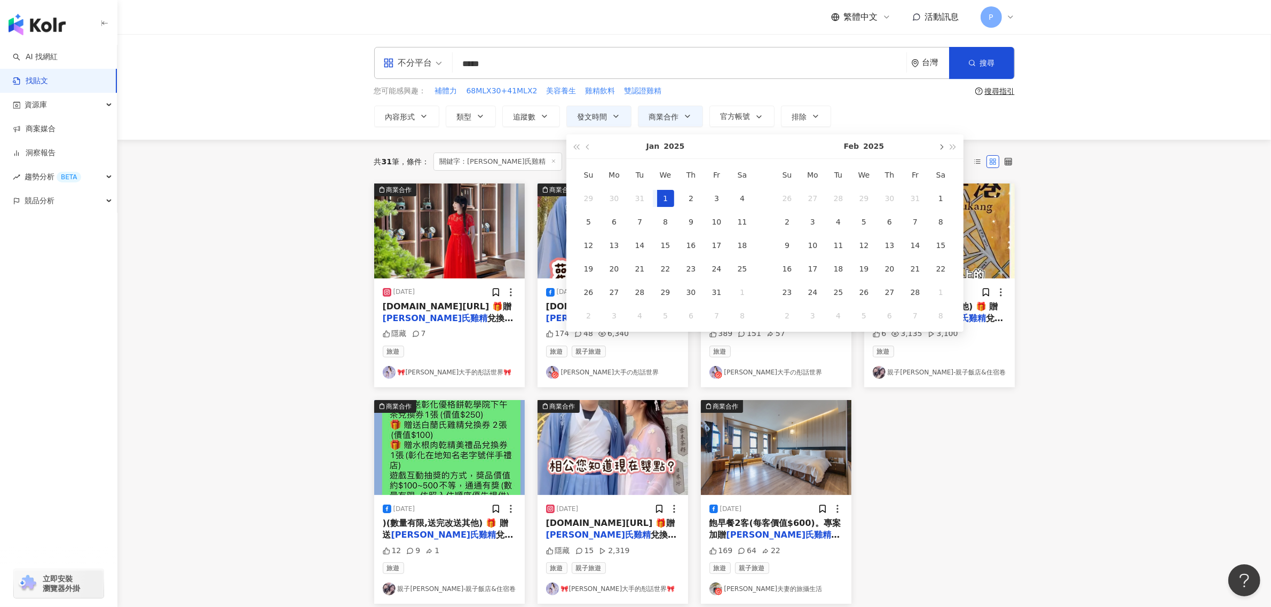
click at [939, 145] on button "button" at bounding box center [941, 147] width 12 height 24
click at [938, 150] on button "button" at bounding box center [941, 147] width 12 height 24
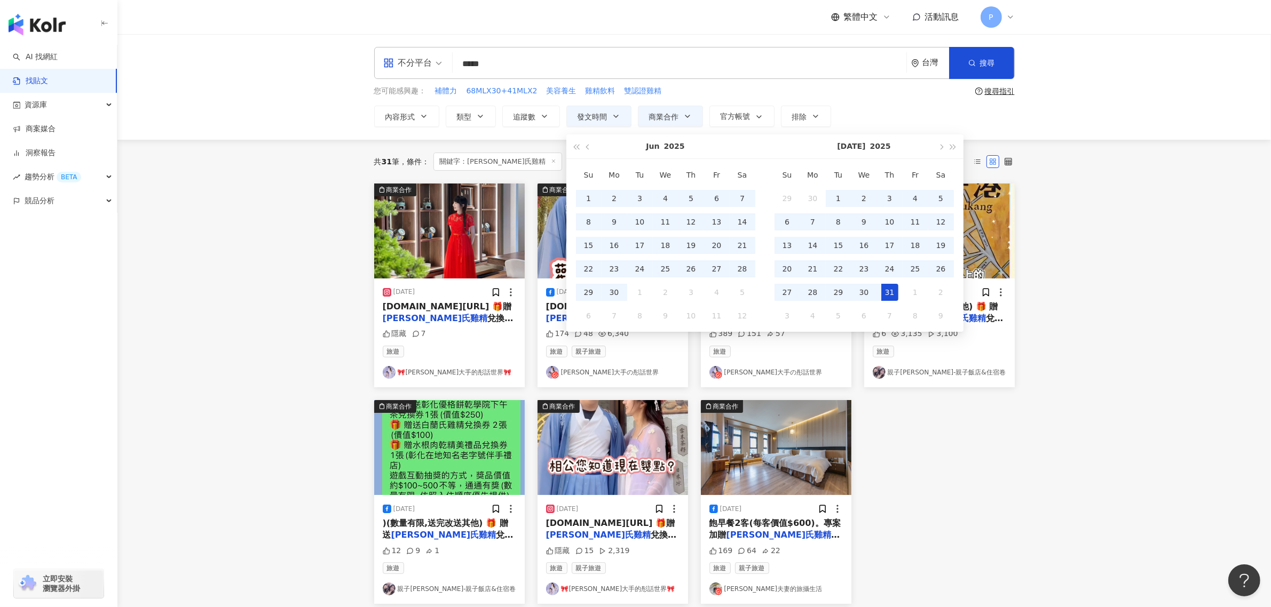
click at [895, 294] on div "31" at bounding box center [889, 292] width 17 height 17
type input "**********"
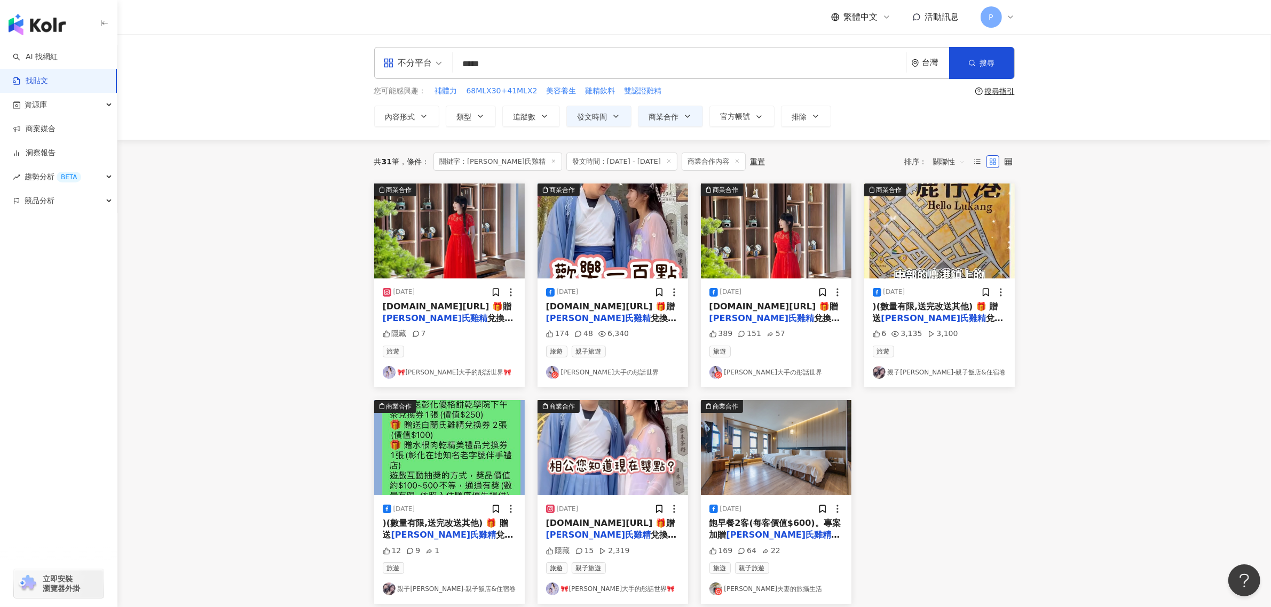
type input "**********"
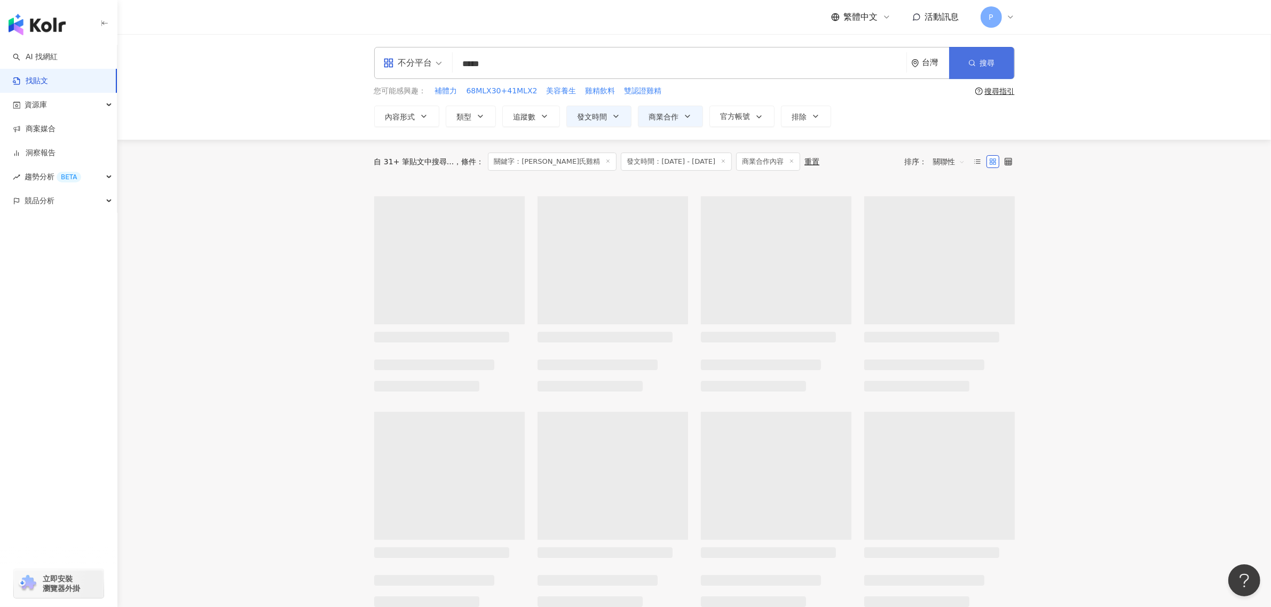
type input "**********"
click at [988, 65] on span "搜尋" at bounding box center [987, 63] width 15 height 9
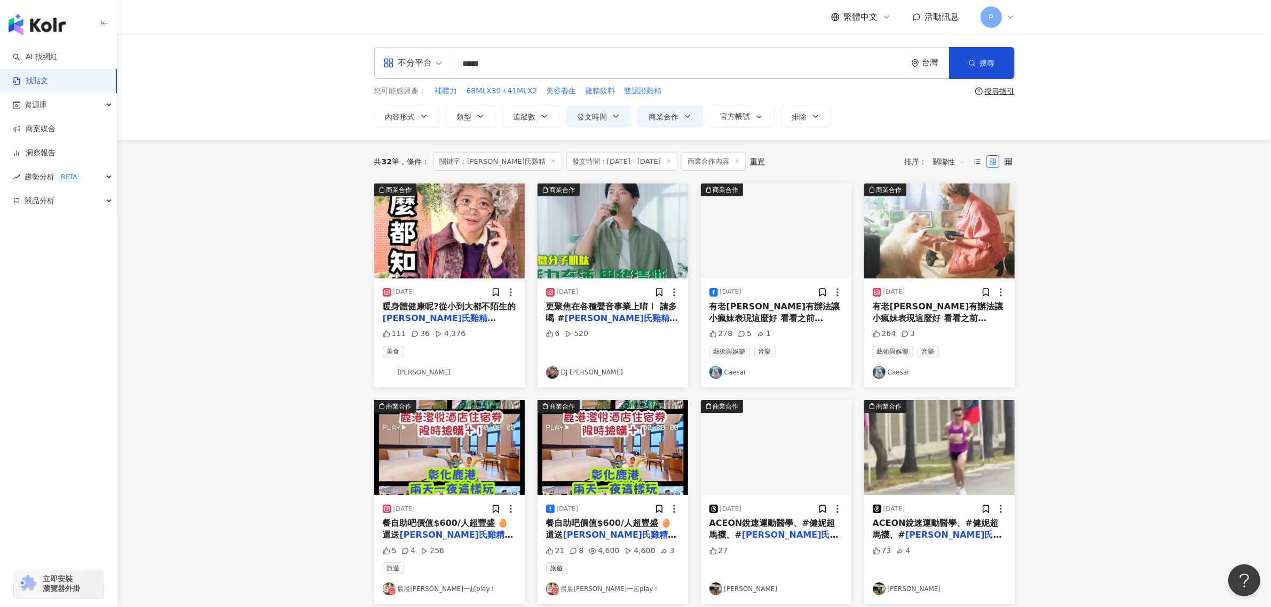
click at [1073, 320] on main "**********" at bounding box center [694, 471] width 1154 height 874
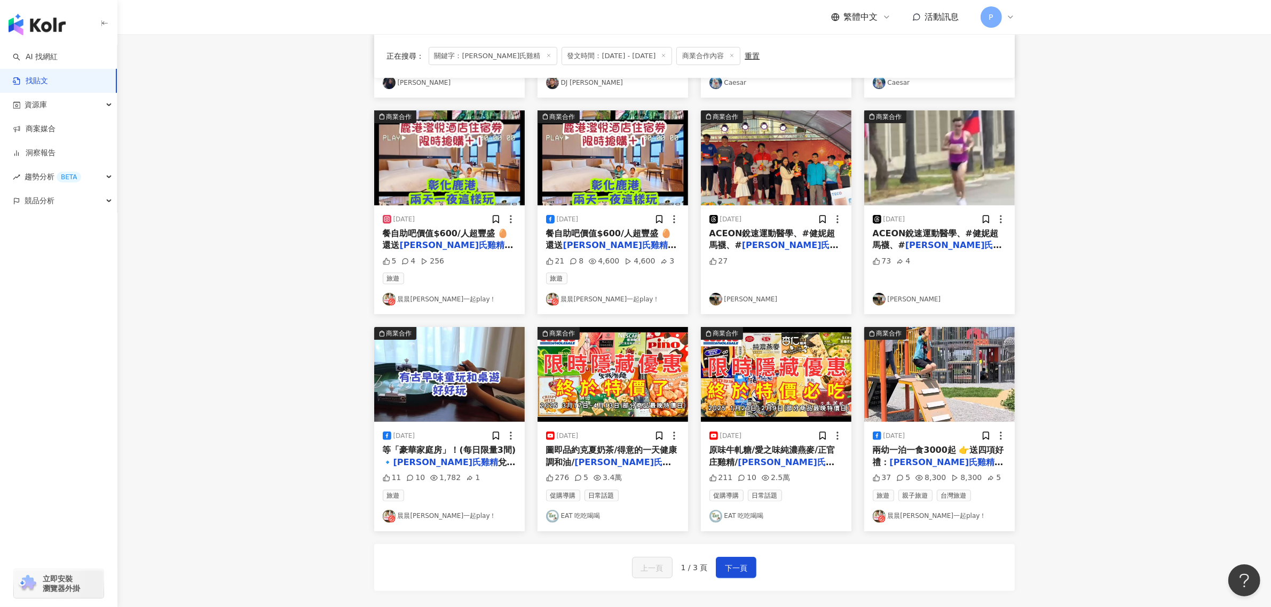
scroll to position [334, 0]
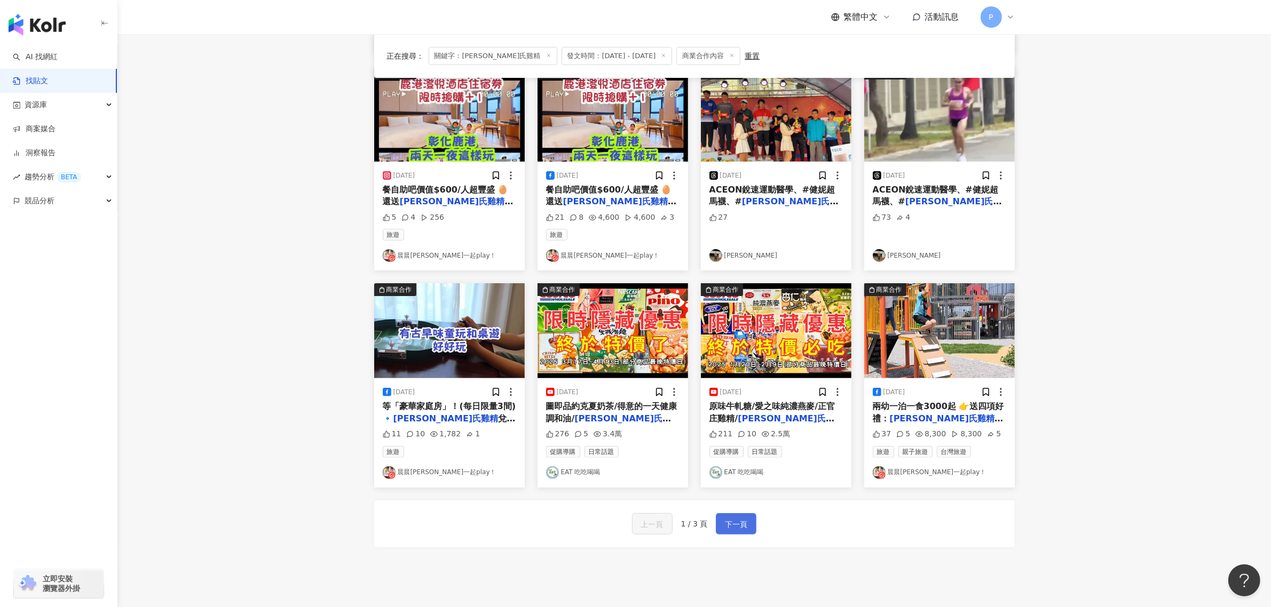
click at [737, 530] on span "下一頁" at bounding box center [736, 524] width 22 height 13
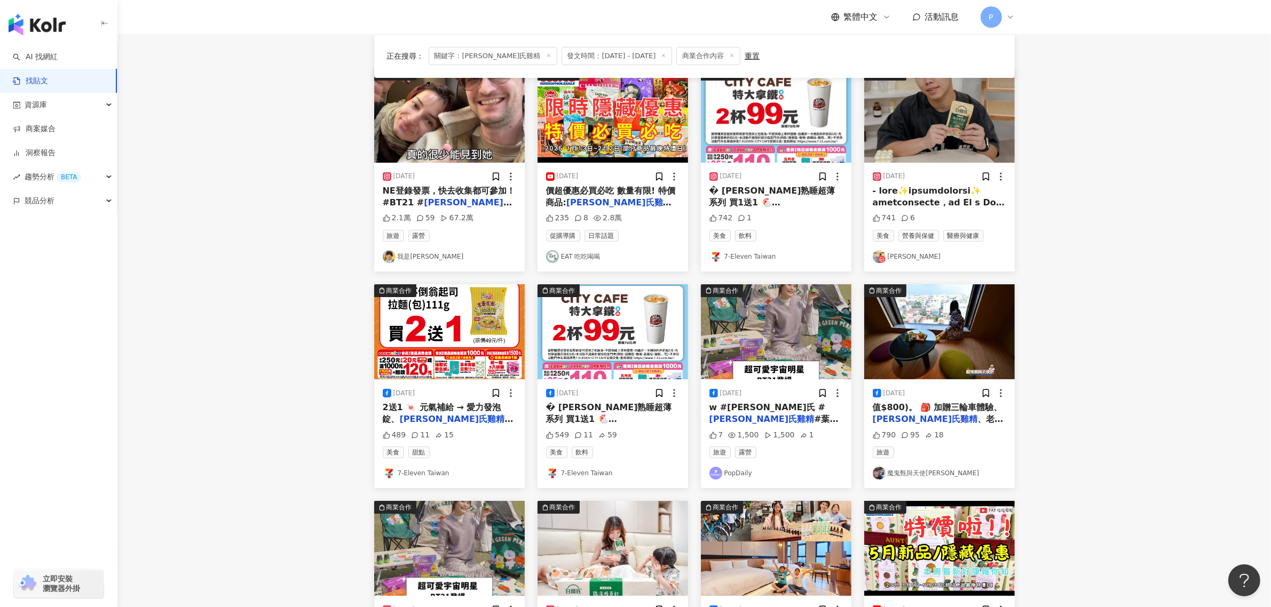
scroll to position [67, 0]
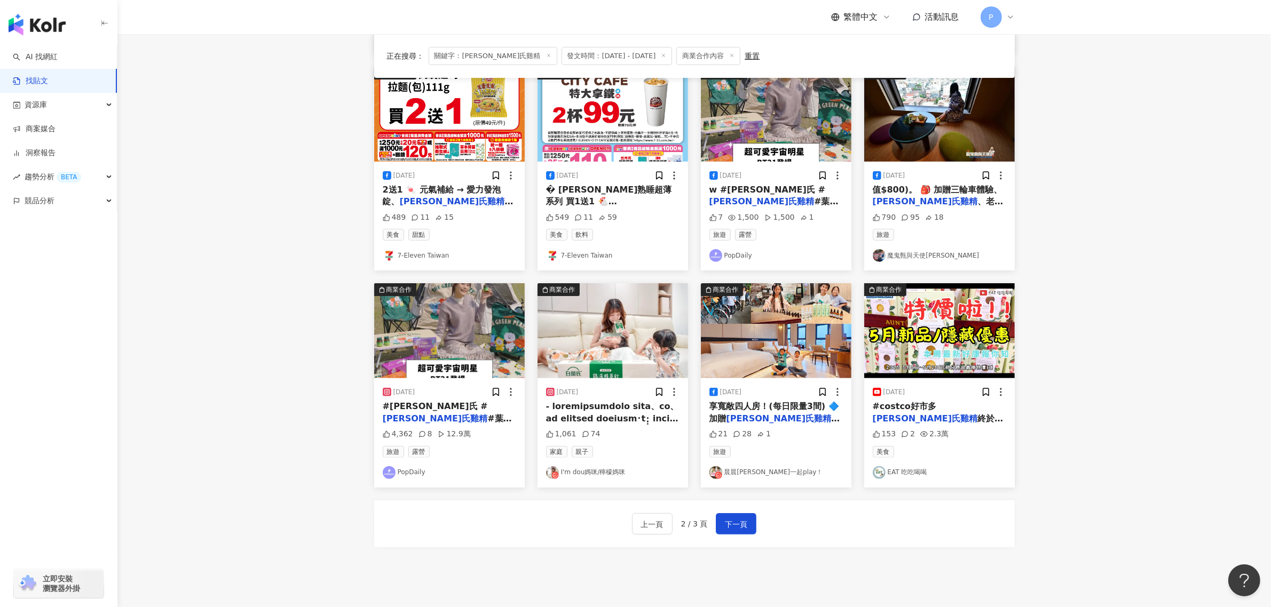
click at [736, 520] on span "下一頁" at bounding box center [736, 524] width 22 height 13
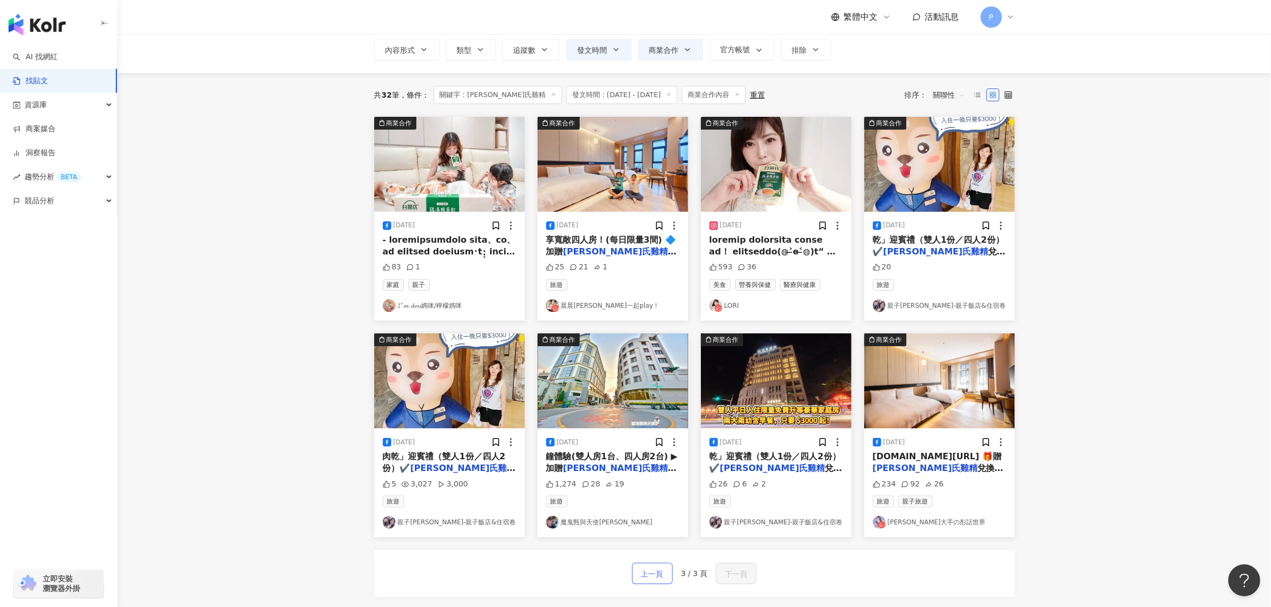
click at [655, 575] on span "上一頁" at bounding box center [652, 574] width 22 height 13
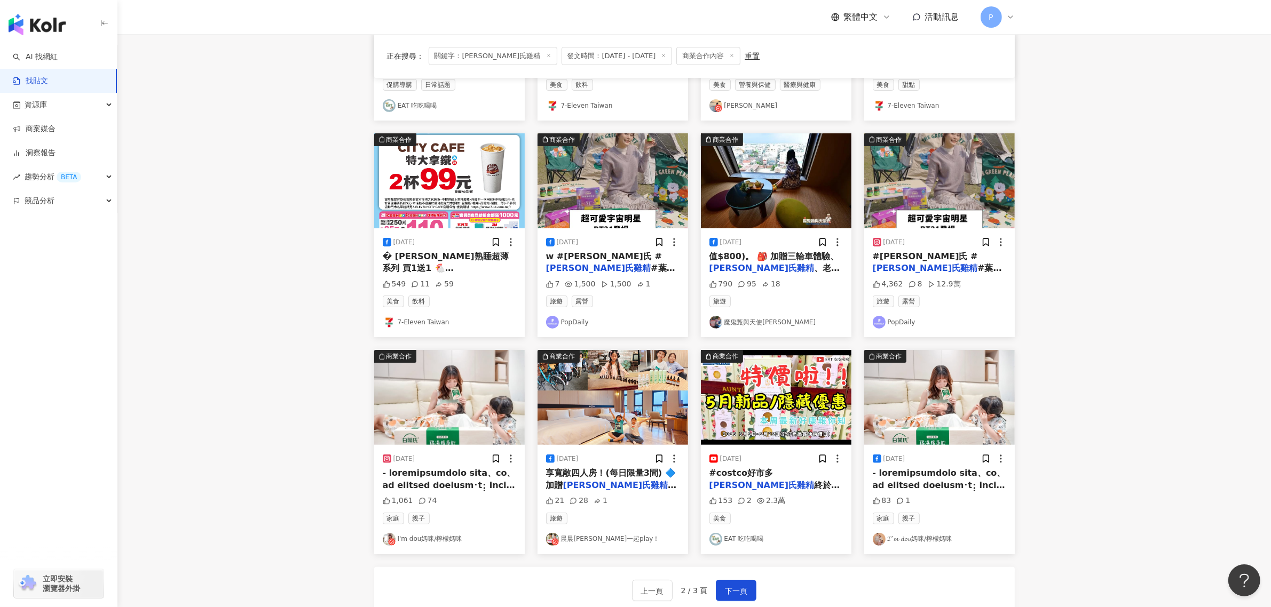
scroll to position [334, 0]
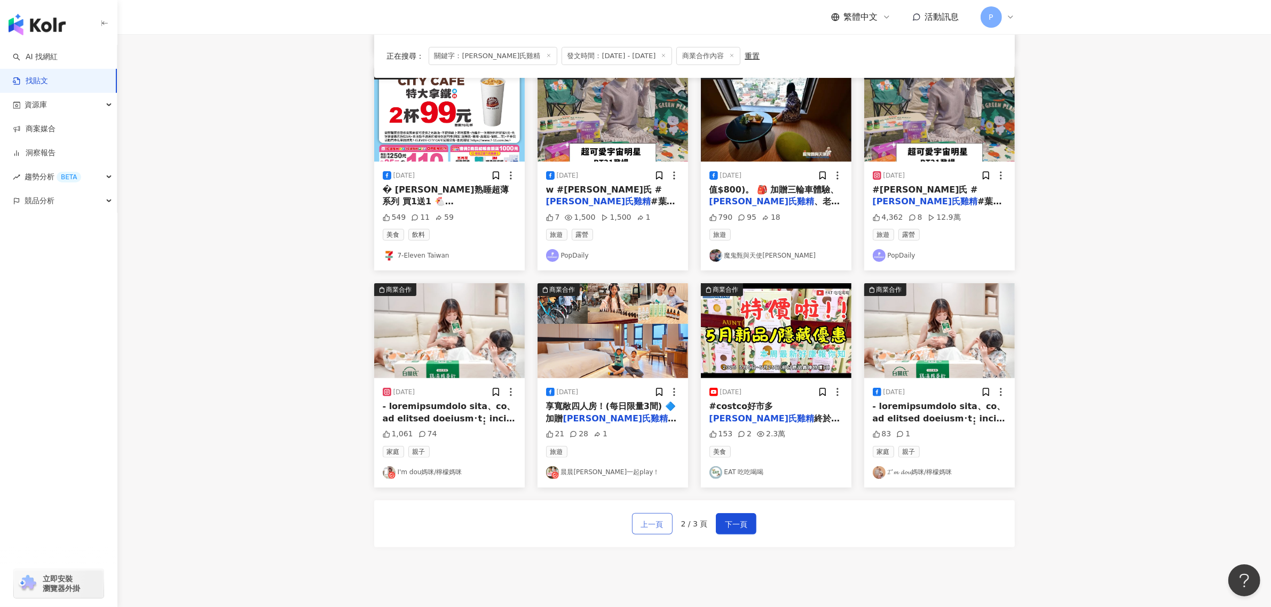
click at [660, 530] on span "上一頁" at bounding box center [652, 524] width 22 height 13
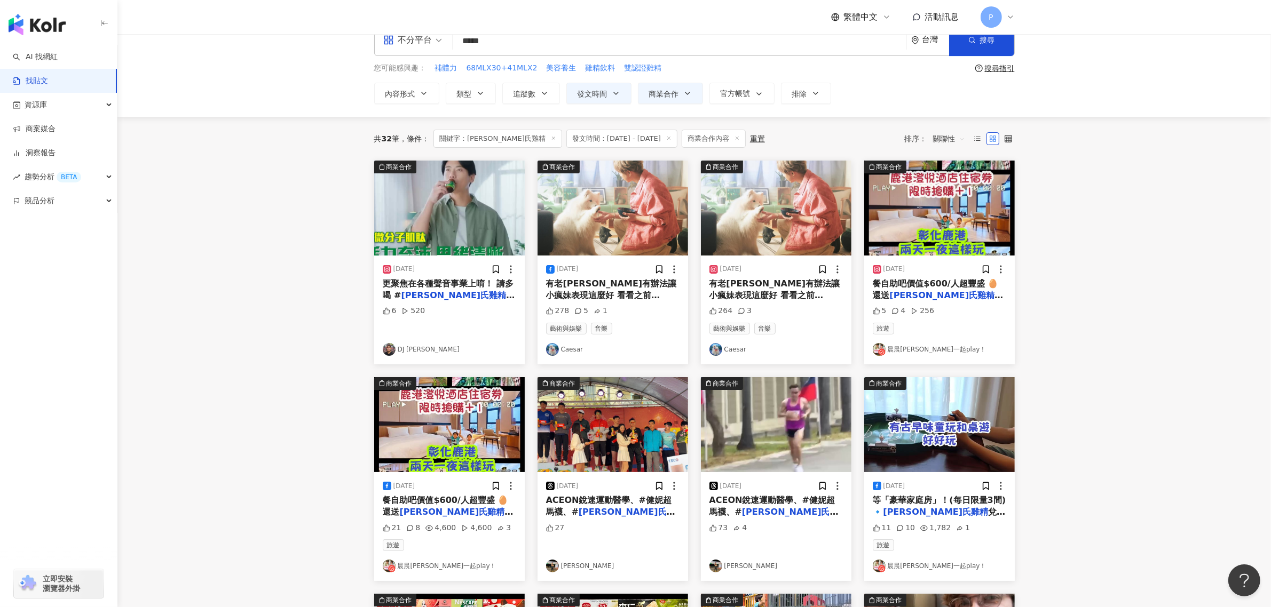
scroll to position [0, 0]
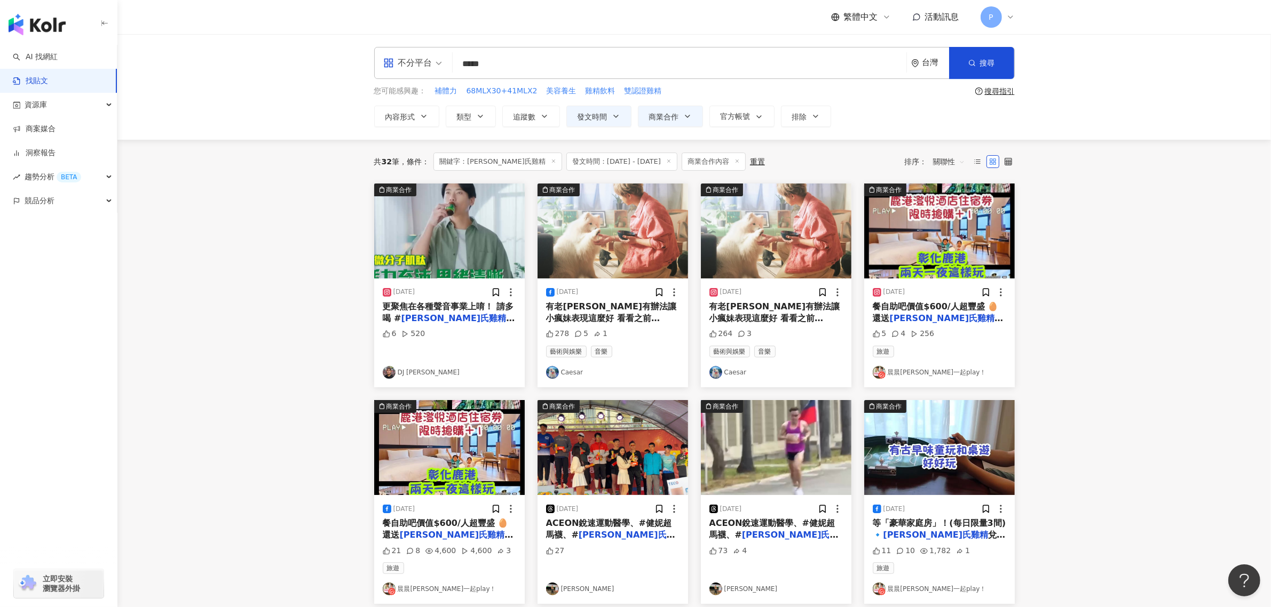
drag, startPoint x: 512, startPoint y: 67, endPoint x: 441, endPoint y: 68, distance: 71.5
click at [441, 68] on div "不分平台 [PERSON_NAME]氏雞精 ***** 台灣 搜尋 searchOperator 插入語法 完全符合 "" 聯集 OR 交集 AND 排除 -…" at bounding box center [694, 63] width 641 height 32
paste input "*"
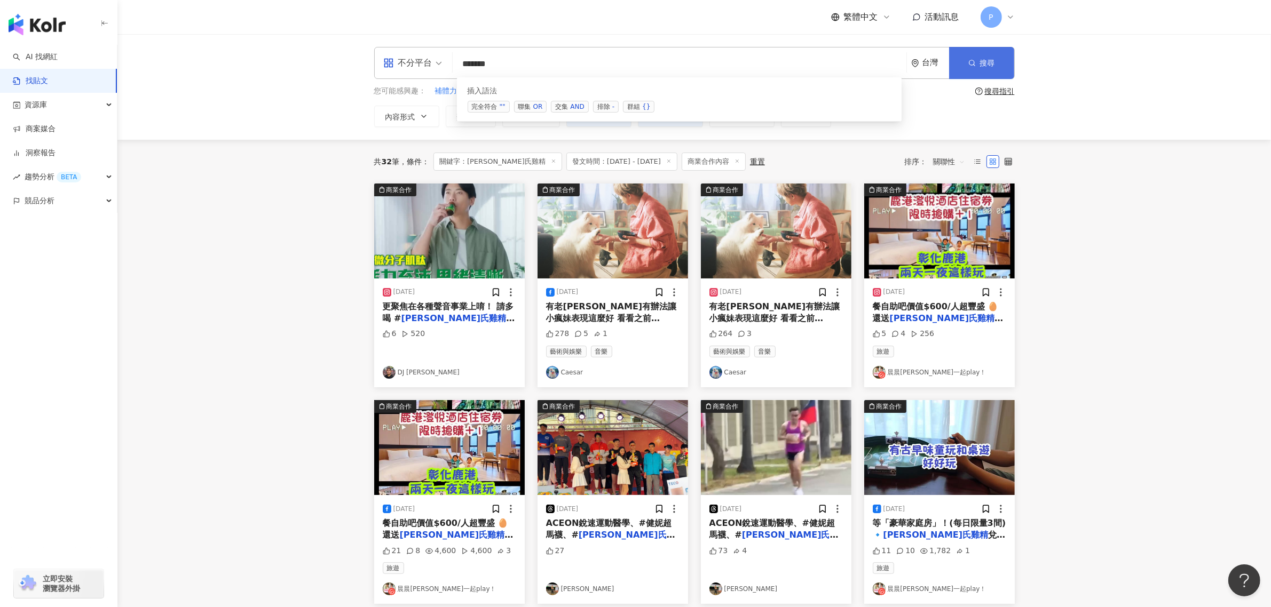
click at [986, 68] on button "搜尋" at bounding box center [981, 63] width 65 height 32
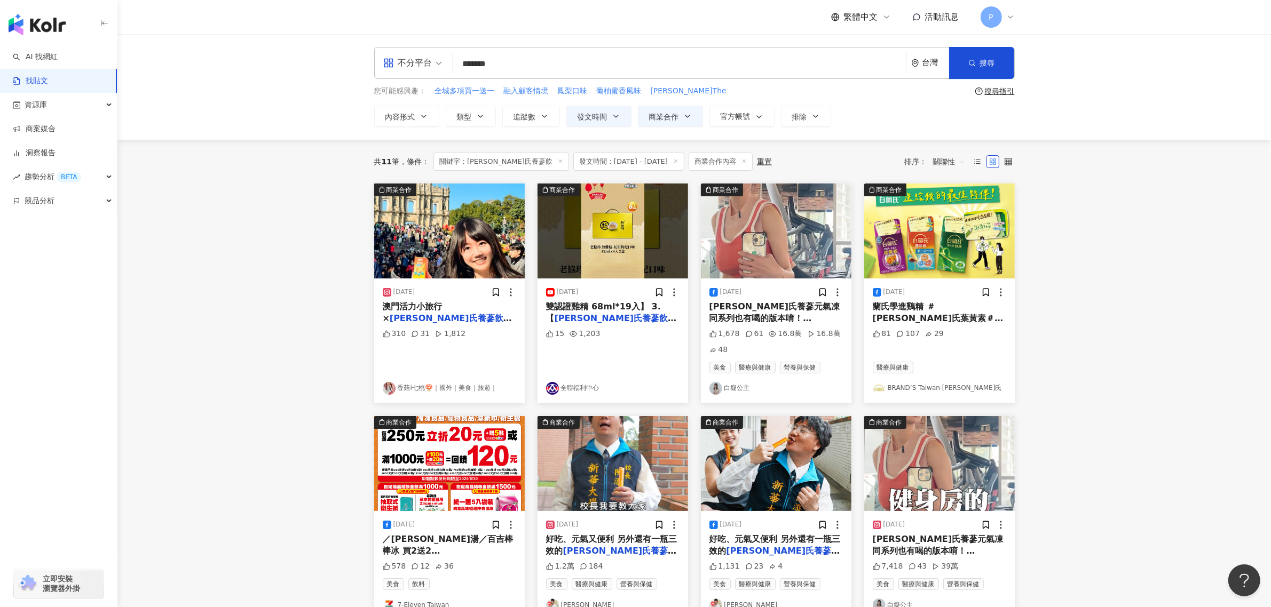
click at [492, 299] on div "[DATE] 澳門活力小旅行× [PERSON_NAME]氏養蔘飲 來到澳門就是要 吃葡撻、逛景點、拍美照 行程滿滿 怎能沒精神？ 帶上 [PERSON_NA…" at bounding box center [449, 341] width 151 height 125
click at [457, 313] on mark "[PERSON_NAME]氏養蔘飲" at bounding box center [451, 318] width 122 height 10
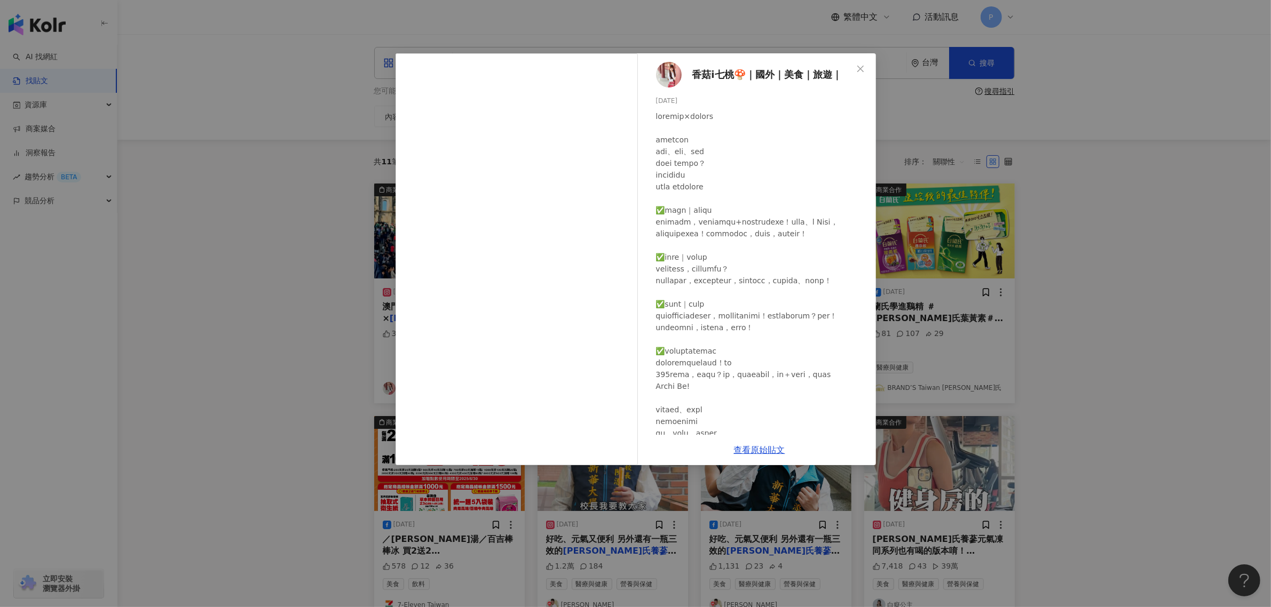
click at [1020, 267] on div "香菇i七桃🍄｜國外｜美食｜旅遊｜ [DATE] 310 31 1,812 查看原始貼文" at bounding box center [635, 303] width 1271 height 607
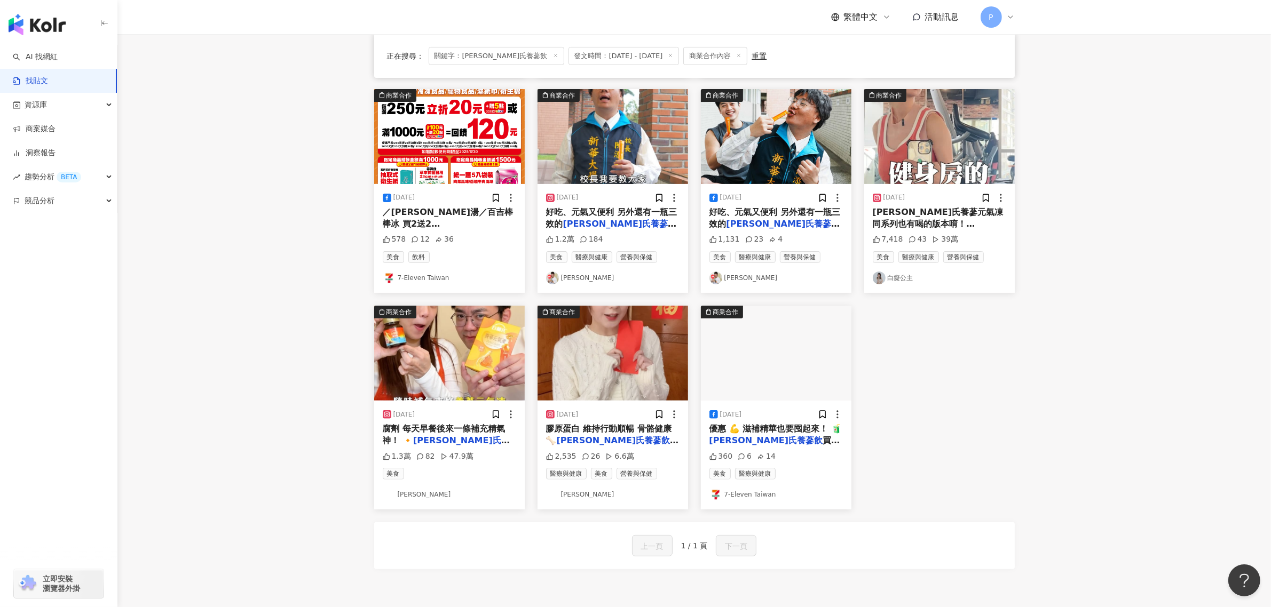
scroll to position [334, 0]
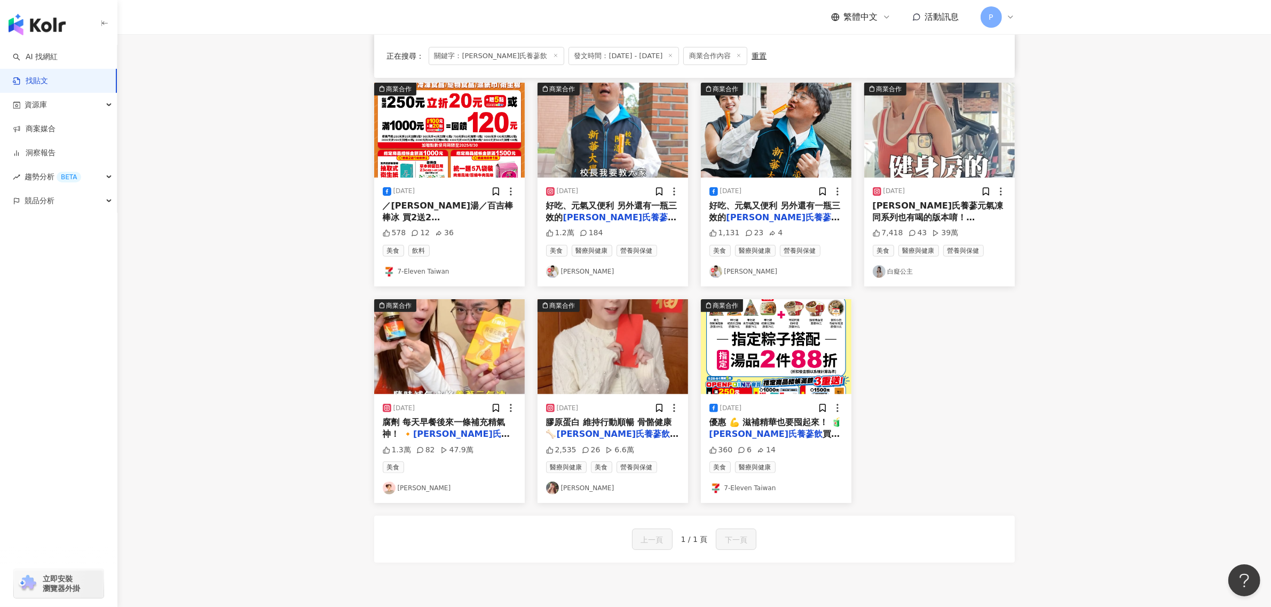
click at [462, 422] on span "腐劑 每天早餐後來一條補充精氣神！ 🔸" at bounding box center [444, 428] width 123 height 22
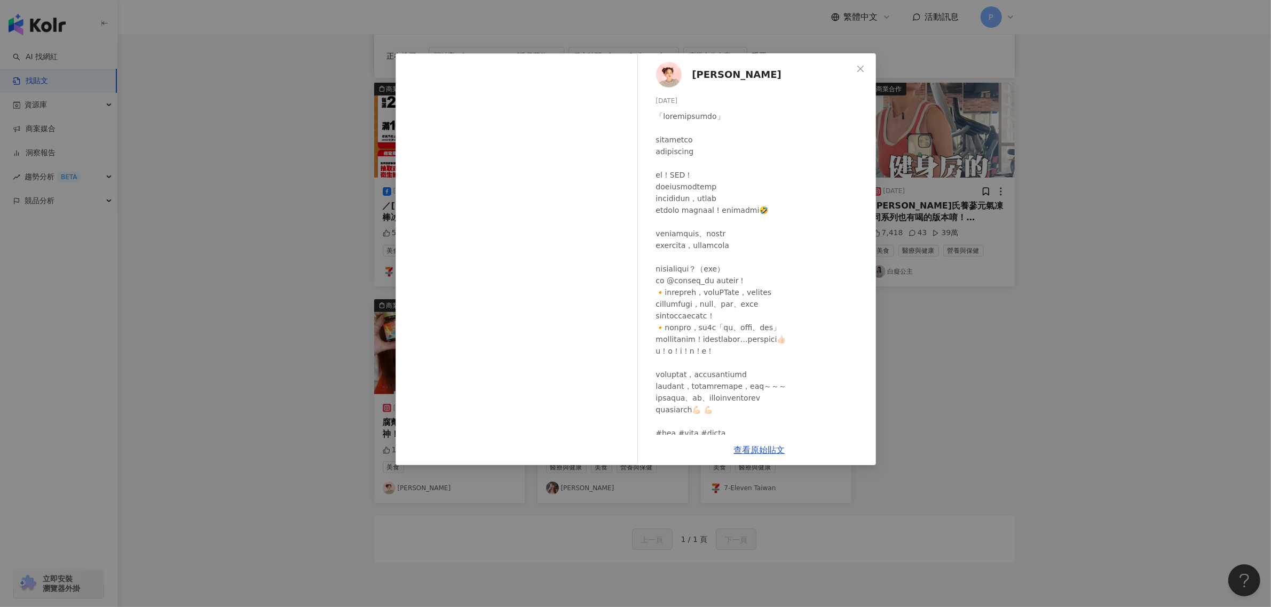
click at [1010, 349] on div "[PERSON_NAME] [DATE] 1.3萬 82 47.9萬 查看原始貼文" at bounding box center [635, 303] width 1271 height 607
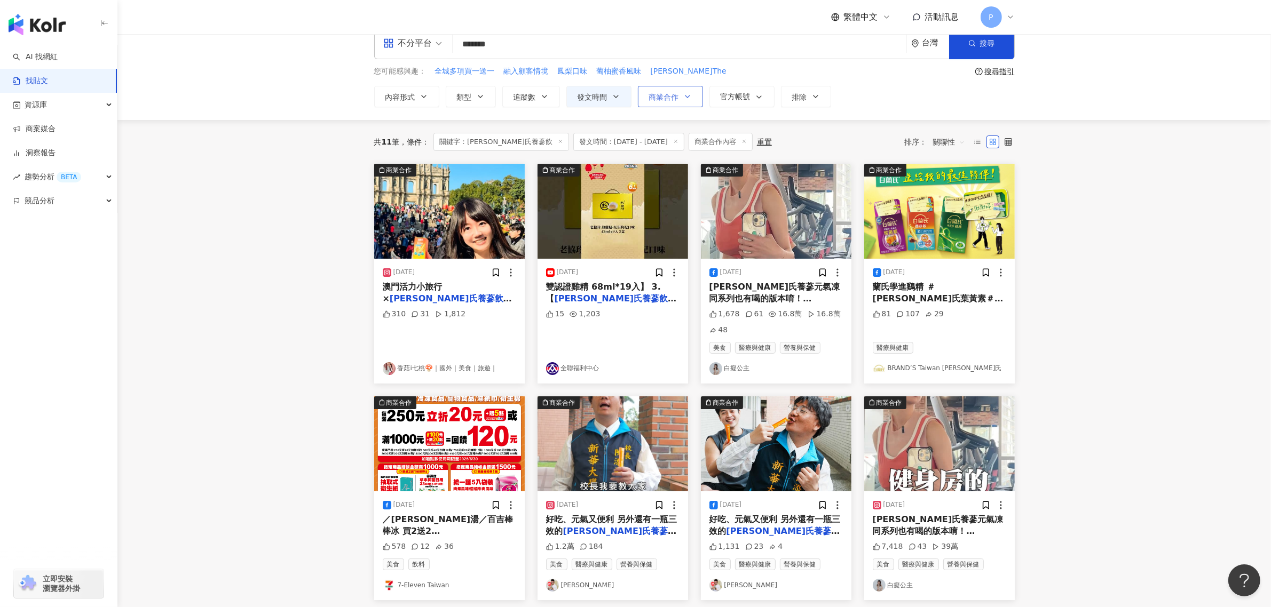
scroll to position [0, 0]
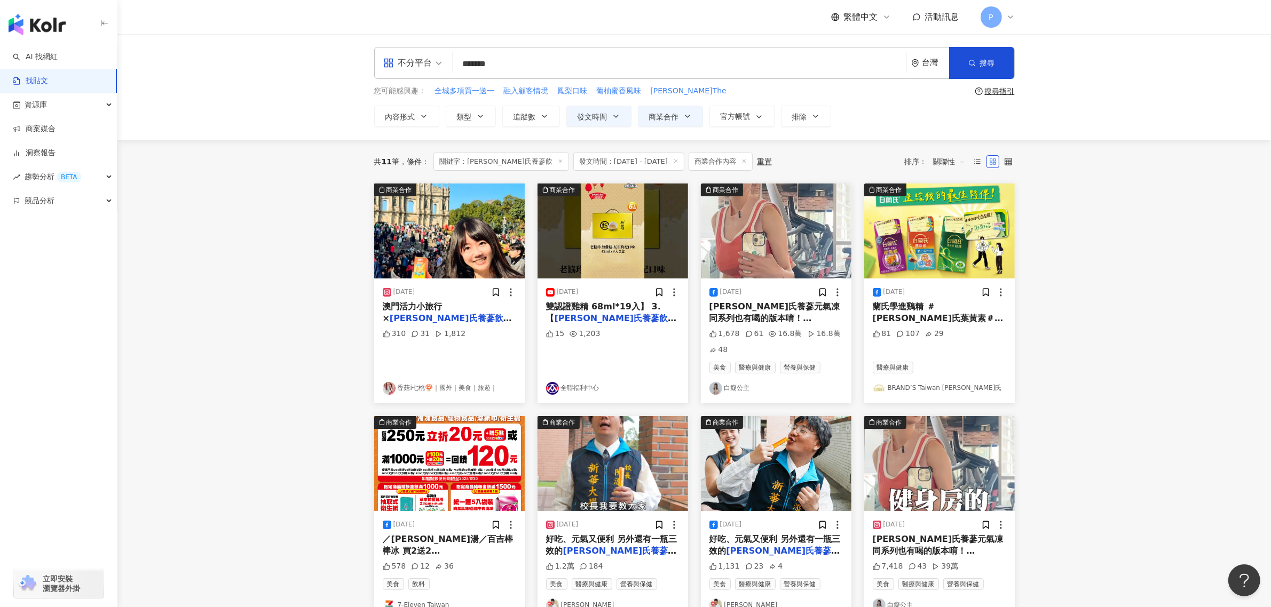
drag, startPoint x: 551, startPoint y: 62, endPoint x: 399, endPoint y: 69, distance: 152.8
click at [399, 69] on div "不分平台 ****** 台灣 搜尋 searchOperator 插入語法 完全符合 "" 聯集 OR 交集 AND 排除 - 群組 {}" at bounding box center [694, 63] width 641 height 32
paste input "search"
click at [994, 63] on span "搜尋" at bounding box center [987, 63] width 15 height 9
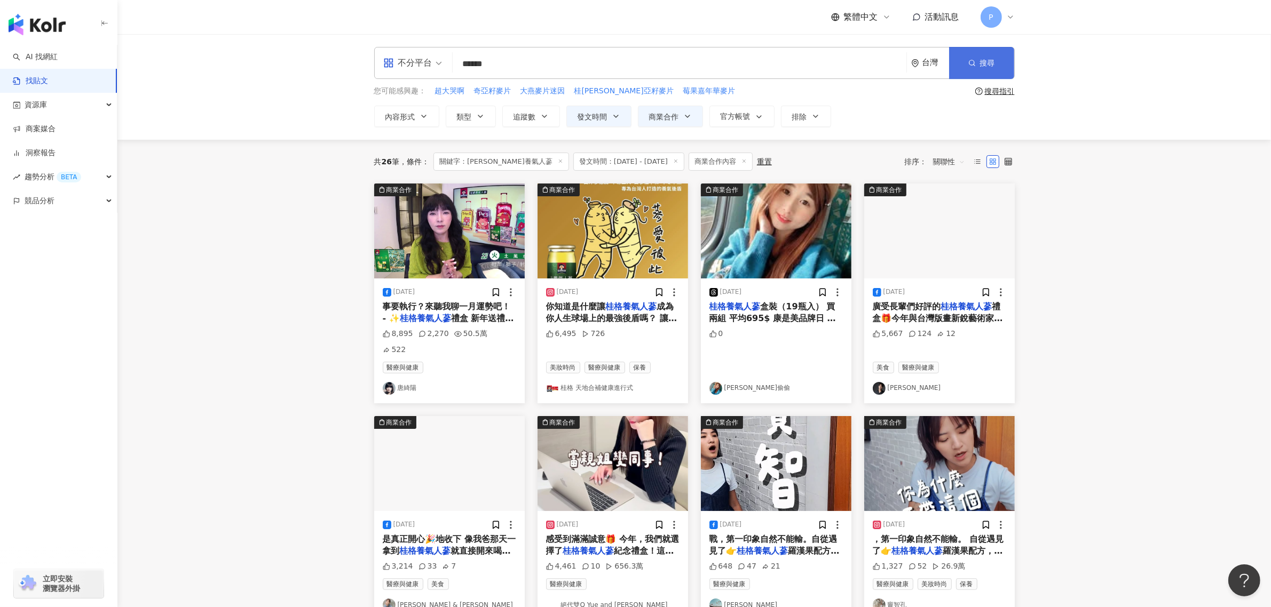
scroll to position [67, 0]
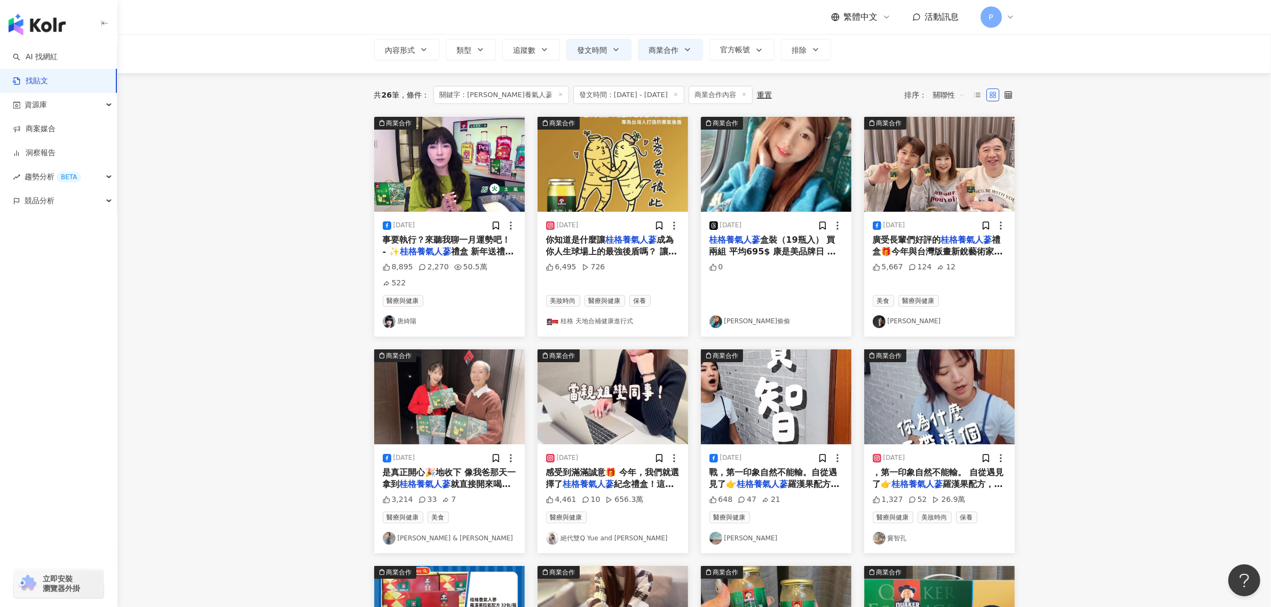
click at [361, 335] on div "共 26 筆 條件 ： 關鍵字：桂格養氣人蔘 發文時間：[DATE] - [DATE] 商業合作內容 重置 排序： 關聯性 商業合作 [DATE] 事要執行？…" at bounding box center [694, 467] width 683 height 789
click at [303, 345] on main "**********" at bounding box center [694, 414] width 1154 height 895
click at [283, 478] on main "**********" at bounding box center [694, 414] width 1154 height 895
click at [300, 476] on main "**********" at bounding box center [694, 414] width 1154 height 895
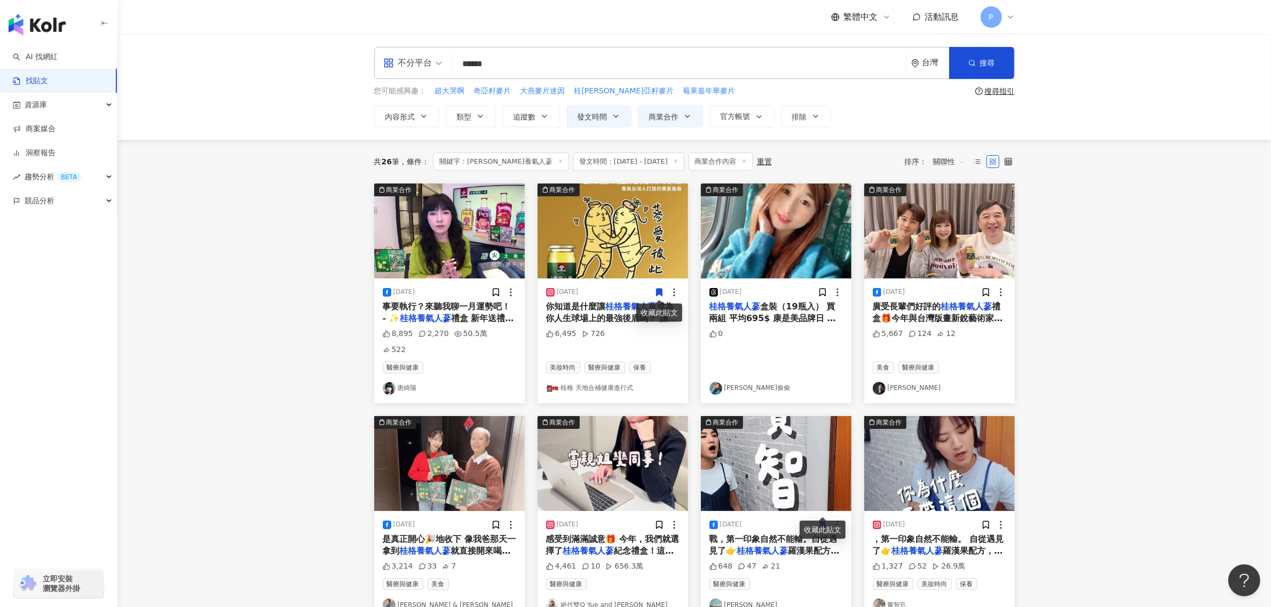
click at [465, 310] on span "事要執行？來聽我聊一月運勢吧！ - ✨" at bounding box center [447, 313] width 128 height 22
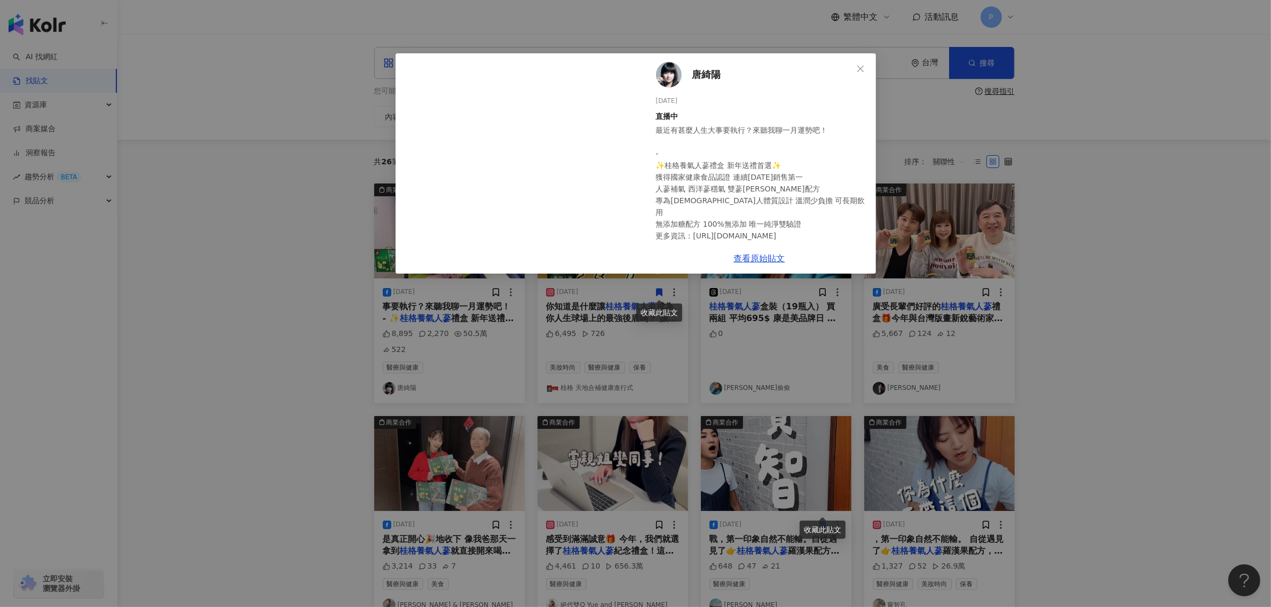
click at [312, 315] on div "[PERSON_NAME][DATE] 直播中 最近有甚麼人生大事要執行？來聽我聊一月運勢吧！ - ✨桂格養氣人蔘禮盒 新年送禮首選✨ 獲得國家健康食品認證 …" at bounding box center [635, 303] width 1271 height 607
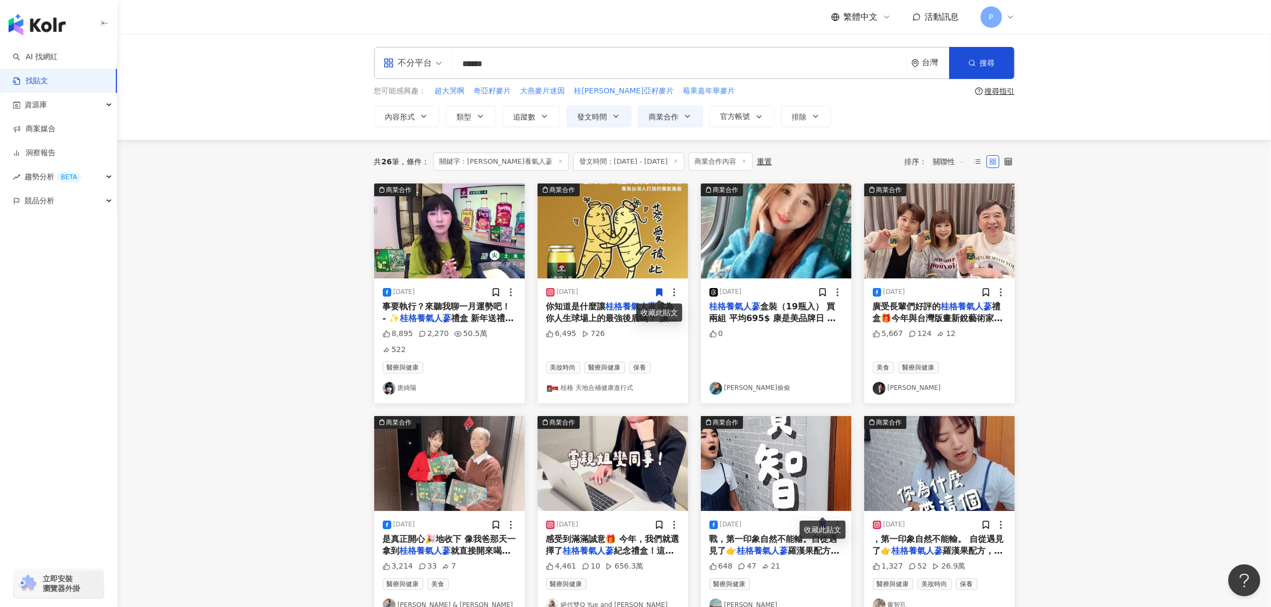
click at [598, 307] on span "你知道是什麼讓" at bounding box center [576, 307] width 60 height 10
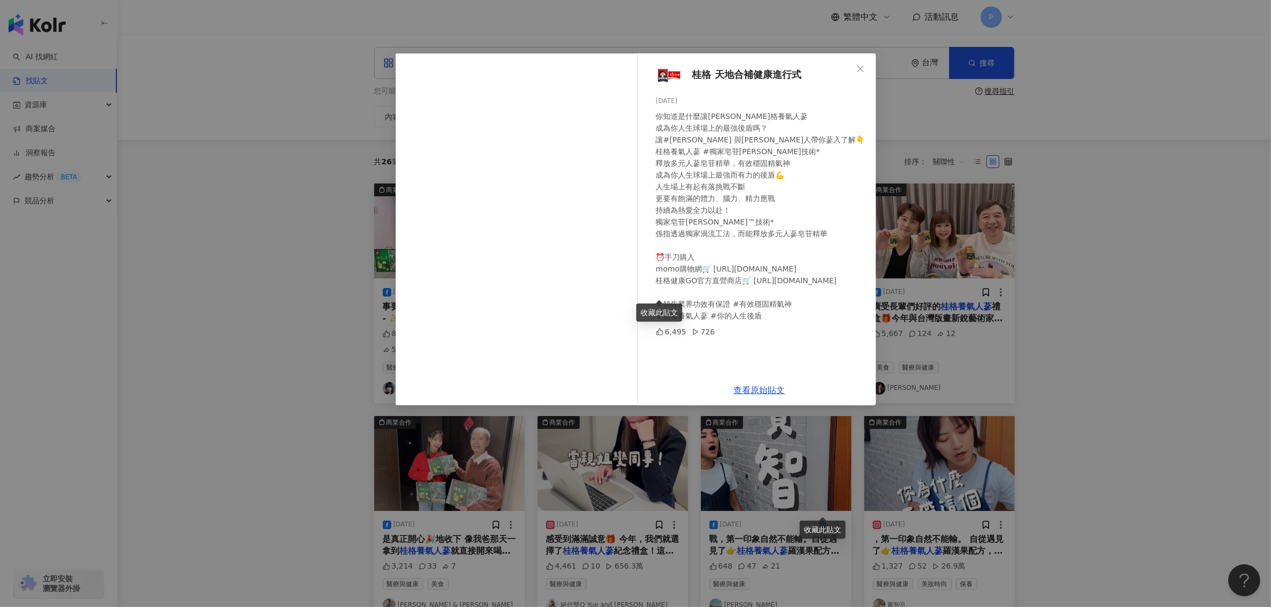
click at [984, 228] on div "桂格 天地合補健康進行式 [DATE] 你知道是什麼讓桂格養氣人蔘 成為你人生球場上的最強後盾嗎？ 讓#[PERSON_NAME] 與[PERSON_NAME…" at bounding box center [635, 303] width 1271 height 607
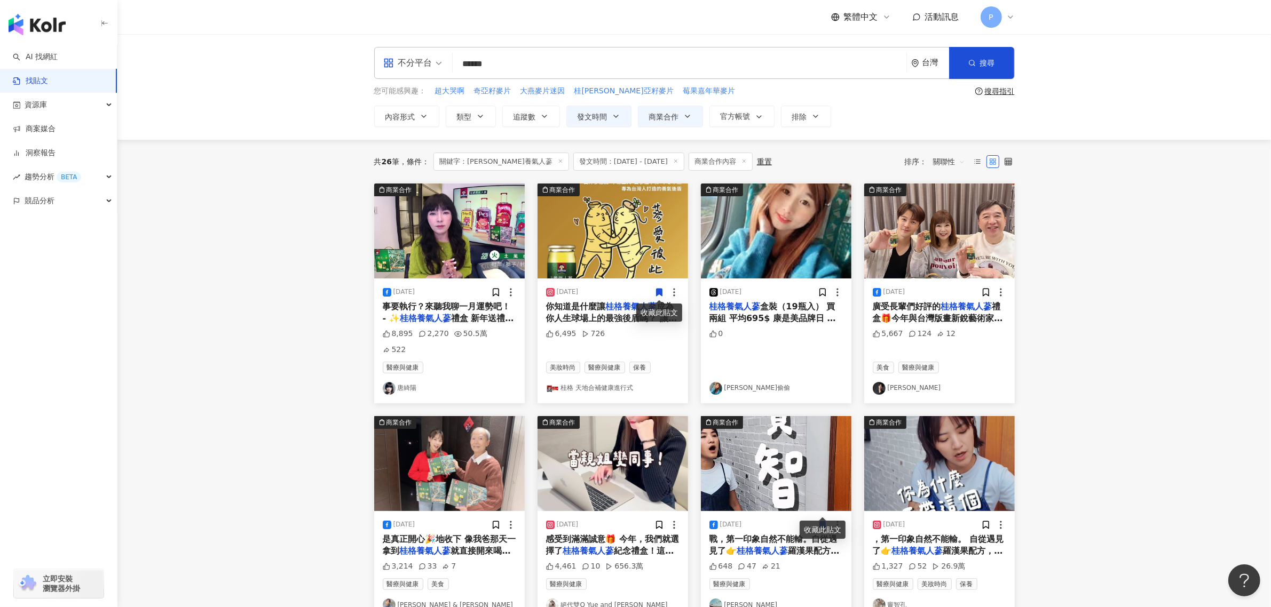
click at [762, 311] on span "盒裝（19瓶入） 買兩組 平均695$ 康是美品牌日 很多優惠 快來孝敬長輩❤️ 店家-$170元 蝦皮92折折扣碼：8AJYEZDJ8 [URL][DOMA…" at bounding box center [772, 337] width 127 height 70
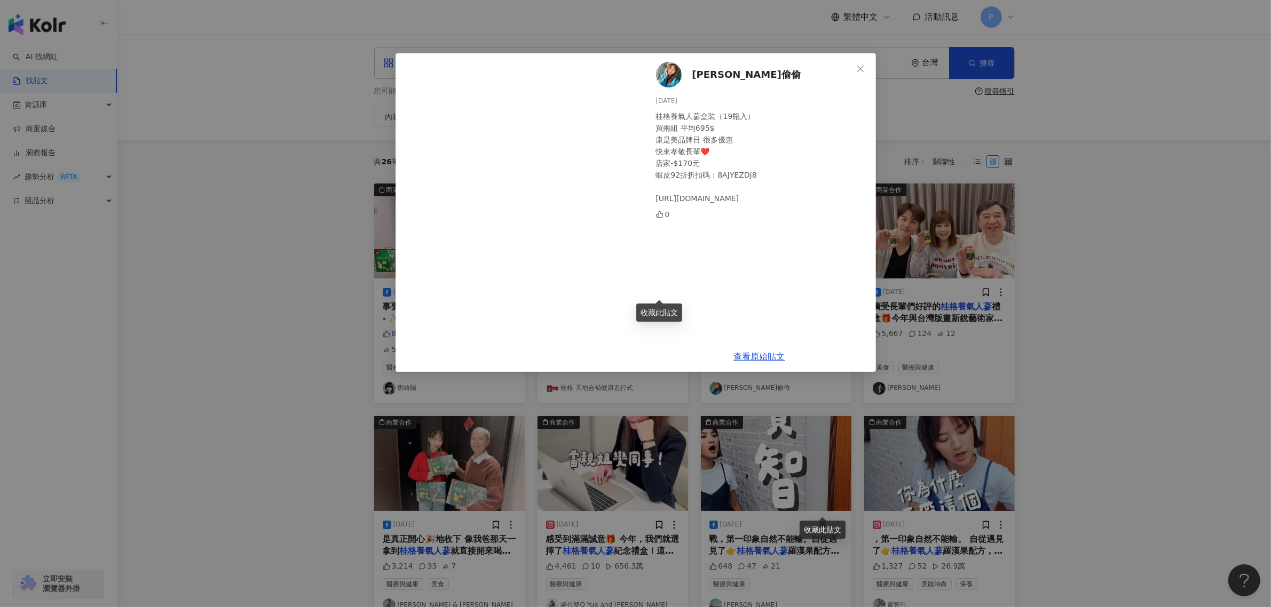
click at [1032, 270] on div "[PERSON_NAME]偷偷 [DATE] 桂格養氣人蔘盒裝（19瓶入） 買兩組 平均695$ 康是美品牌日 很多優惠 快來孝敬長輩❤️ 店家-$170元 …" at bounding box center [635, 303] width 1271 height 607
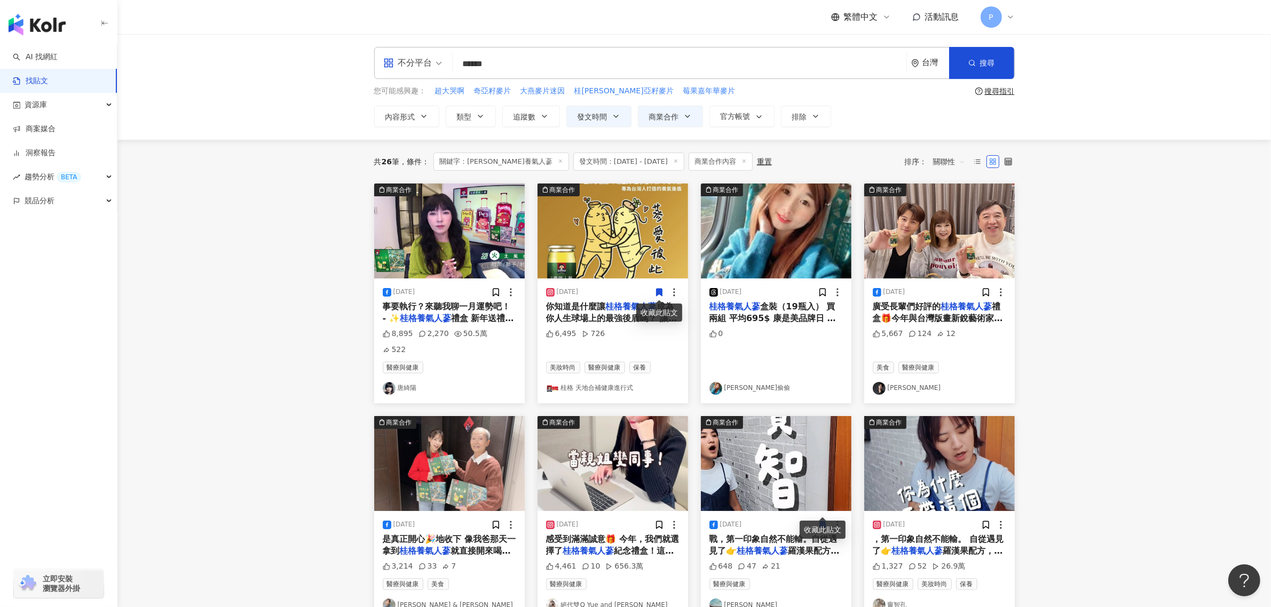
click at [951, 326] on div "[DATE] 廣受長輩們好評的 桂格養氣人蔘 禮盒🎁今年與台灣版畫新銳藝術家-[PERSON_NAME]合作推出的紀念禮盒 ，高質感禮盒包裝，吸引我的目光，決…" at bounding box center [939, 341] width 151 height 125
click at [965, 320] on span "禮盒🎁今年與台灣版畫新銳藝術家-[PERSON_NAME]合作推出的紀念禮盒 ，高質感禮盒包裝，吸引我的目光，決定今年再贈送「" at bounding box center [938, 331] width 131 height 58
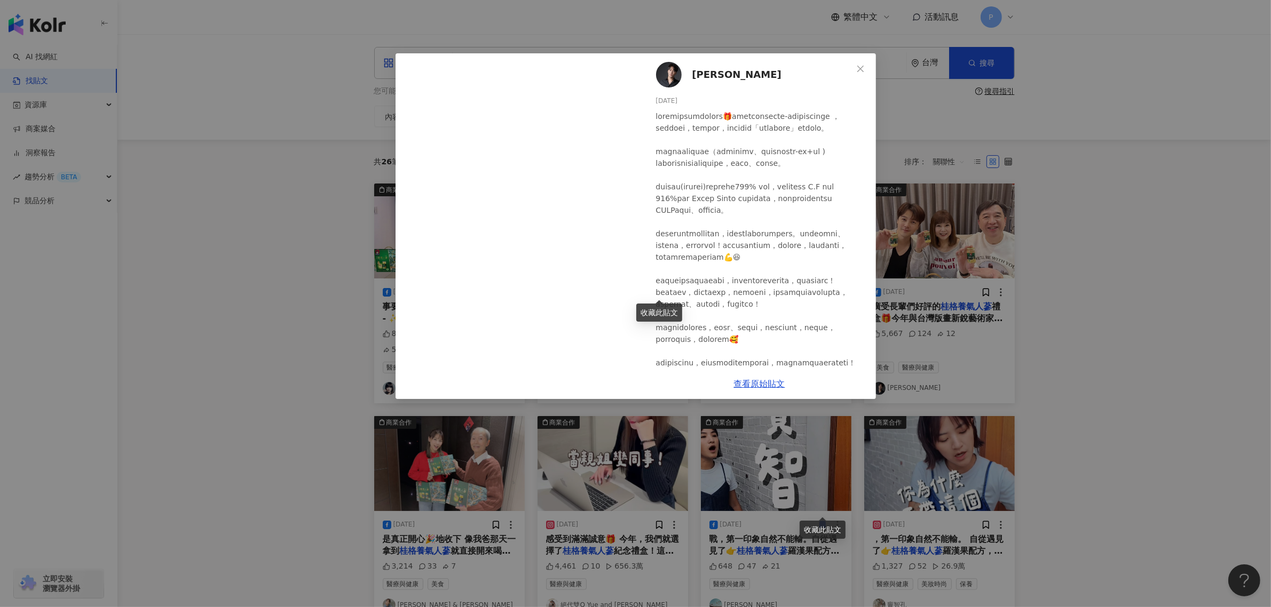
click at [922, 271] on div "[PERSON_NAME][DATE] 5,667 124 12 查看原始貼文" at bounding box center [635, 303] width 1271 height 607
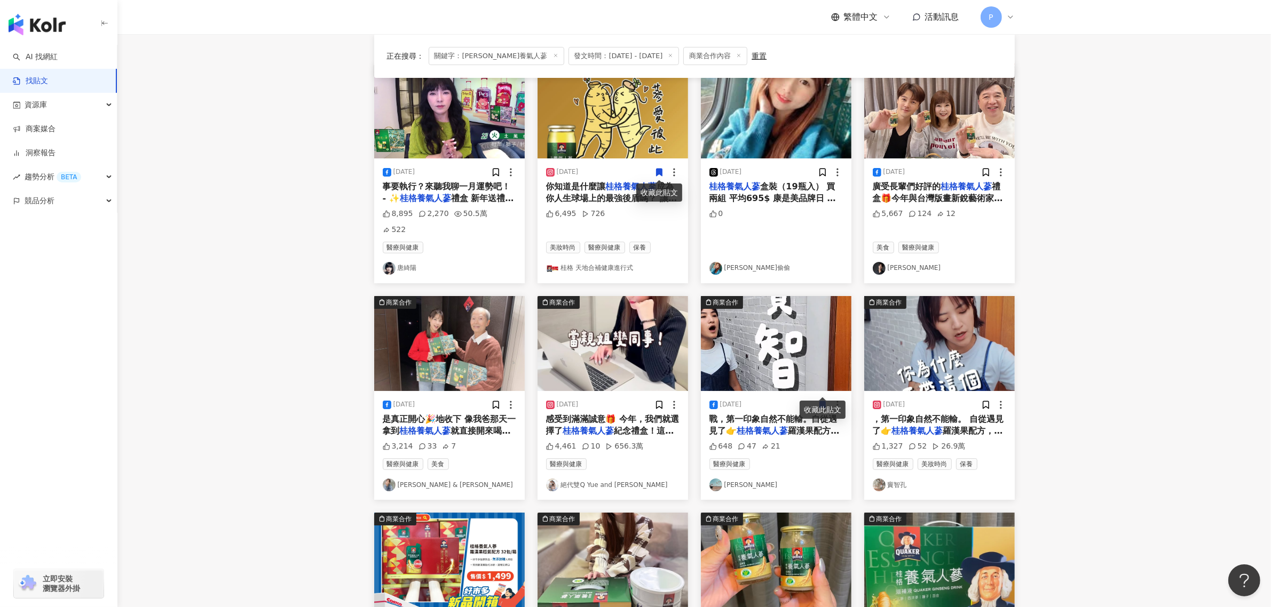
scroll to position [133, 0]
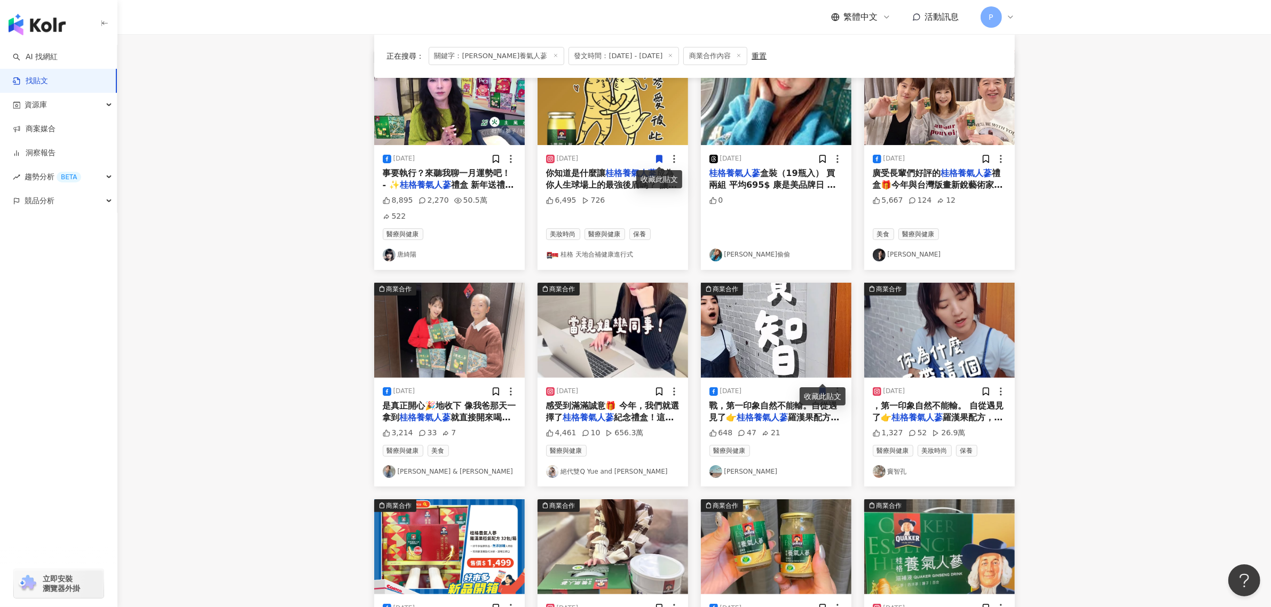
click at [481, 413] on span "就直接開來喝了 完全送到他心" at bounding box center [447, 424] width 128 height 22
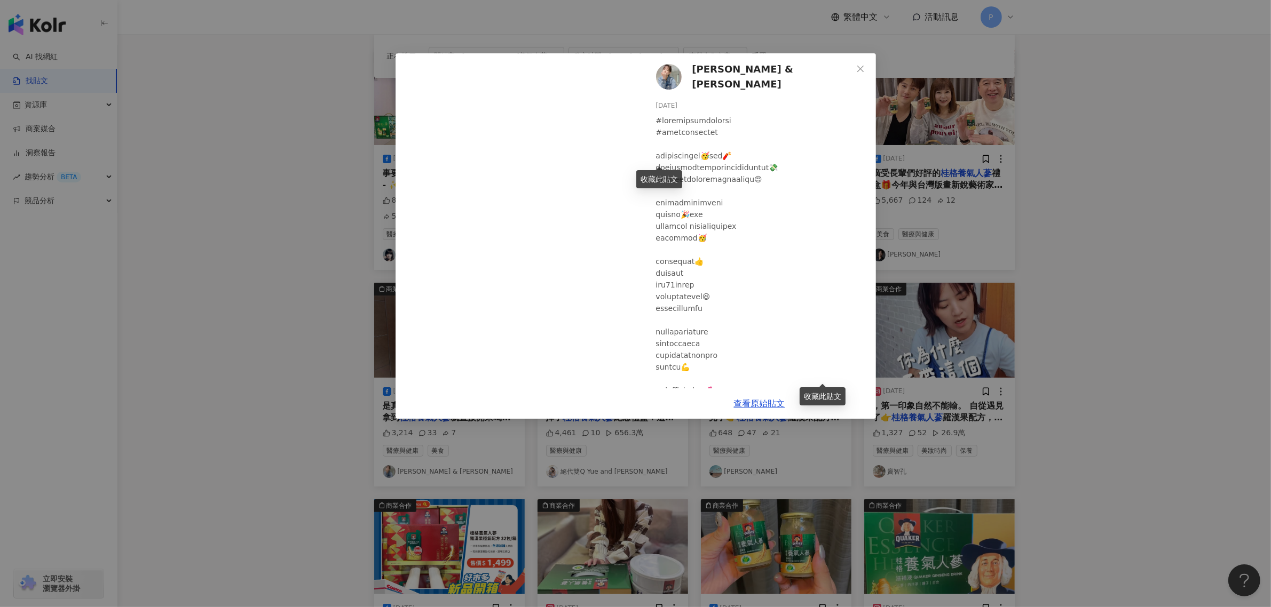
click at [946, 265] on div "[PERSON_NAME] & [PERSON_NAME] [DATE] 3,214 33 7 查看原始貼文" at bounding box center [635, 303] width 1271 height 607
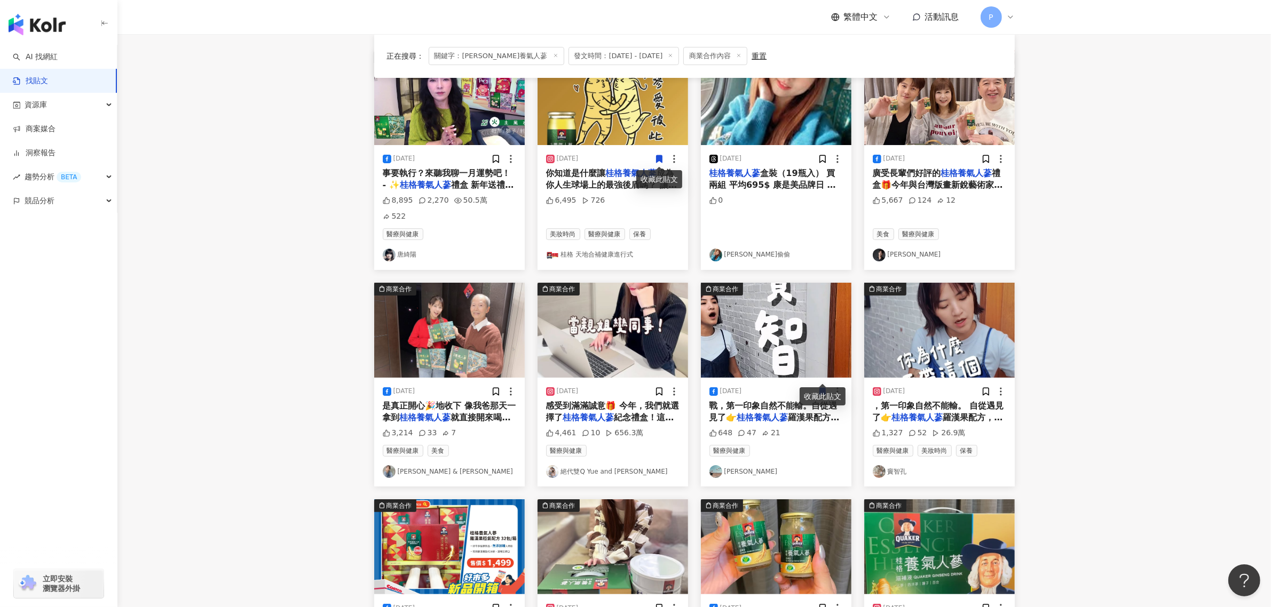
click at [658, 413] on span "紀念禮盒！這次禮盒特別邀請台" at bounding box center [610, 424] width 128 height 22
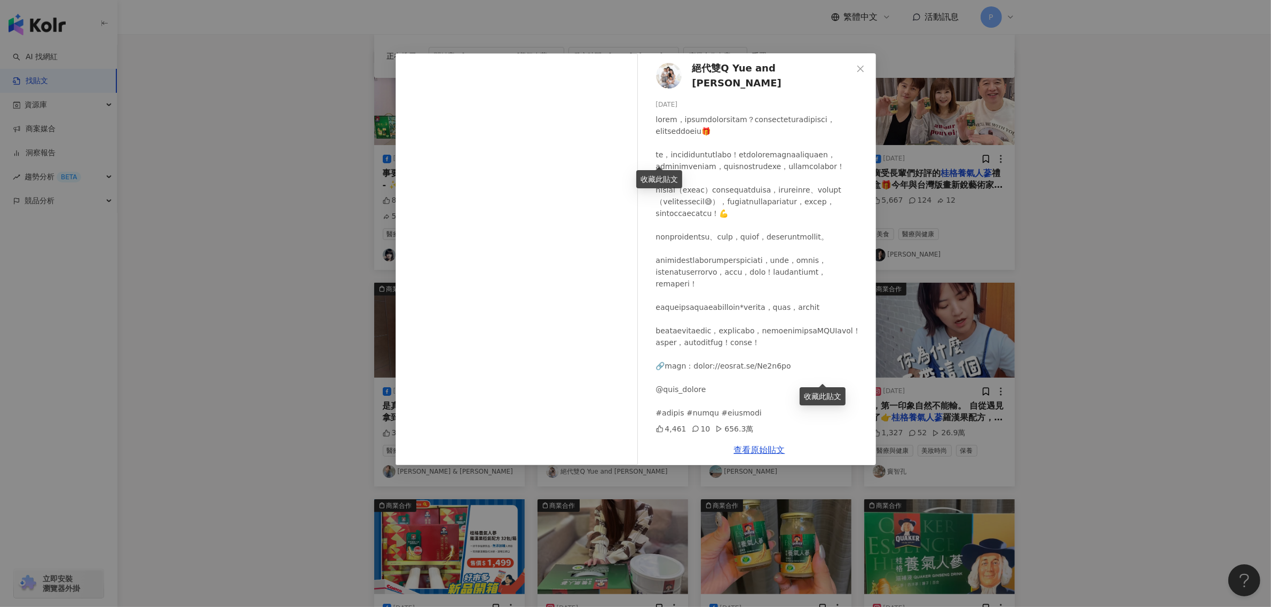
scroll to position [91, 0]
click at [1021, 238] on div "絕代雙Q Yue and [PERSON_NAME] [DATE] 4,461 10 656.3萬 查看原始貼文" at bounding box center [635, 303] width 1271 height 607
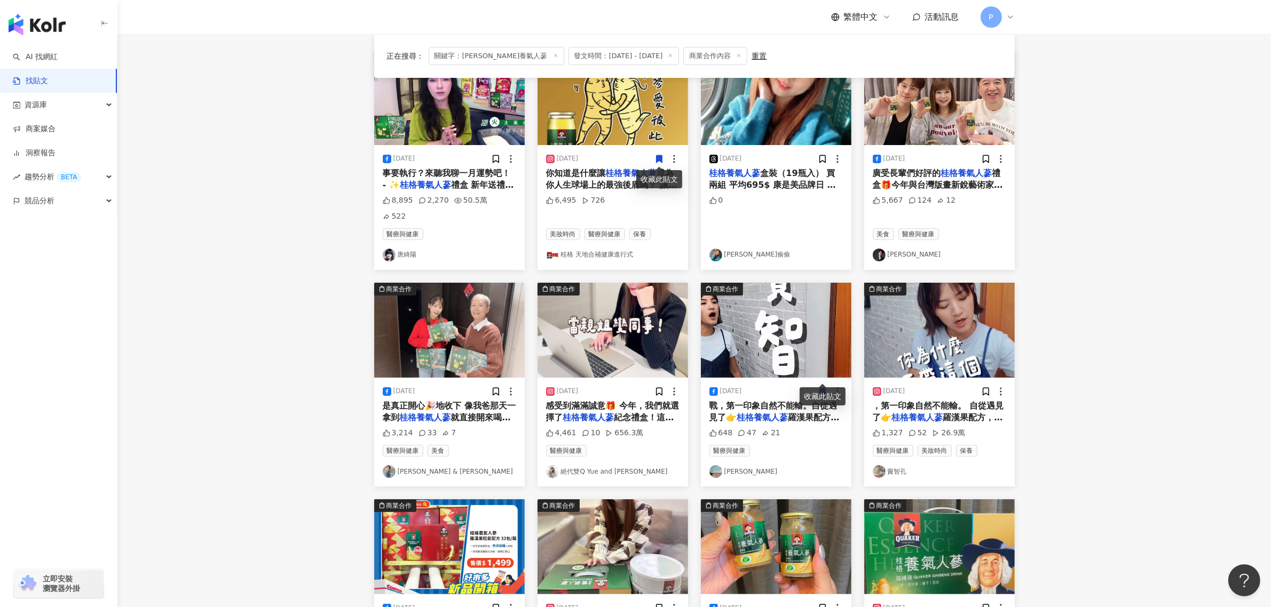
click at [763, 401] on span "戰，第一印象自然不能輸。自從遇見了👉" at bounding box center [773, 412] width 128 height 22
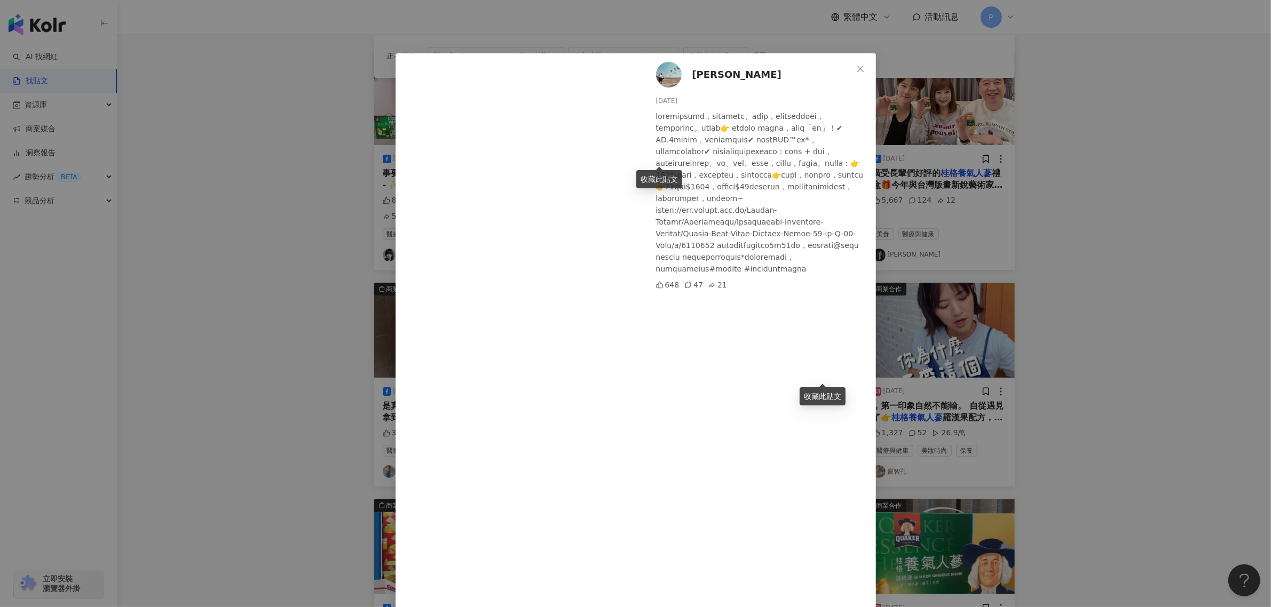
click at [710, 438] on div "[PERSON_NAME][DATE] 648 47 21" at bounding box center [759, 350] width 233 height 594
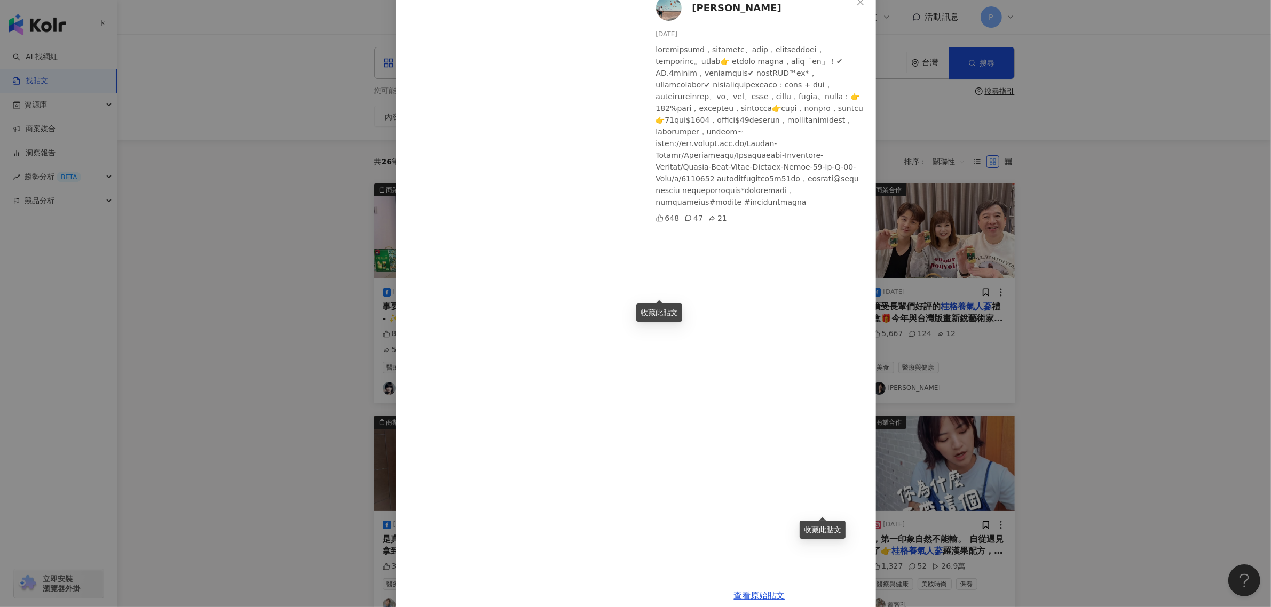
scroll to position [0, 0]
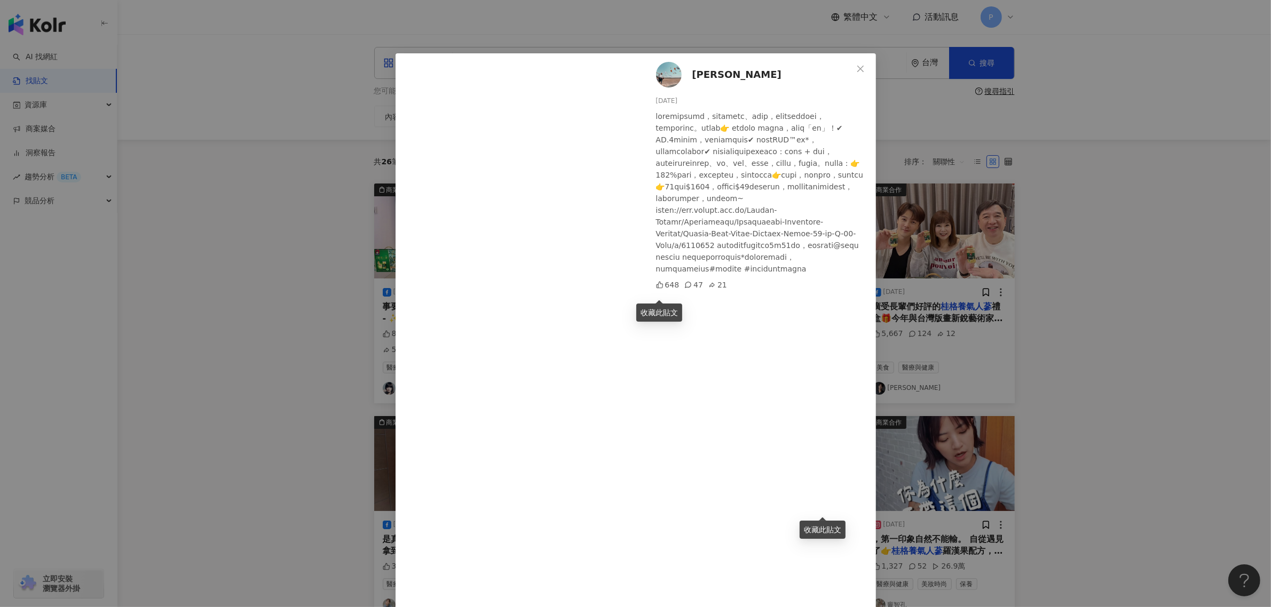
click at [1055, 366] on div "[PERSON_NAME][DATE] 648 47 21 查看原始貼文" at bounding box center [635, 303] width 1271 height 607
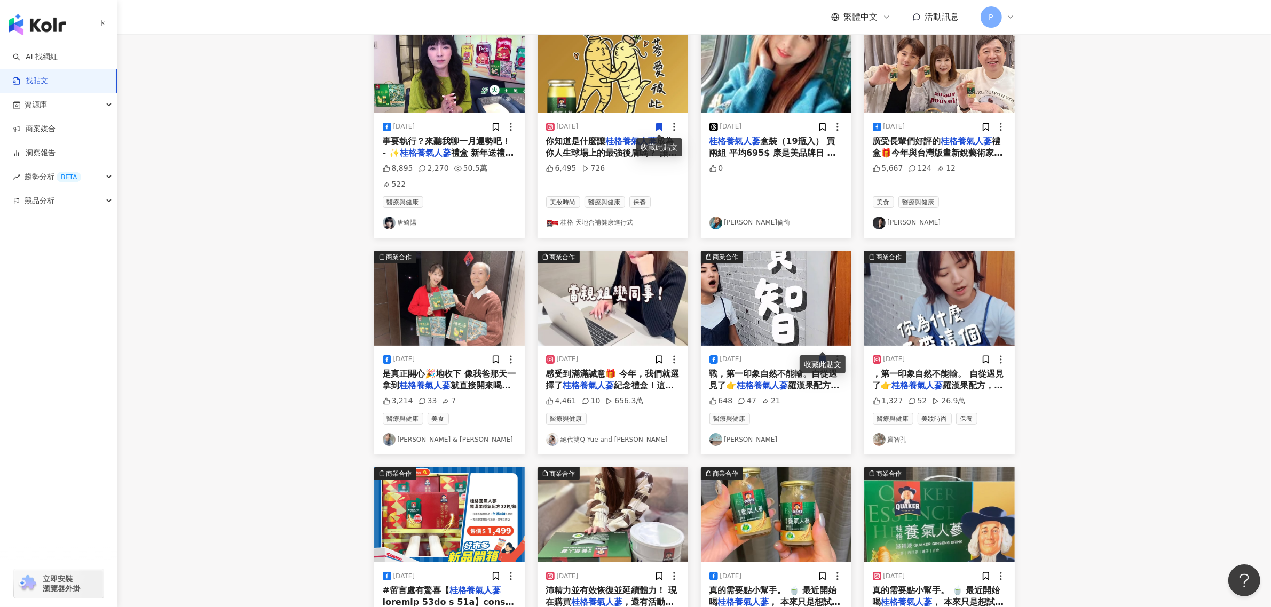
scroll to position [200, 0]
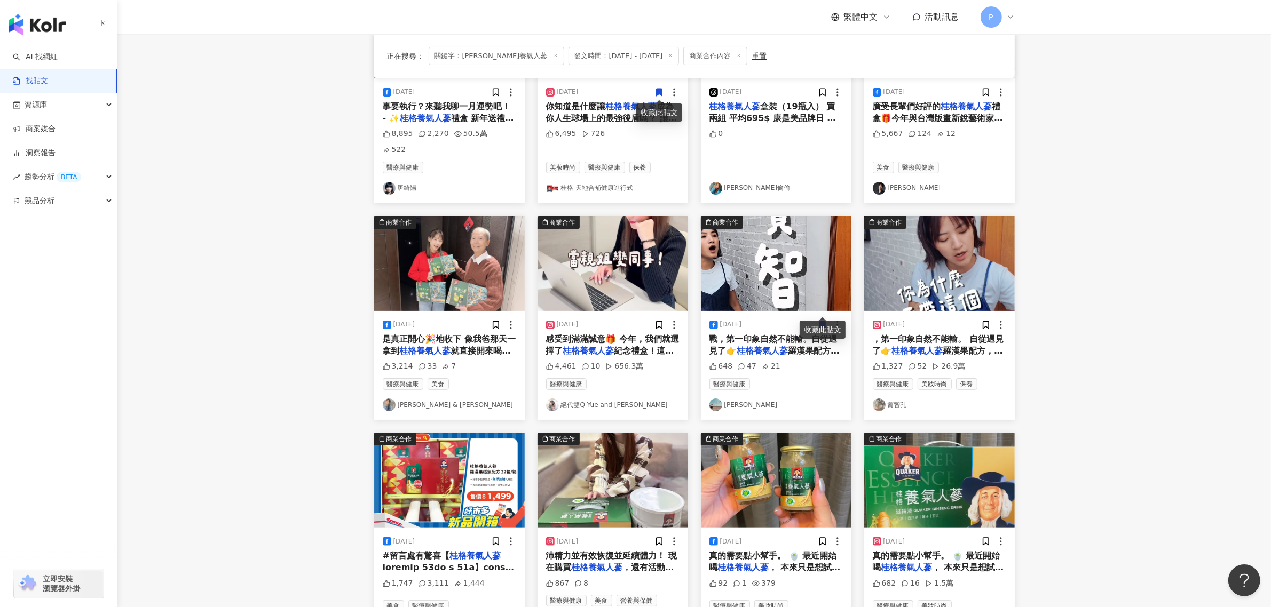
click at [988, 346] on span "羅漢果配方，我就知道「對了" at bounding box center [938, 357] width 130 height 22
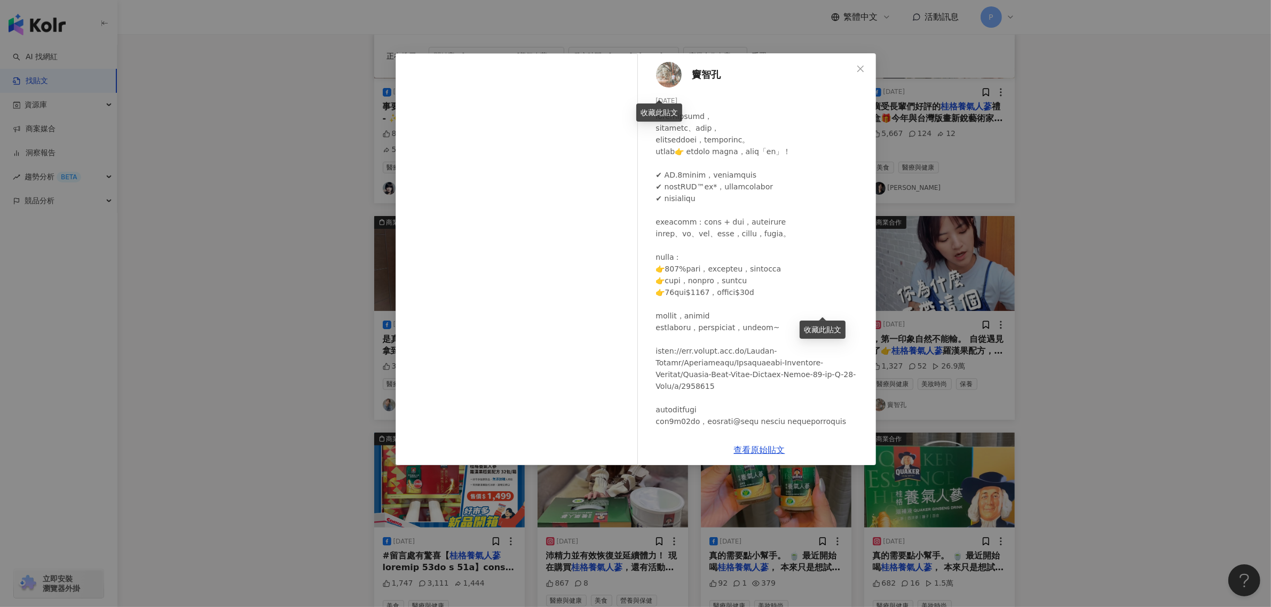
click at [1092, 307] on div "竇智孔 [DATE] 1,327 52 26.9萬 查看原始貼文" at bounding box center [635, 303] width 1271 height 607
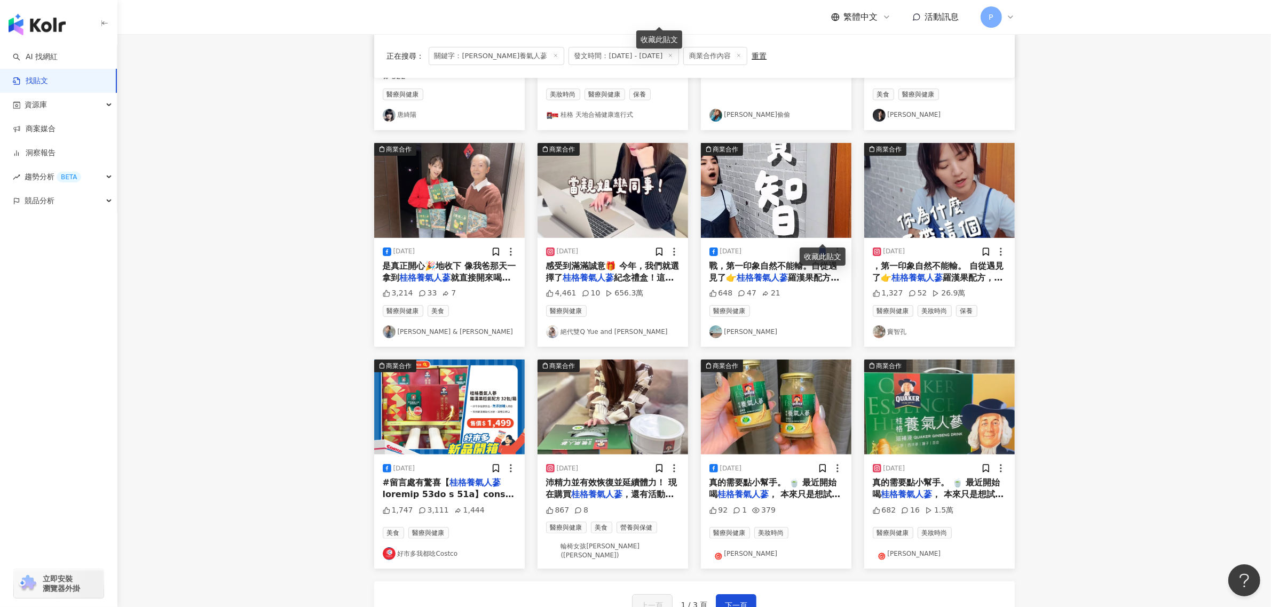
scroll to position [400, 0]
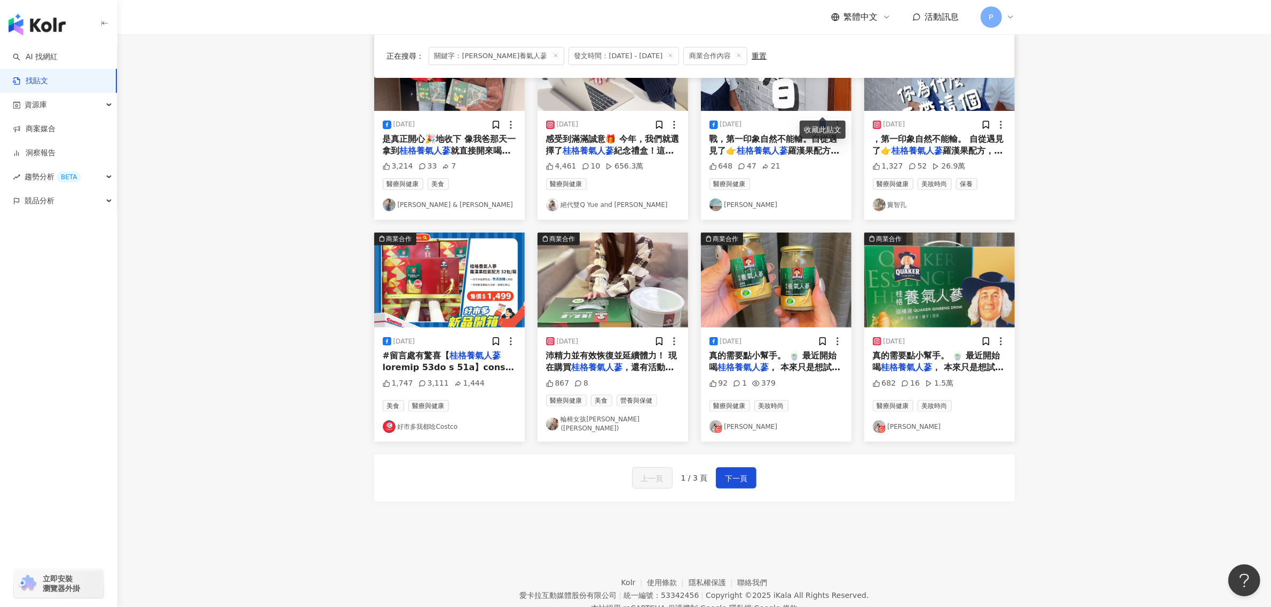
click at [478, 362] on span at bounding box center [448, 510] width 131 height 297
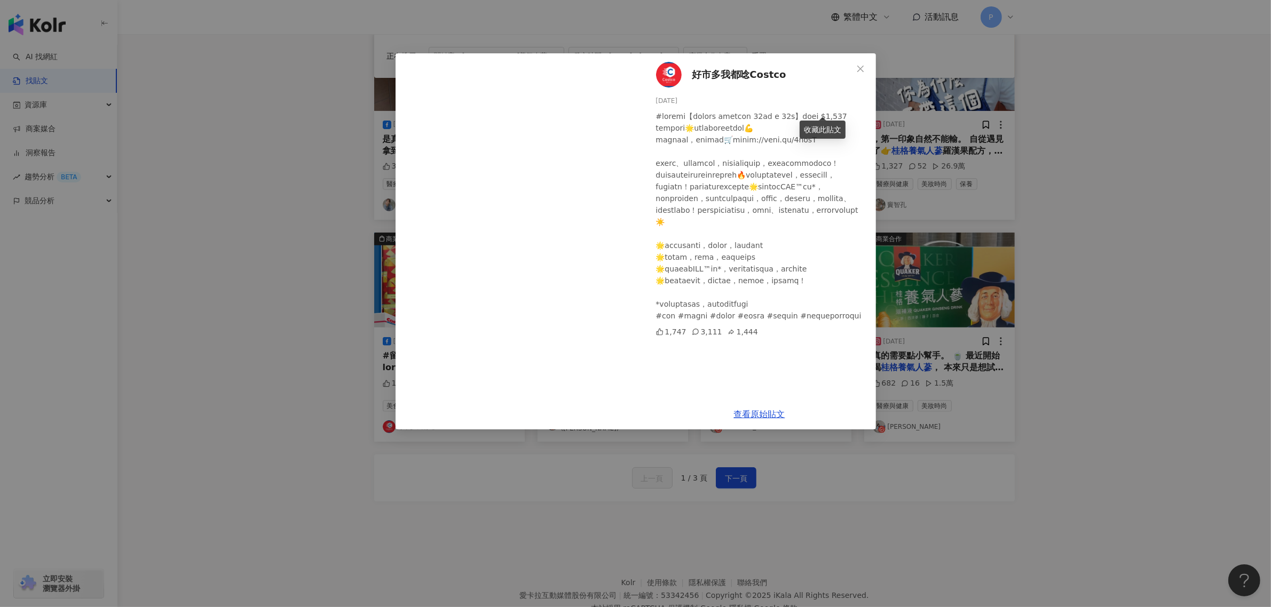
click at [981, 214] on div "好市多我都唸Costco [DATE] 1,747 3,111 1,444 查看原始貼文" at bounding box center [635, 303] width 1271 height 607
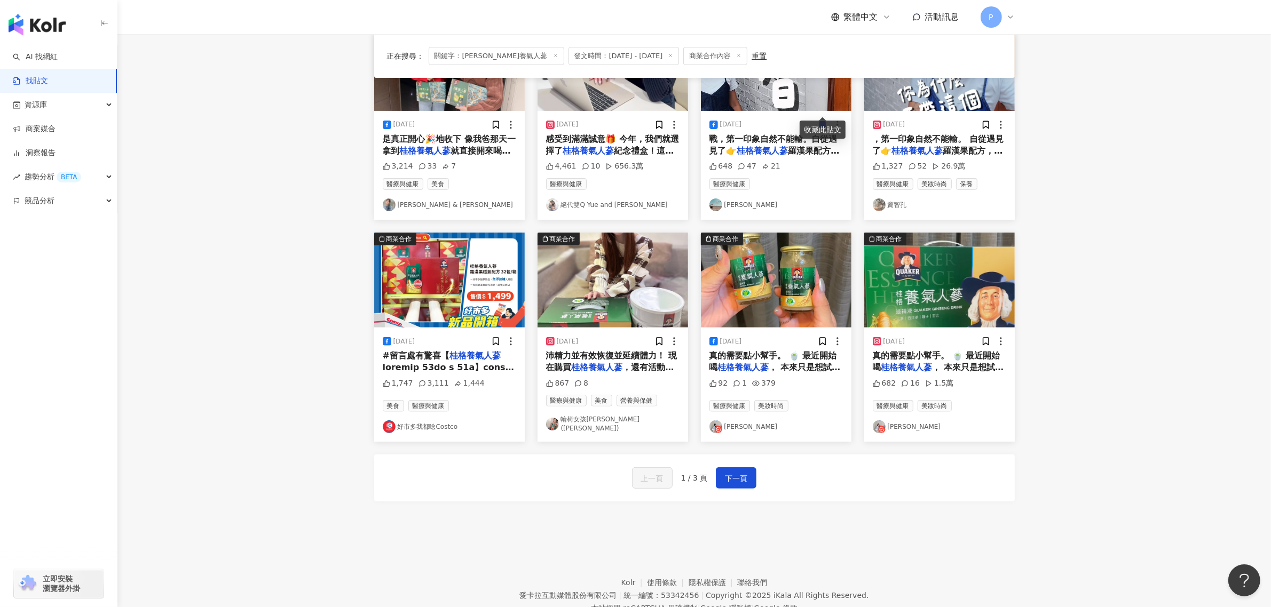
click at [670, 362] on span "，還有活動優惠價$939❗️" at bounding box center [610, 373] width 128 height 22
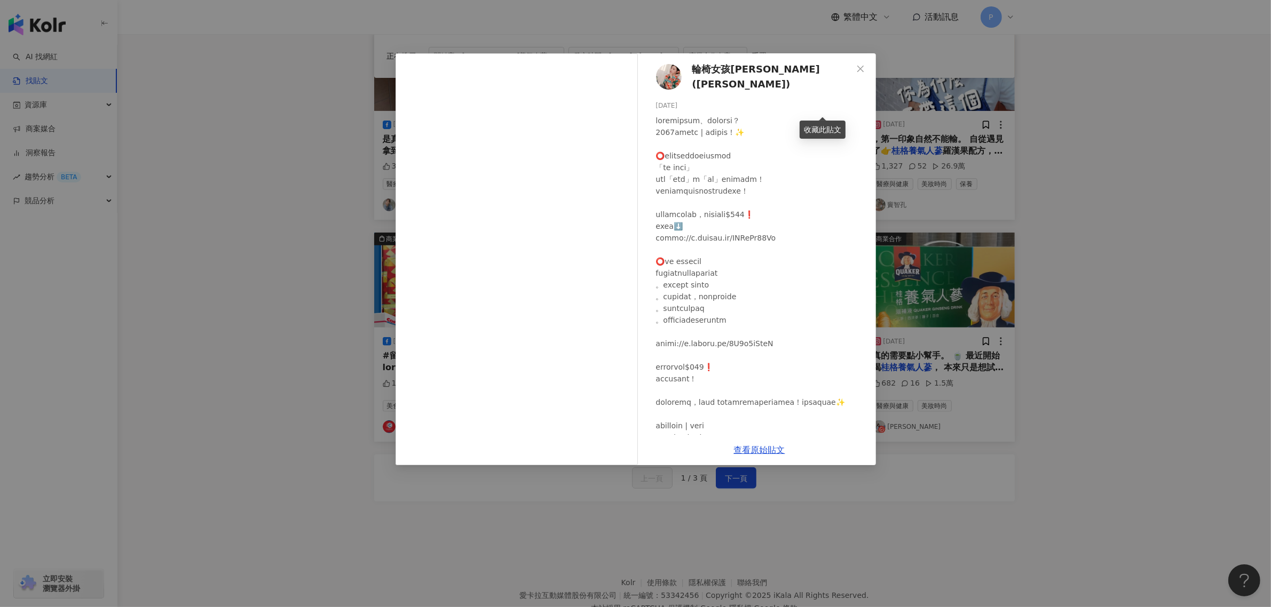
click at [1127, 284] on div "輪椅女孩[PERSON_NAME](Sherry) [DATE] 867 8 查看原始貼文" at bounding box center [635, 303] width 1271 height 607
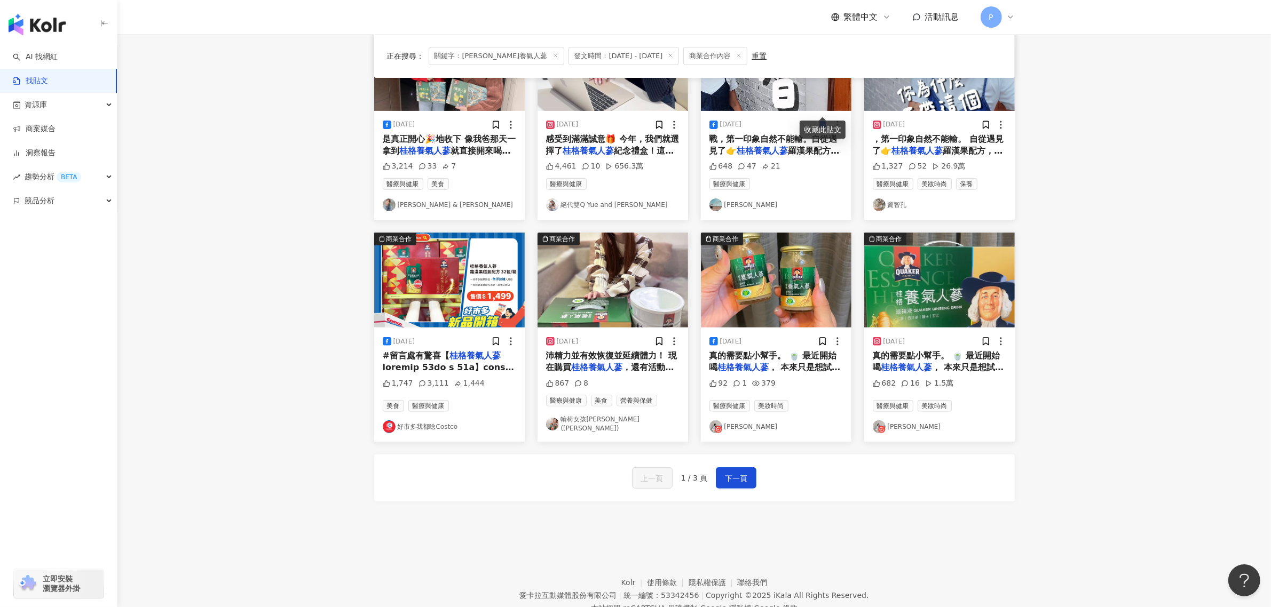
click at [814, 378] on div "92 1 379" at bounding box center [775, 385] width 133 height 15
click at [815, 361] on div "[DATE] 真的需要點小幫手。 🍵 最近開始喝 桂格養氣人蔘 ， 本來只是想試試看，沒想到 92 1 379 醫療與健康 美妝時尚 如[PERSON_NAM…" at bounding box center [776, 385] width 151 height 114
click at [828, 351] on span "真的需要點小幫手。 🍵 最近開始喝" at bounding box center [773, 362] width 128 height 22
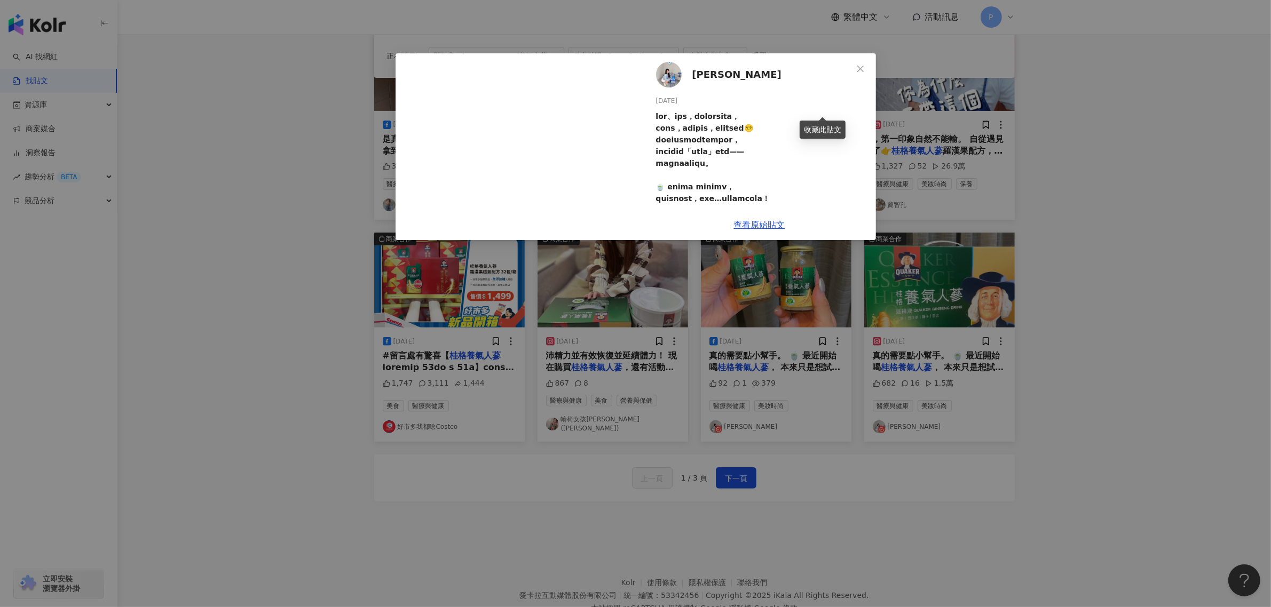
click at [954, 321] on div "如[PERSON_NAME] [DATE] 92 1 379 查看原始貼文" at bounding box center [635, 303] width 1271 height 607
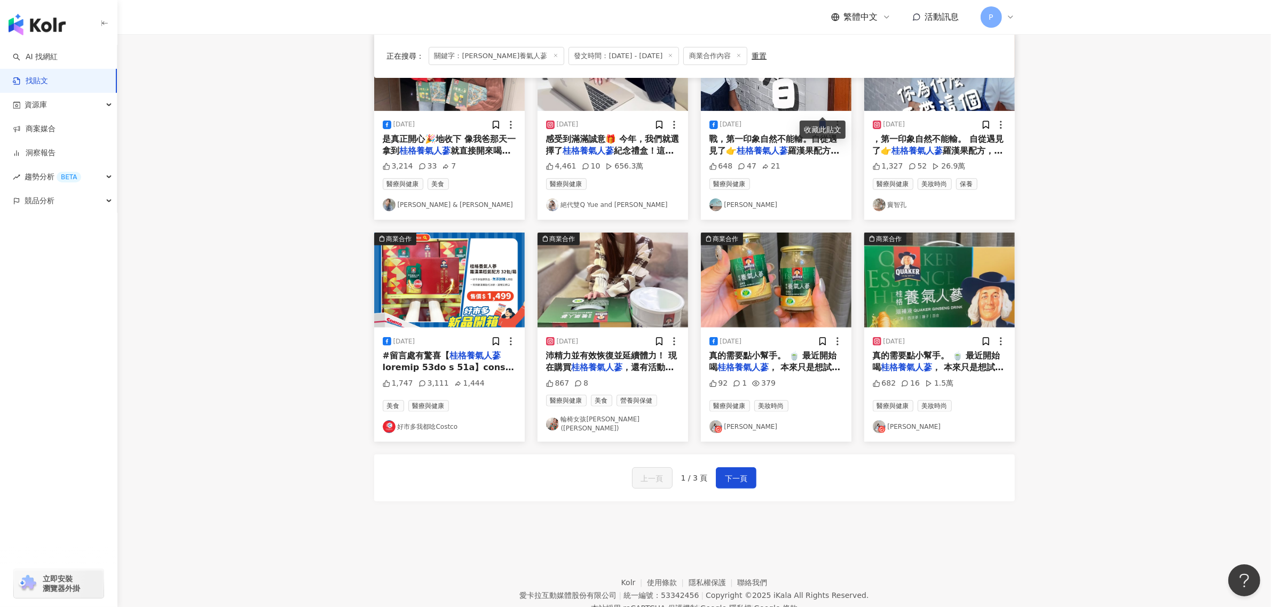
click at [964, 362] on span "， 本來只是想試試看，沒想到" at bounding box center [938, 373] width 131 height 22
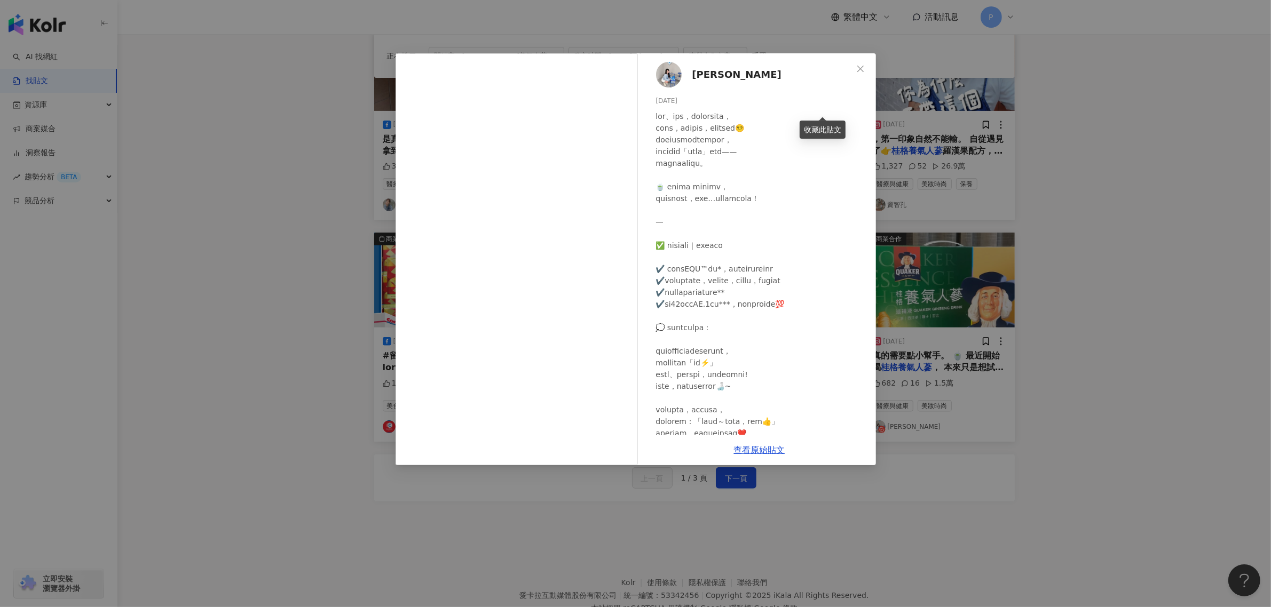
click at [893, 320] on div "如[PERSON_NAME] [DATE] 682 16 1.5萬 查看原始貼文" at bounding box center [635, 303] width 1271 height 607
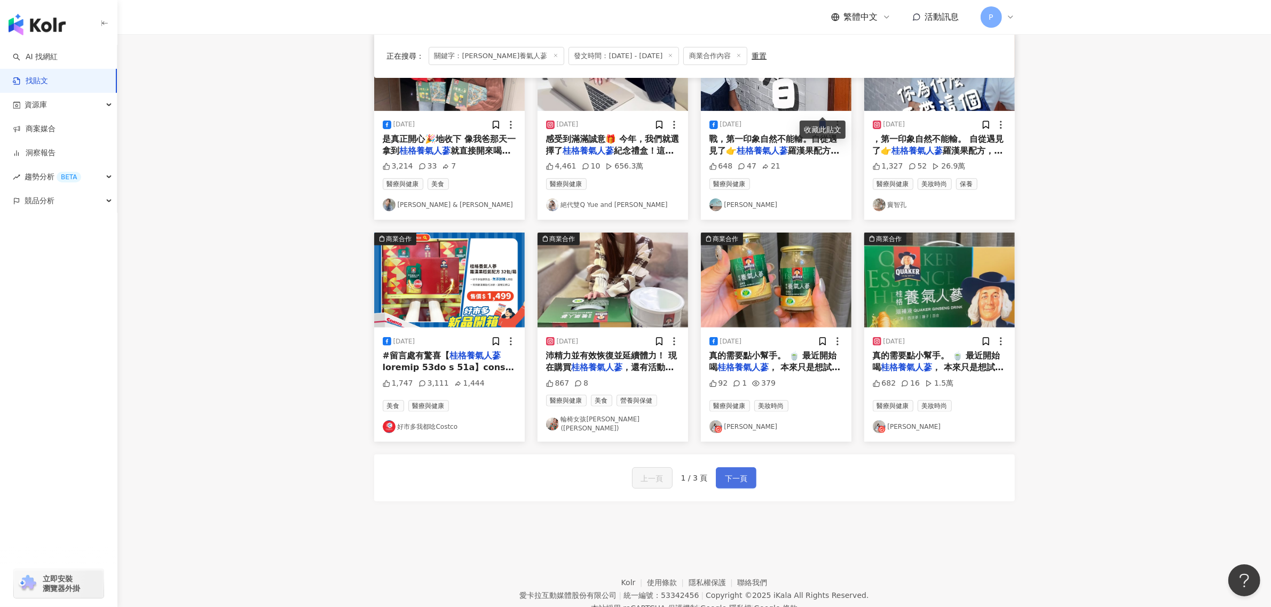
click at [738, 472] on span "下一頁" at bounding box center [736, 478] width 22 height 13
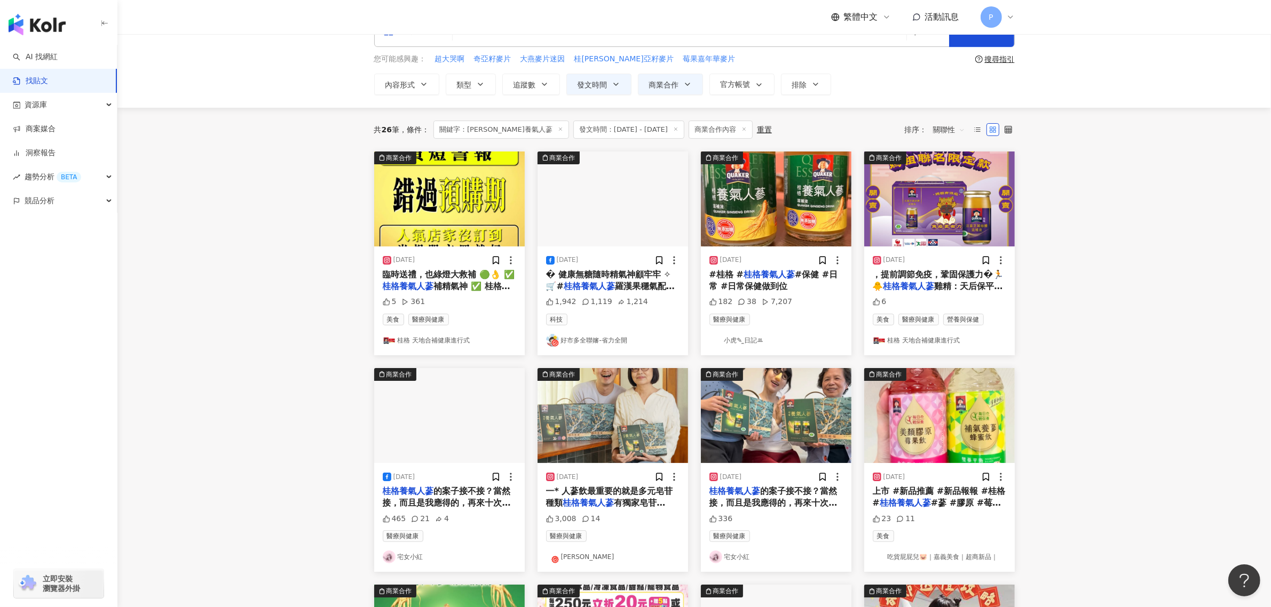
scroll to position [0, 0]
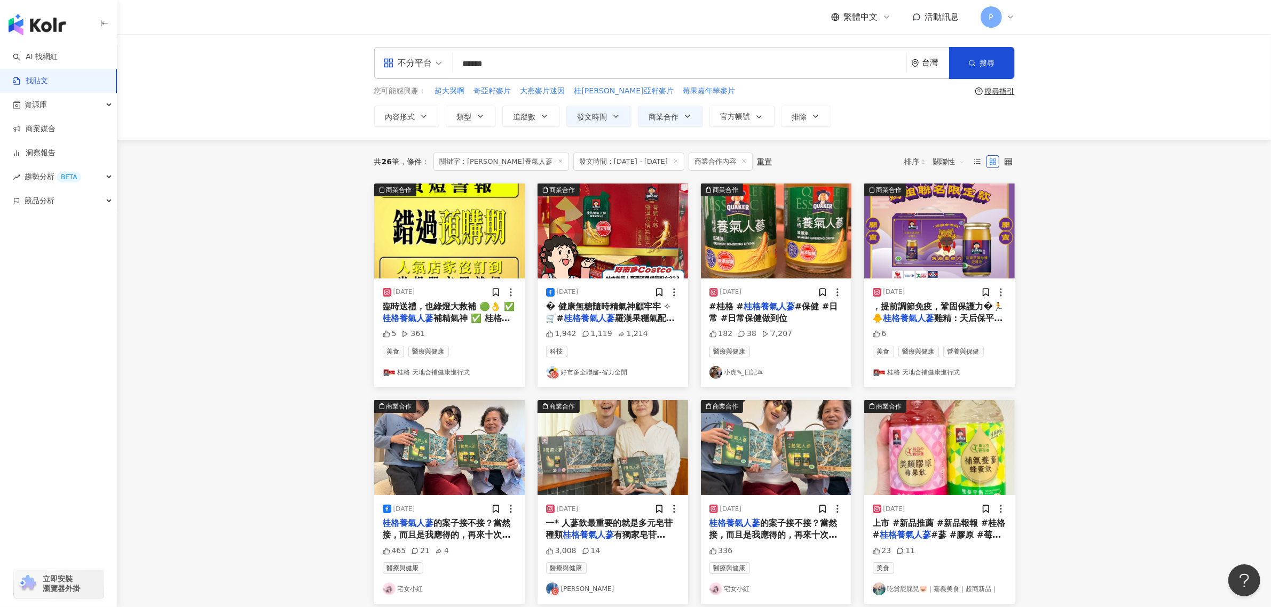
click at [641, 307] on span "� 健康無糖隨時精氣神顧牢牢 ✧ 🛒#" at bounding box center [608, 313] width 125 height 22
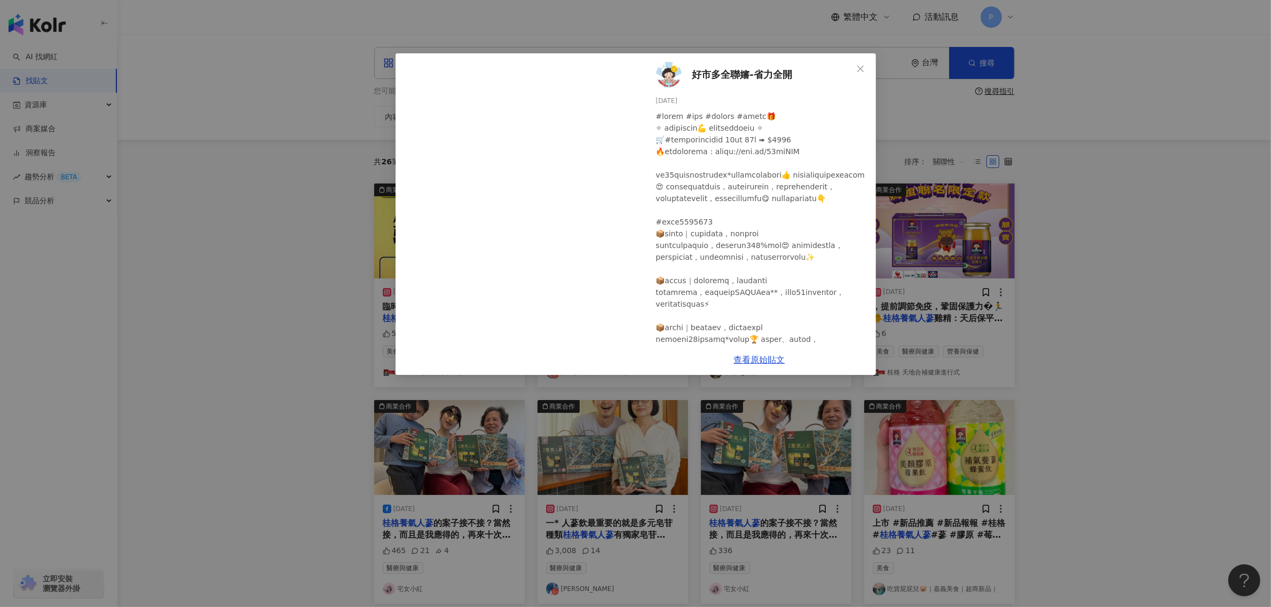
click at [1070, 262] on div "好市多全聯嬸-省力全開 [DATE] 1,942 1,119 1,214 查看原始貼文" at bounding box center [635, 303] width 1271 height 607
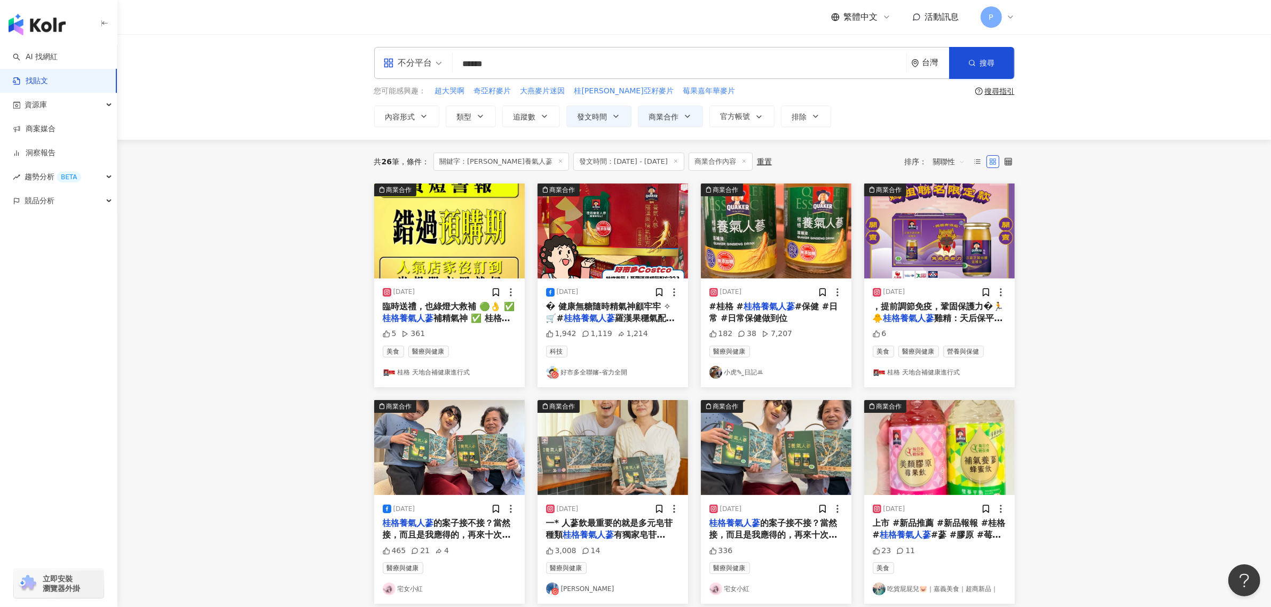
click at [813, 321] on div "#桂格 # 桂格養氣人蔘 #保健 #日常 #日常保健做到位" at bounding box center [775, 313] width 133 height 24
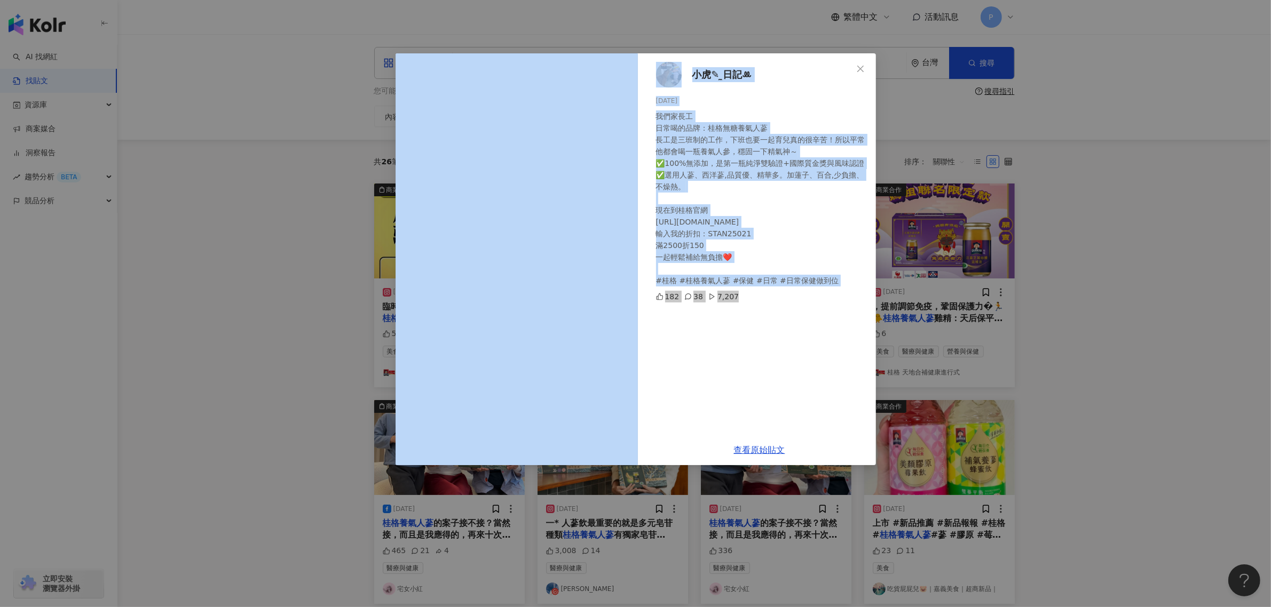
click at [1089, 352] on div "小虎✎ ̼日記ꔛ [DATE] 我們家長工 日常喝的品牌：桂格無糖養氣人蔘 長工是三班制的工作，下班也要一起育兒真的很辛苦！所以平常他都會喝一瓶養氣人參，穩固…" at bounding box center [635, 303] width 1271 height 607
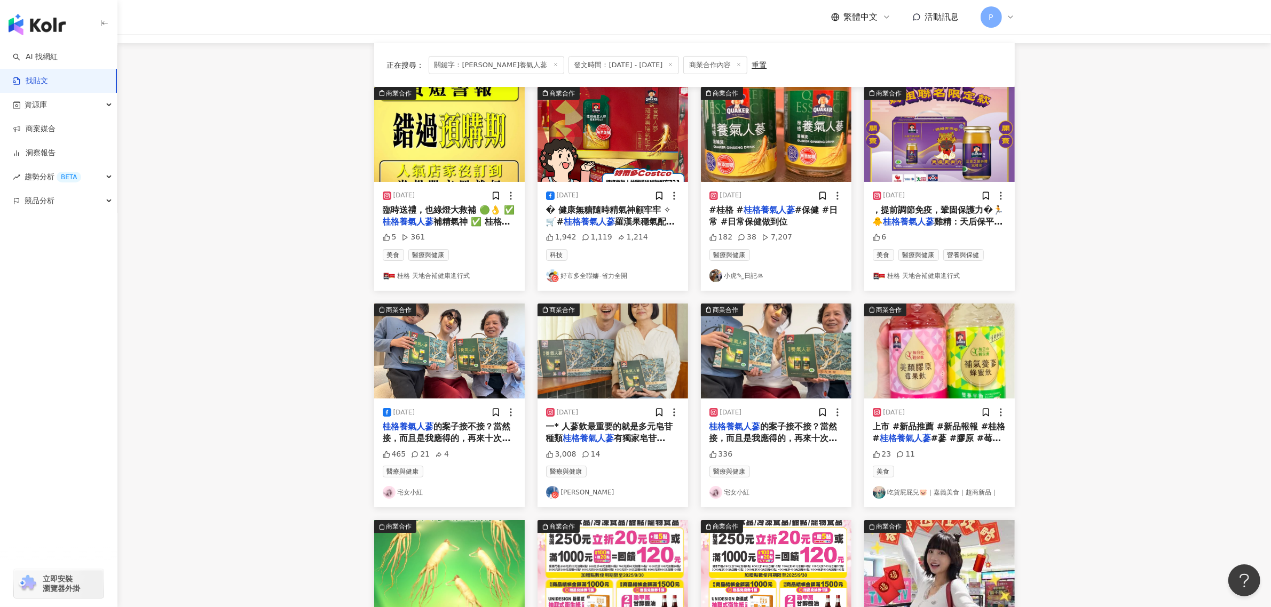
scroll to position [67, 0]
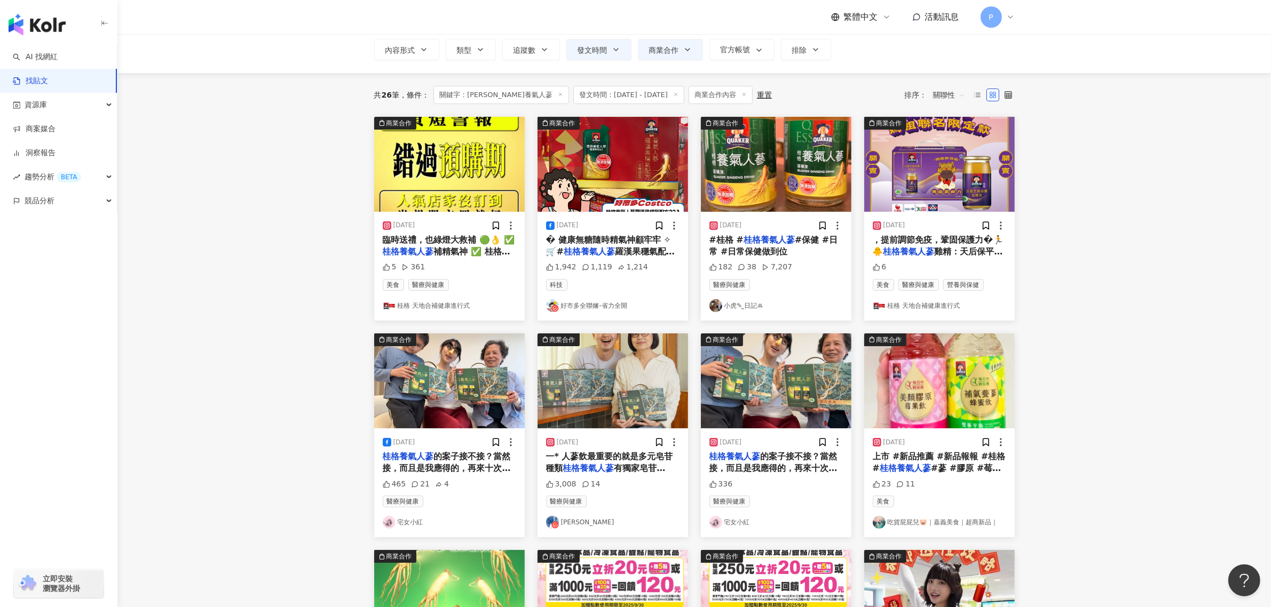
click at [445, 460] on span "的案子接不接？當然接，而且是我應得的，再來十次我都該接。 《本文與" at bounding box center [447, 469] width 128 height 34
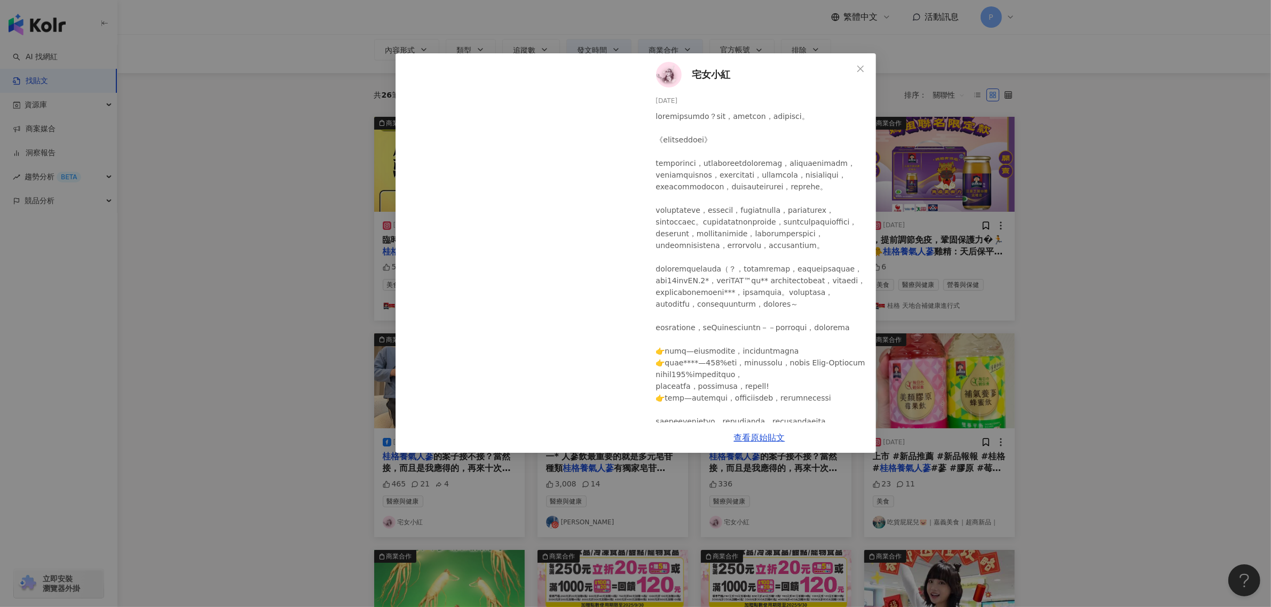
drag, startPoint x: 1212, startPoint y: 336, endPoint x: 1147, endPoint y: 335, distance: 65.7
click at [1208, 335] on div "宅女小紅 [DATE] 465 21 4 查看原始貼文" at bounding box center [635, 303] width 1271 height 607
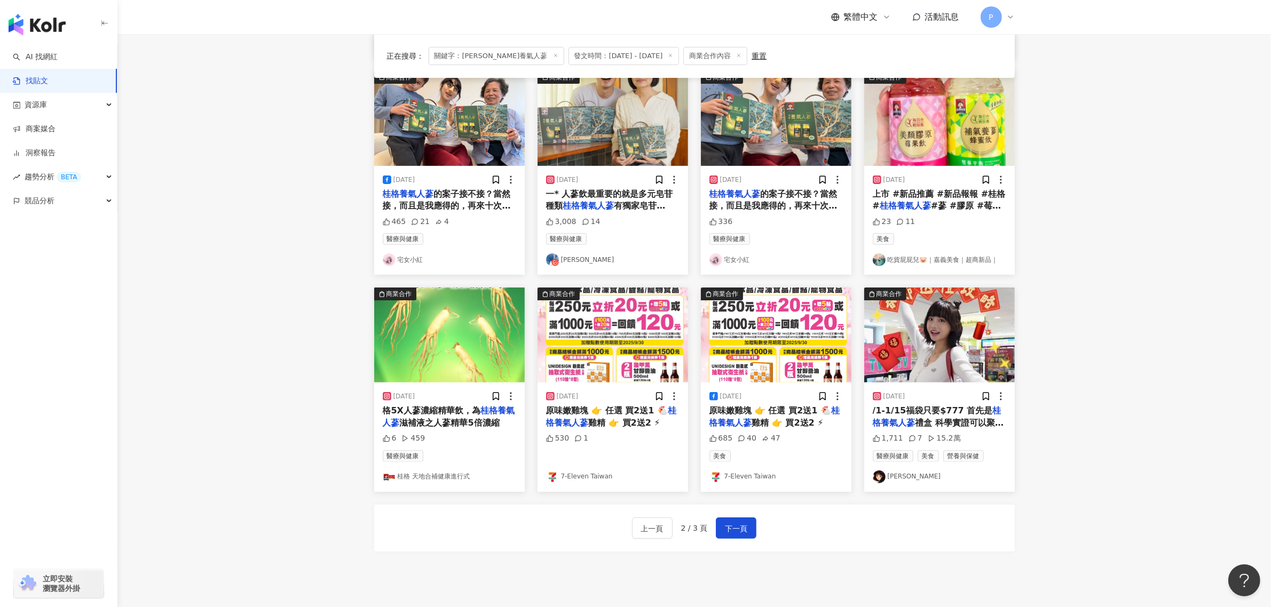
scroll to position [334, 0]
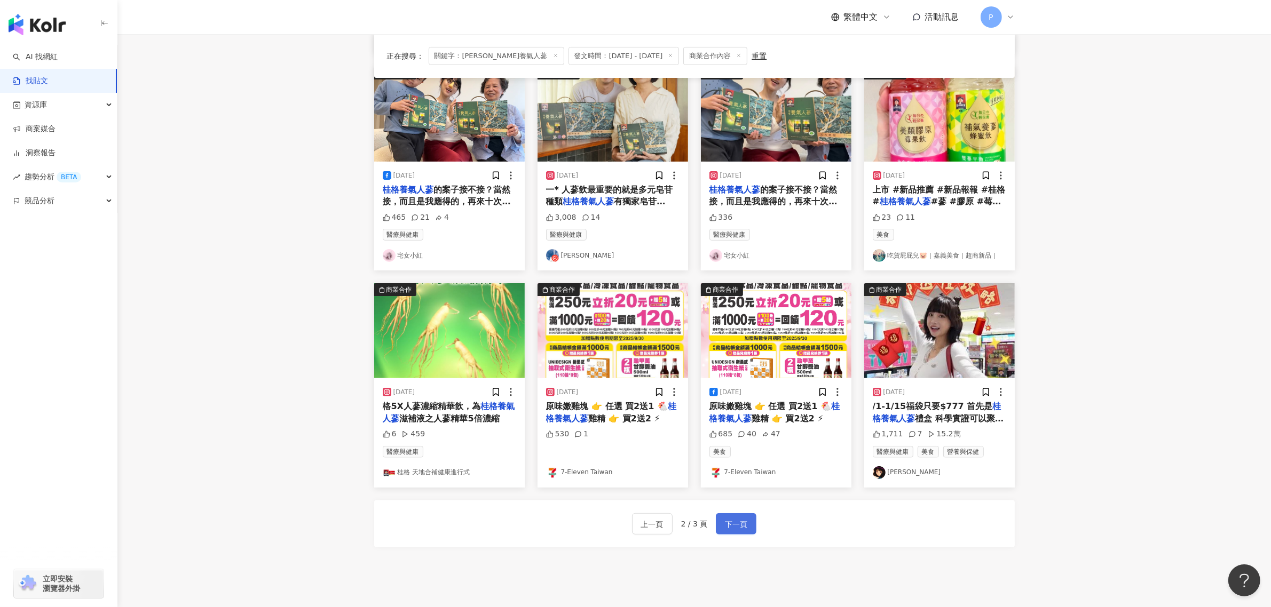
click at [729, 515] on button "下一頁" at bounding box center [736, 524] width 41 height 21
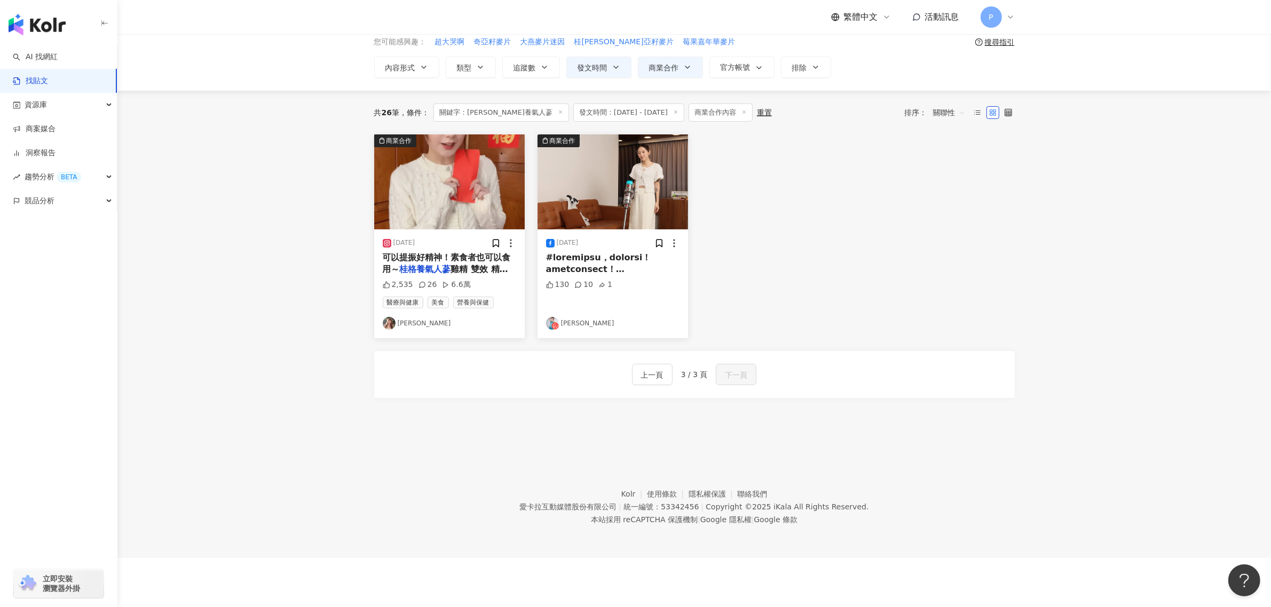
scroll to position [0, 0]
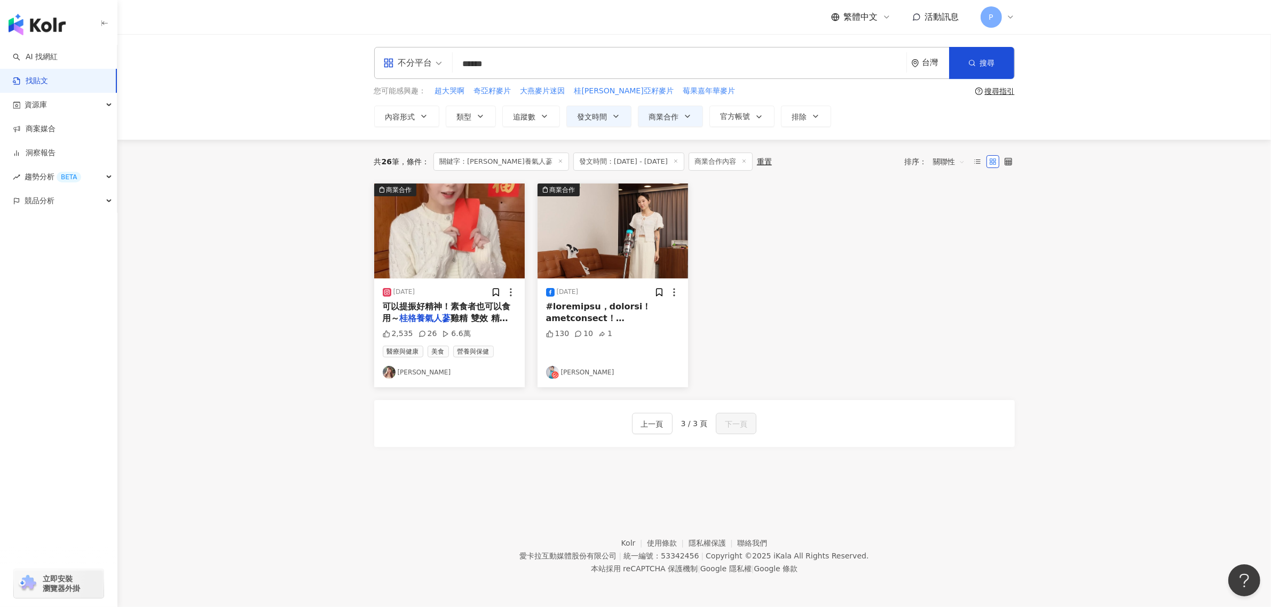
click at [480, 316] on span "雞精 雙效 精選優質鮮雞燉" at bounding box center [445, 324] width 125 height 22
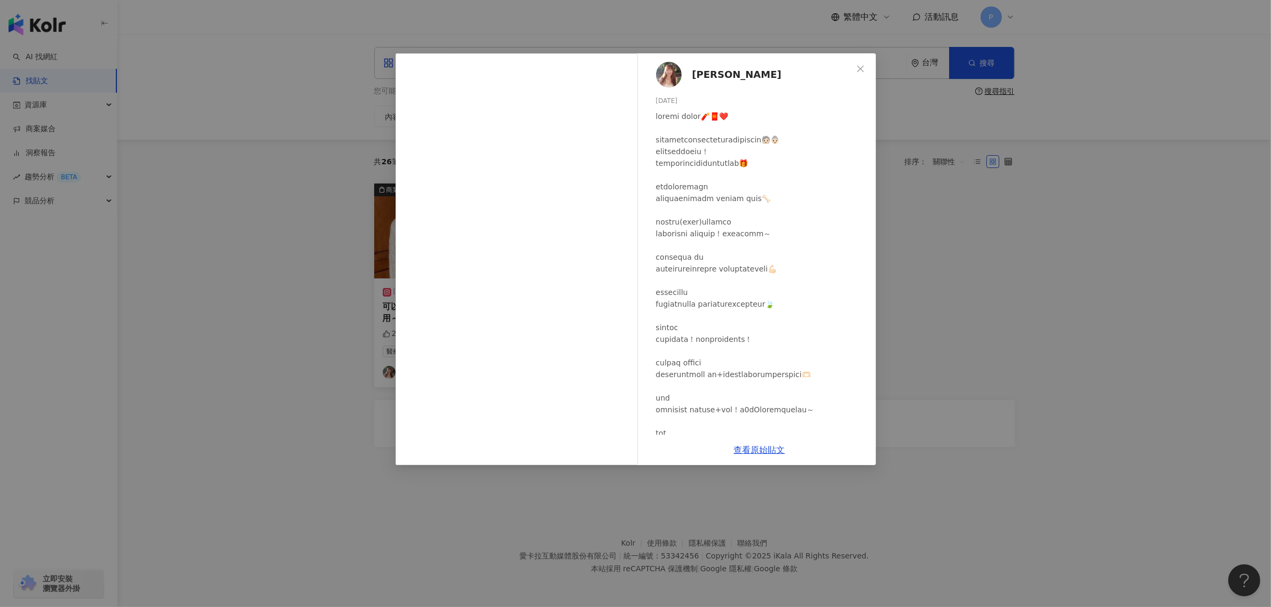
click at [309, 215] on div "[PERSON_NAME][DATE] 2,535 26 6.6萬 查看原始貼文" at bounding box center [635, 303] width 1271 height 607
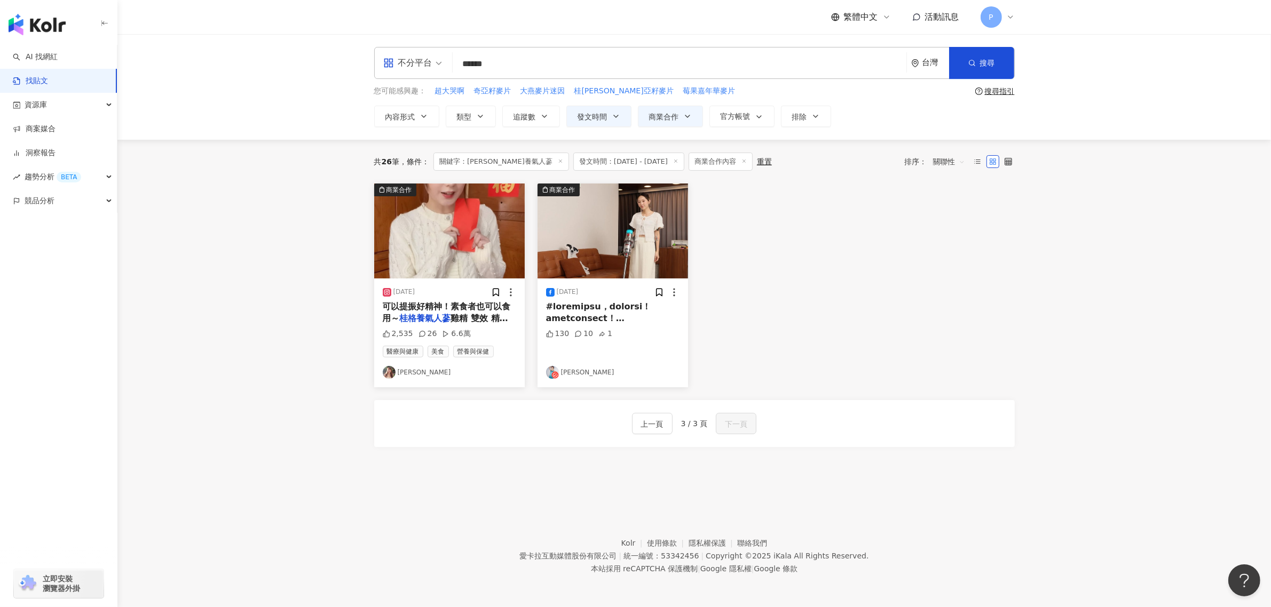
drag, startPoint x: 539, startPoint y: 65, endPoint x: 446, endPoint y: 70, distance: 93.0
click at [446, 70] on div "不分平台 桂格養氣人蔘 ****** 台灣 搜尋 searchOperator 插入語法 完全符合 "" 聯集 OR 交集 AND 排除 - 群組 {}" at bounding box center [694, 63] width 641 height 32
paste input "*"
type input "*******"
click at [988, 63] on span "搜尋" at bounding box center [987, 63] width 15 height 9
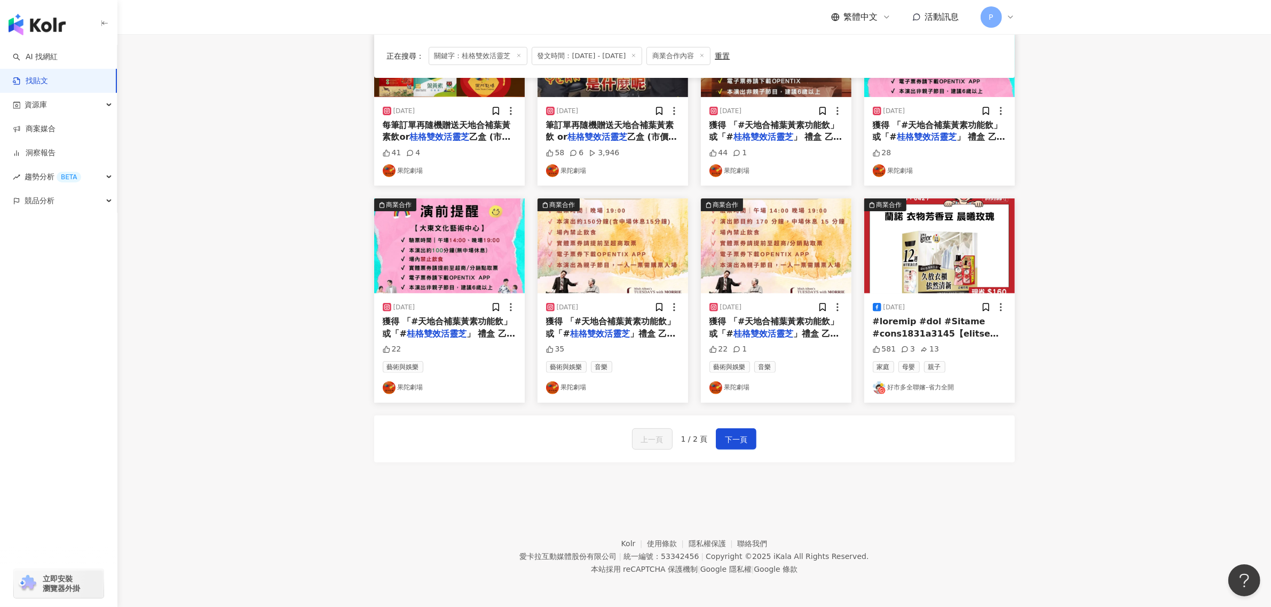
scroll to position [399, 0]
click at [744, 438] on span "下一頁" at bounding box center [736, 439] width 22 height 13
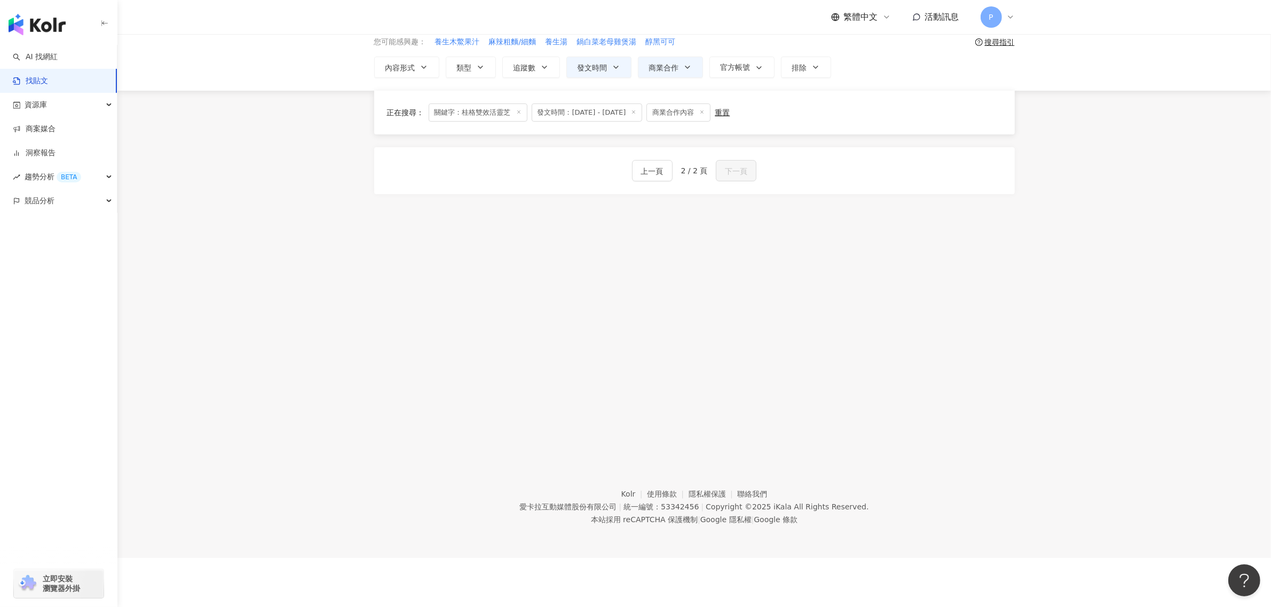
scroll to position [0, 0]
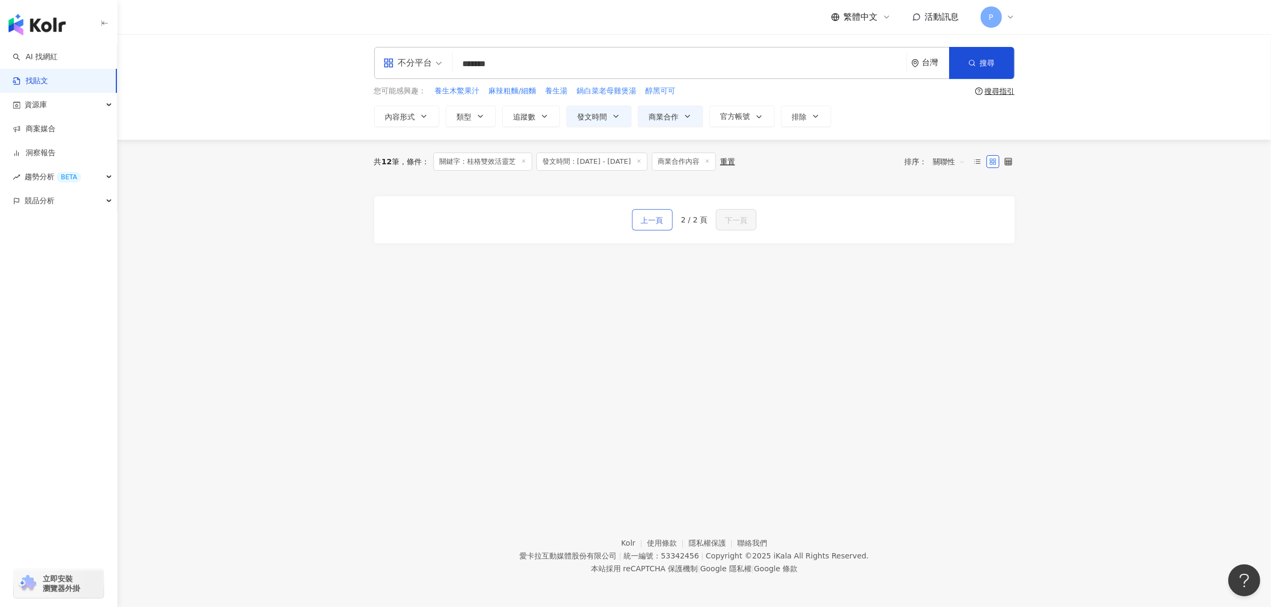
click at [657, 212] on button "上一頁" at bounding box center [652, 219] width 41 height 21
